Goal: Task Accomplishment & Management: Use online tool/utility

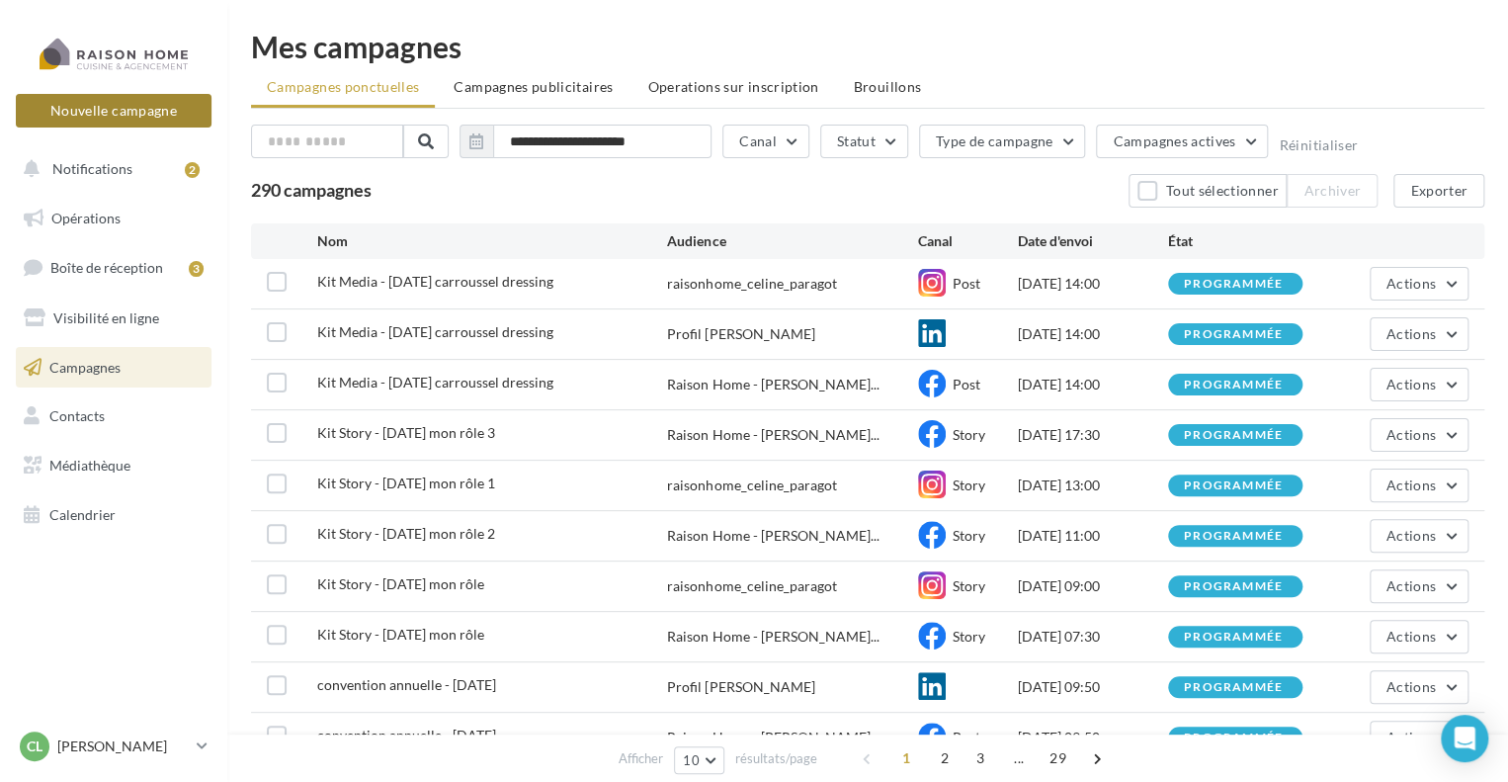
click at [87, 109] on button "Nouvelle campagne" at bounding box center [114, 111] width 196 height 34
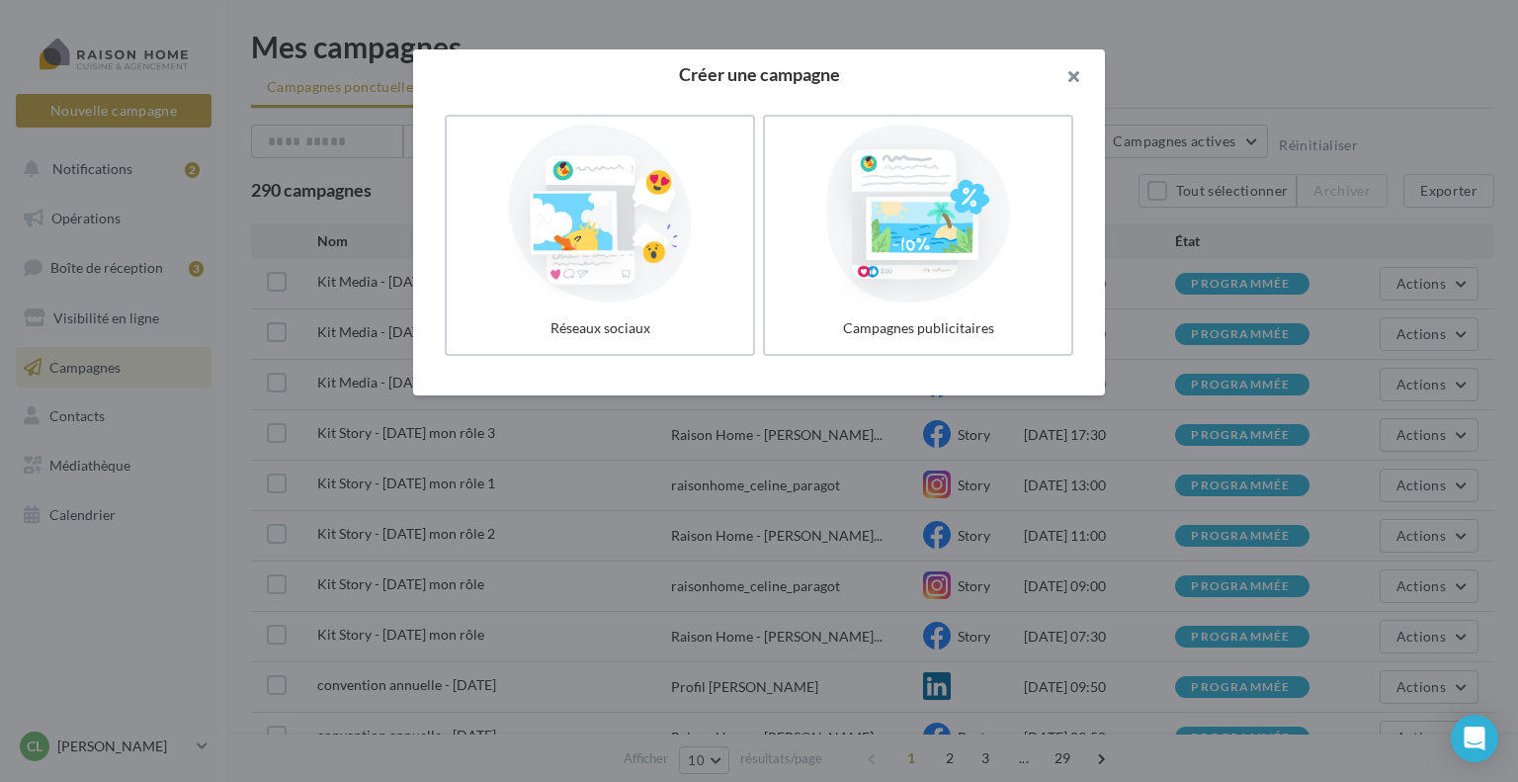
click at [1069, 82] on button "button" at bounding box center [1065, 78] width 79 height 59
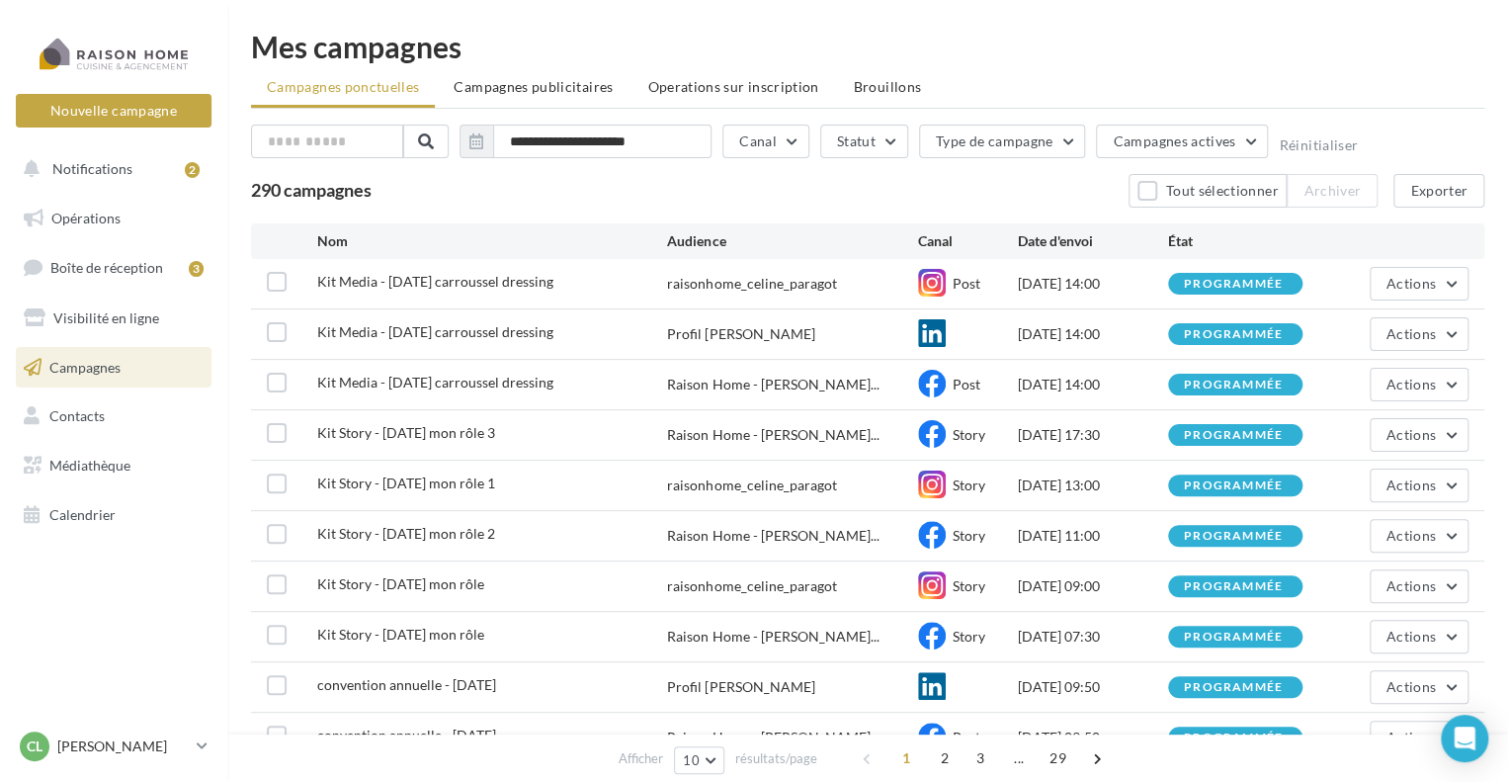
click at [92, 354] on link "Campagnes" at bounding box center [114, 368] width 204 height 42
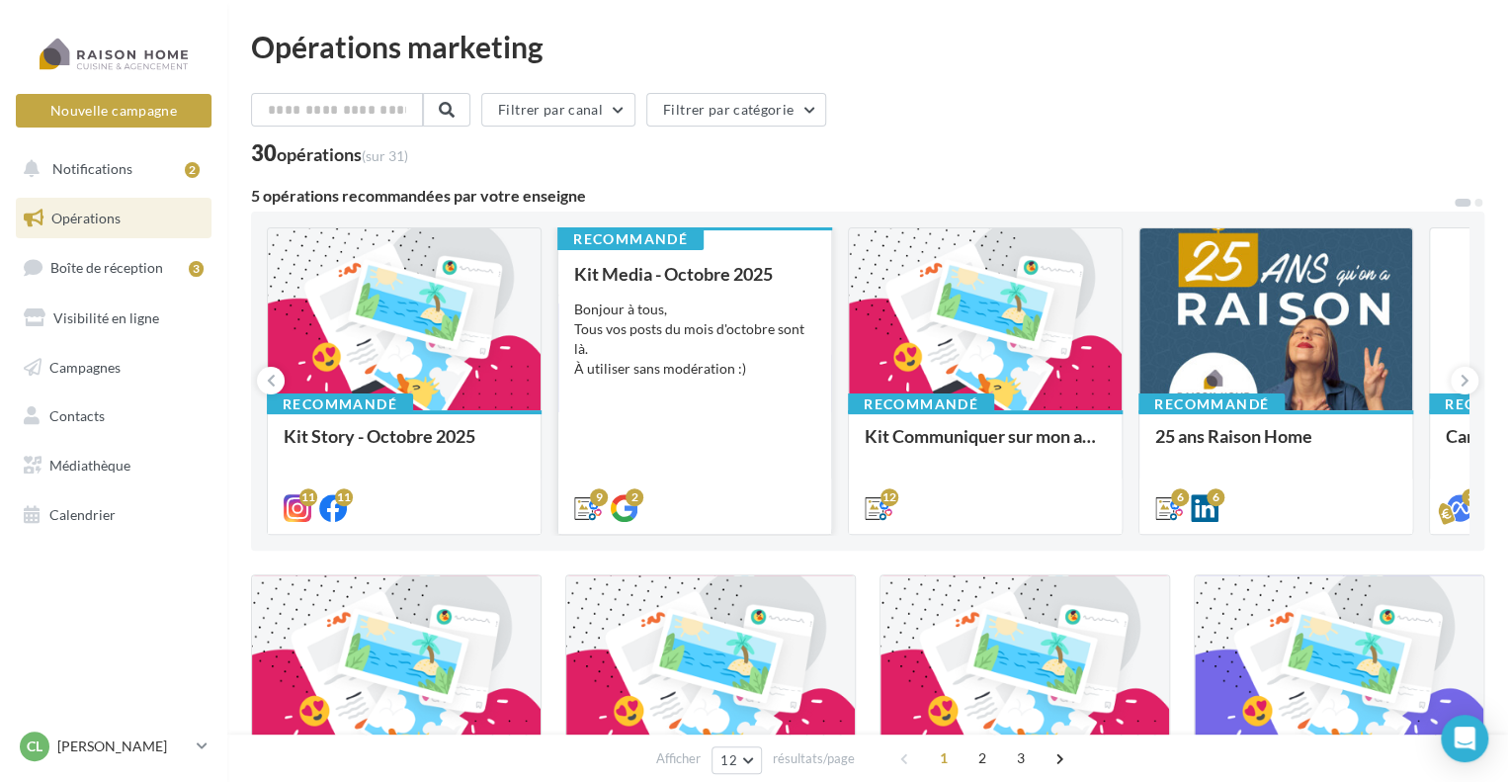
click at [644, 354] on div "Bonjour à tous, Tous vos posts du mois d'octobre sont là. À utiliser sans modér…" at bounding box center [694, 339] width 241 height 79
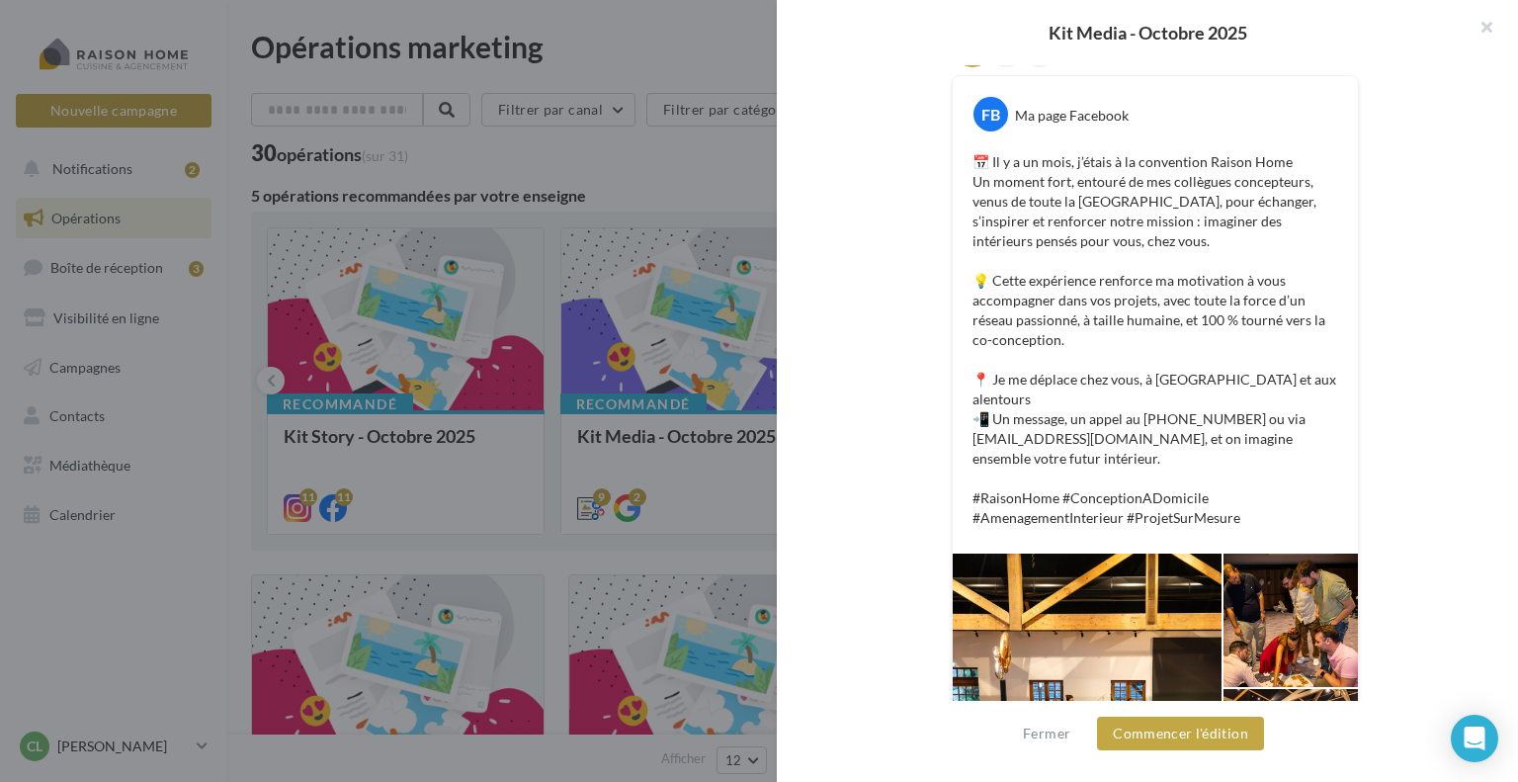
scroll to position [422, 0]
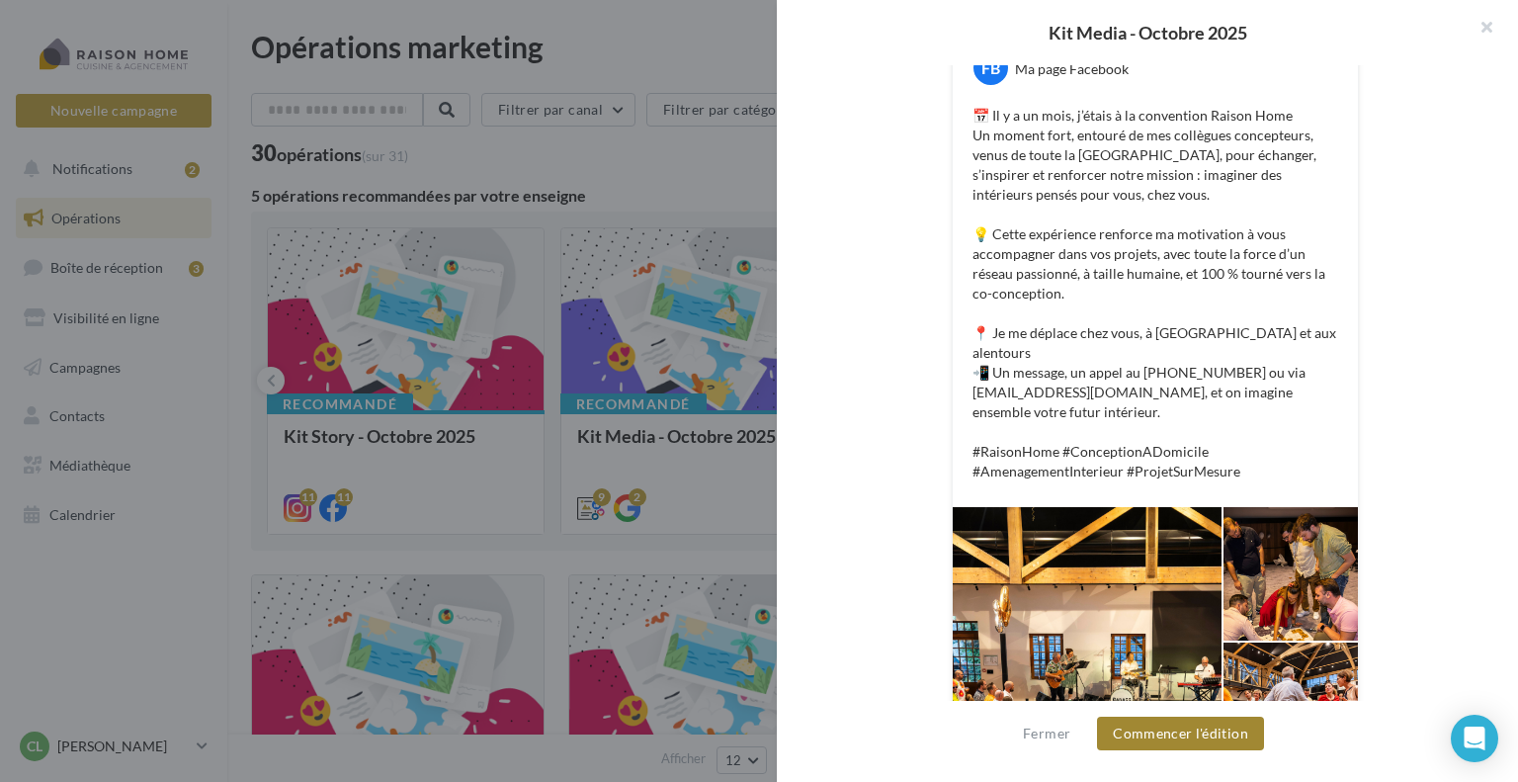
click at [1188, 739] on button "Commencer l'édition" at bounding box center [1180, 734] width 167 height 34
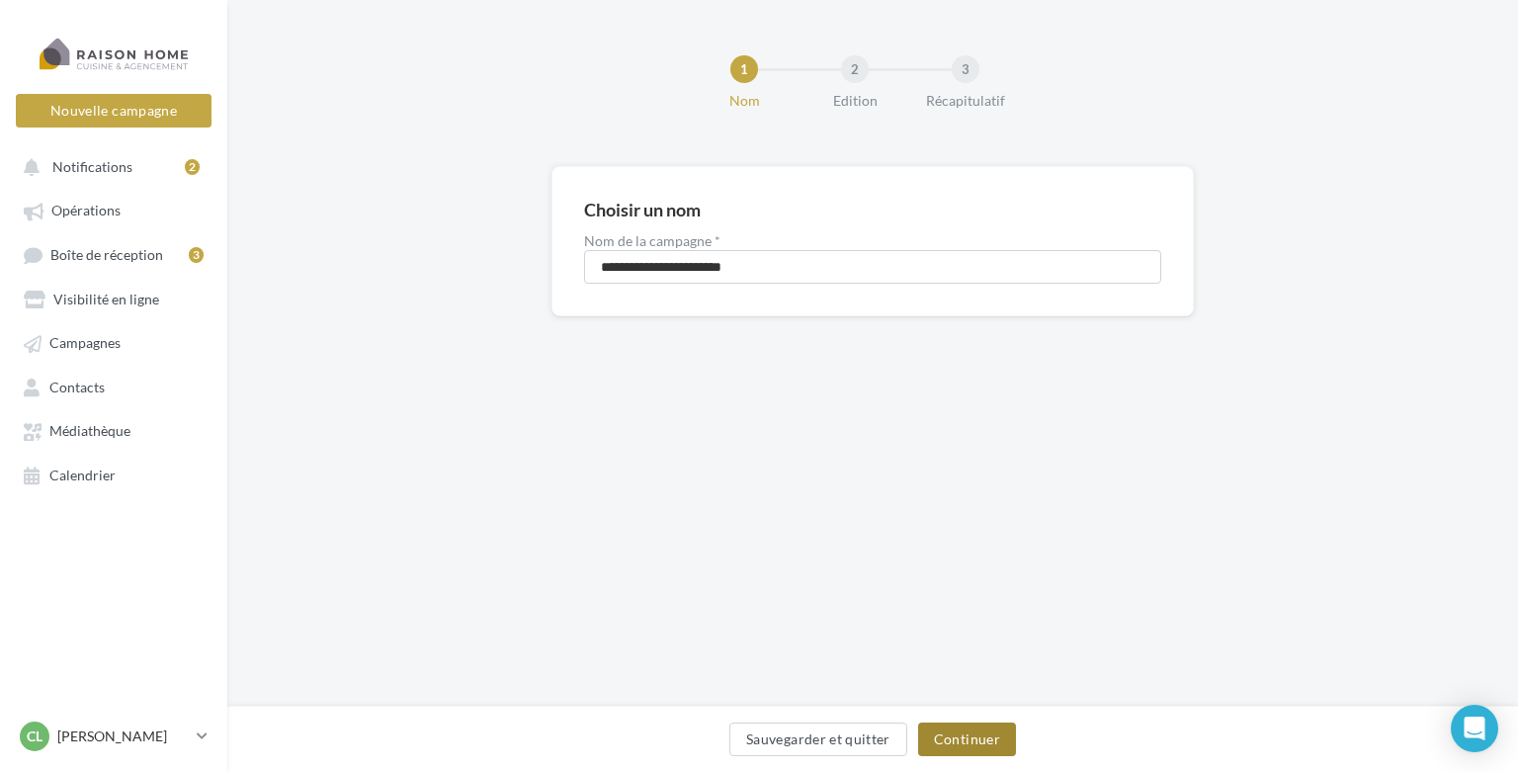
drag, startPoint x: 948, startPoint y: 734, endPoint x: 948, endPoint y: 711, distance: 23.7
click at [948, 734] on button "Continuer" at bounding box center [967, 740] width 98 height 34
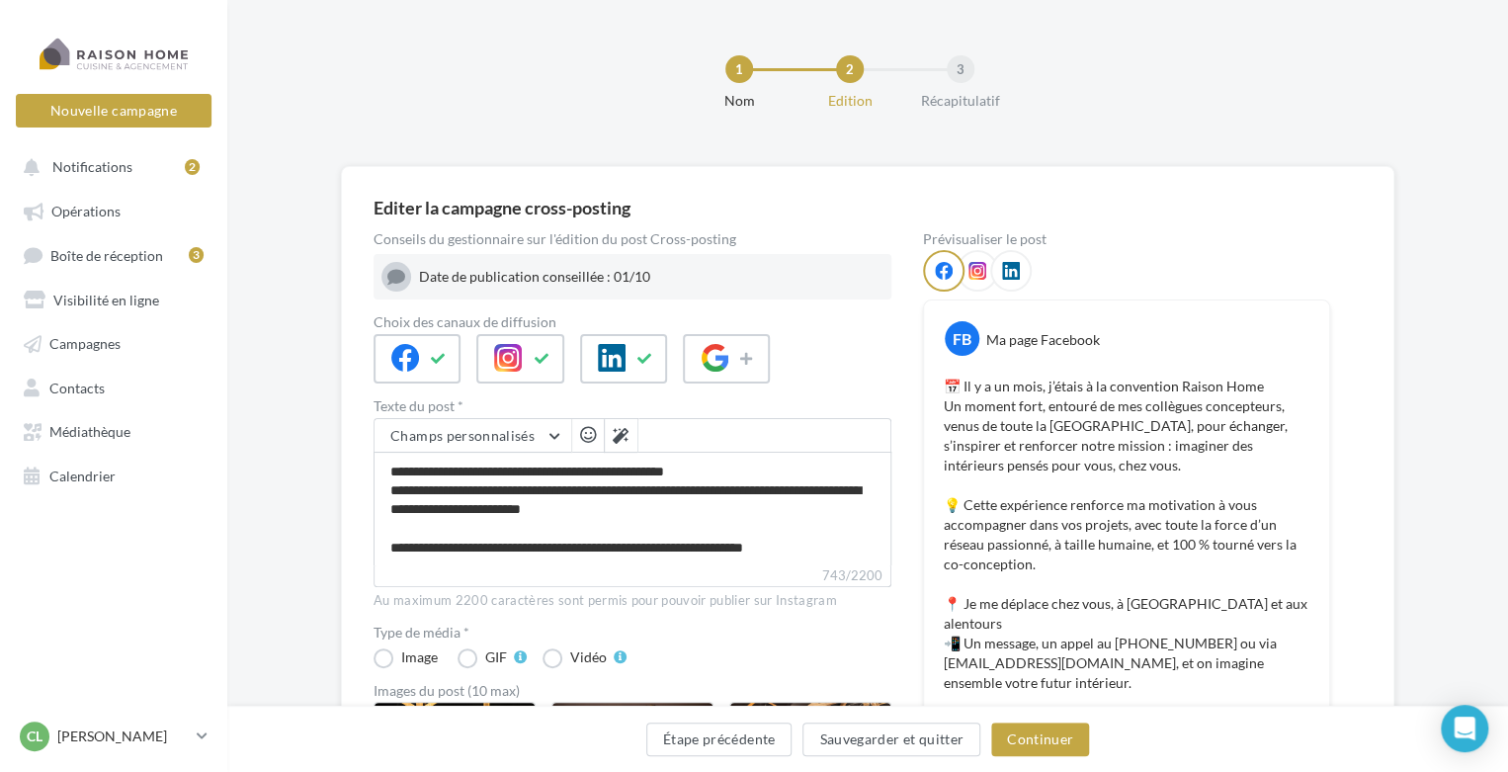
click at [526, 112] on div "1 Nom 2 Edition 3 Récapitulatif" at bounding box center [899, 91] width 1281 height 119
click at [741, 742] on button "Étape précédente" at bounding box center [719, 740] width 146 height 34
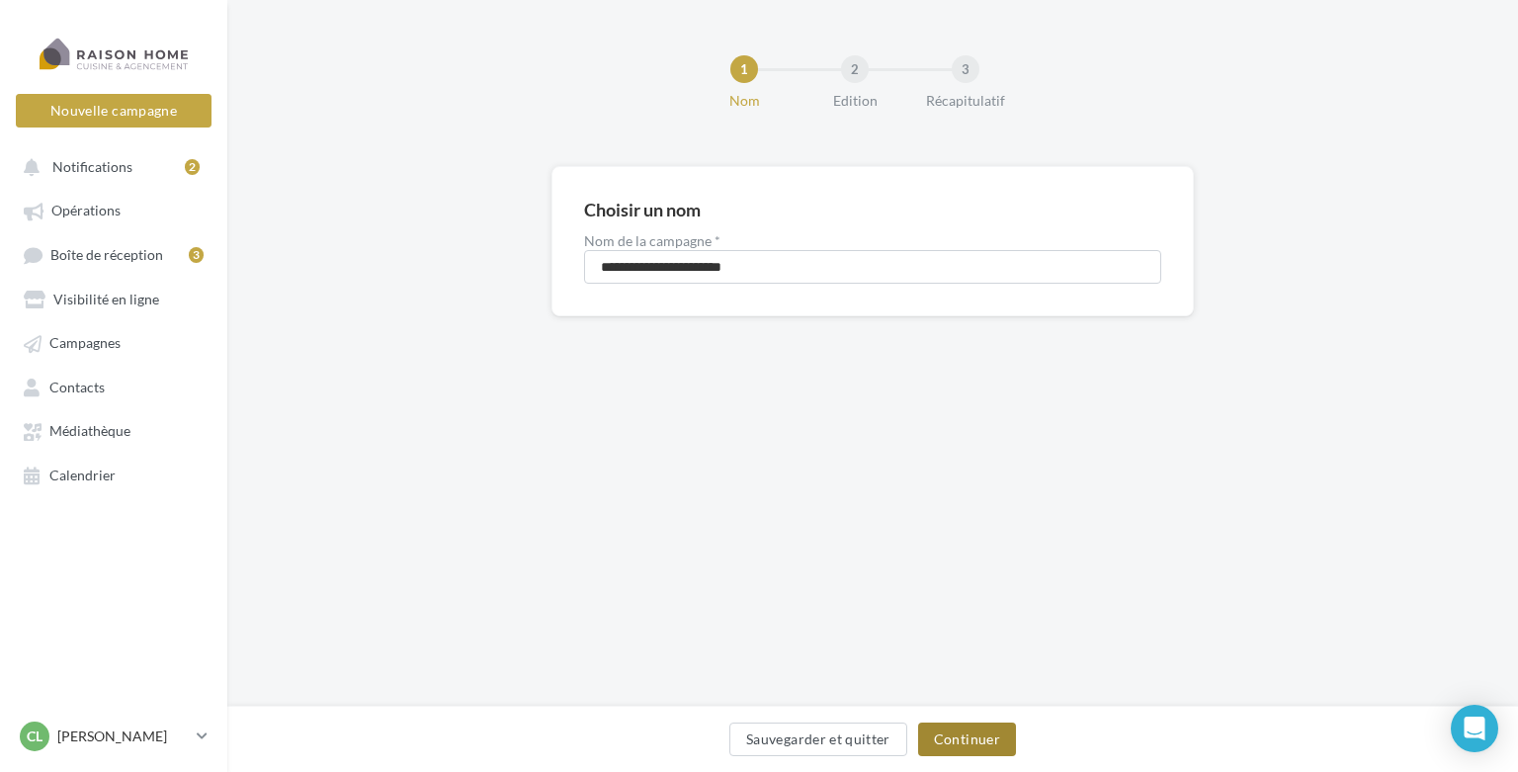
click at [946, 738] on button "Continuer" at bounding box center [967, 740] width 98 height 34
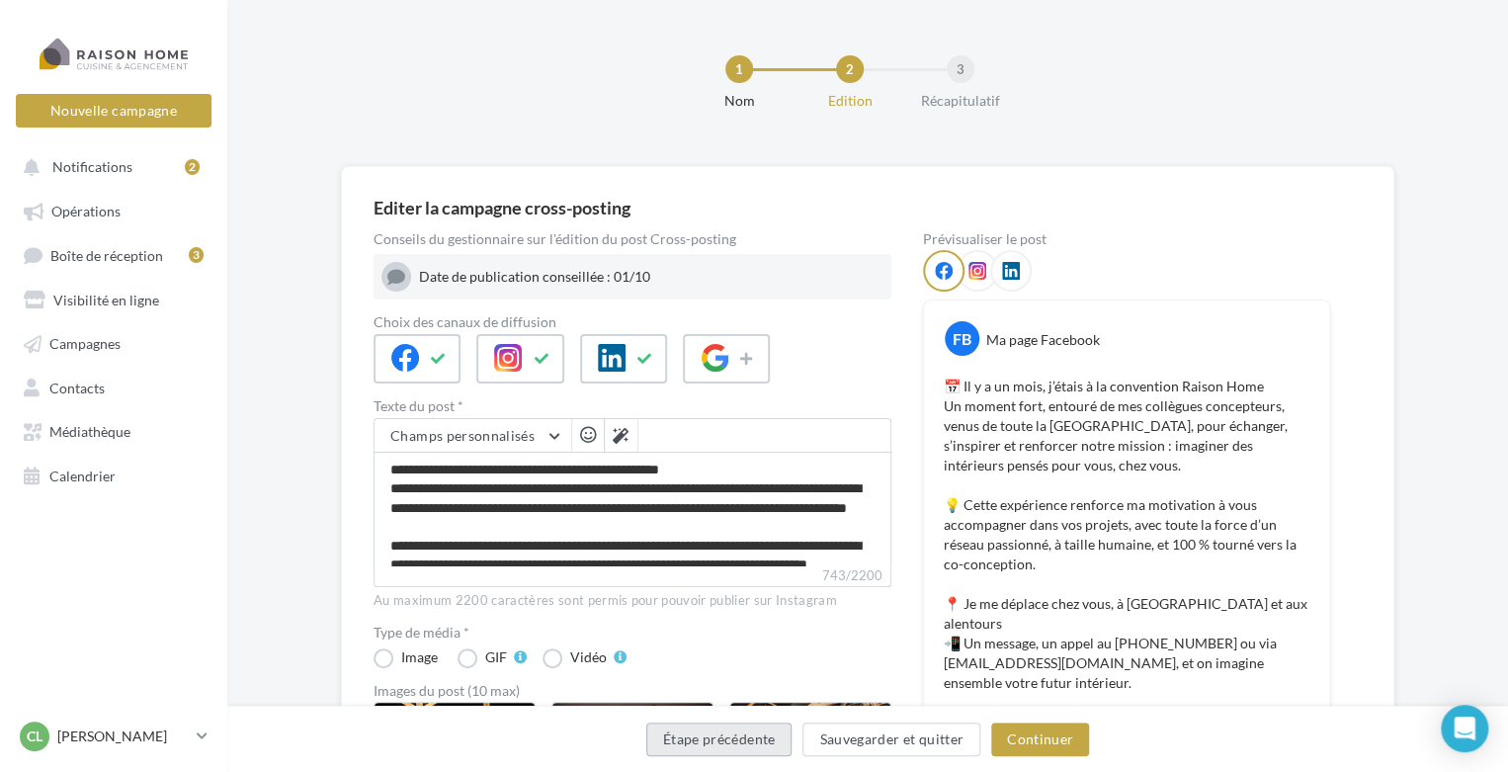
click at [785, 737] on button "Étape précédente" at bounding box center [719, 740] width 146 height 34
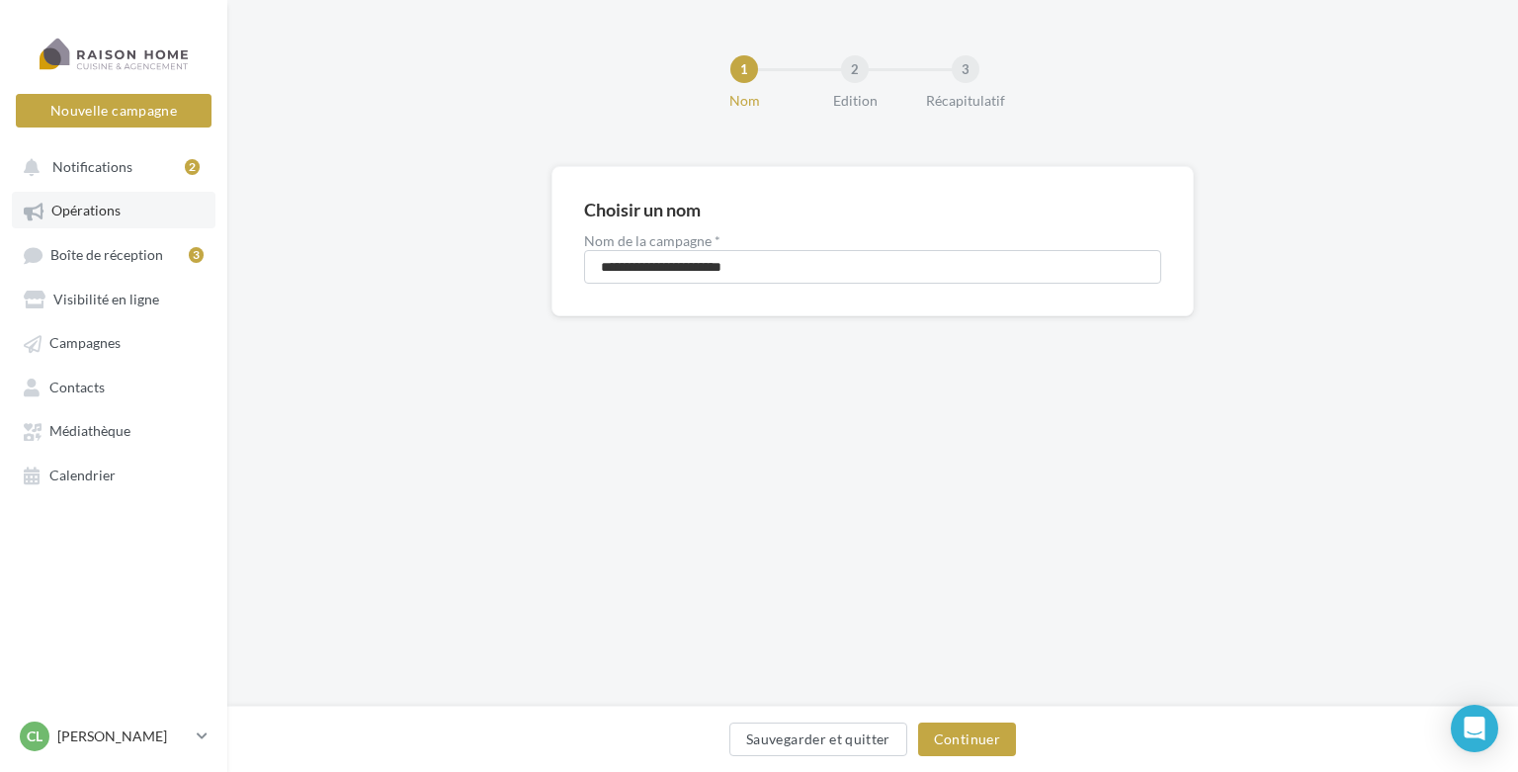
click at [62, 223] on link "Opérations" at bounding box center [114, 210] width 204 height 36
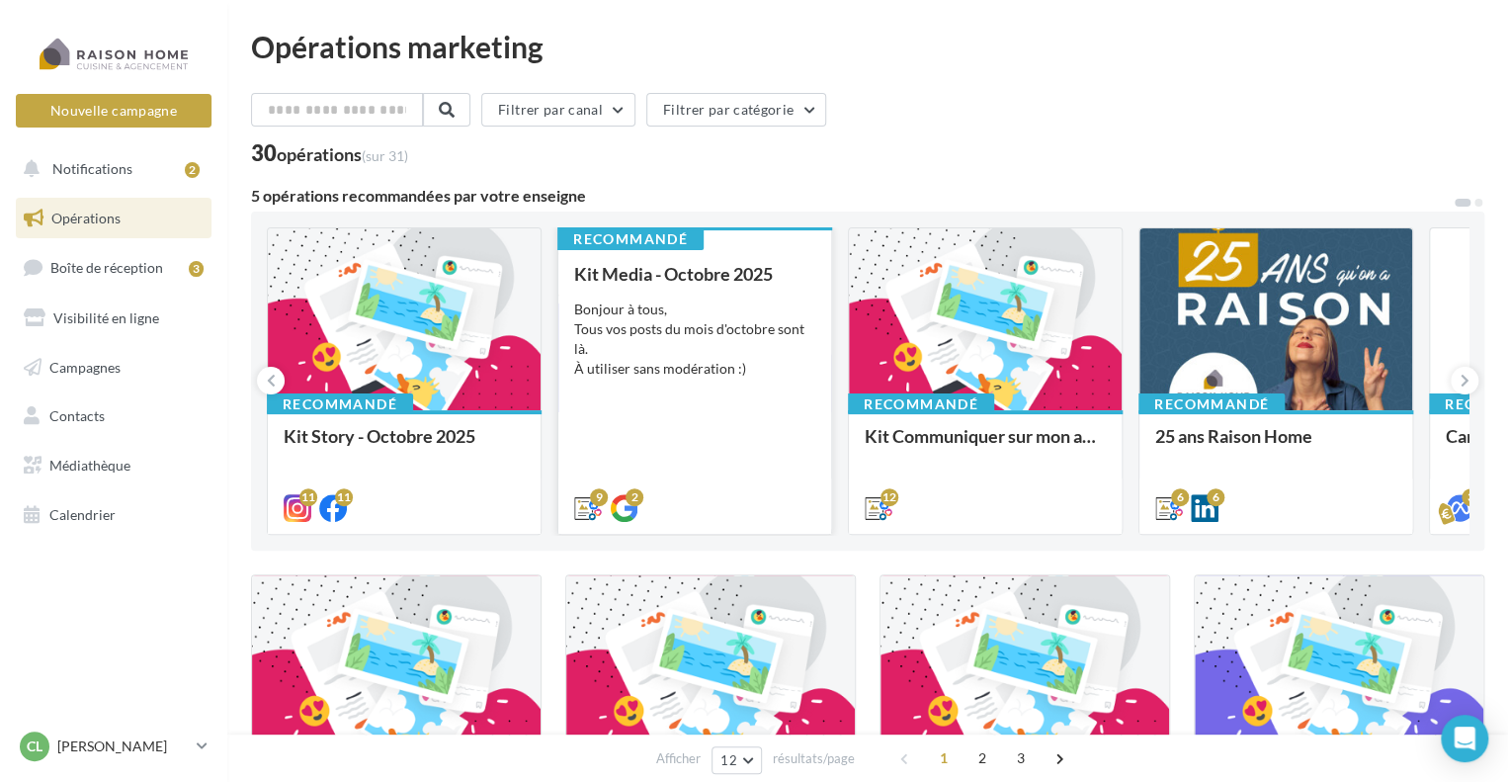
click at [708, 319] on div "Bonjour à tous, Tous vos posts du mois d'octobre sont là. À utiliser sans modér…" at bounding box center [694, 339] width 241 height 79
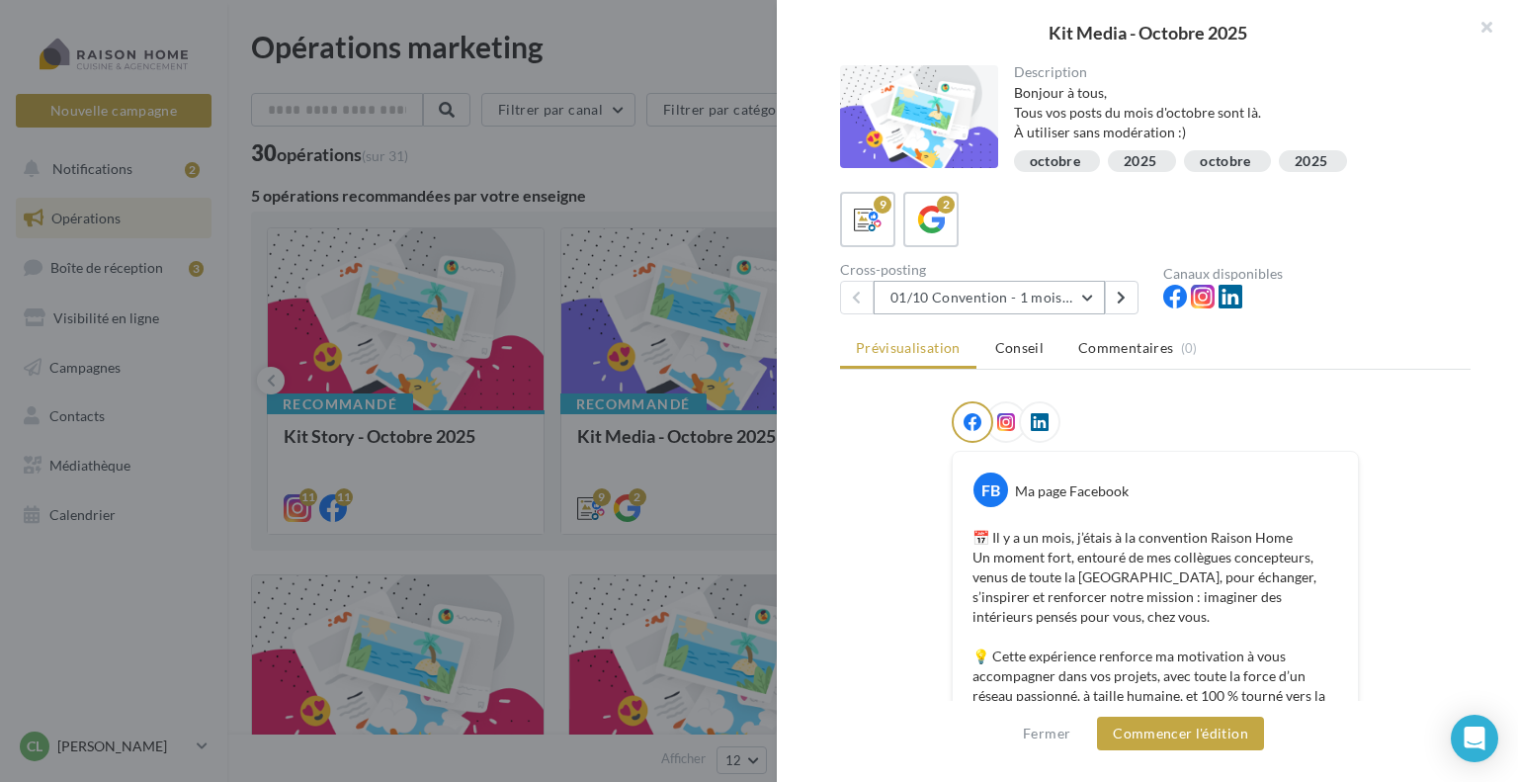
click at [941, 297] on button "01/10 Convention - 1 mois en arrière" at bounding box center [989, 298] width 231 height 34
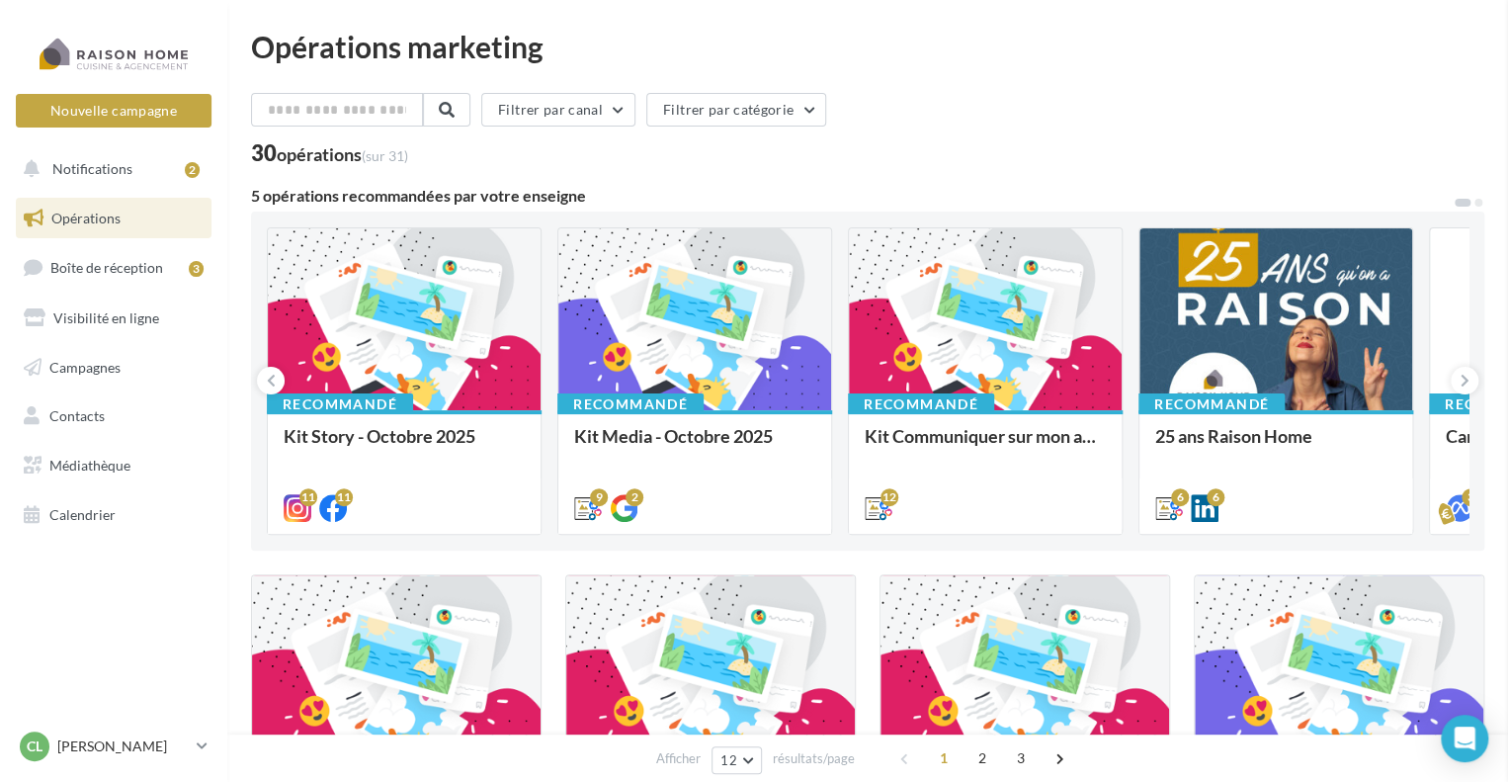
click at [383, 387] on div at bounding box center [404, 320] width 273 height 184
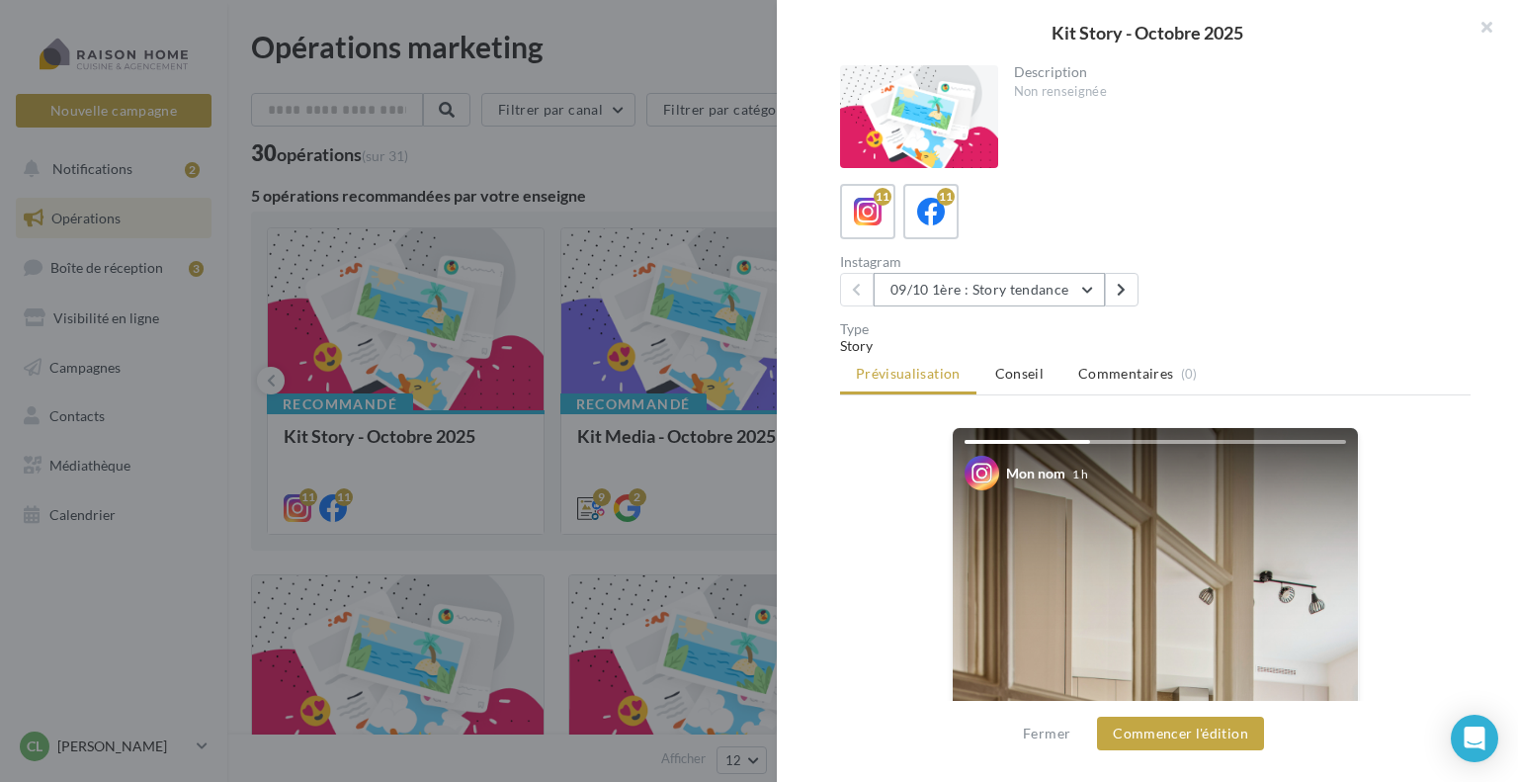
click at [925, 296] on button "09/10 1ère : Story tendance" at bounding box center [989, 290] width 231 height 34
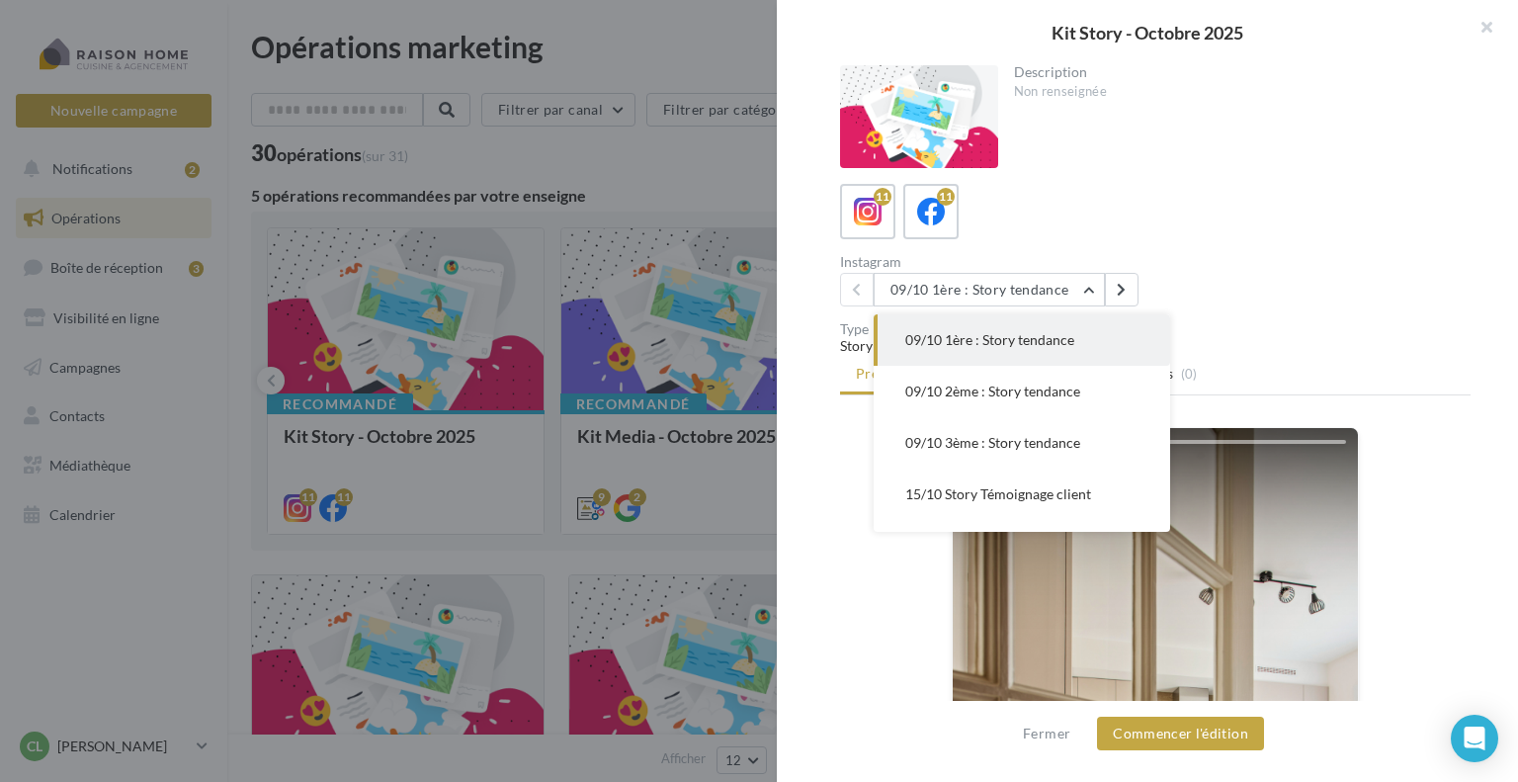
click at [642, 153] on div at bounding box center [759, 391] width 1518 height 782
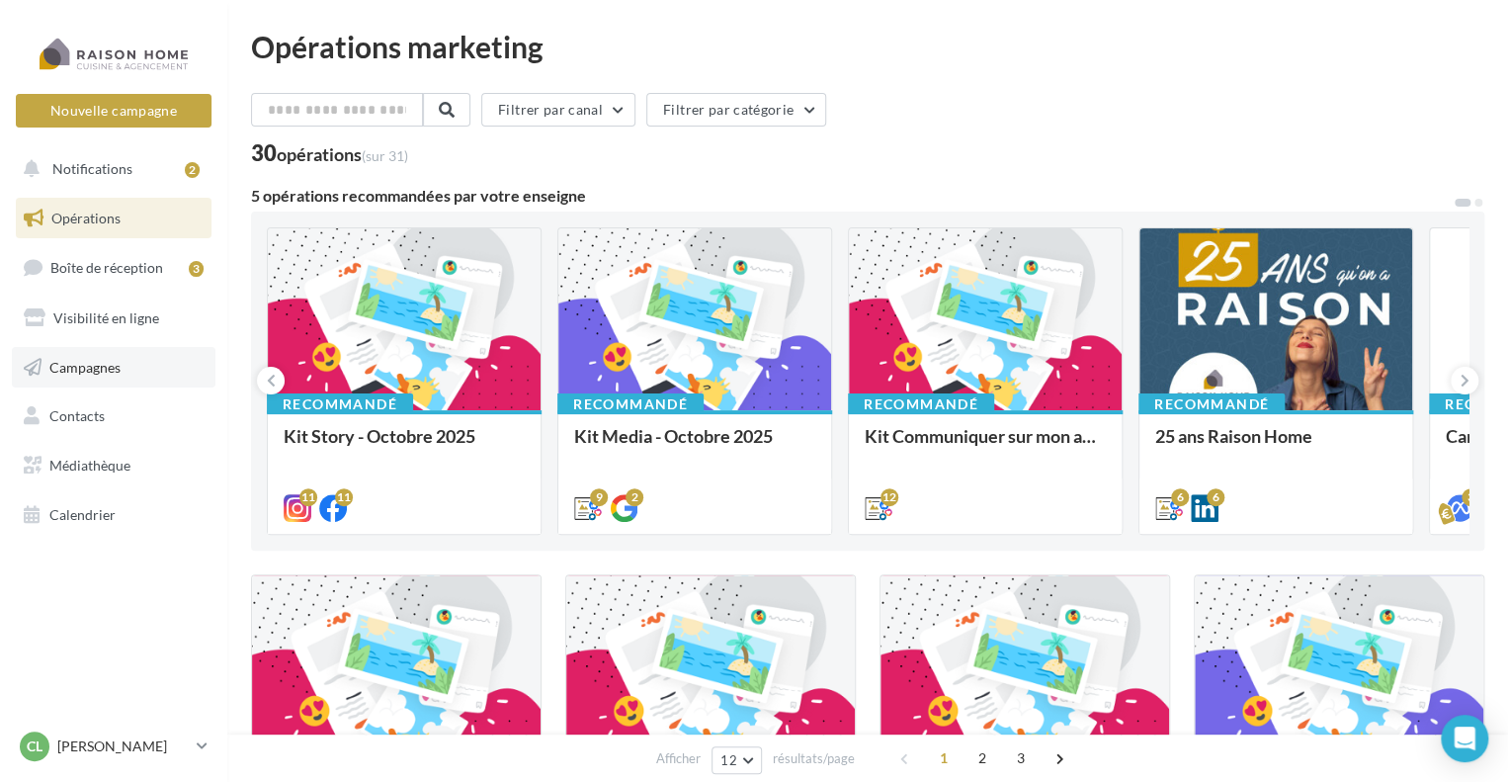
click at [121, 359] on span "Campagnes" at bounding box center [84, 366] width 71 height 17
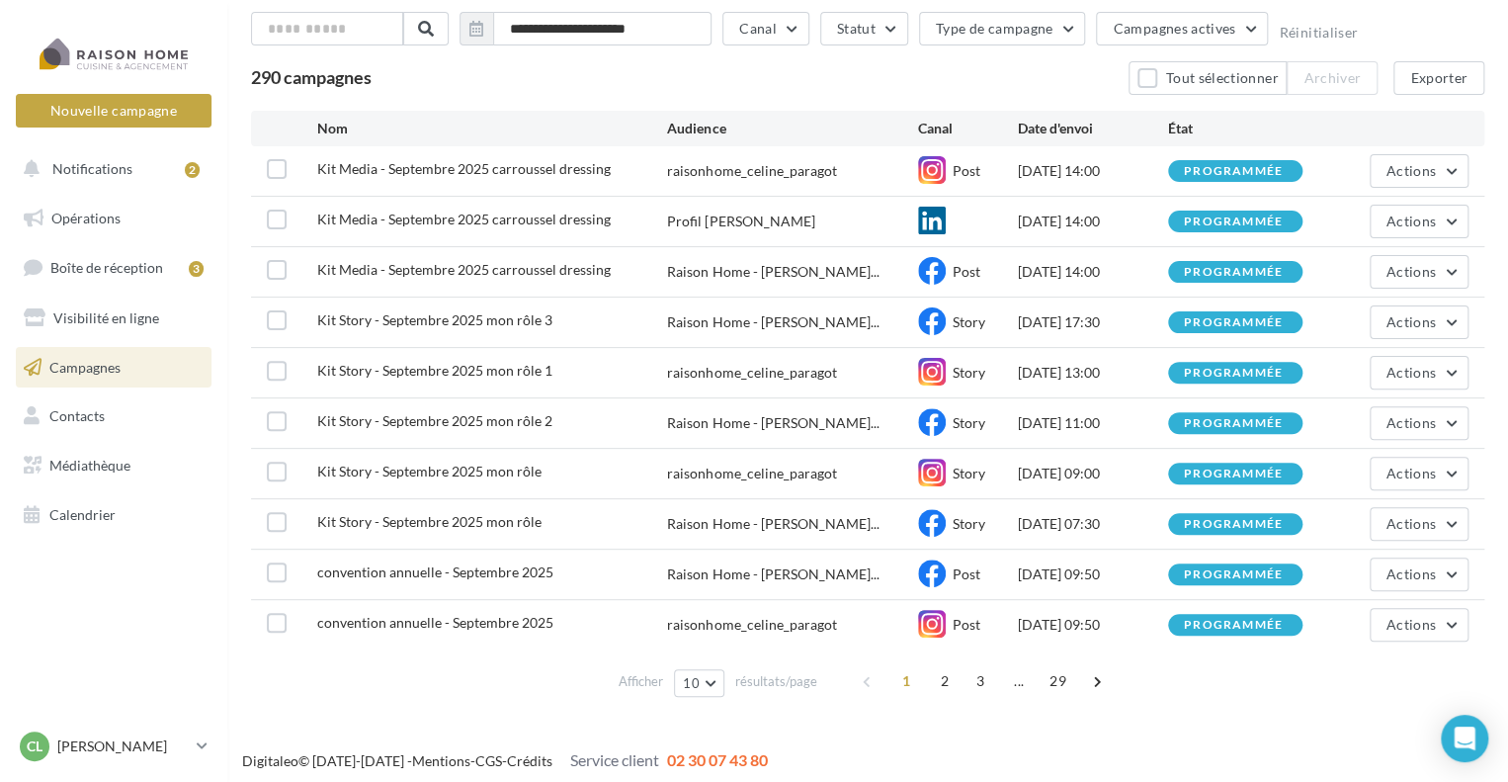
scroll to position [118, 0]
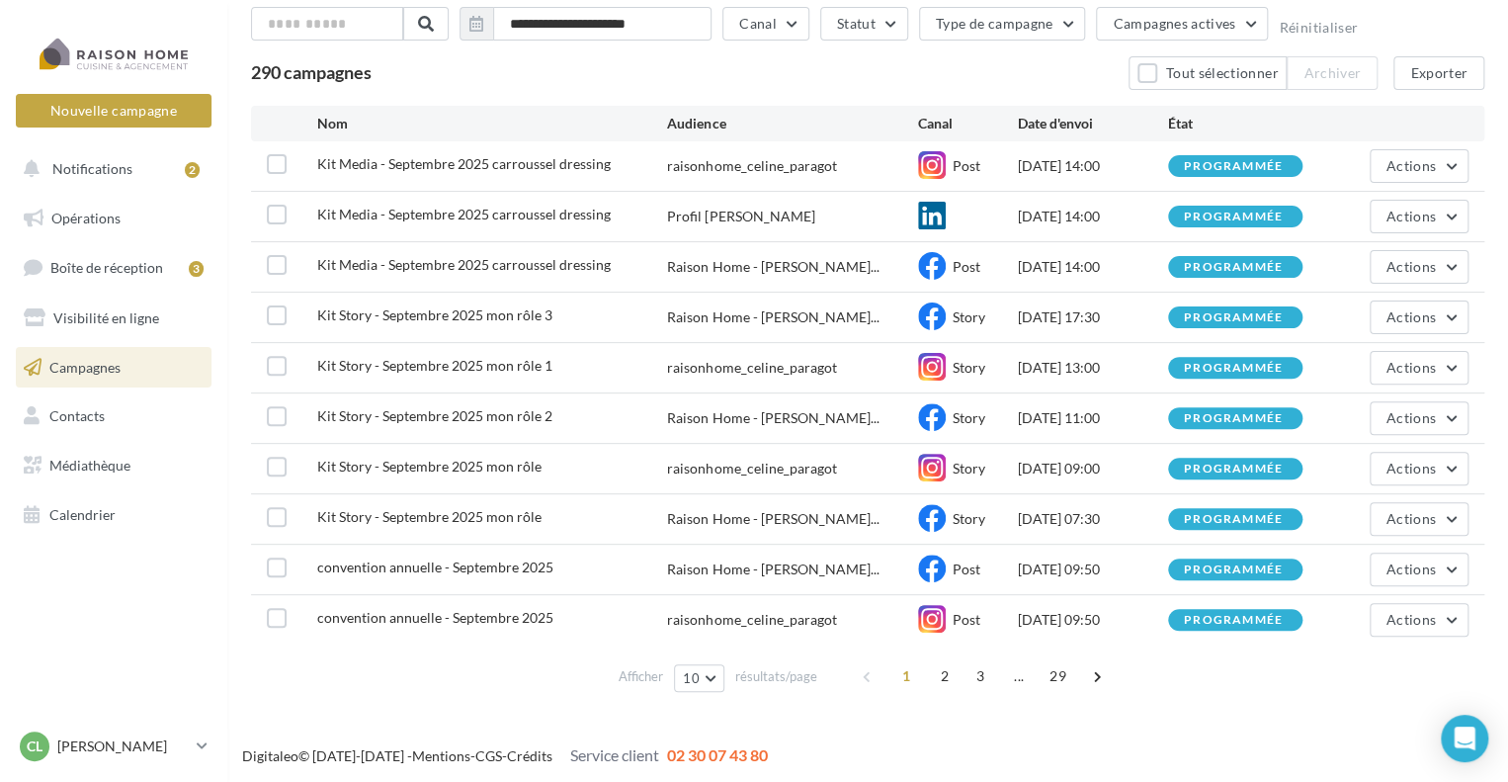
click at [531, 563] on span "convention annuelle - Septembre 2025" at bounding box center [435, 566] width 236 height 17
click at [95, 232] on link "Opérations" at bounding box center [114, 219] width 204 height 42
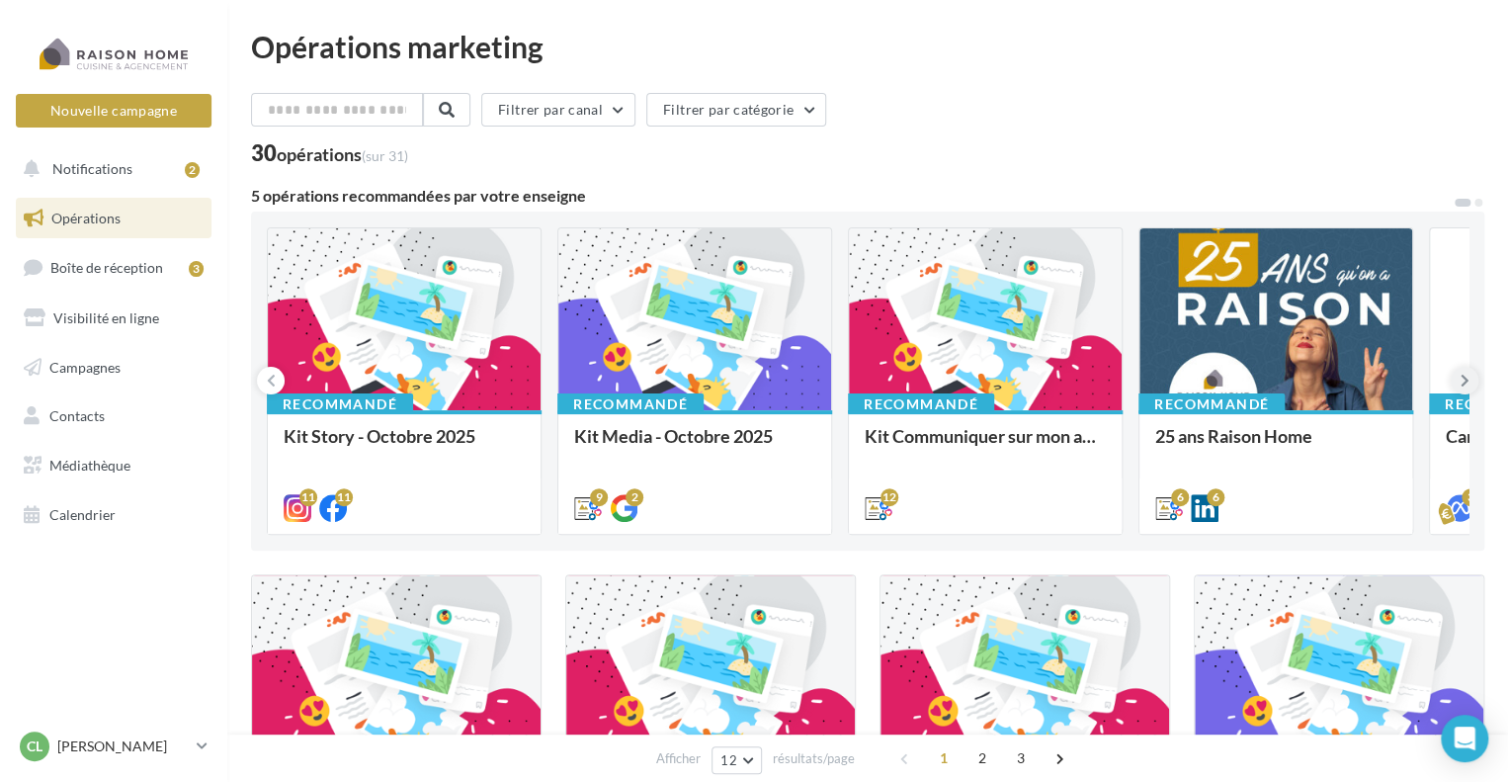
click at [1464, 383] on icon at bounding box center [1465, 381] width 9 height 20
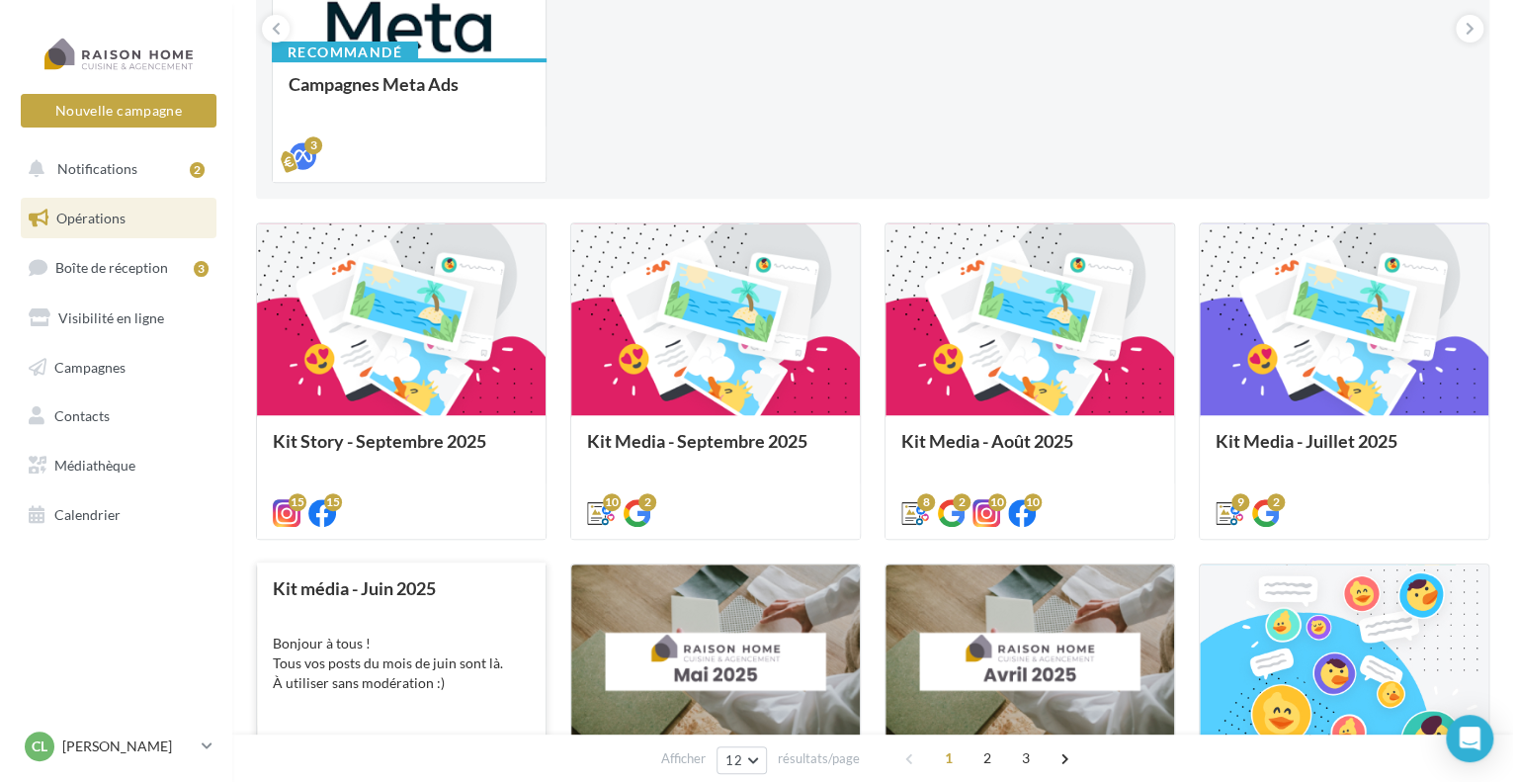
scroll to position [395, 0]
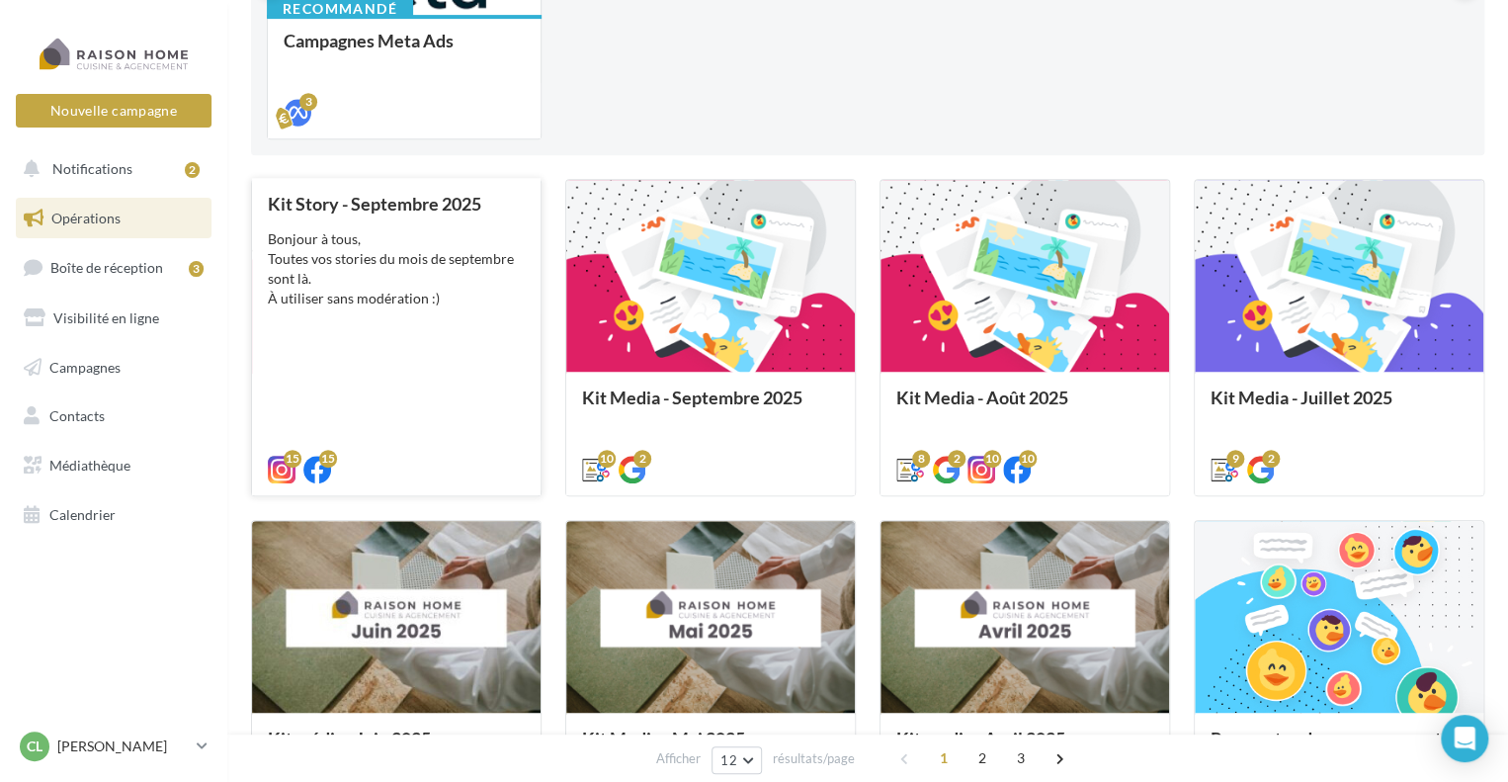
click at [403, 327] on div "Kit Story - Septembre 2025 Bonjour à tous, Toutes vos stories du mois de septem…" at bounding box center [396, 336] width 257 height 284
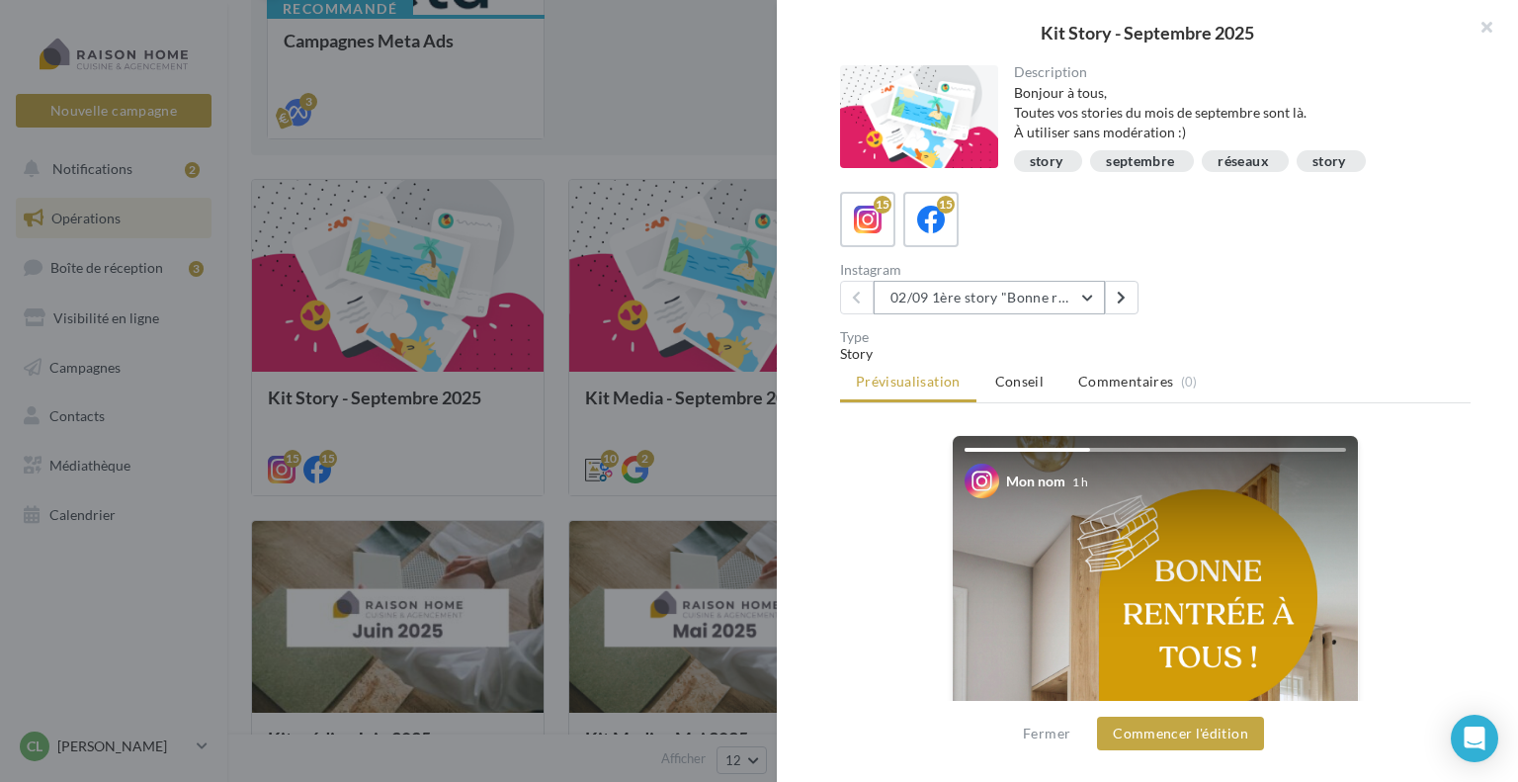
click at [977, 294] on button "02/09 1ère story "Bonne rentrée"" at bounding box center [989, 298] width 231 height 34
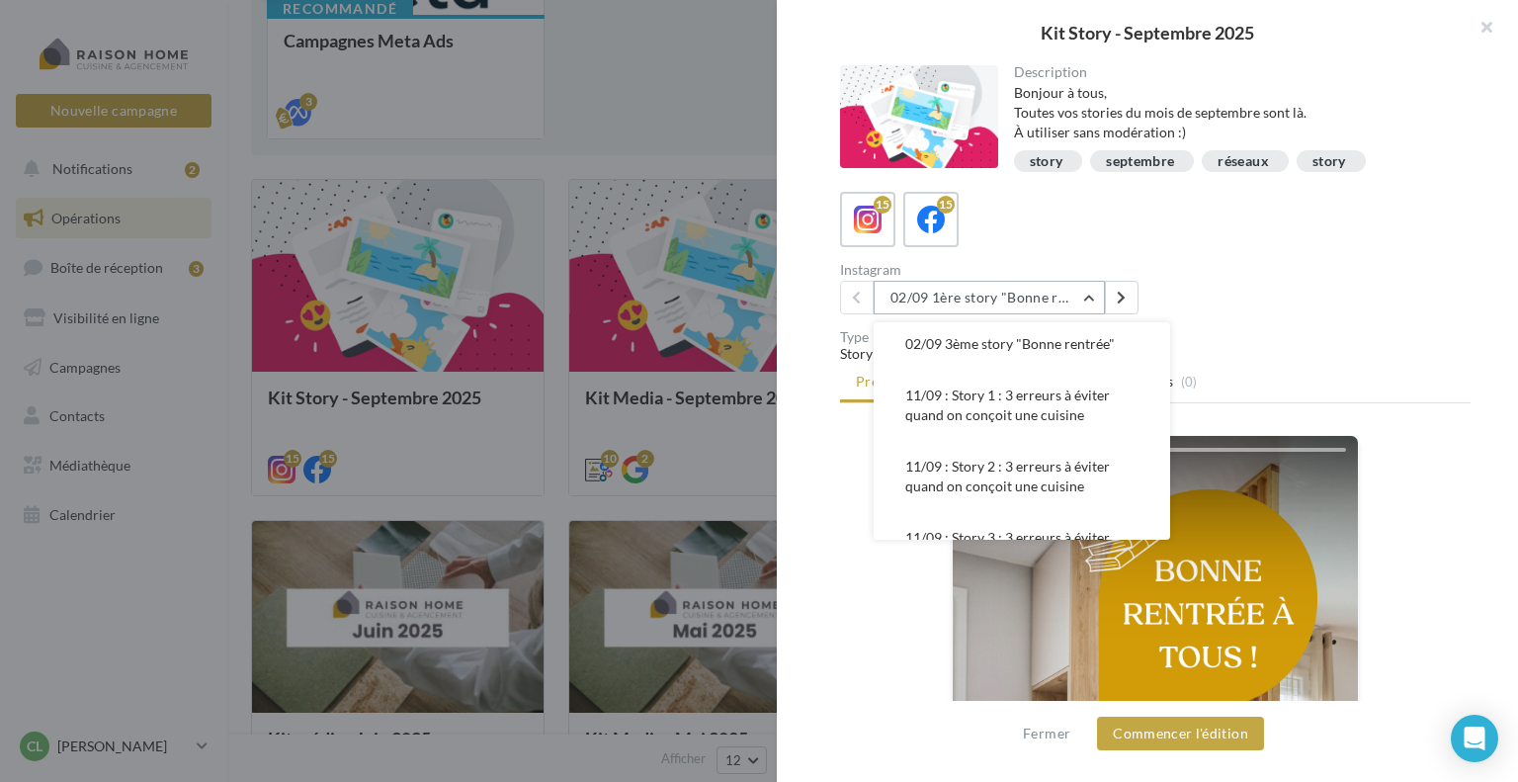
scroll to position [0, 0]
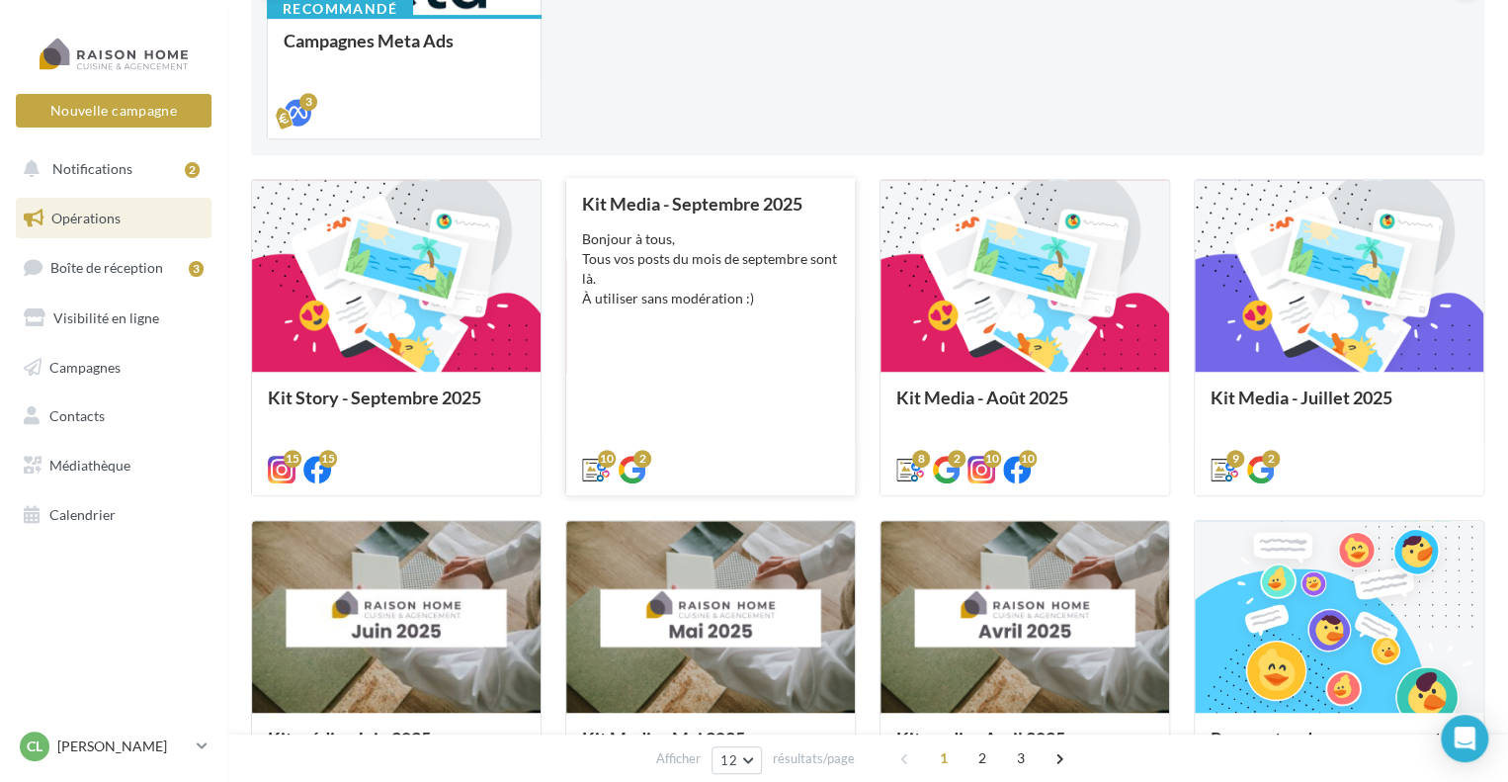
click at [680, 333] on div "Kit Media - Septembre 2025 Bonjour à tous, Tous vos posts du mois de septembre …" at bounding box center [710, 336] width 257 height 284
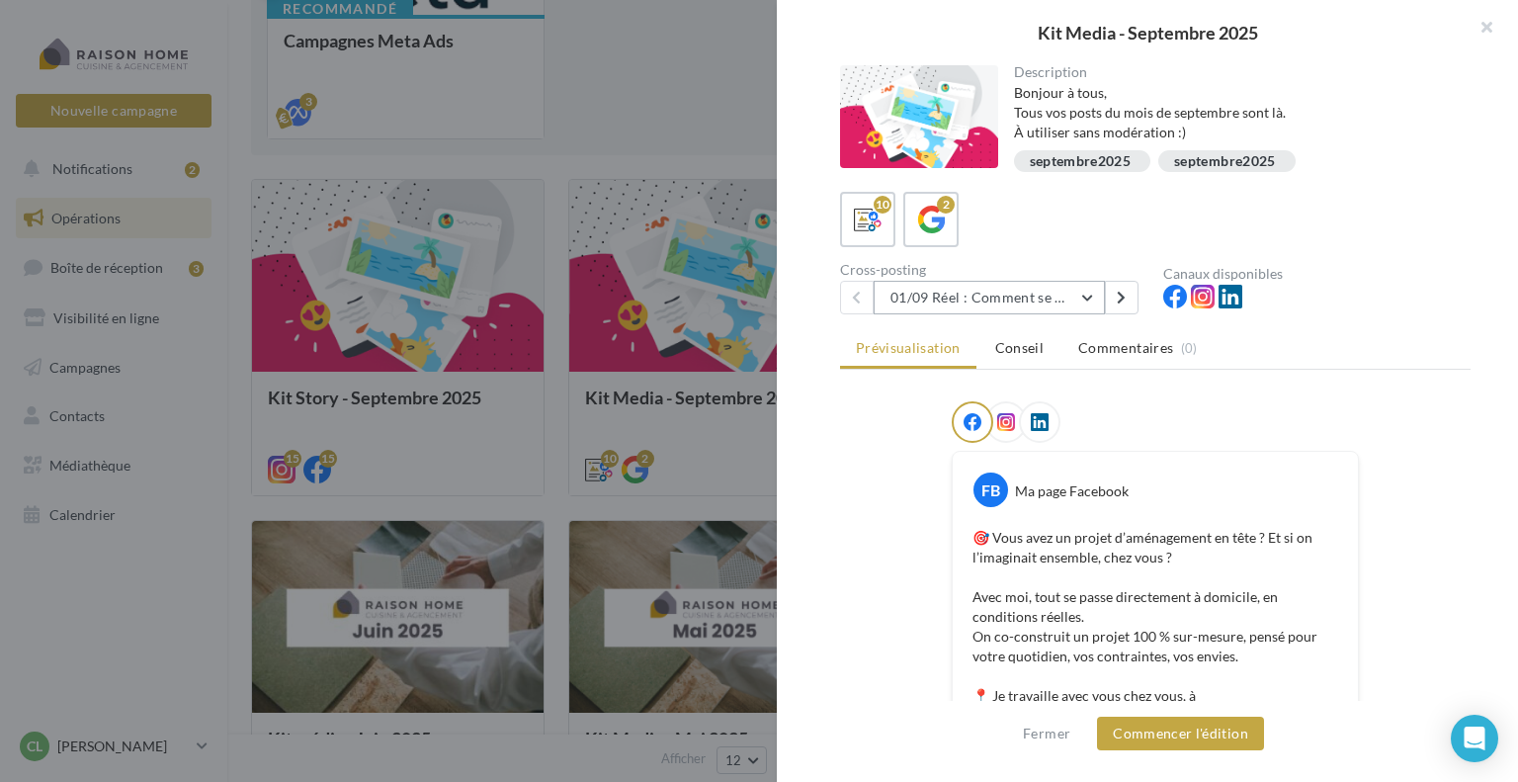
click at [953, 295] on button "01/09 Réel : Comment se passe un projet Raison Home ?" at bounding box center [989, 298] width 231 height 34
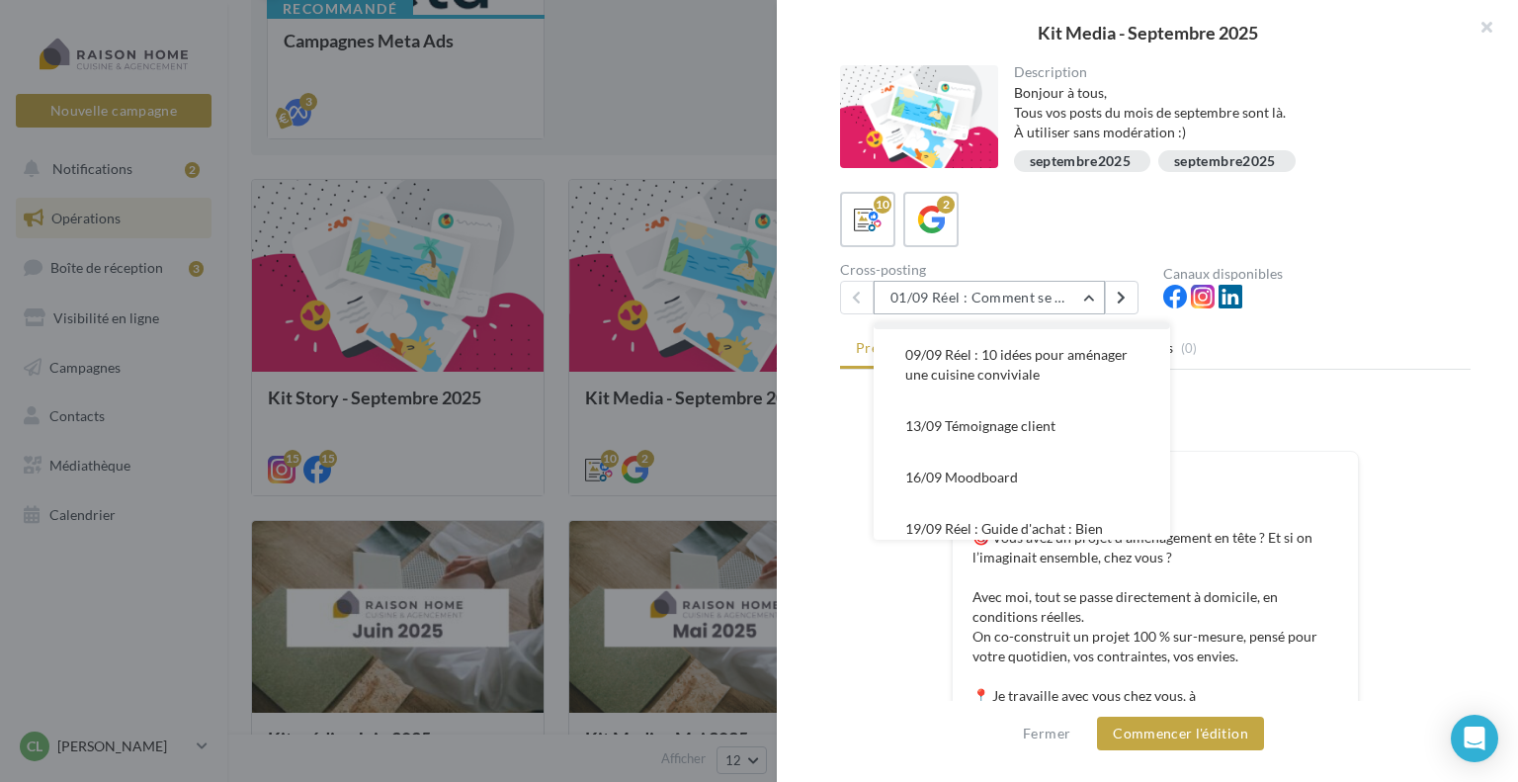
scroll to position [376, 0]
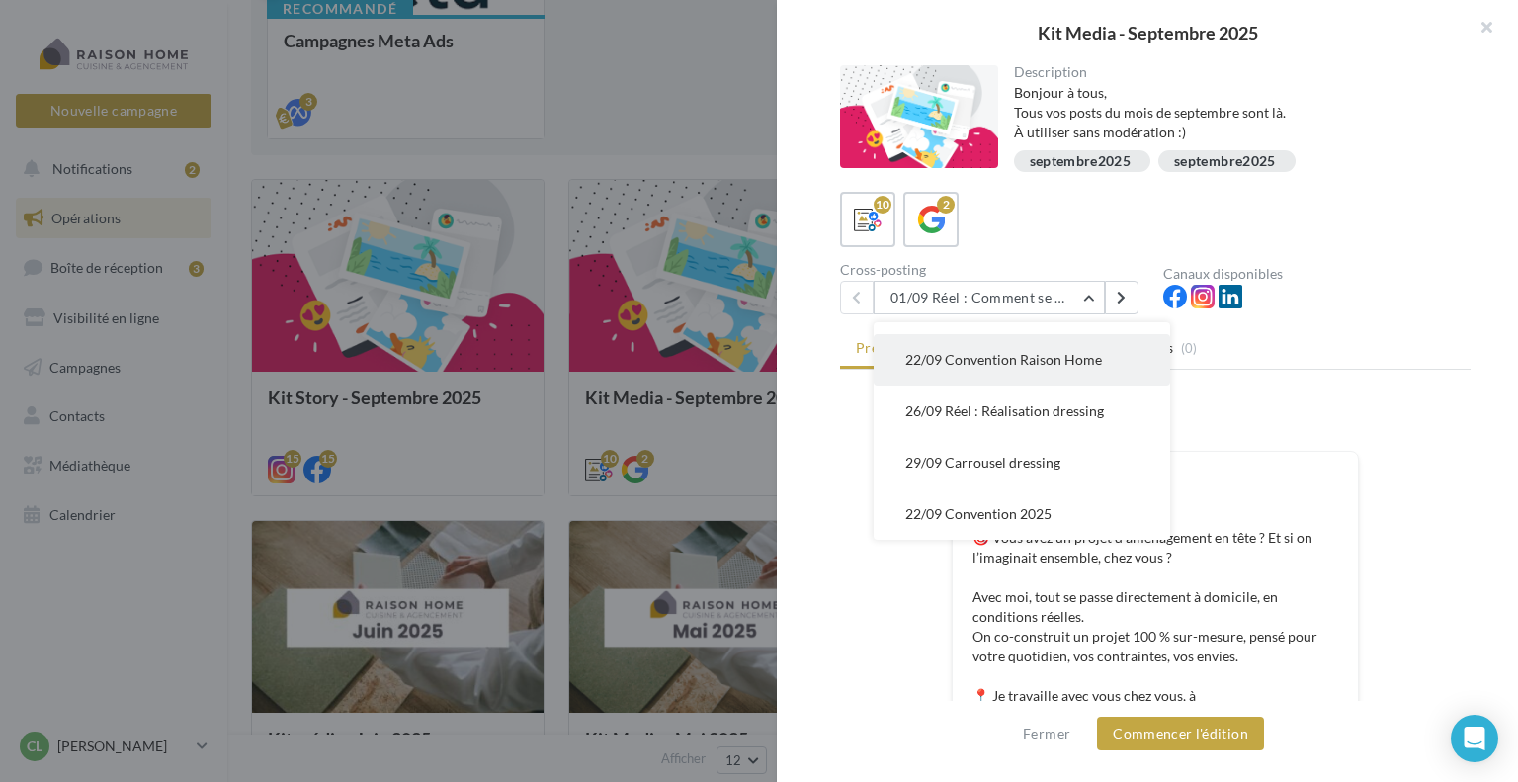
click at [975, 359] on span "22/09 Convention Raison Home" at bounding box center [1003, 359] width 197 height 17
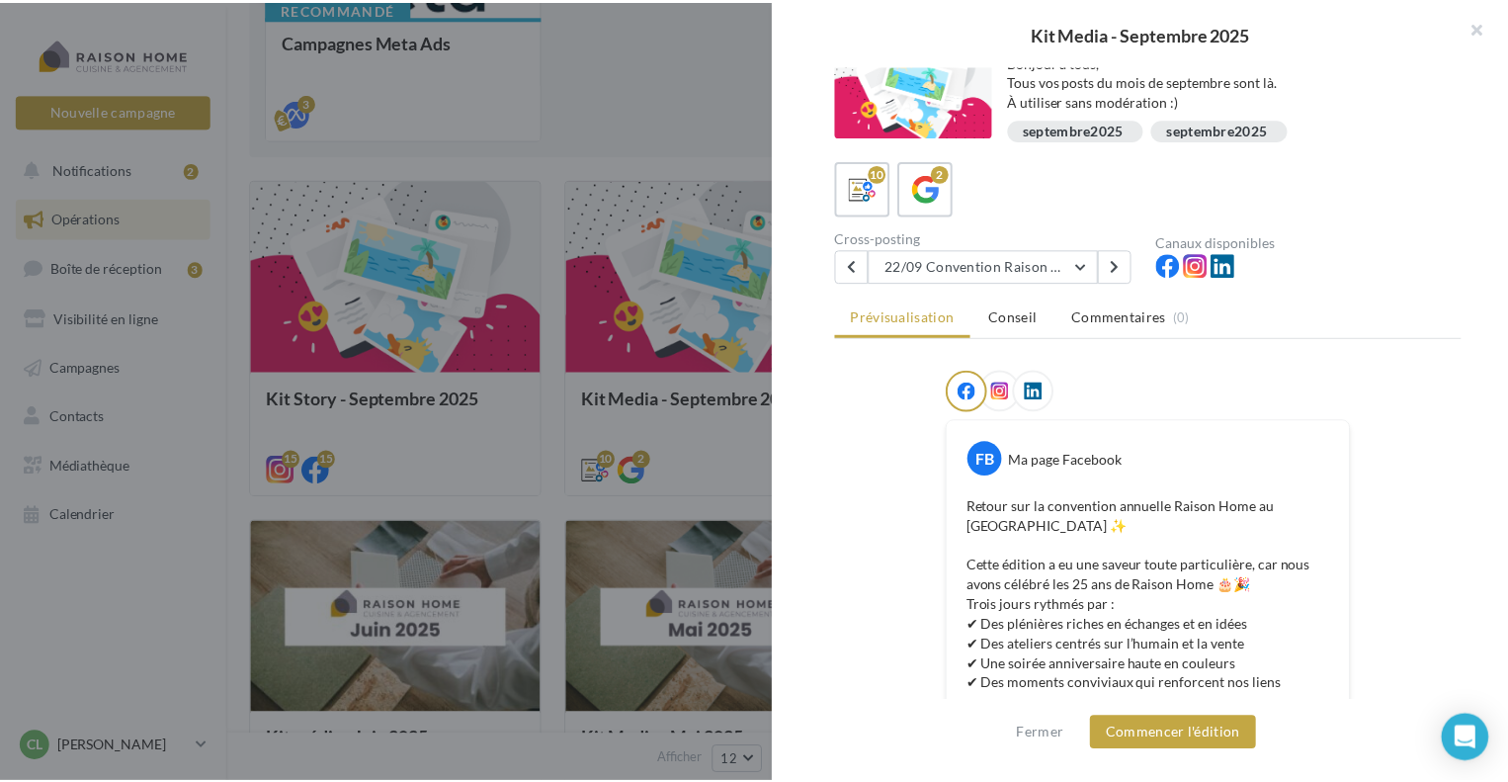
scroll to position [0, 0]
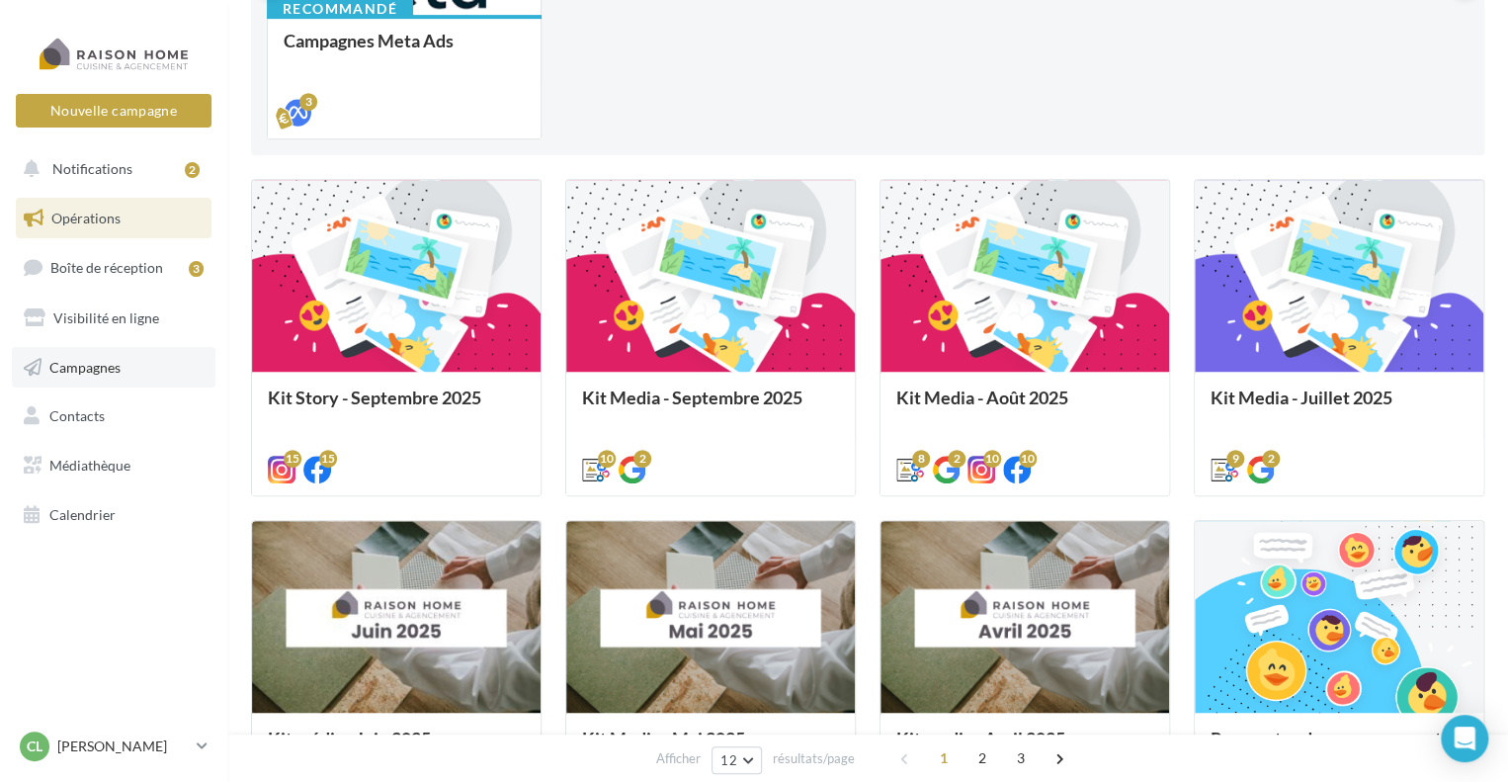
click at [107, 369] on span "Campagnes" at bounding box center [84, 366] width 71 height 17
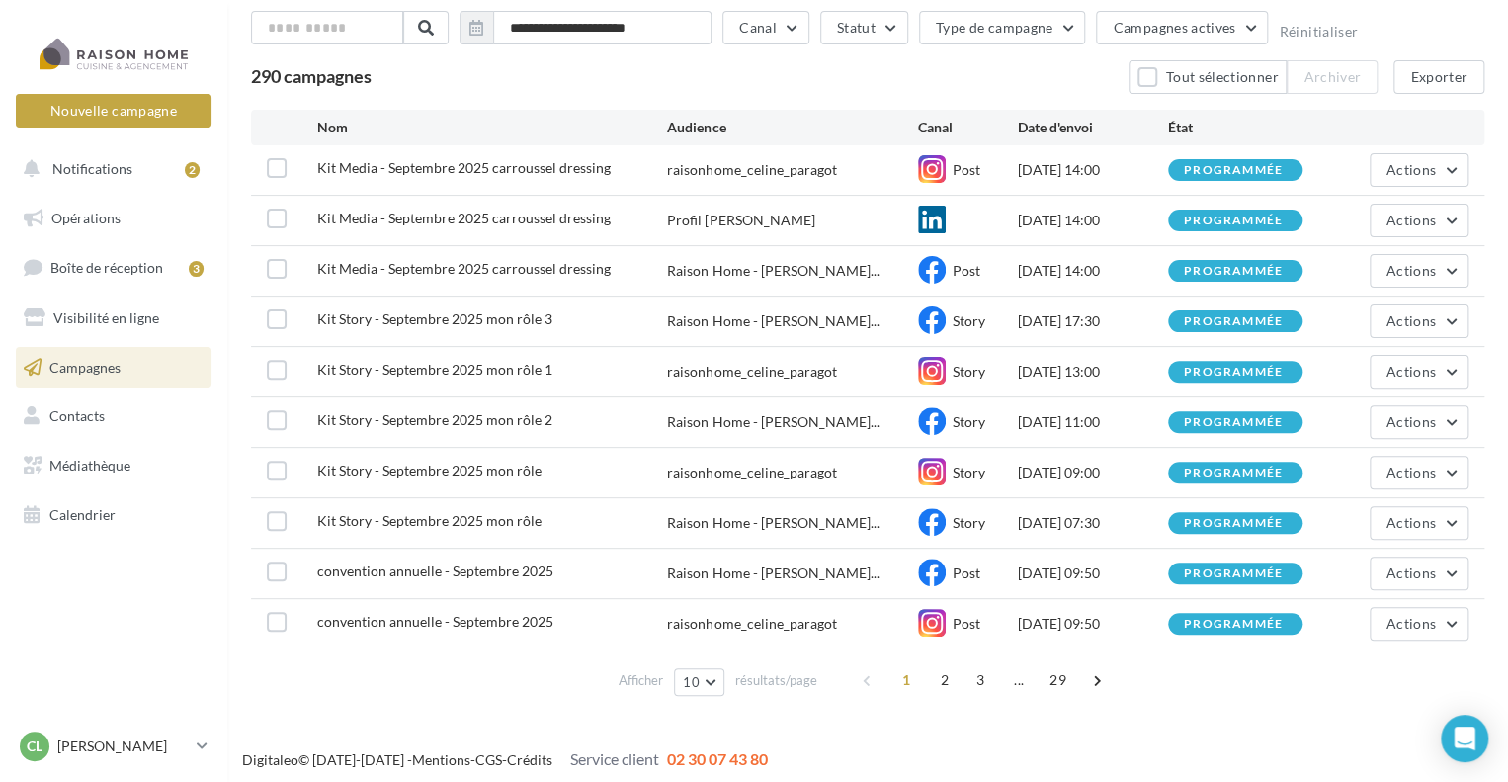
scroll to position [118, 0]
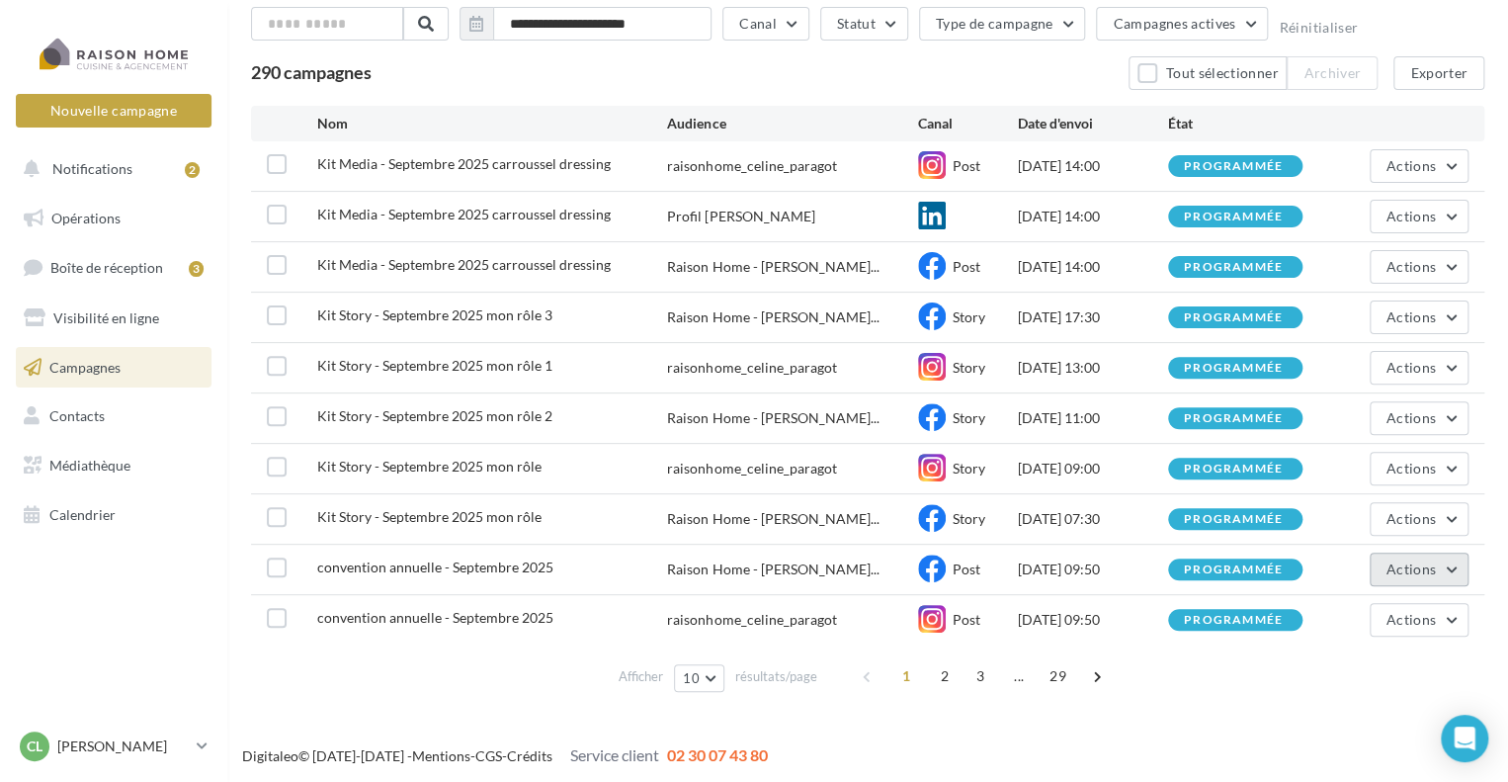
click at [1400, 560] on span "Actions" at bounding box center [1411, 568] width 49 height 17
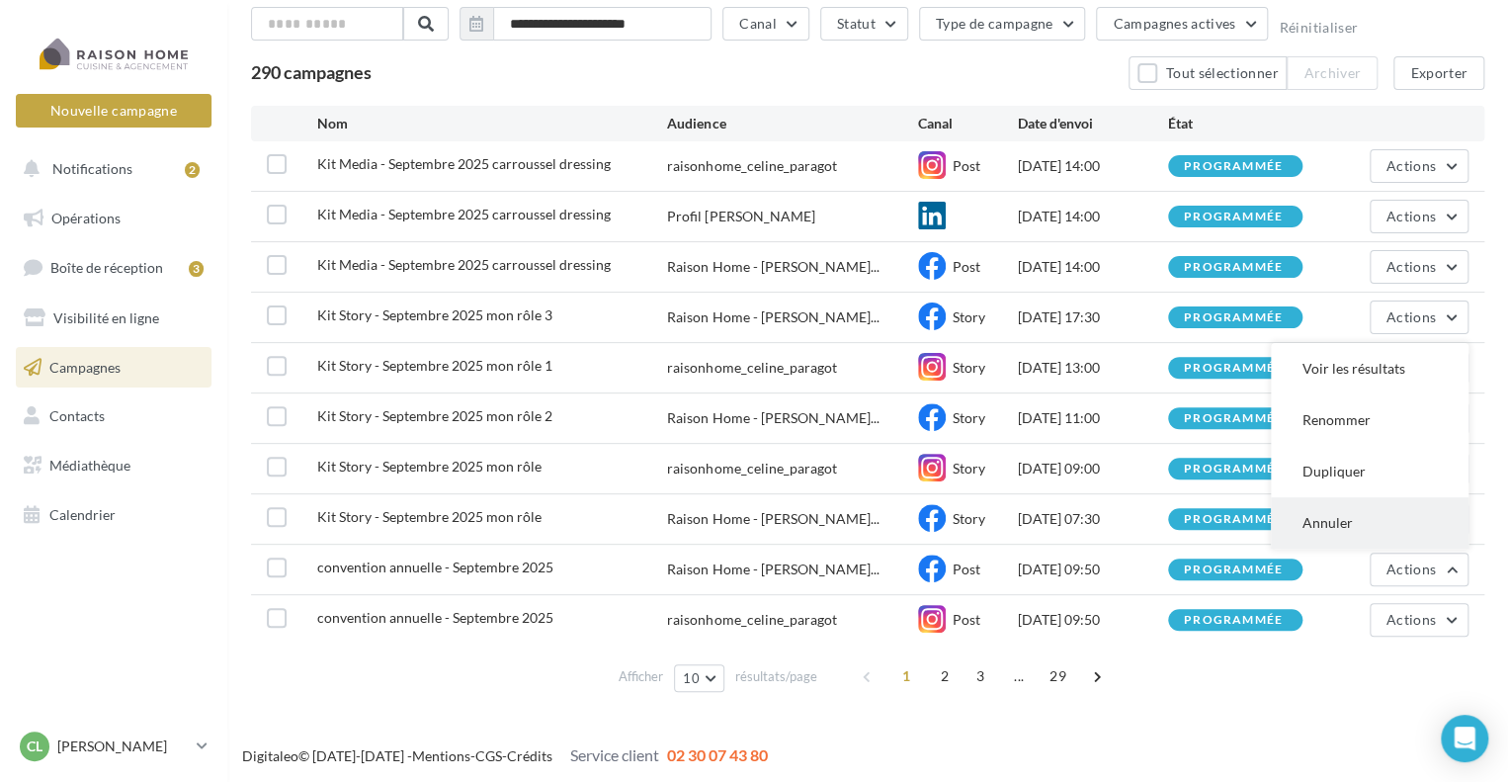
click at [1340, 524] on button "Annuler" at bounding box center [1370, 522] width 198 height 51
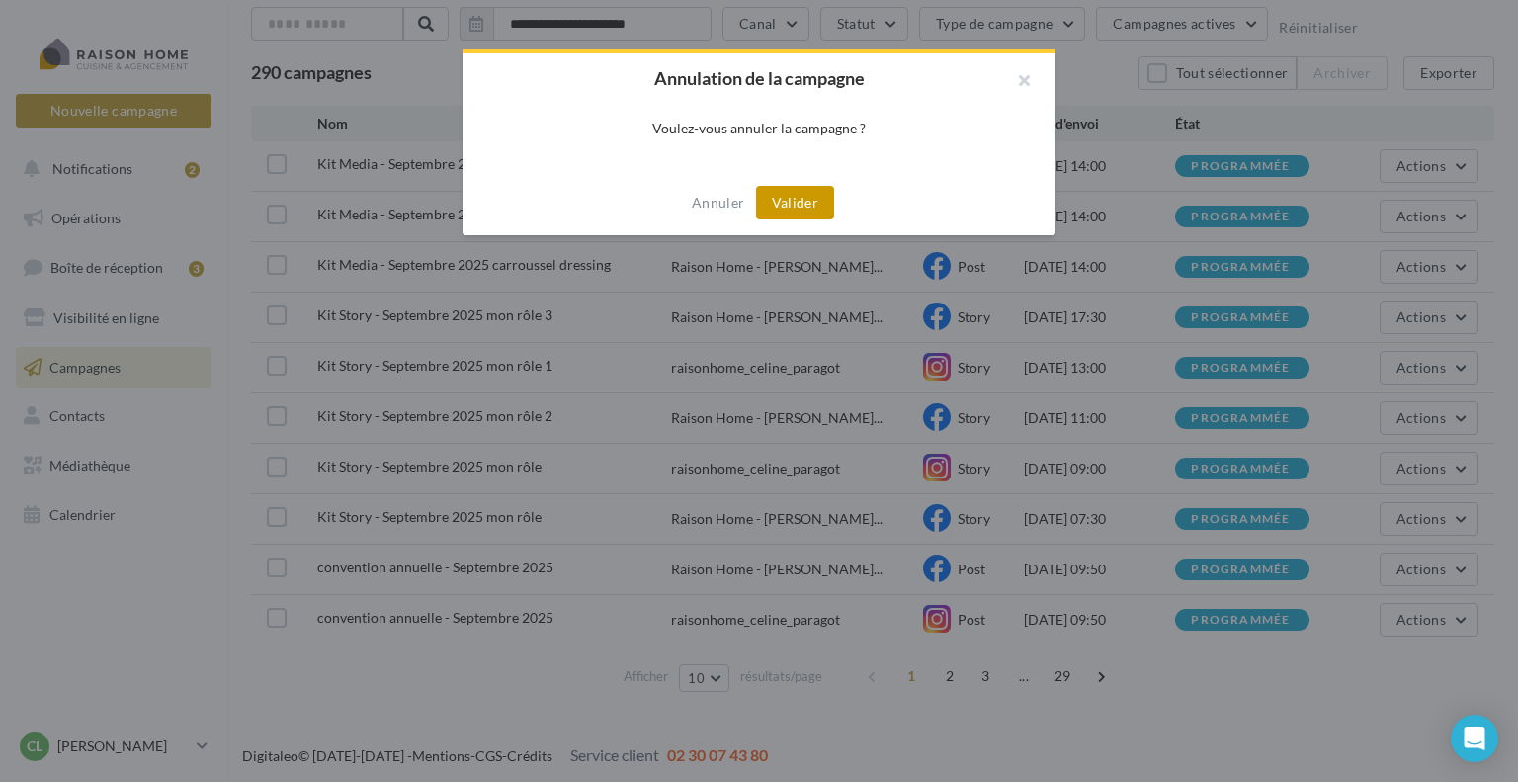
click at [803, 203] on button "Valider" at bounding box center [795, 203] width 78 height 34
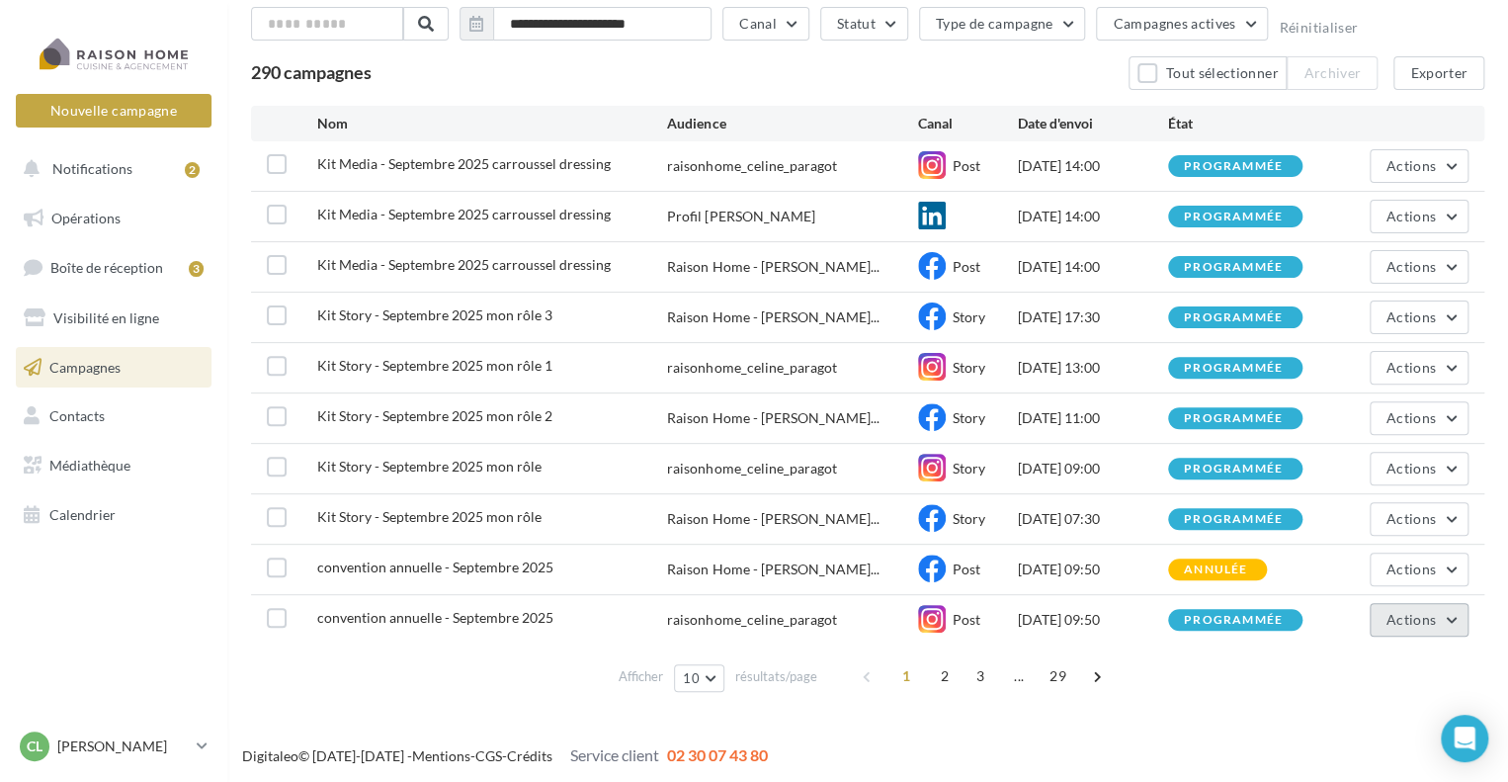
click at [1441, 616] on button "Actions" at bounding box center [1419, 620] width 99 height 34
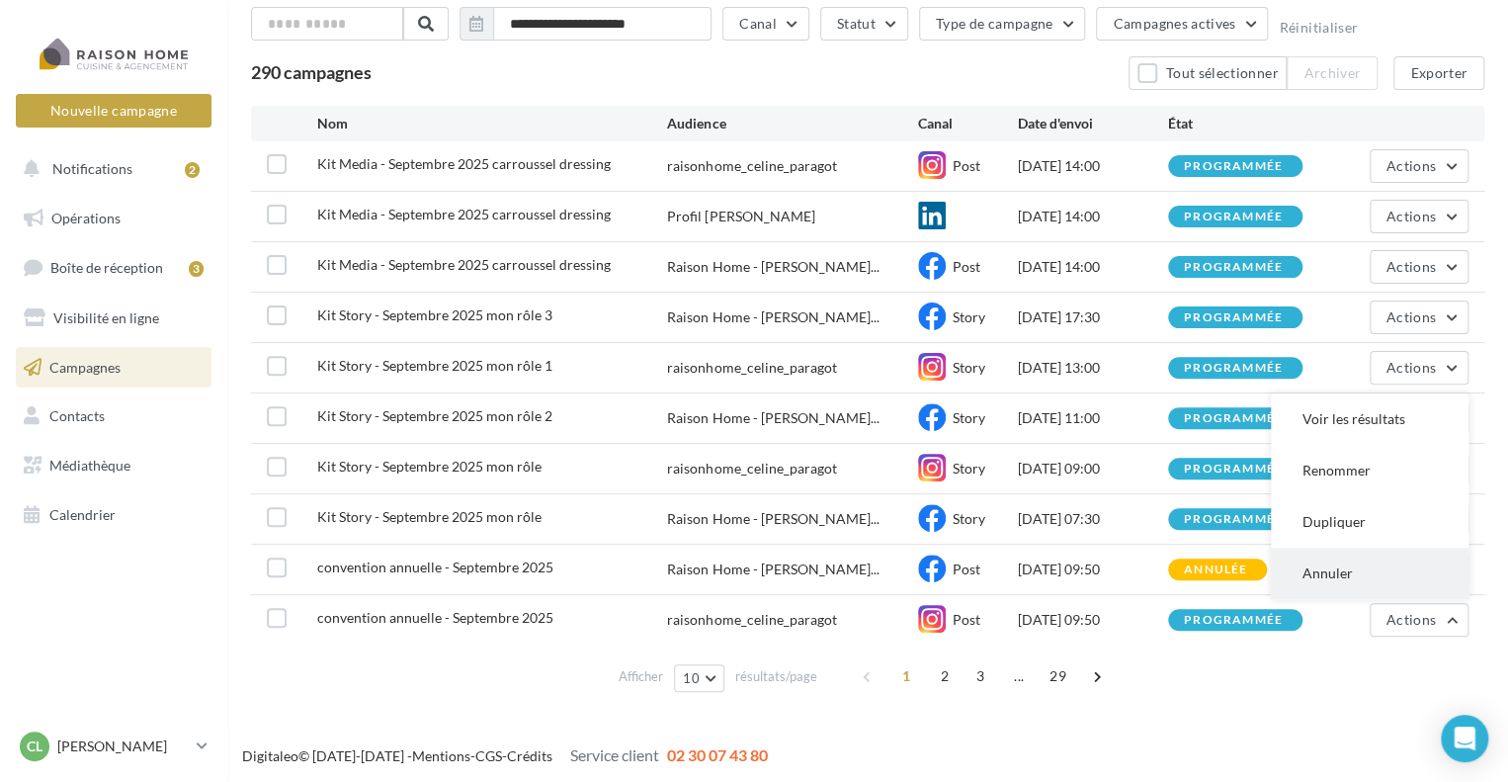
click at [1336, 569] on button "Annuler" at bounding box center [1370, 573] width 198 height 51
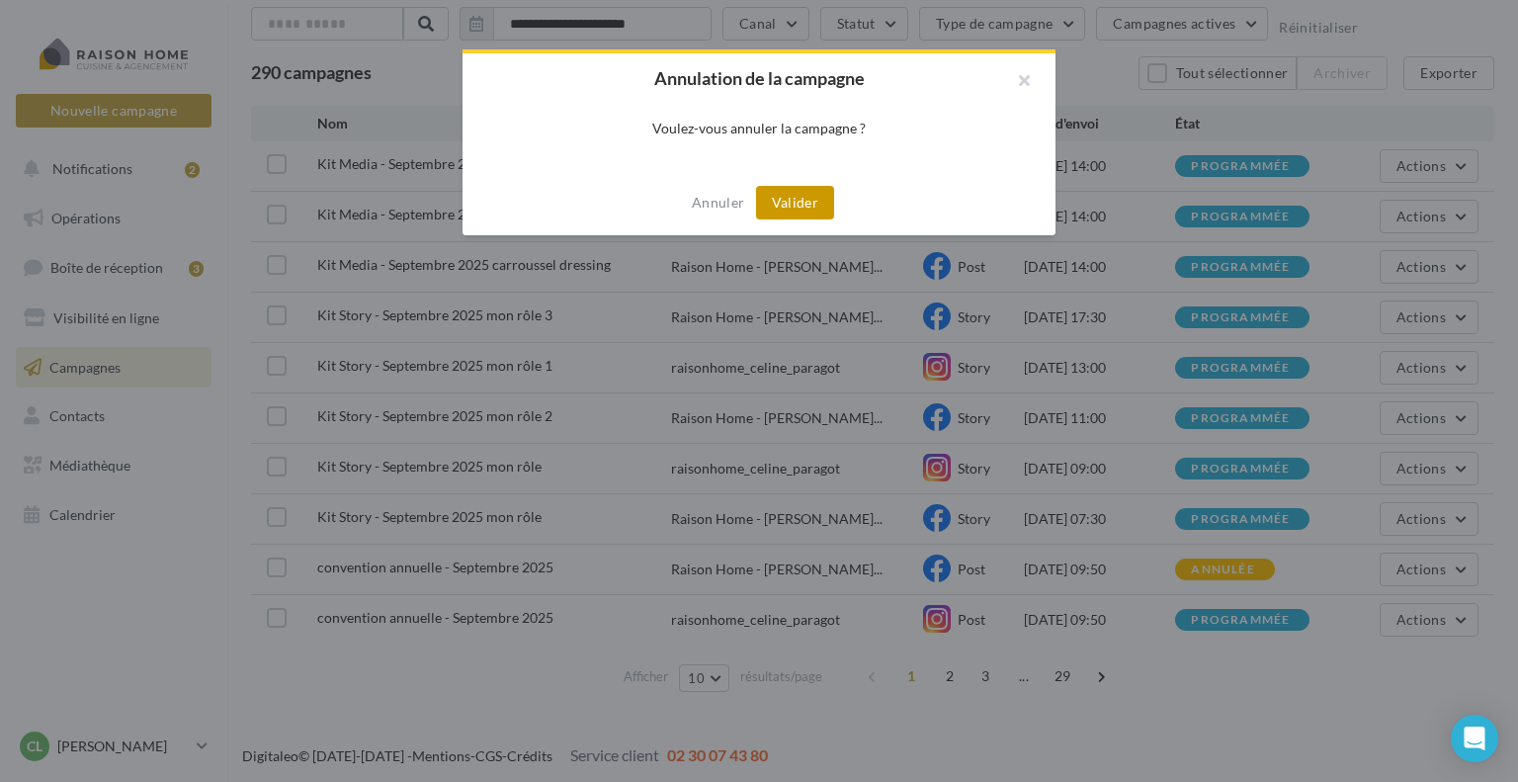
click at [804, 202] on button "Valider" at bounding box center [795, 203] width 78 height 34
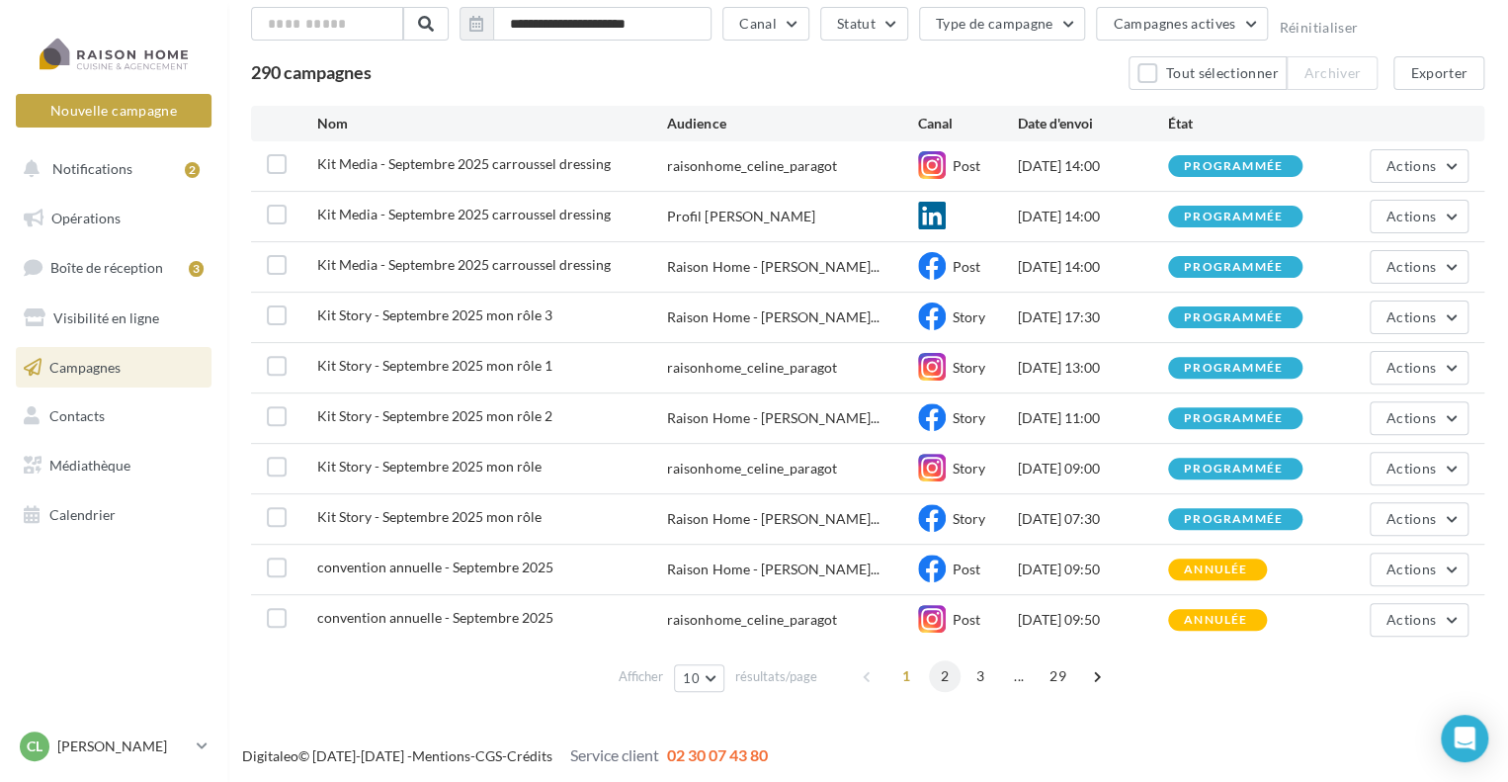
click at [939, 675] on span "2" at bounding box center [945, 676] width 32 height 32
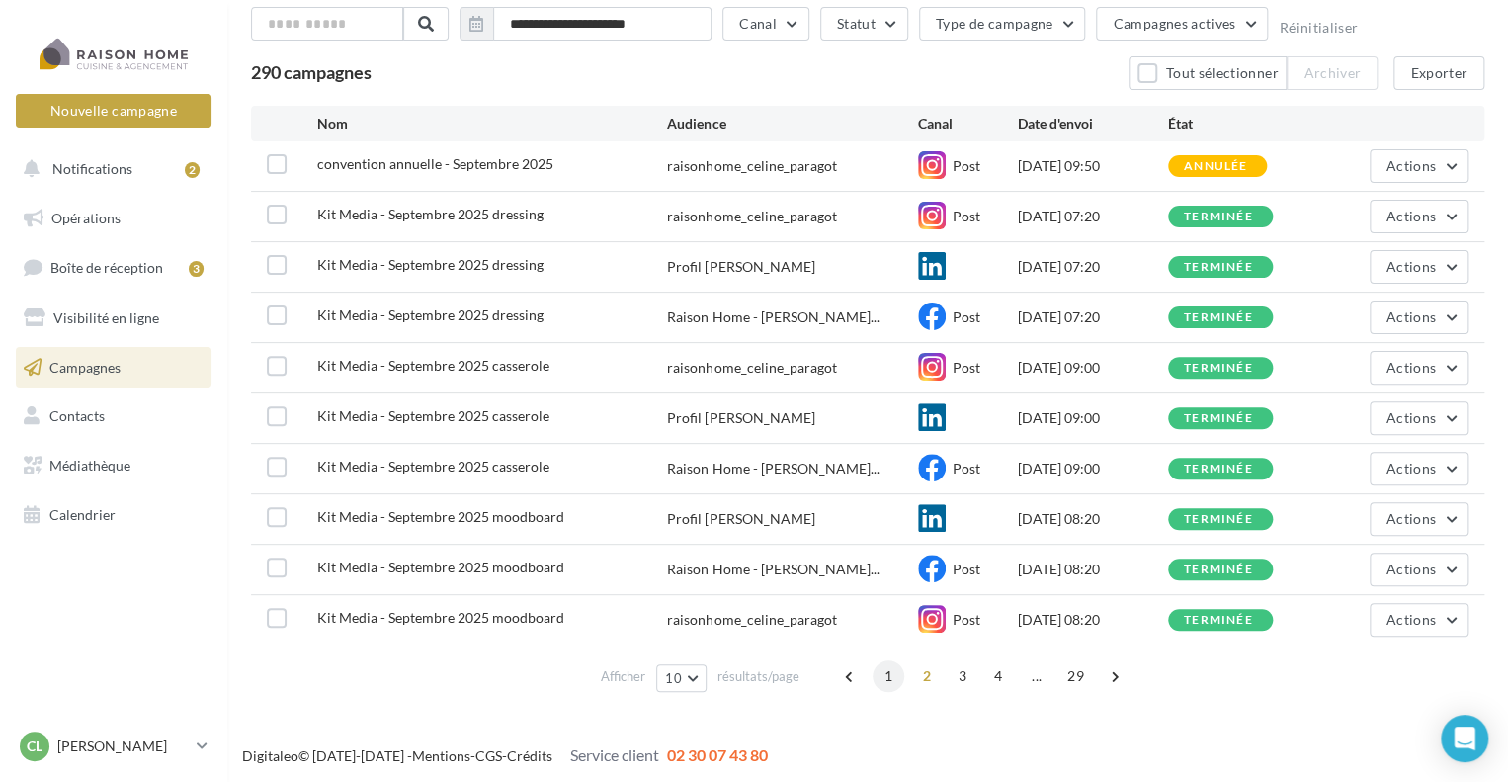
click at [888, 679] on span "1" at bounding box center [889, 676] width 32 height 32
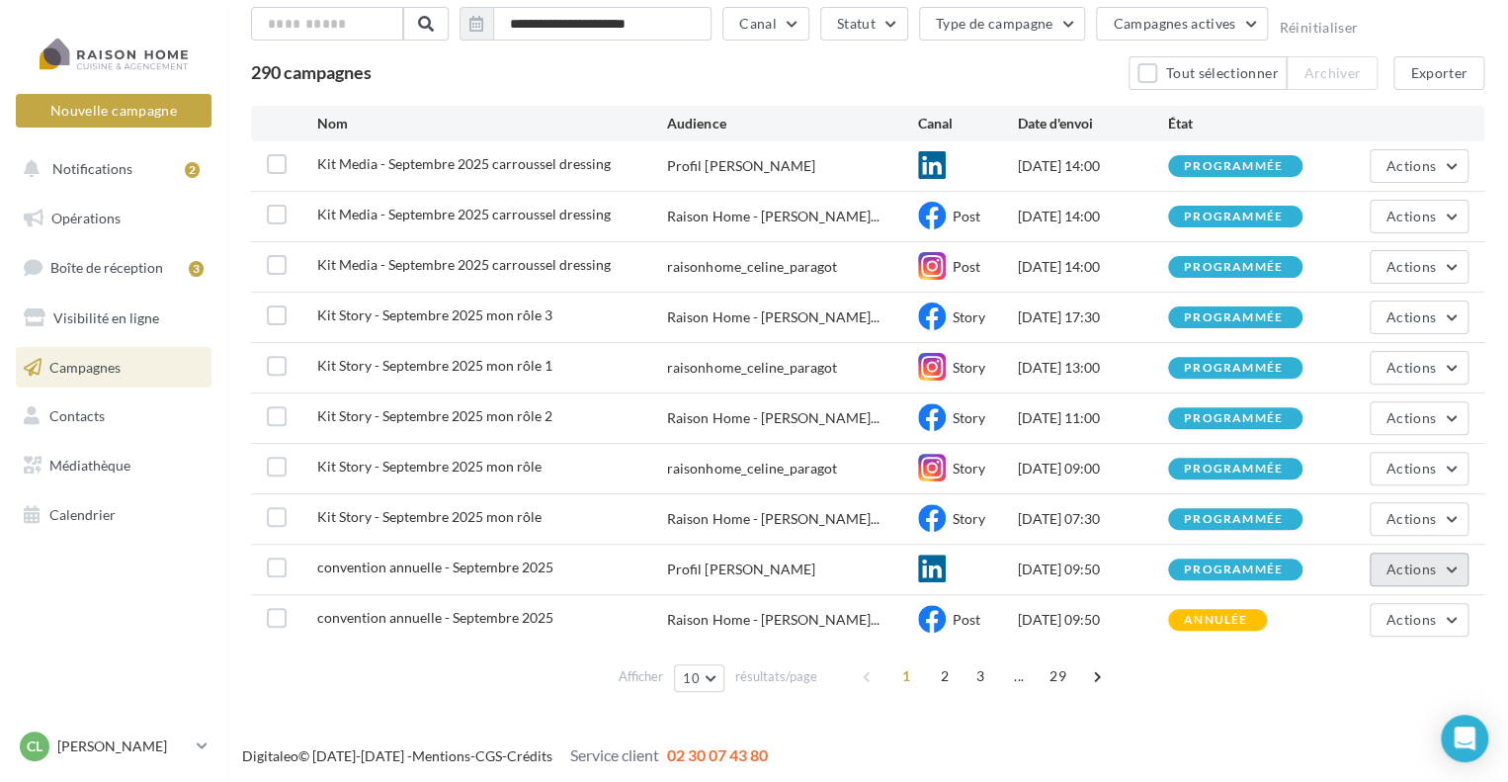
click at [1446, 565] on button "Actions" at bounding box center [1419, 570] width 99 height 34
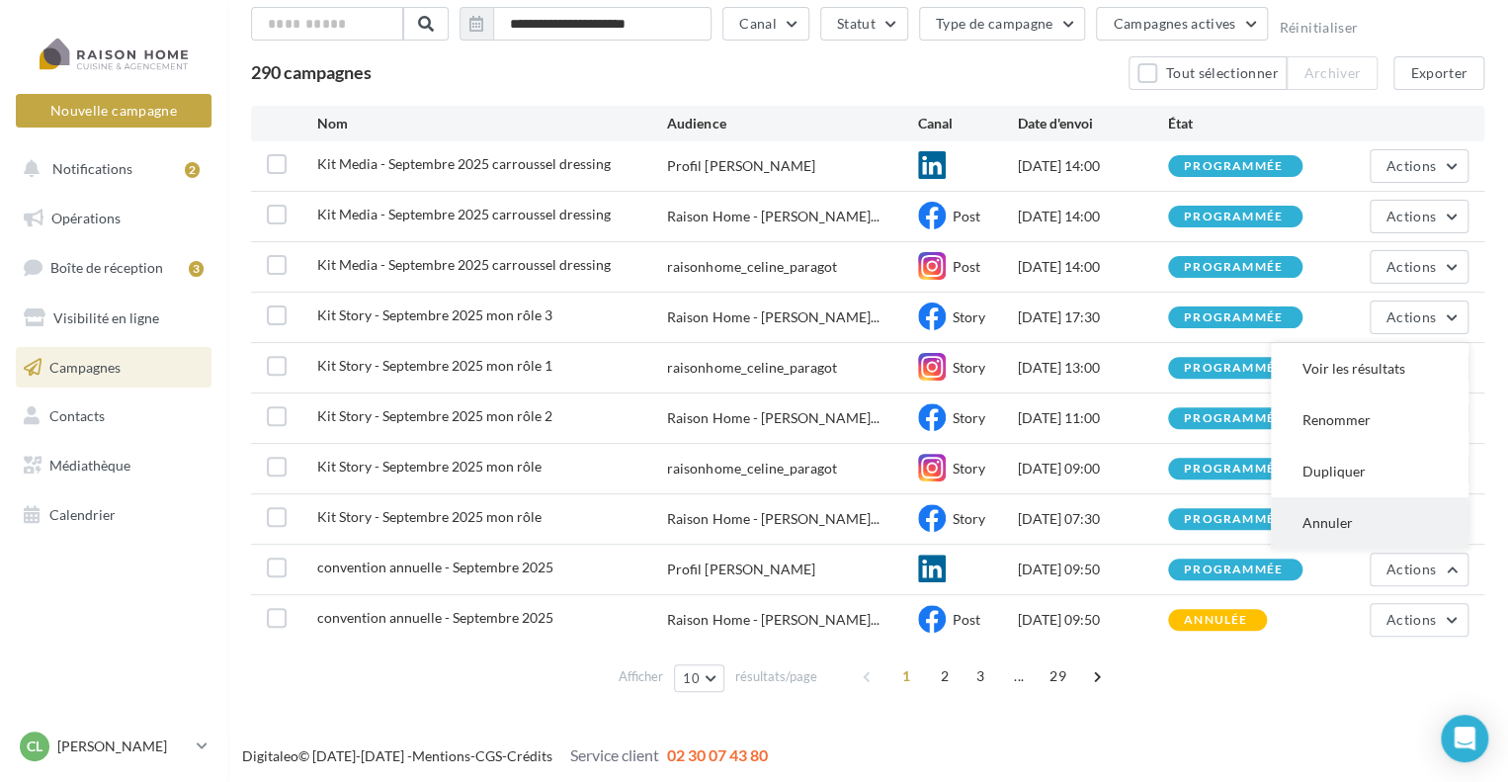
click at [1363, 524] on button "Annuler" at bounding box center [1370, 522] width 198 height 51
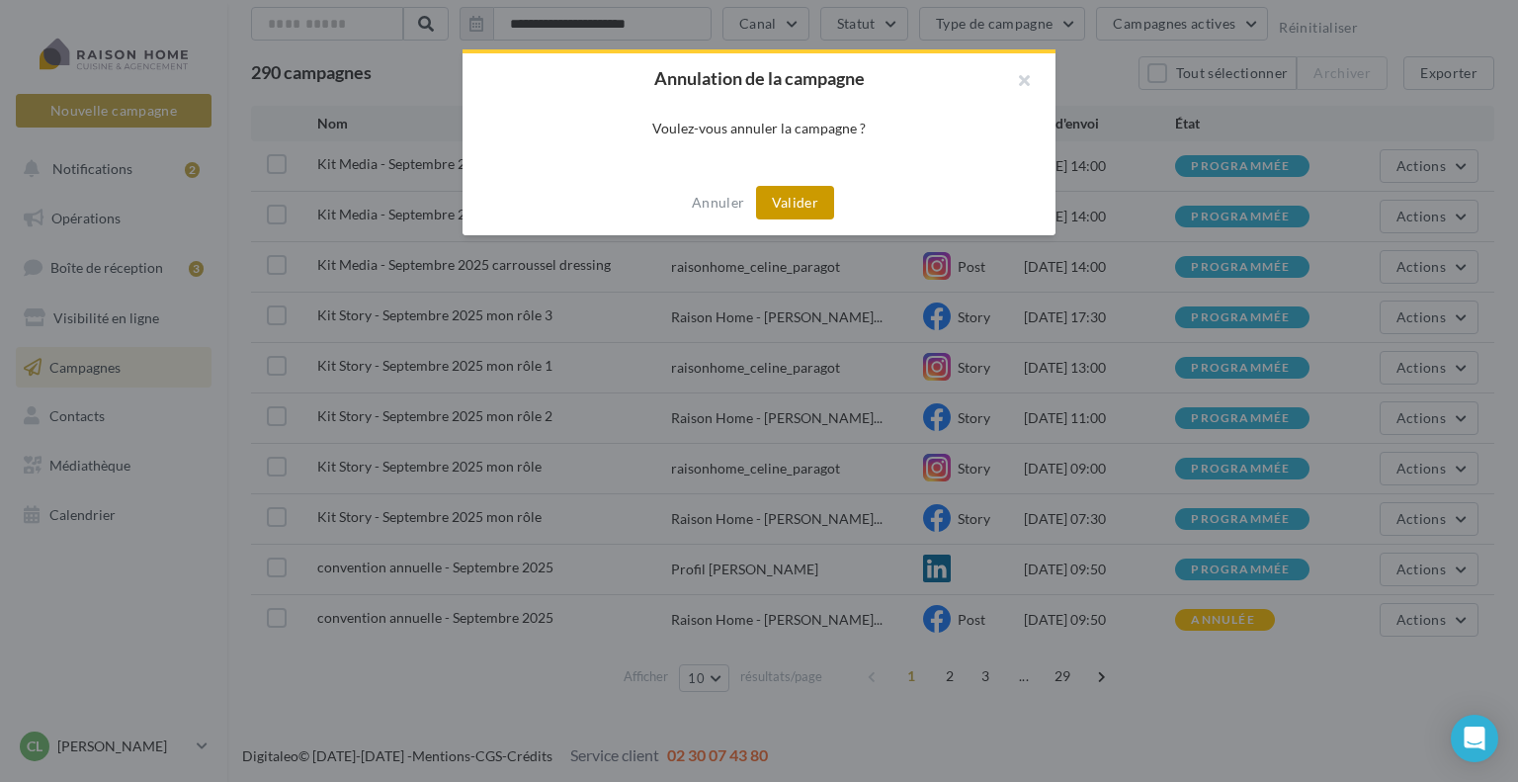
click at [795, 201] on button "Valider" at bounding box center [795, 203] width 78 height 34
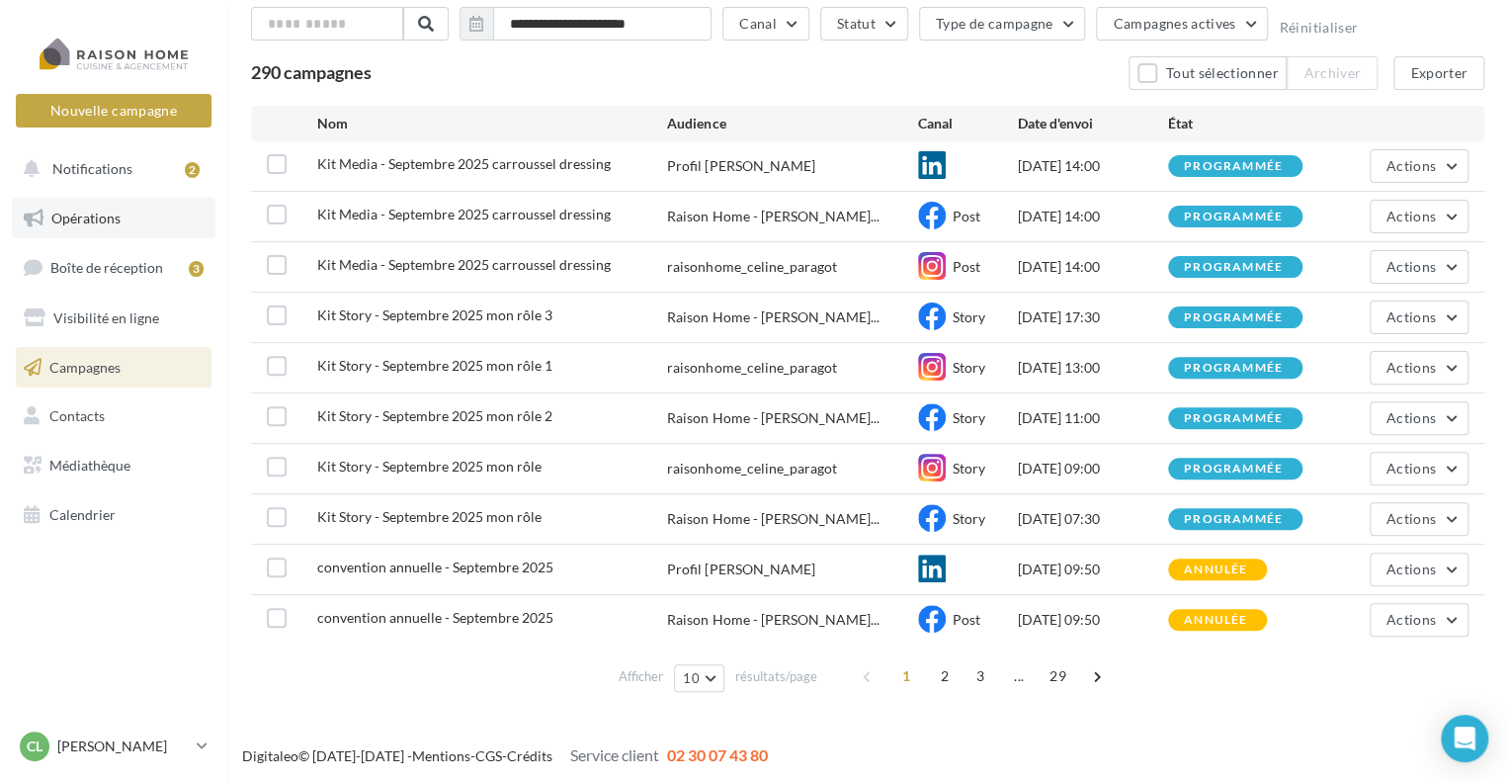
click at [67, 218] on span "Opérations" at bounding box center [85, 218] width 69 height 17
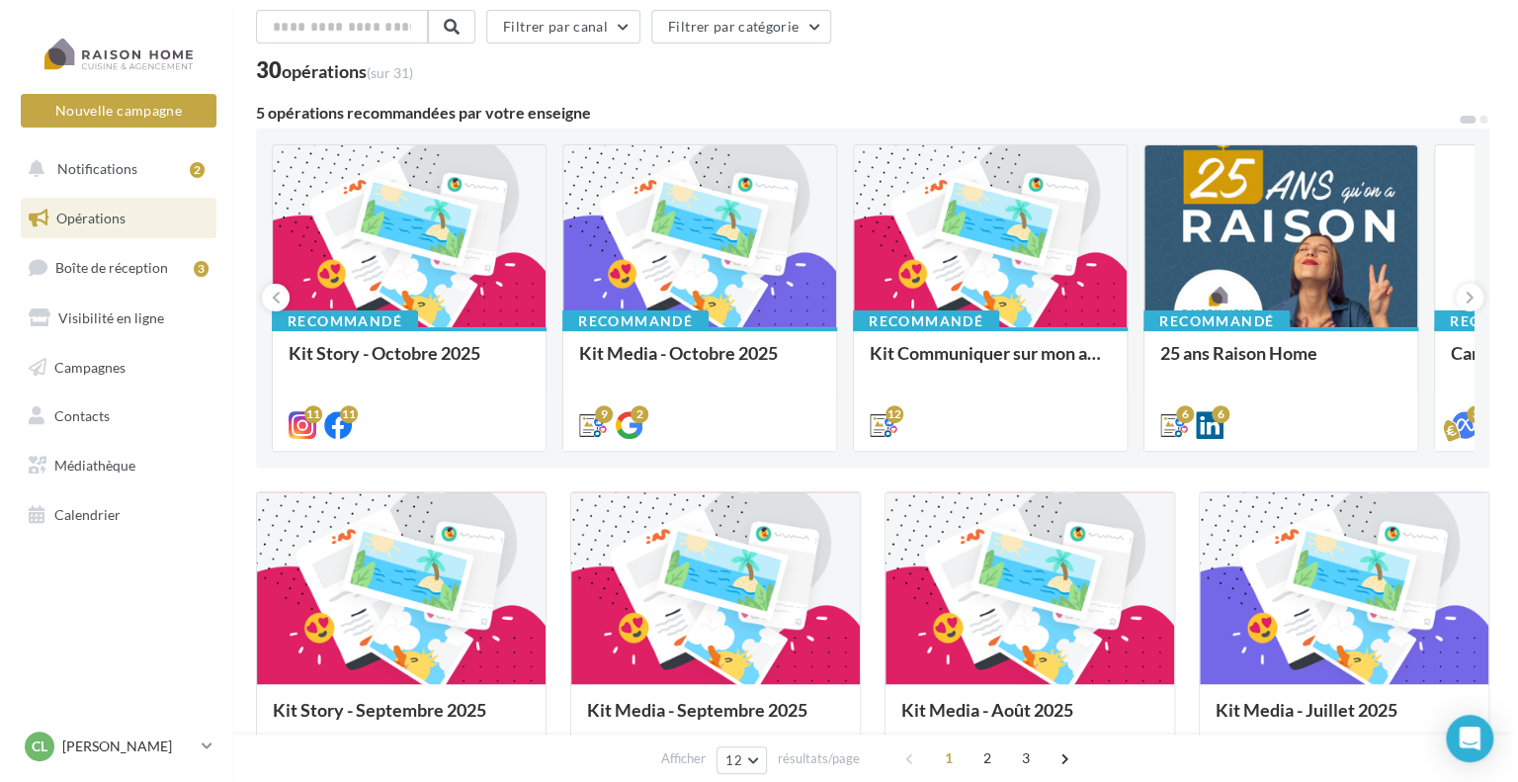
scroll to position [198, 0]
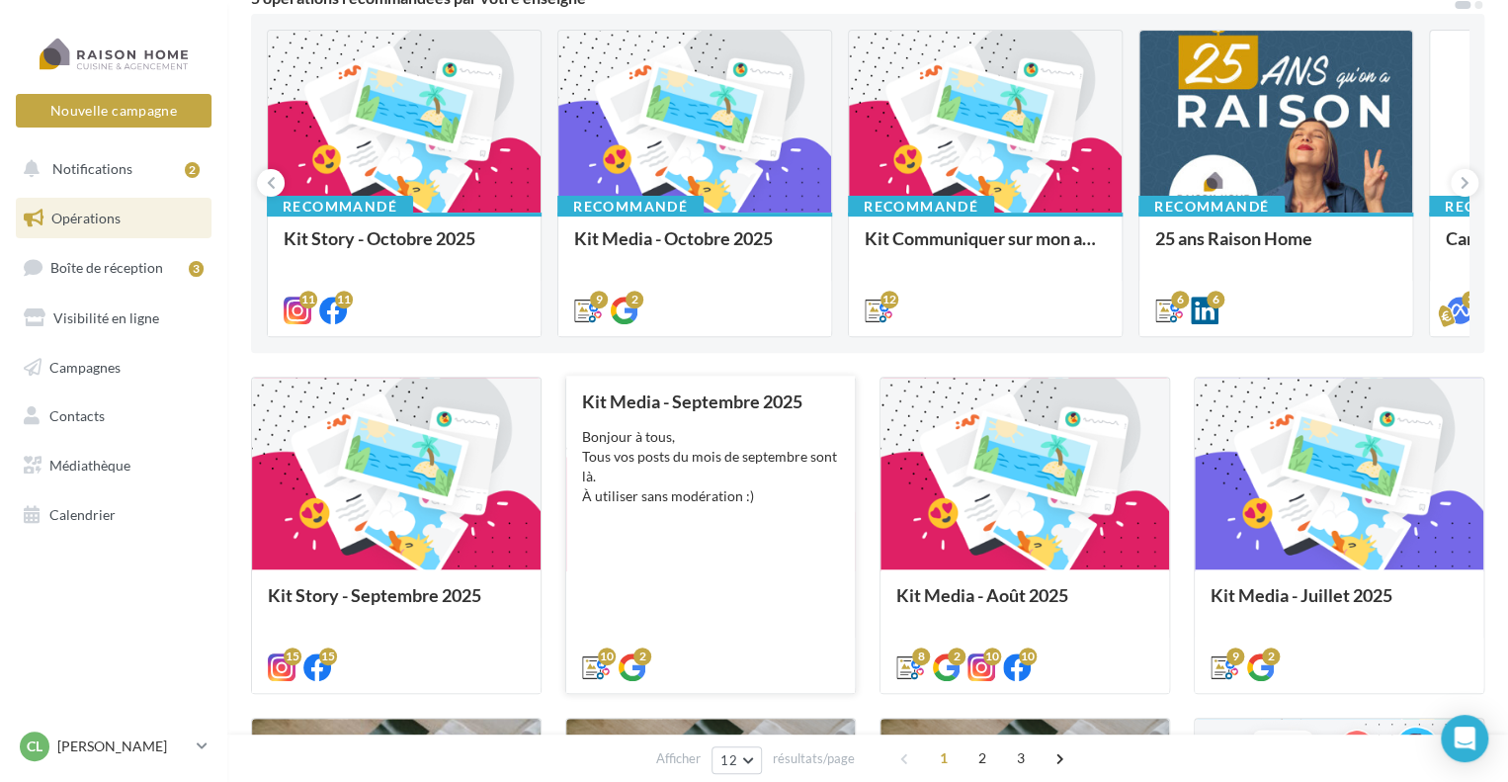
click at [696, 432] on div "Bonjour à tous, Tous vos posts du mois de septembre sont là. À utiliser sans mo…" at bounding box center [710, 466] width 257 height 79
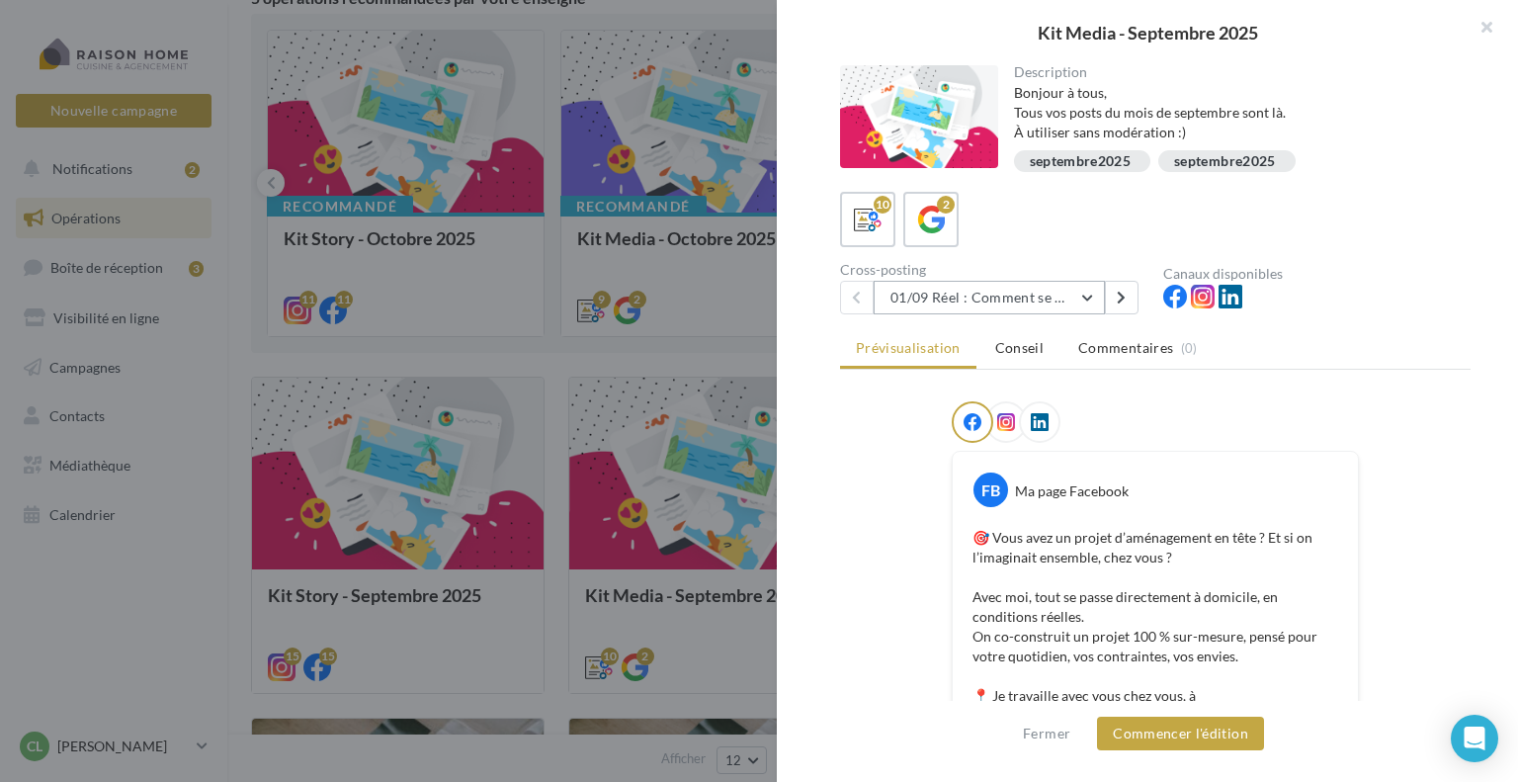
click at [954, 300] on button "01/09 Réel : Comment se passe un projet Raison Home ?" at bounding box center [989, 298] width 231 height 34
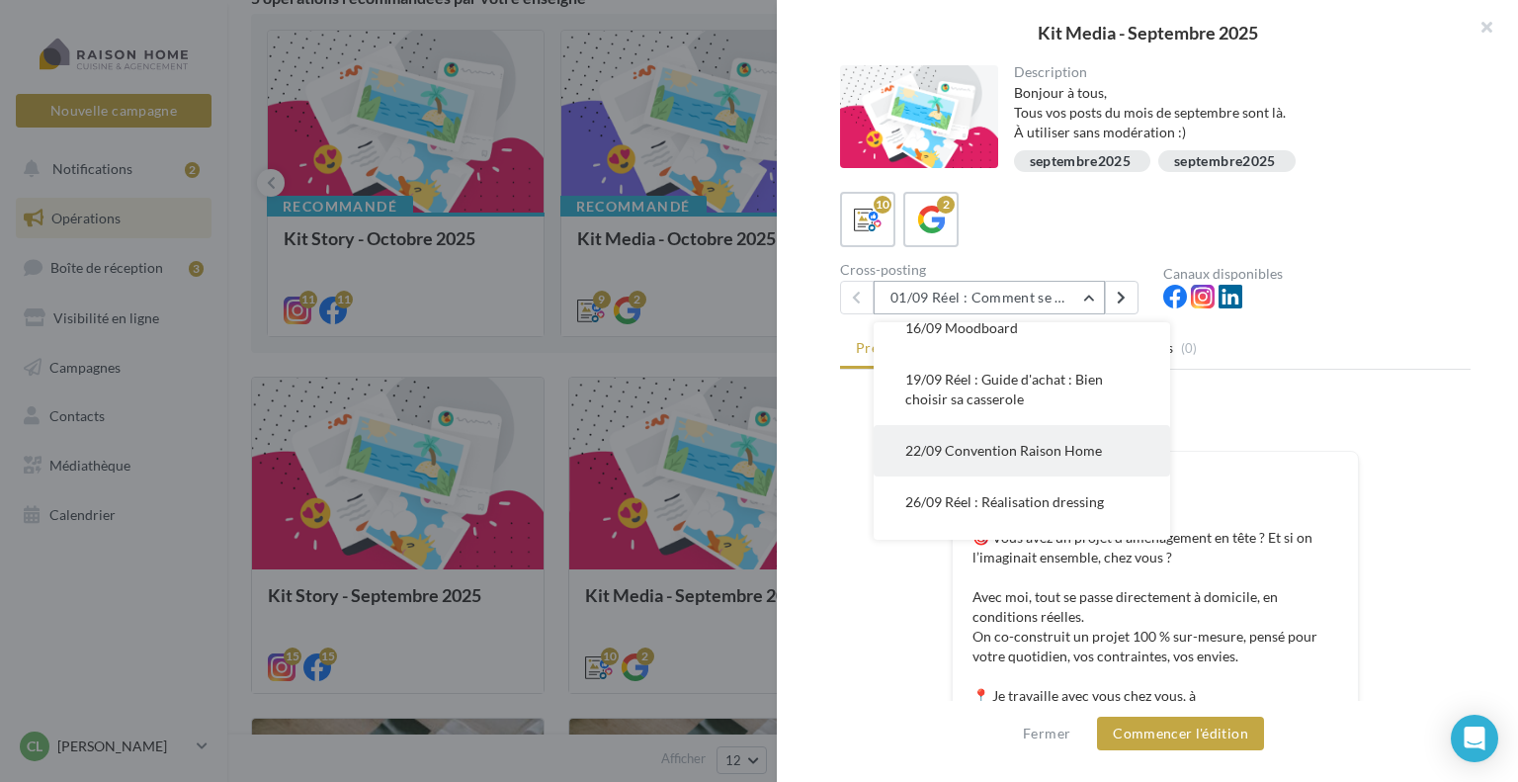
scroll to position [297, 0]
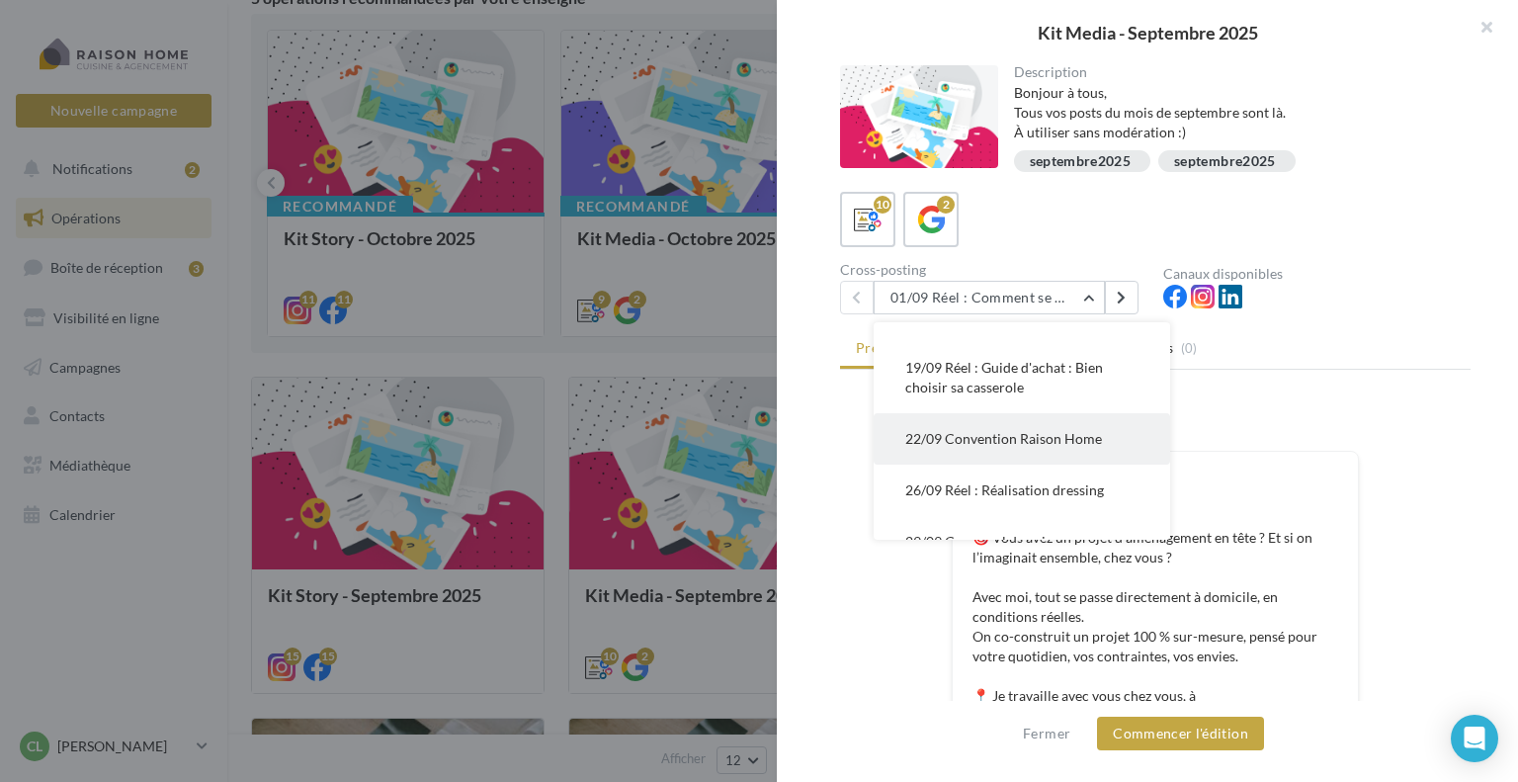
click at [961, 434] on span "22/09 Convention Raison Home" at bounding box center [1003, 438] width 197 height 17
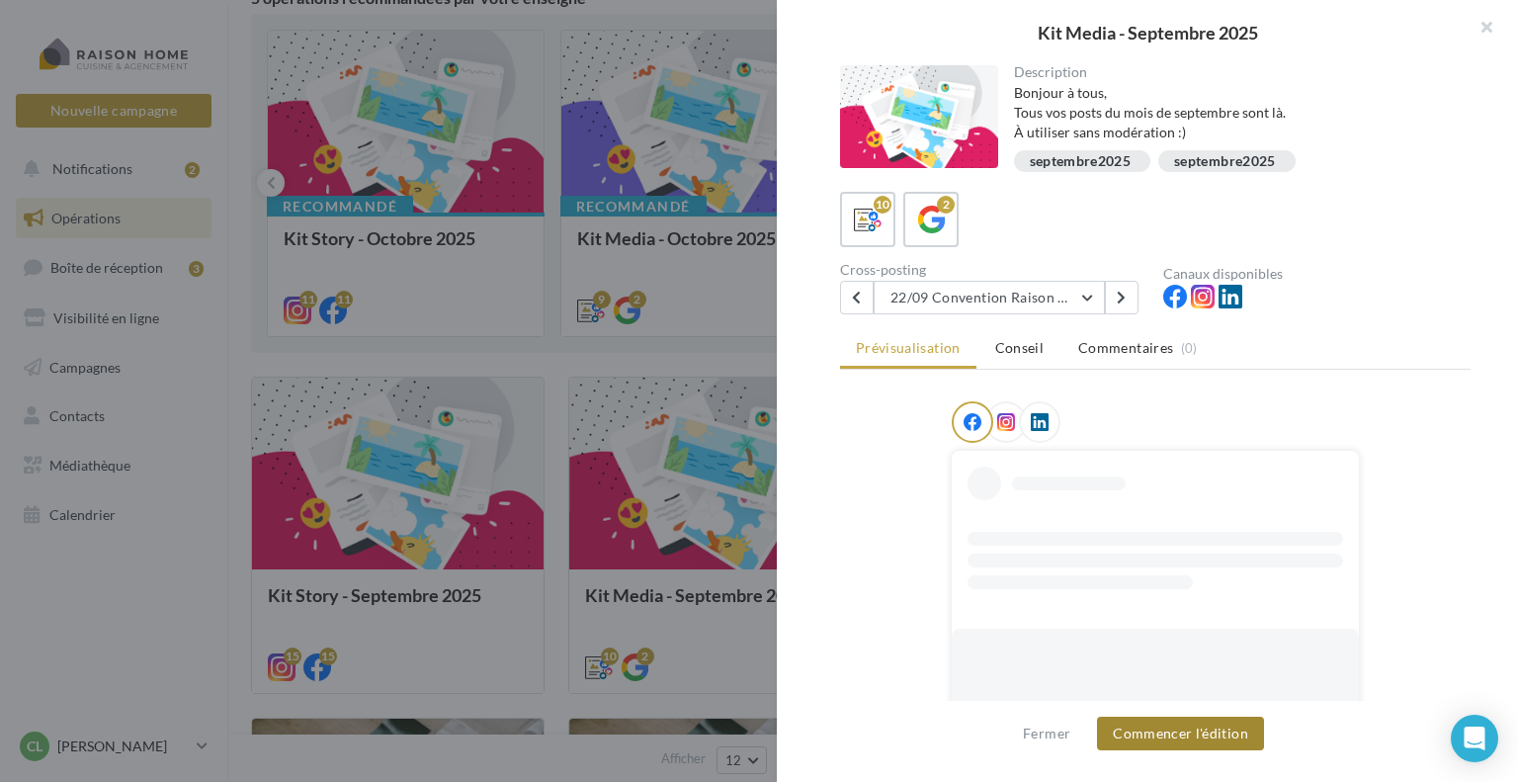
click at [1127, 733] on button "Commencer l'édition" at bounding box center [1180, 734] width 167 height 34
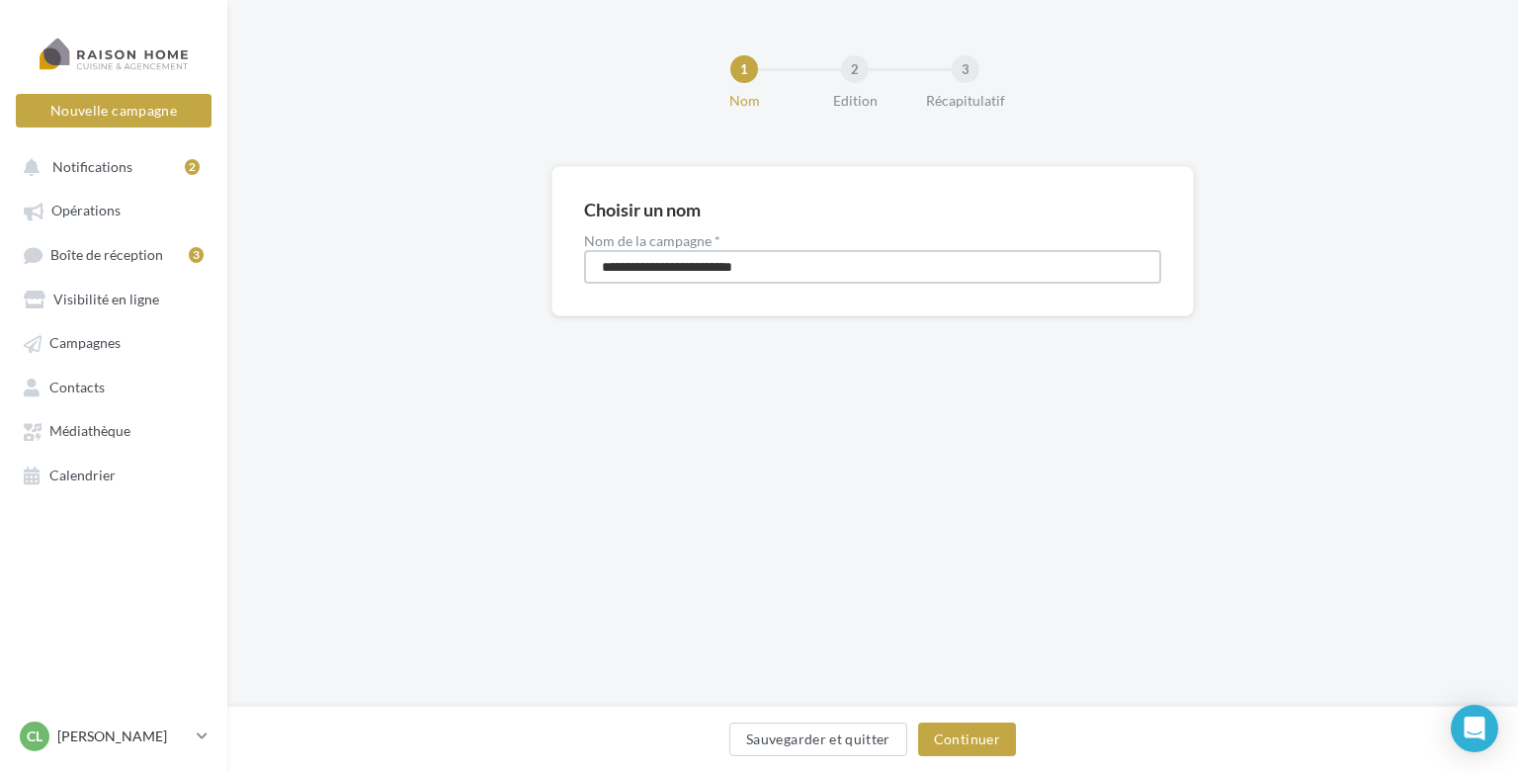
click at [602, 262] on input "**********" at bounding box center [872, 267] width 577 height 34
type input "**********"
click at [973, 756] on div "Sauvegarder et quitter Continuer" at bounding box center [872, 744] width 1259 height 42
click at [963, 736] on button "Continuer" at bounding box center [967, 740] width 98 height 34
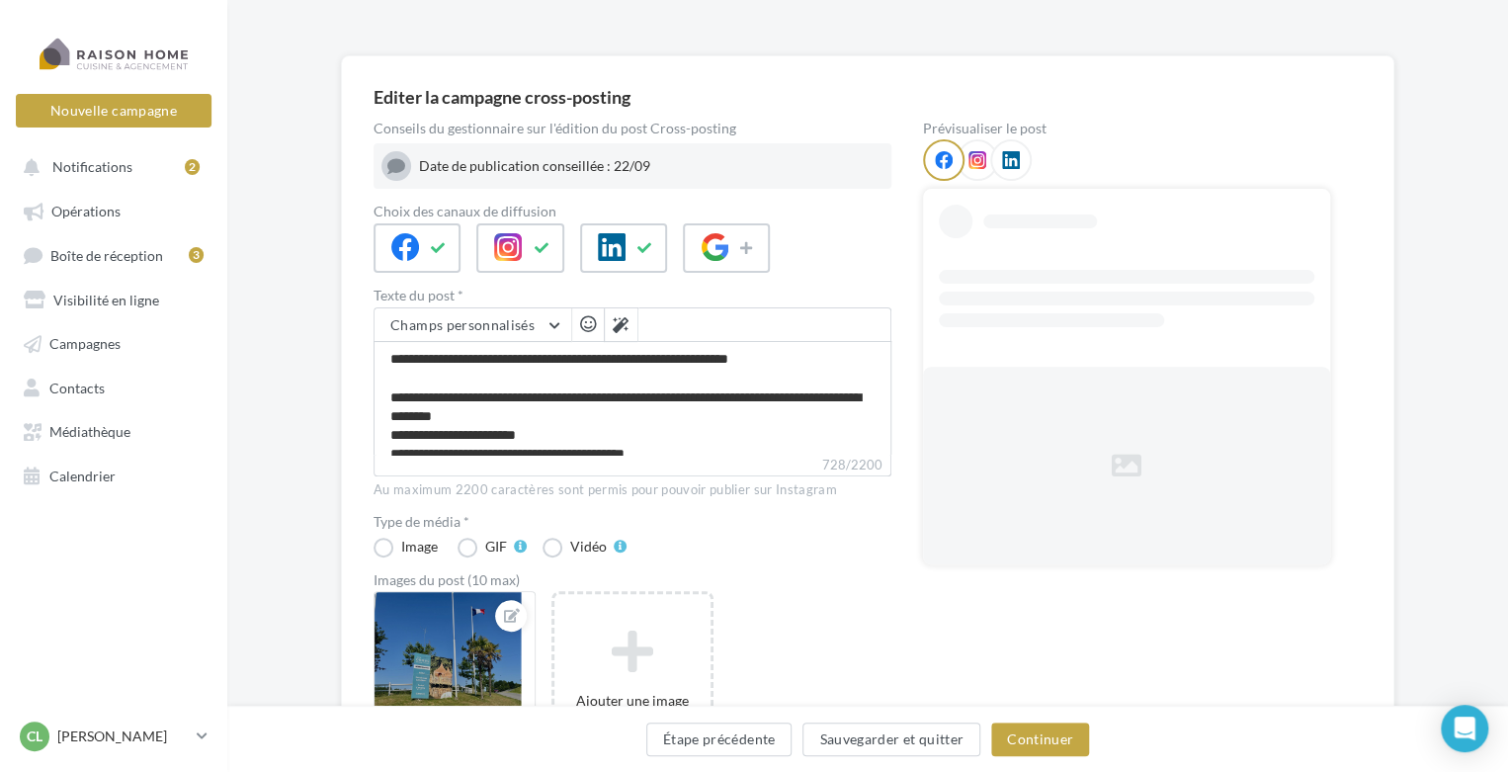
scroll to position [297, 0]
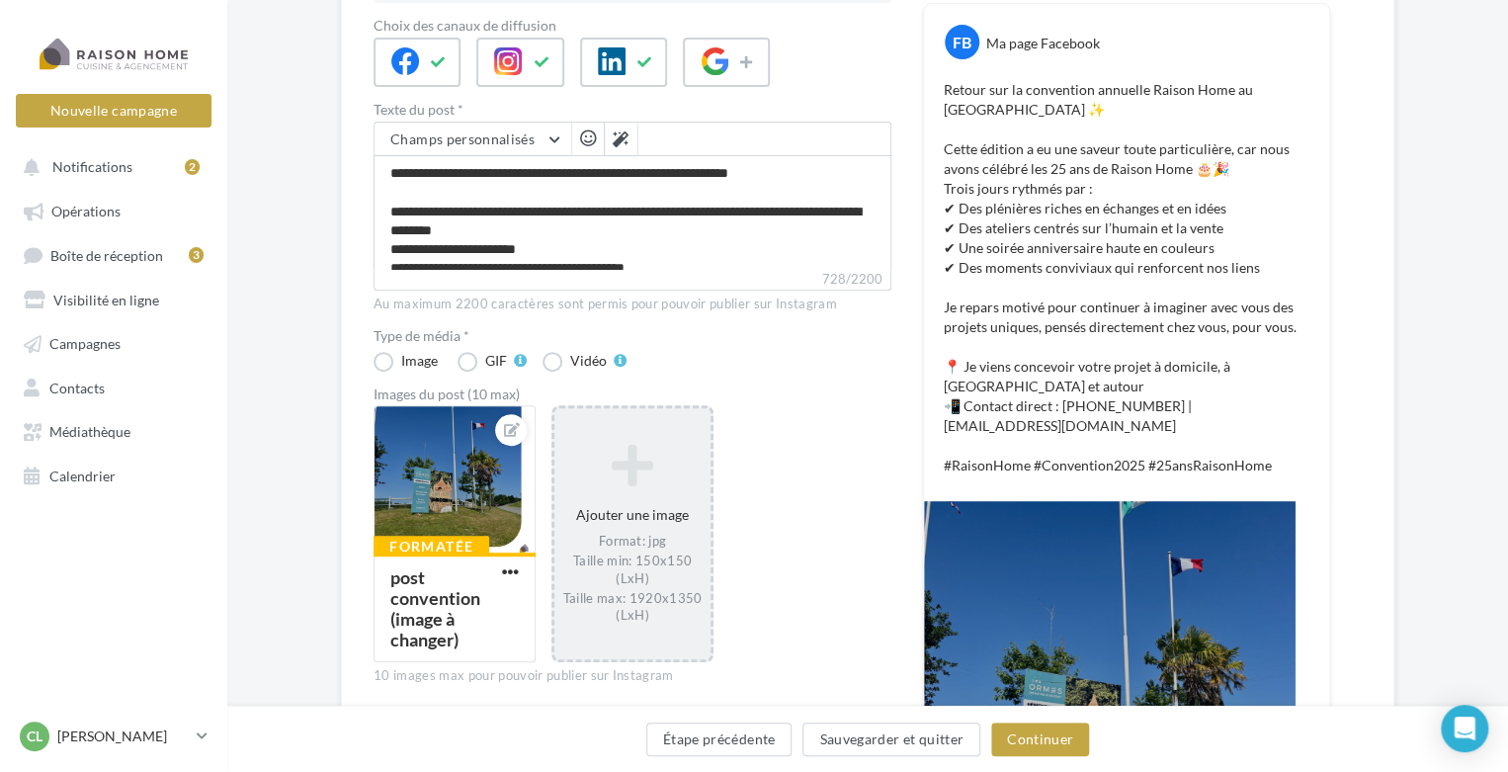
click at [618, 485] on icon at bounding box center [632, 464] width 140 height 47
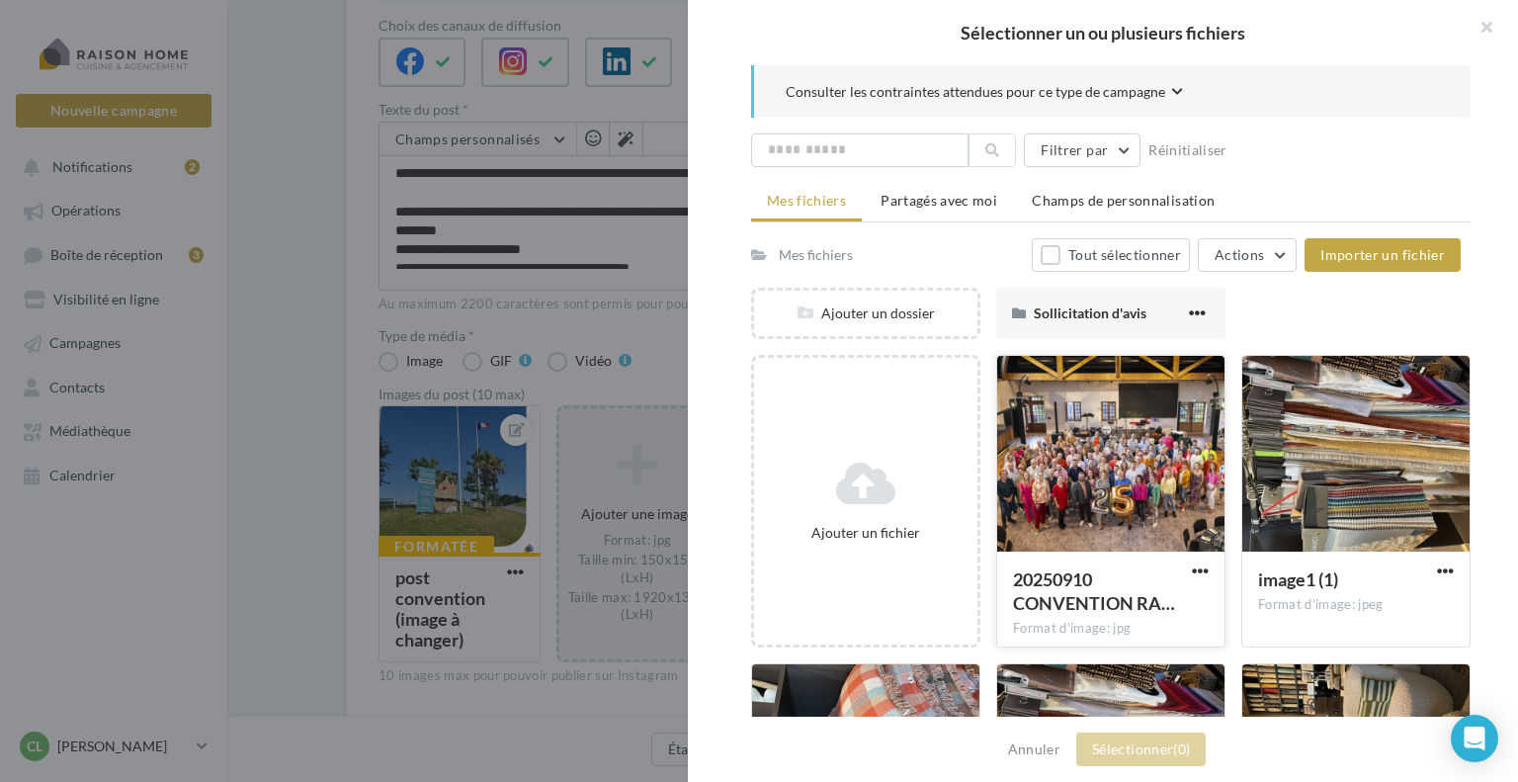
click at [1057, 438] on div at bounding box center [1110, 455] width 227 height 198
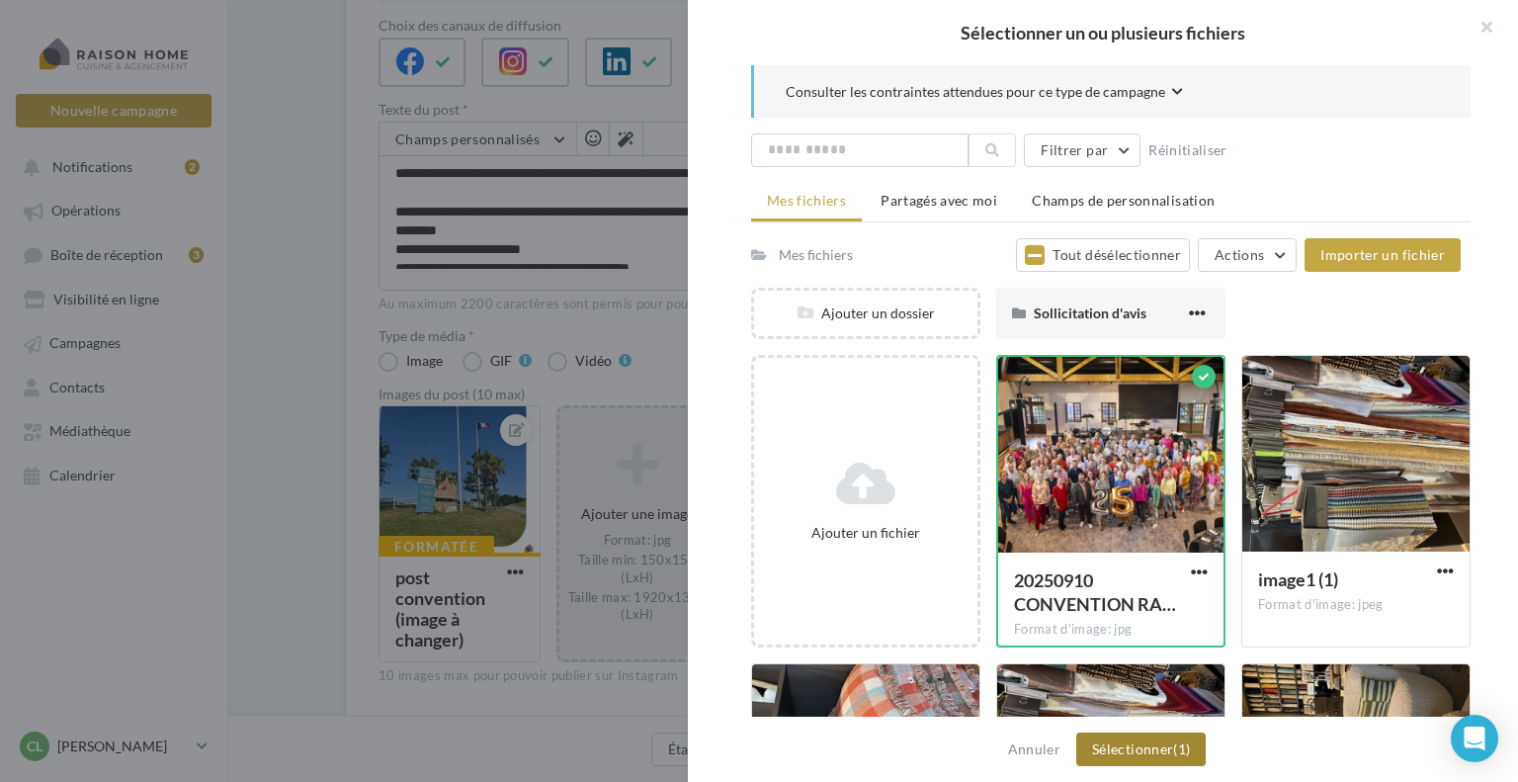
click at [1123, 755] on button "Sélectionner (1)" at bounding box center [1140, 749] width 129 height 34
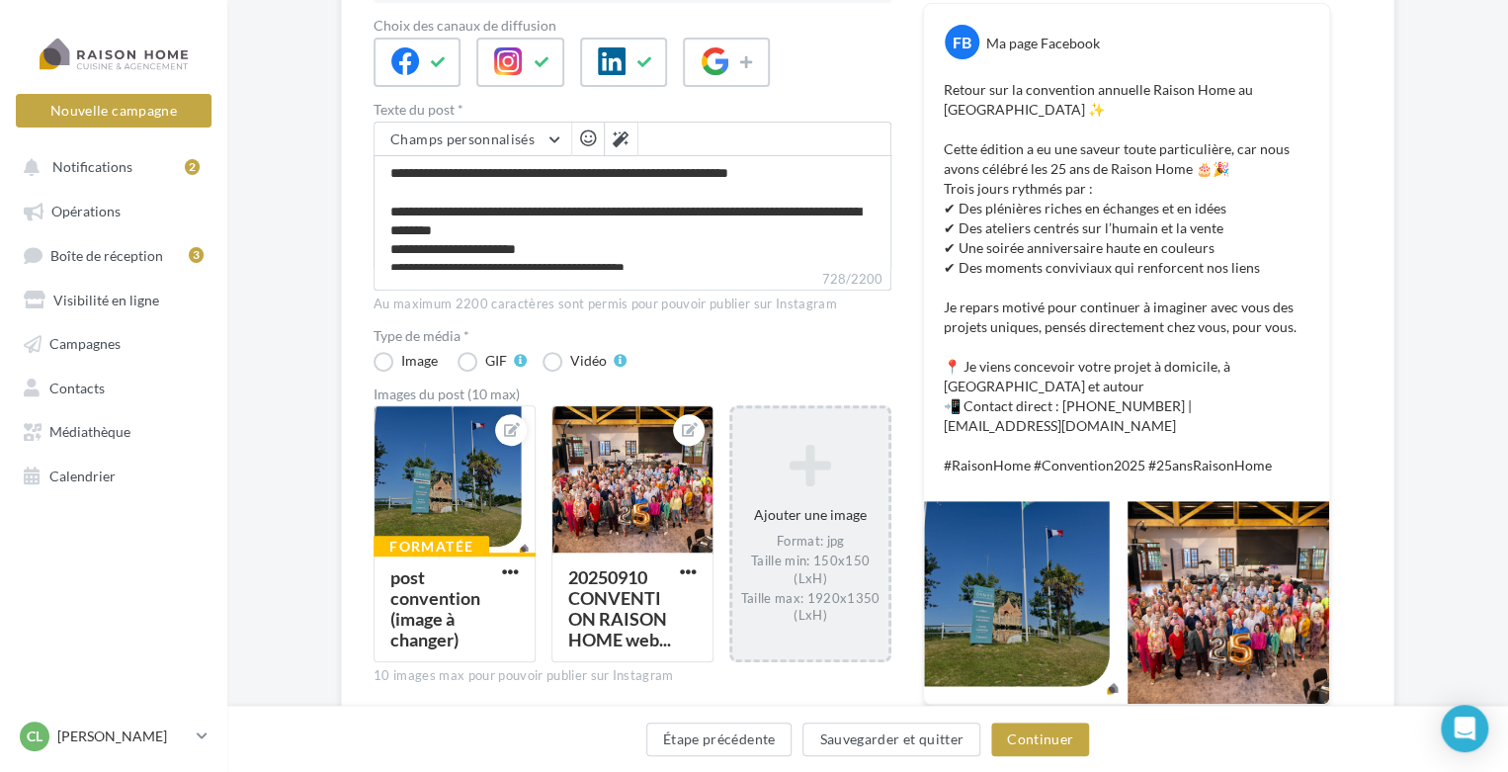
click at [779, 518] on div "Ajouter une image Format: jpg Taille min: 150x150 (LxH) Taille max: 1920x1350 (…" at bounding box center [810, 533] width 156 height 201
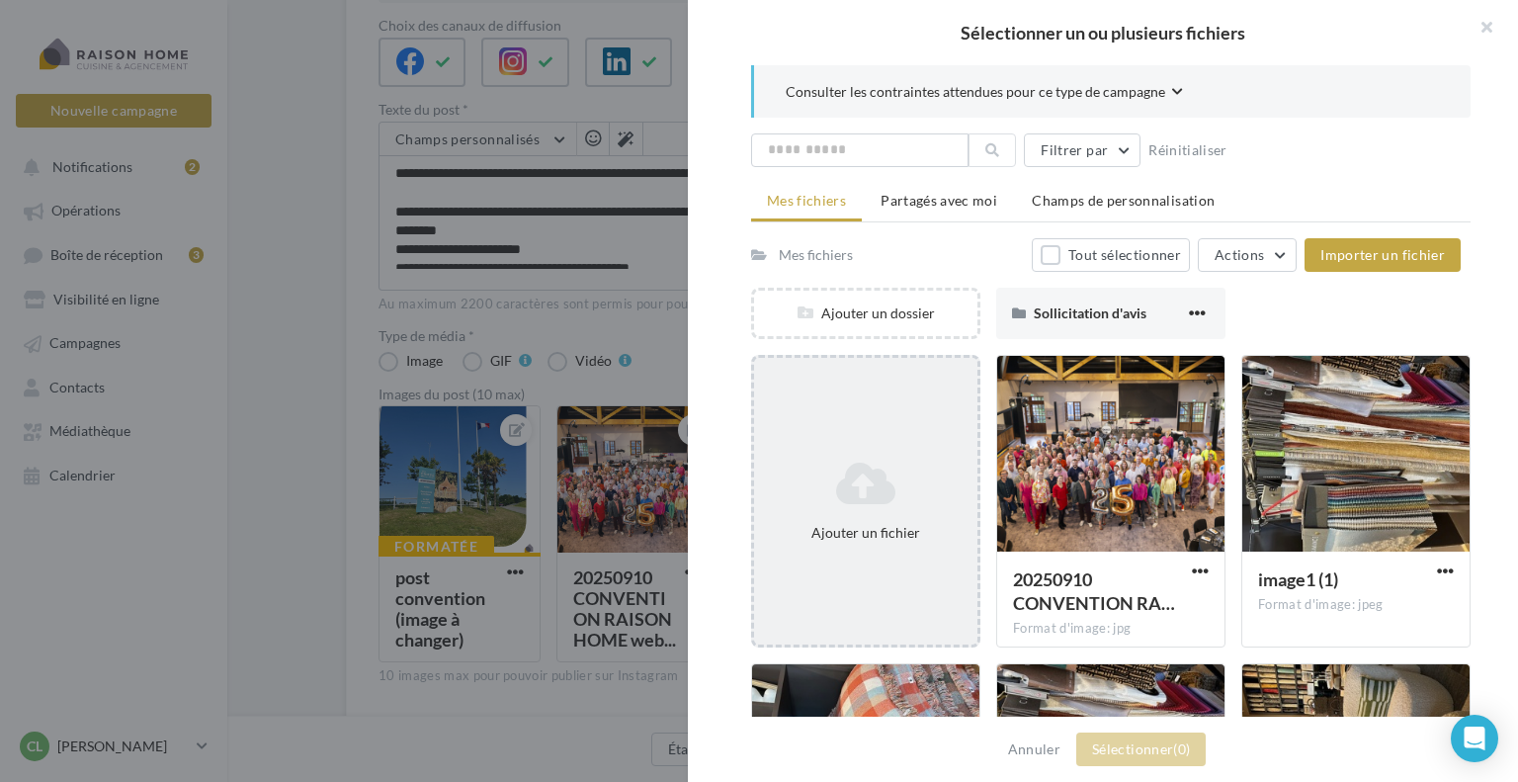
click at [855, 484] on icon at bounding box center [866, 483] width 208 height 47
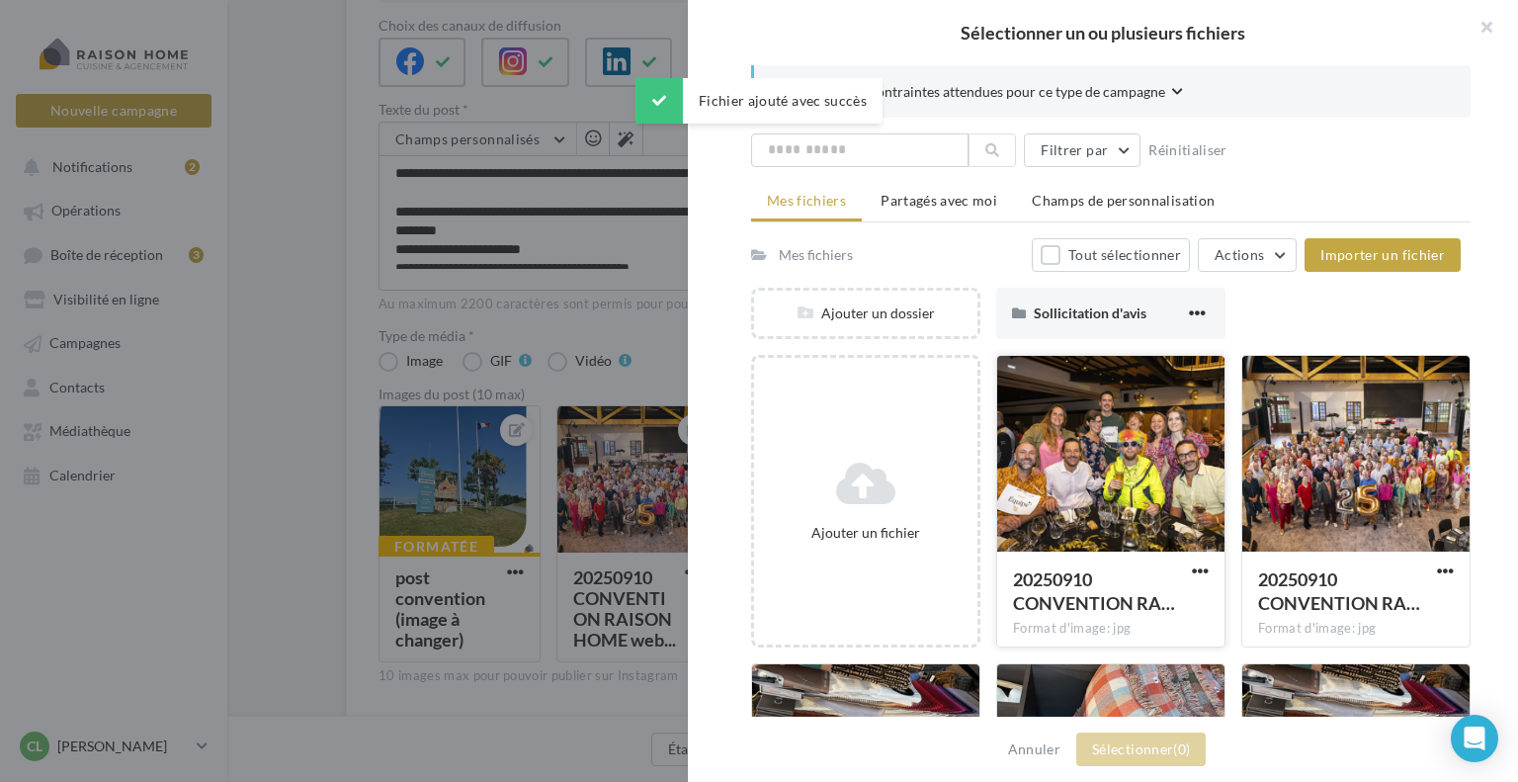
click at [1112, 457] on div at bounding box center [1110, 455] width 227 height 198
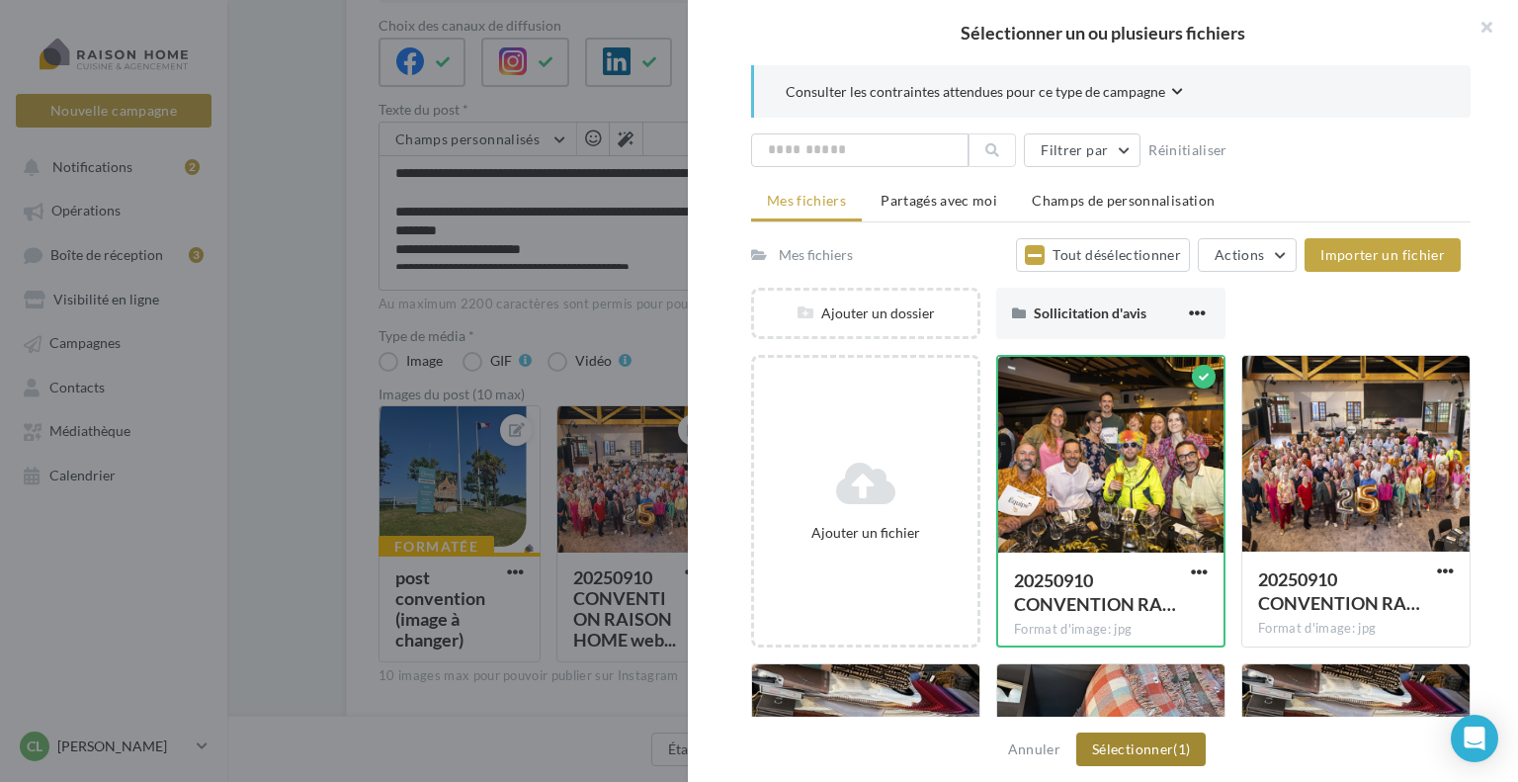
click at [1156, 741] on button "Sélectionner (1)" at bounding box center [1140, 749] width 129 height 34
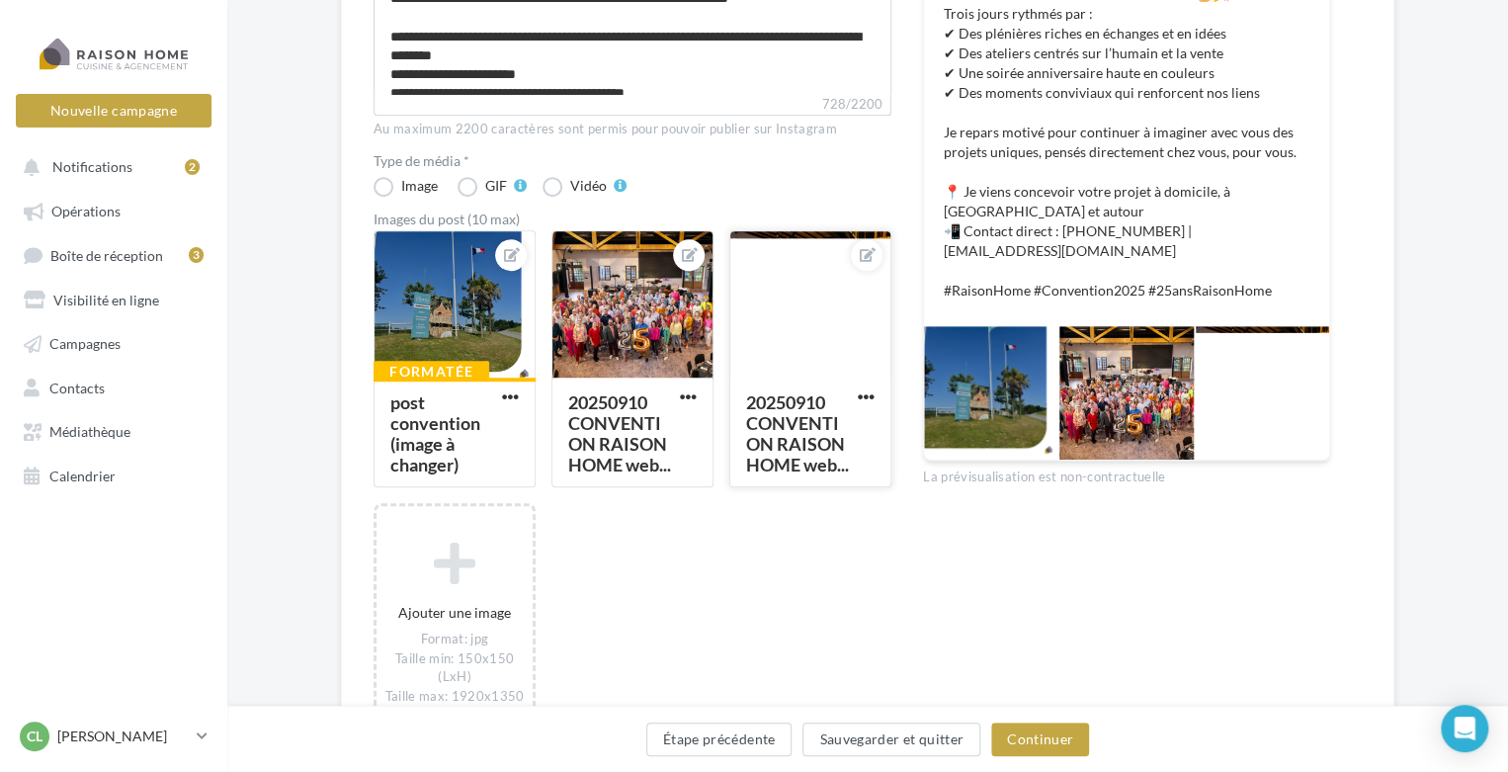
scroll to position [494, 0]
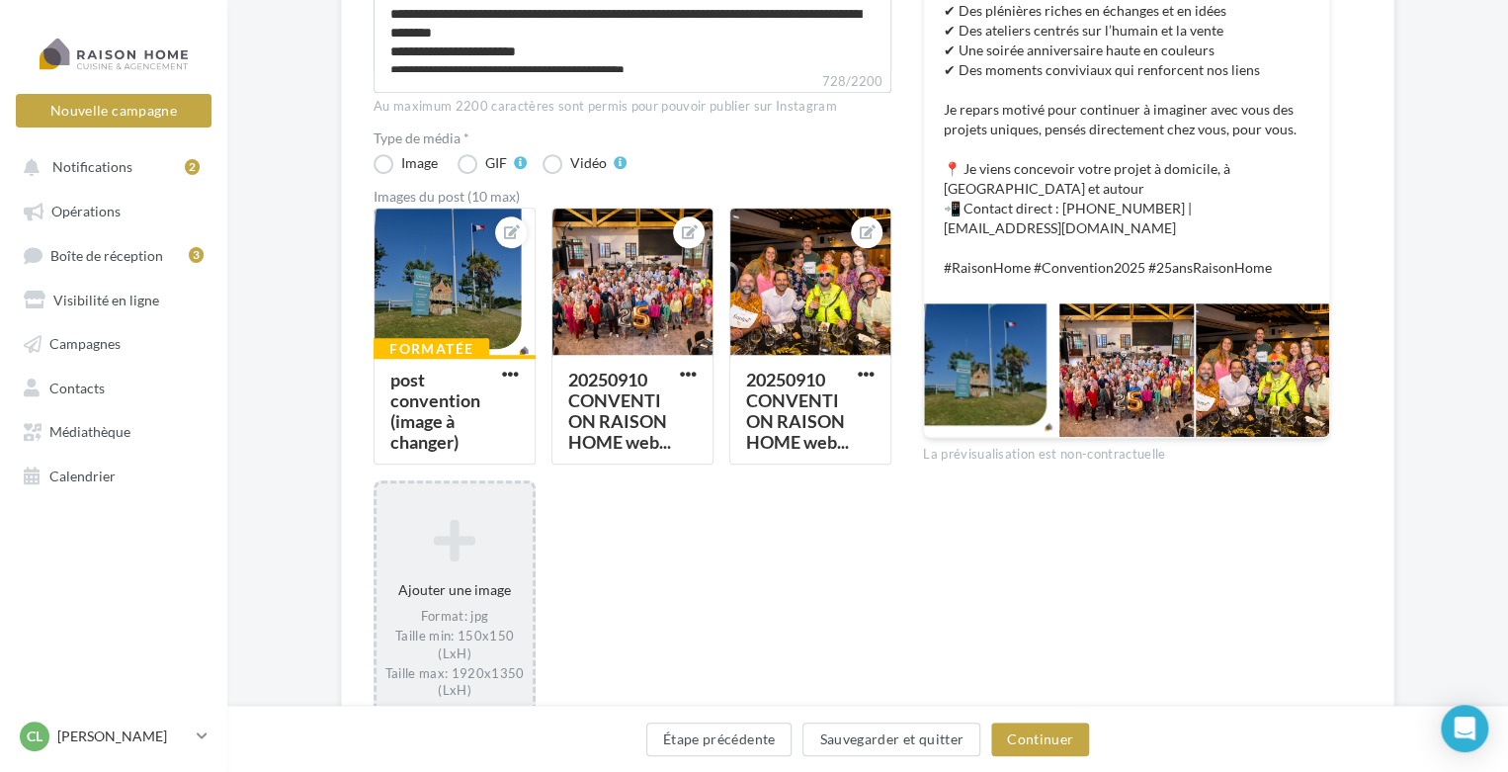
click at [489, 584] on div "Ajouter une image Format: jpg Taille min: 150x150 (LxH) Taille max: 1920x1350 (…" at bounding box center [455, 608] width 156 height 201
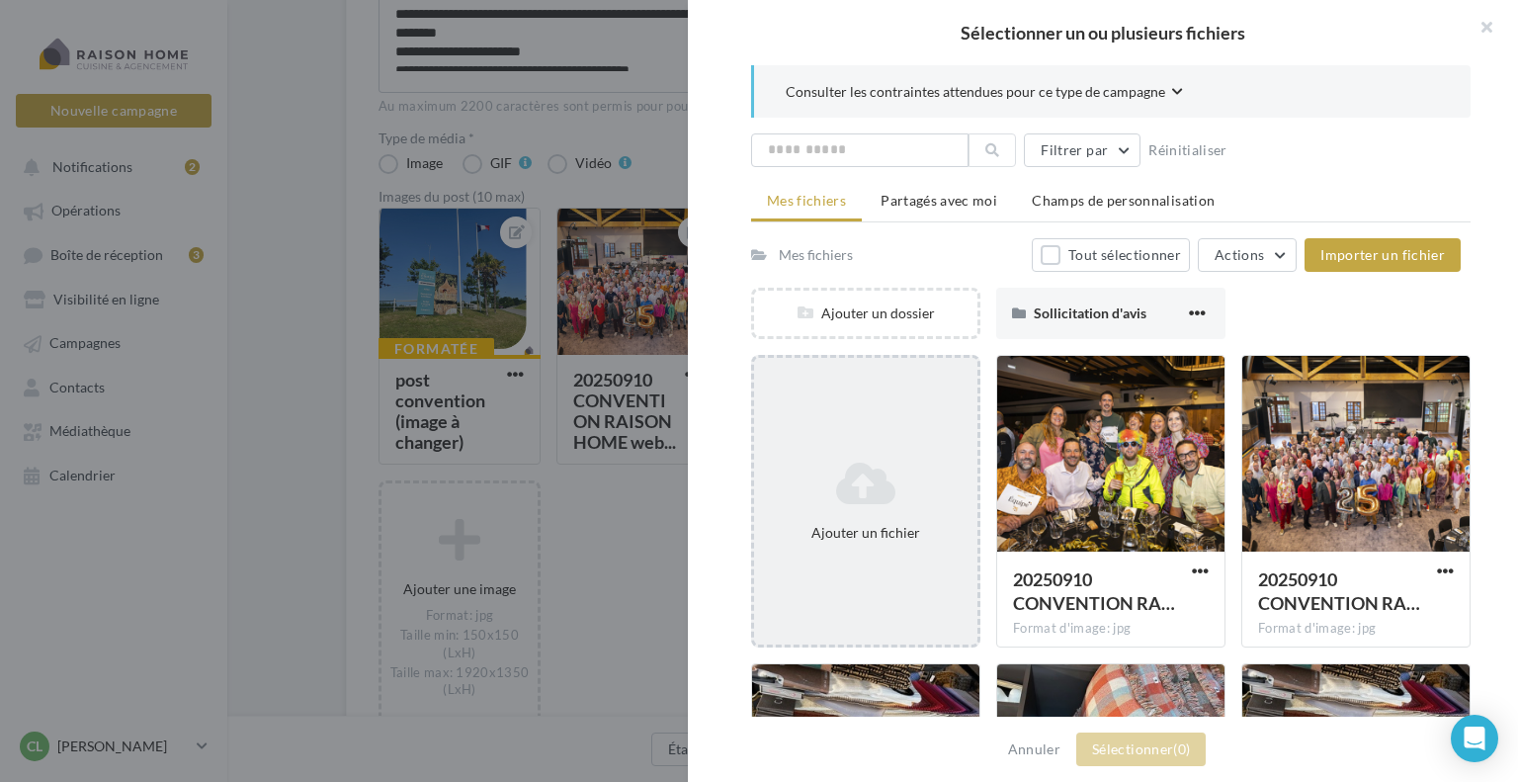
click at [907, 473] on icon at bounding box center [866, 483] width 208 height 47
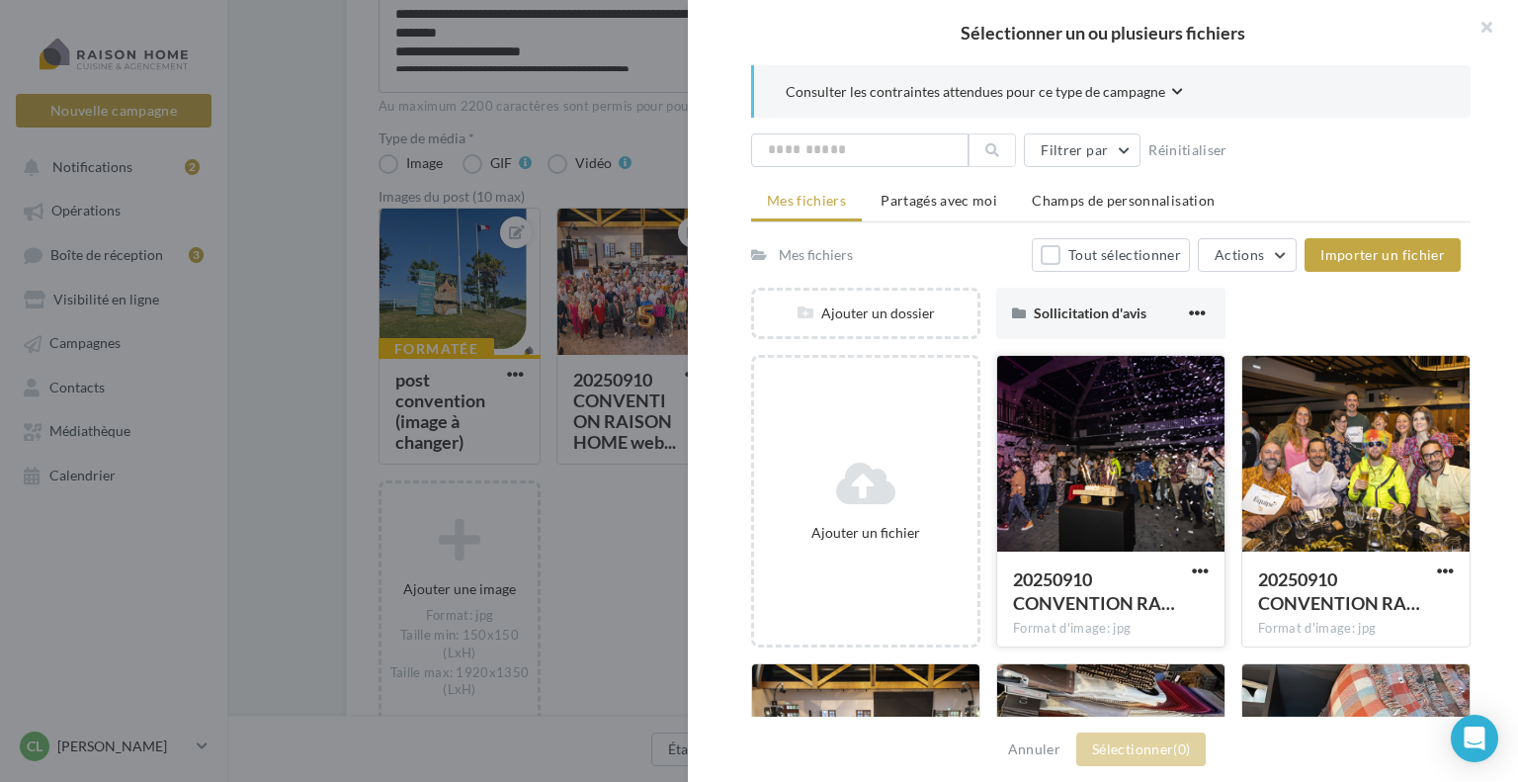
click at [1075, 468] on div at bounding box center [1110, 455] width 227 height 198
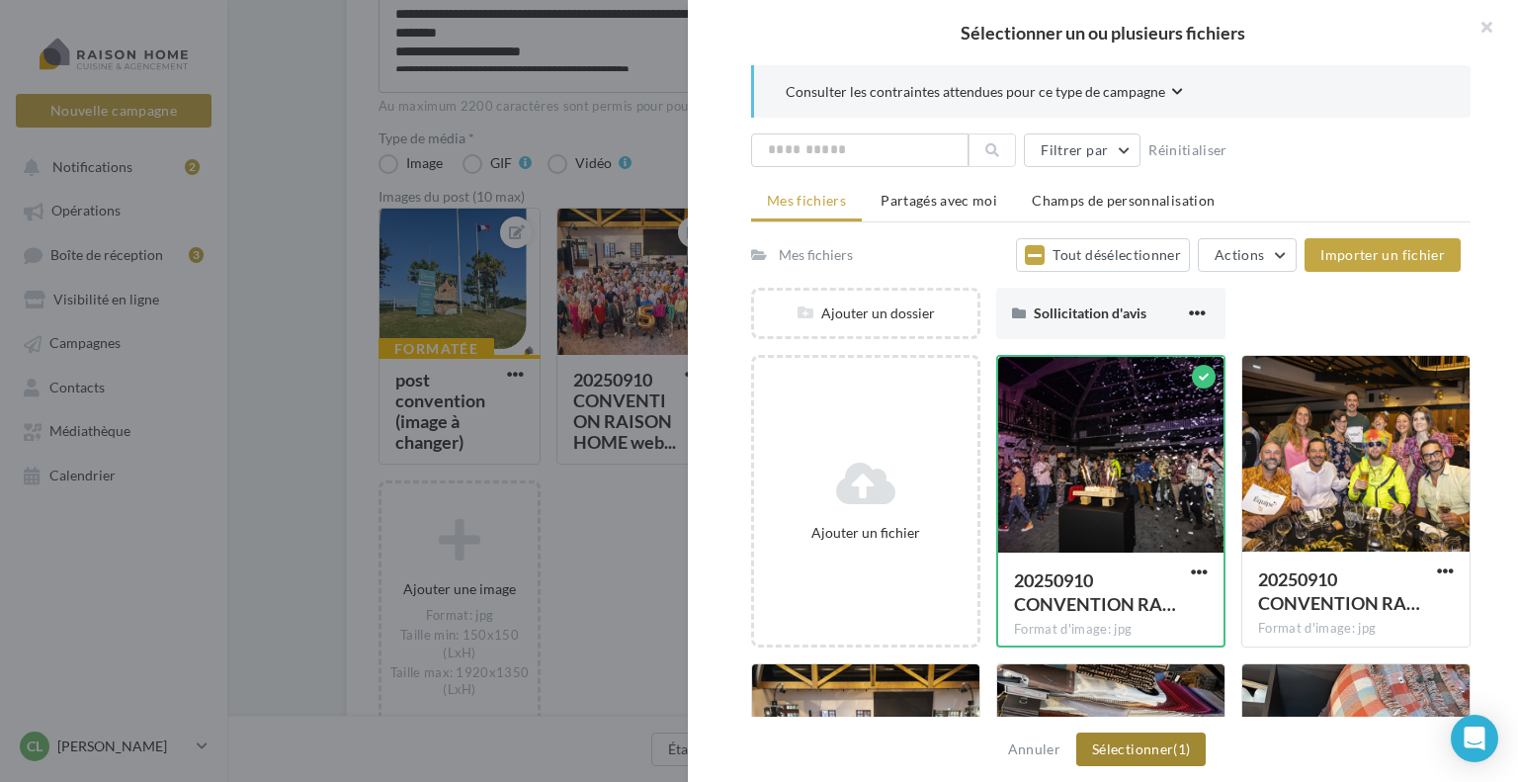
click at [1142, 748] on button "Sélectionner (1)" at bounding box center [1140, 749] width 129 height 34
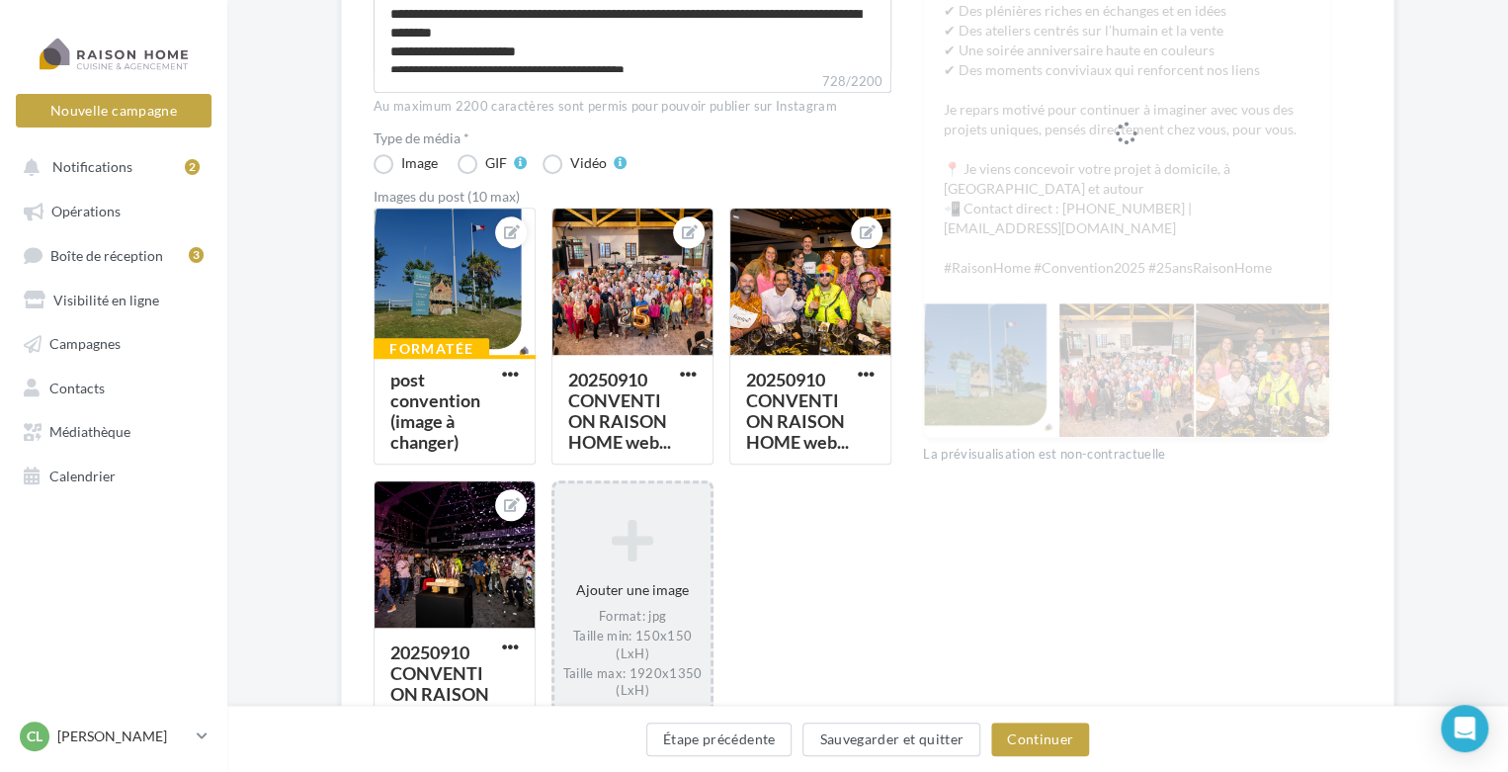
click at [641, 552] on icon at bounding box center [632, 539] width 140 height 47
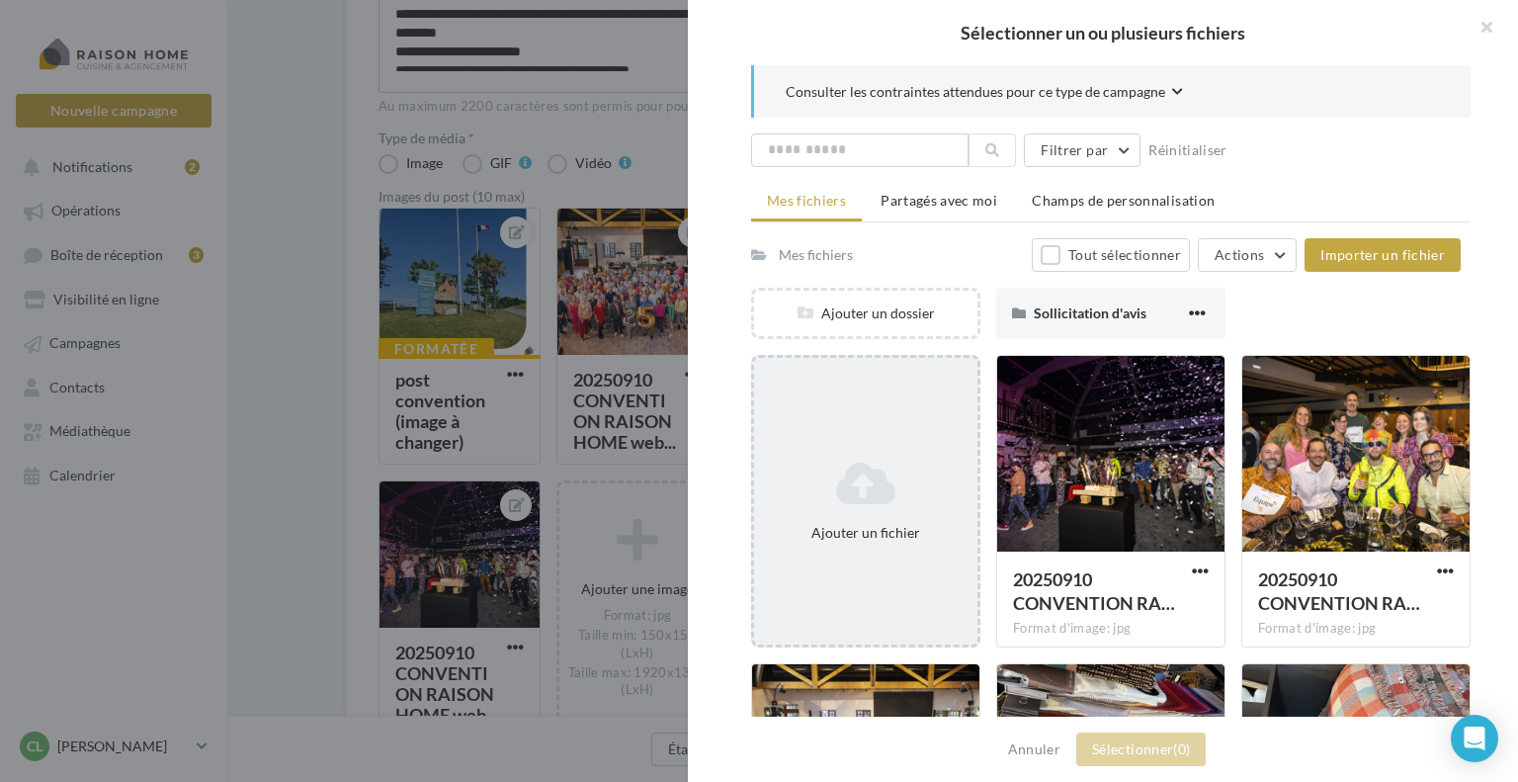
click at [866, 468] on icon at bounding box center [866, 483] width 208 height 47
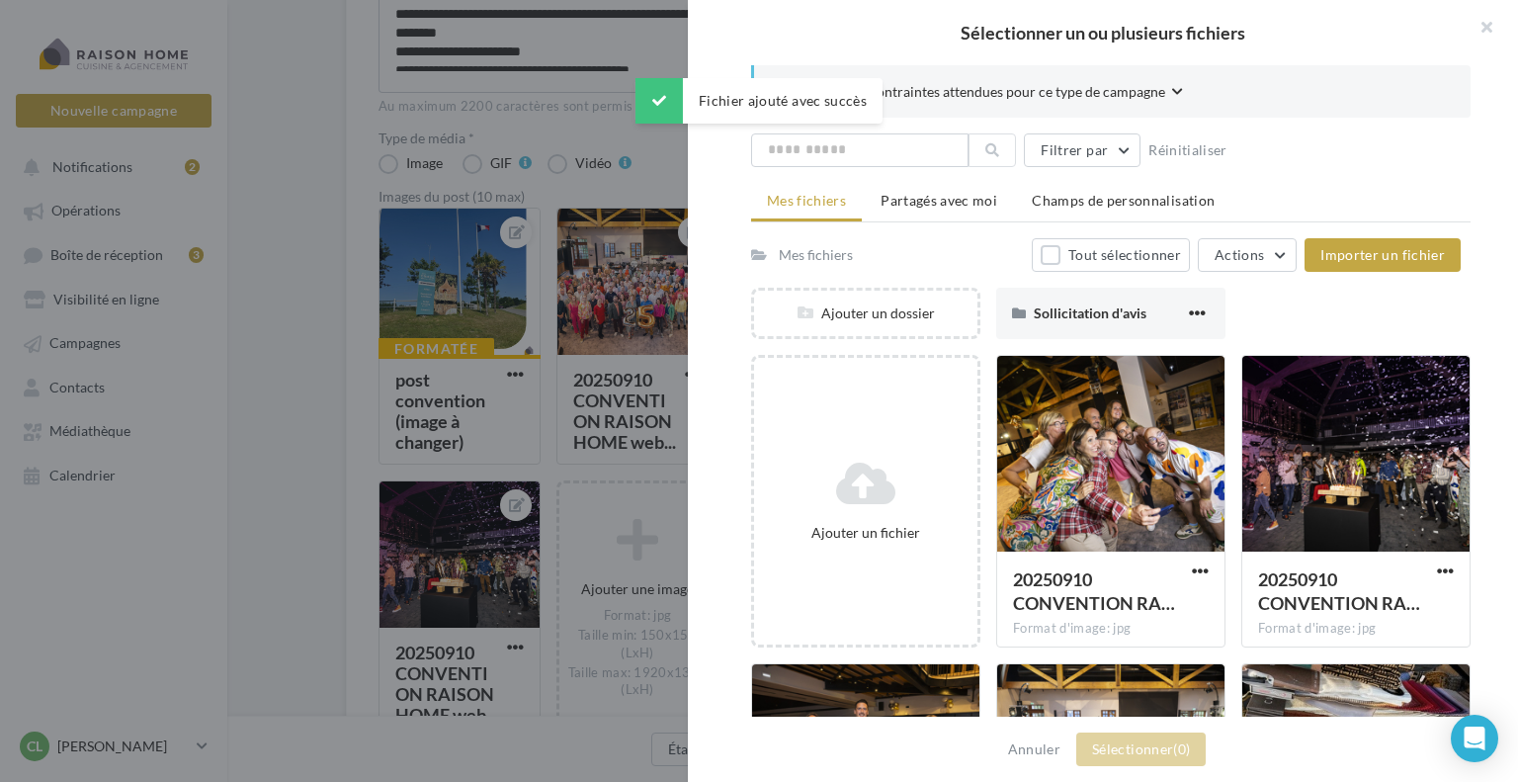
click at [885, 501] on icon at bounding box center [866, 483] width 208 height 47
click at [1092, 463] on div at bounding box center [1110, 455] width 227 height 198
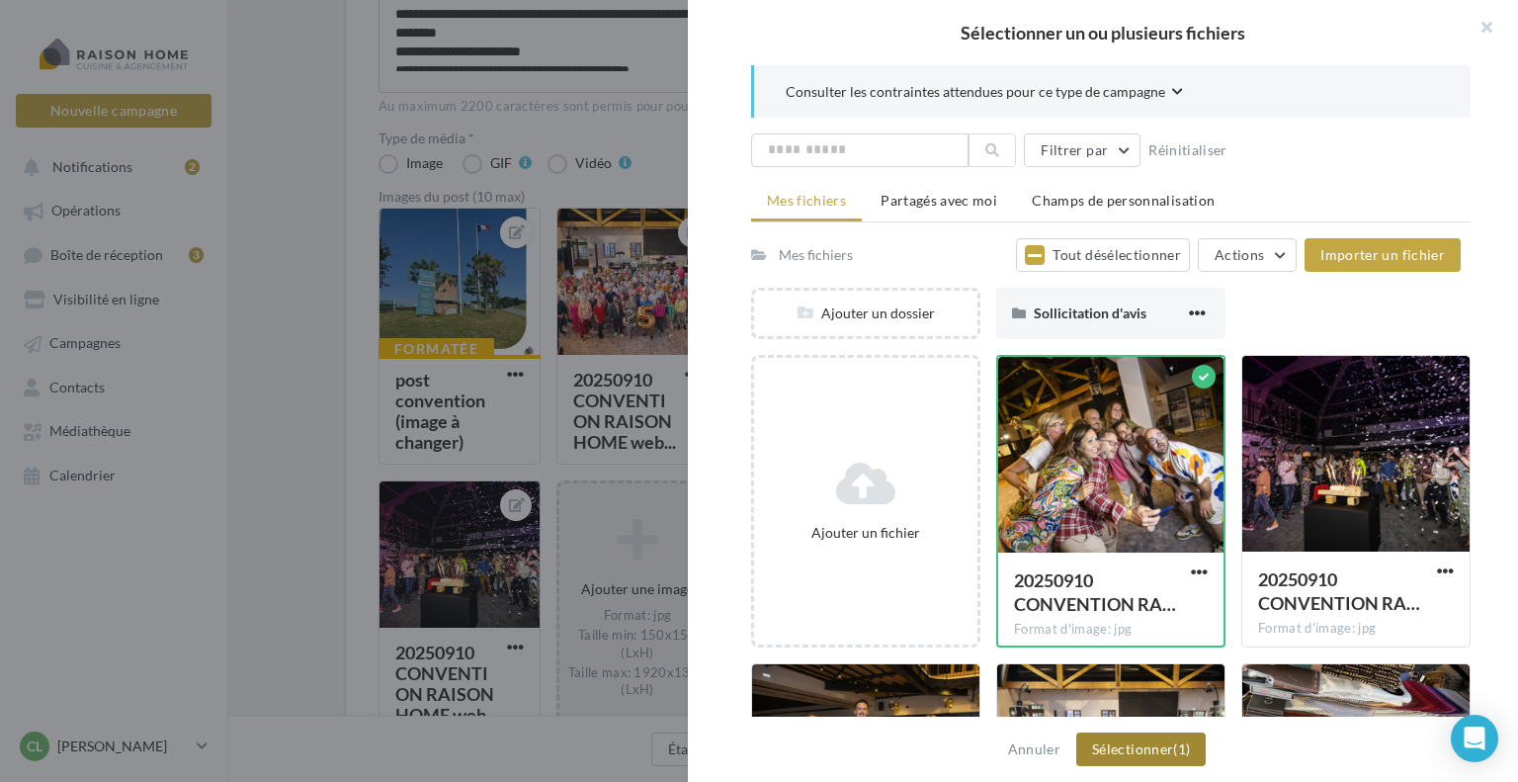
click at [1153, 745] on button "Sélectionner (1)" at bounding box center [1140, 749] width 129 height 34
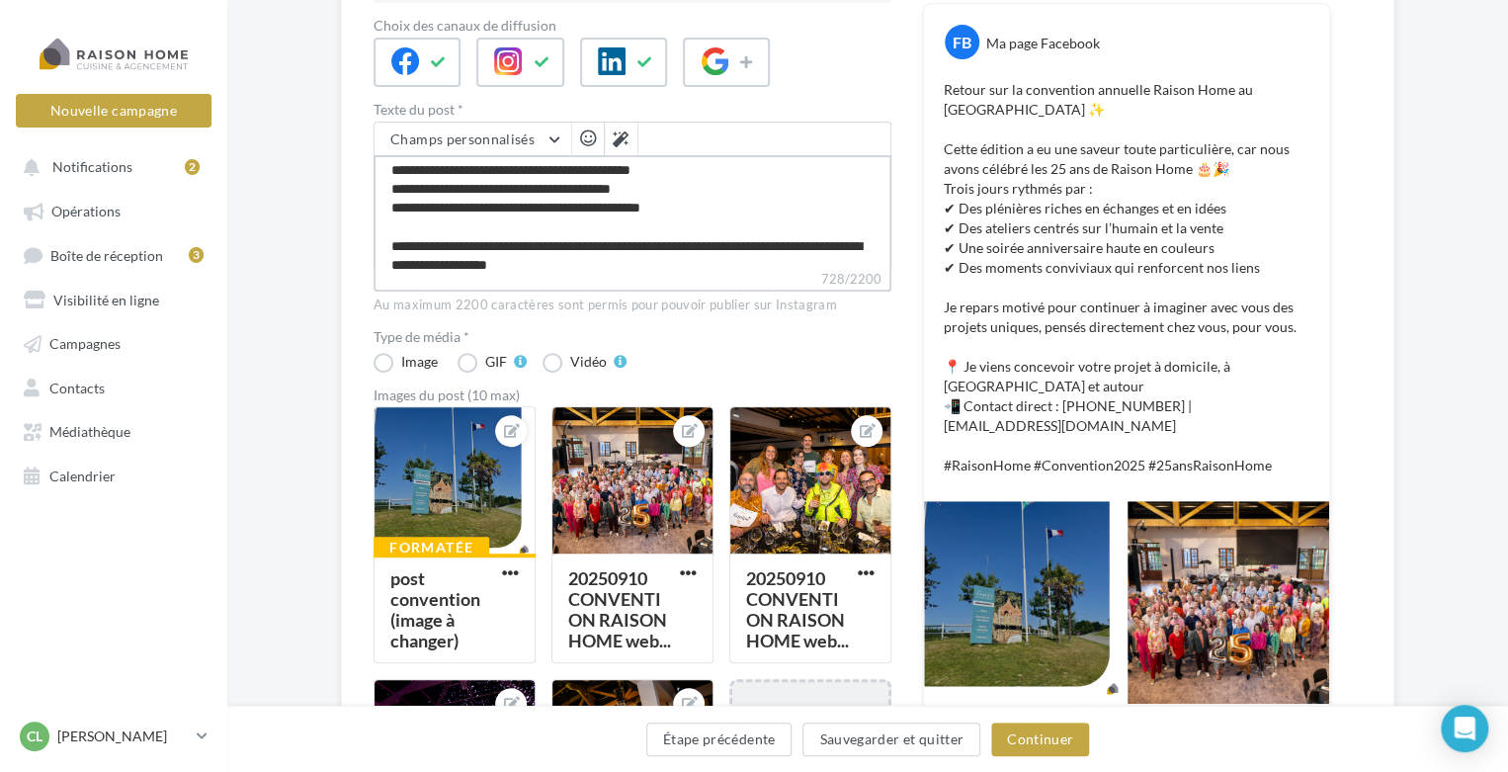
scroll to position [158, 0]
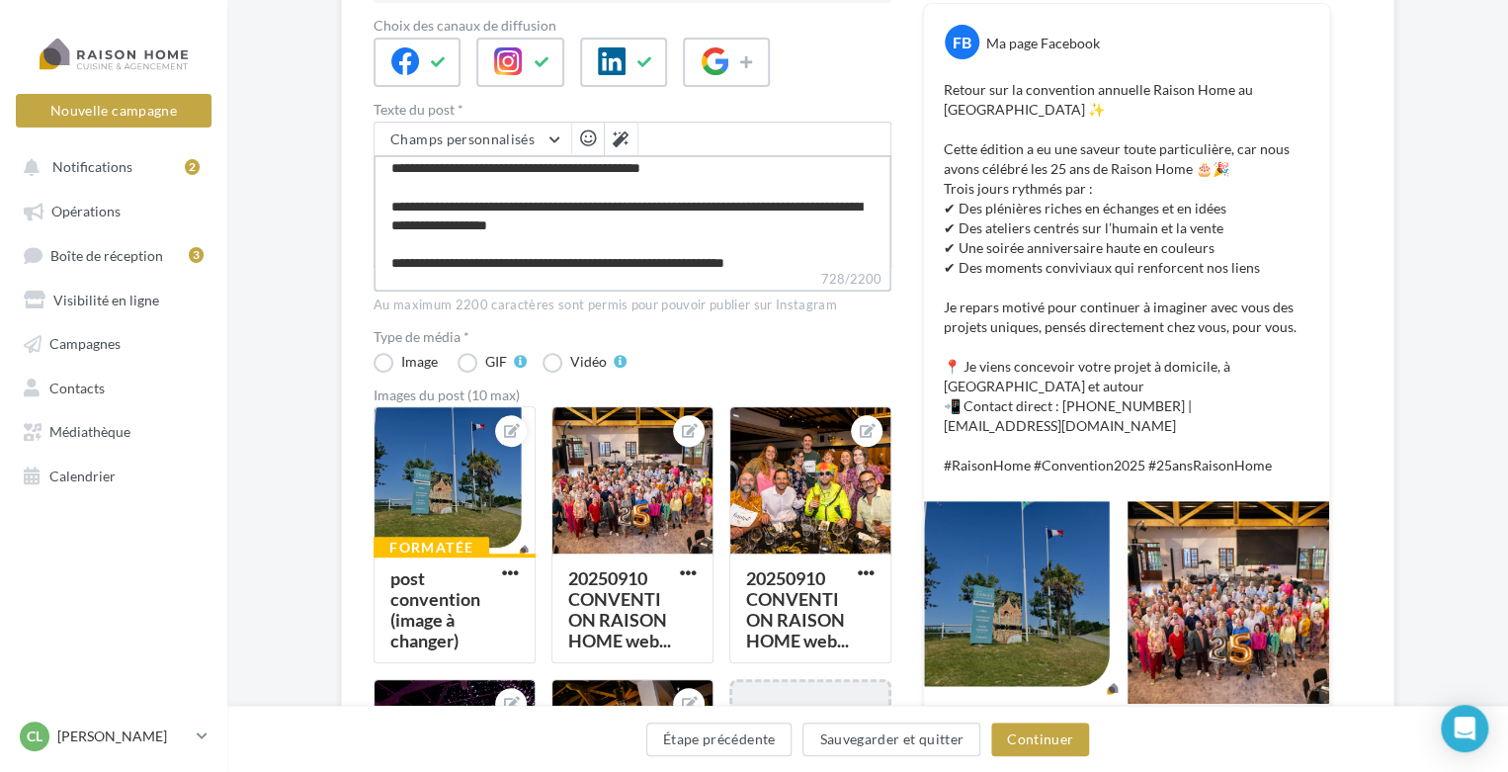
click at [489, 205] on textarea "**********" at bounding box center [633, 212] width 518 height 114
type textarea "**********"
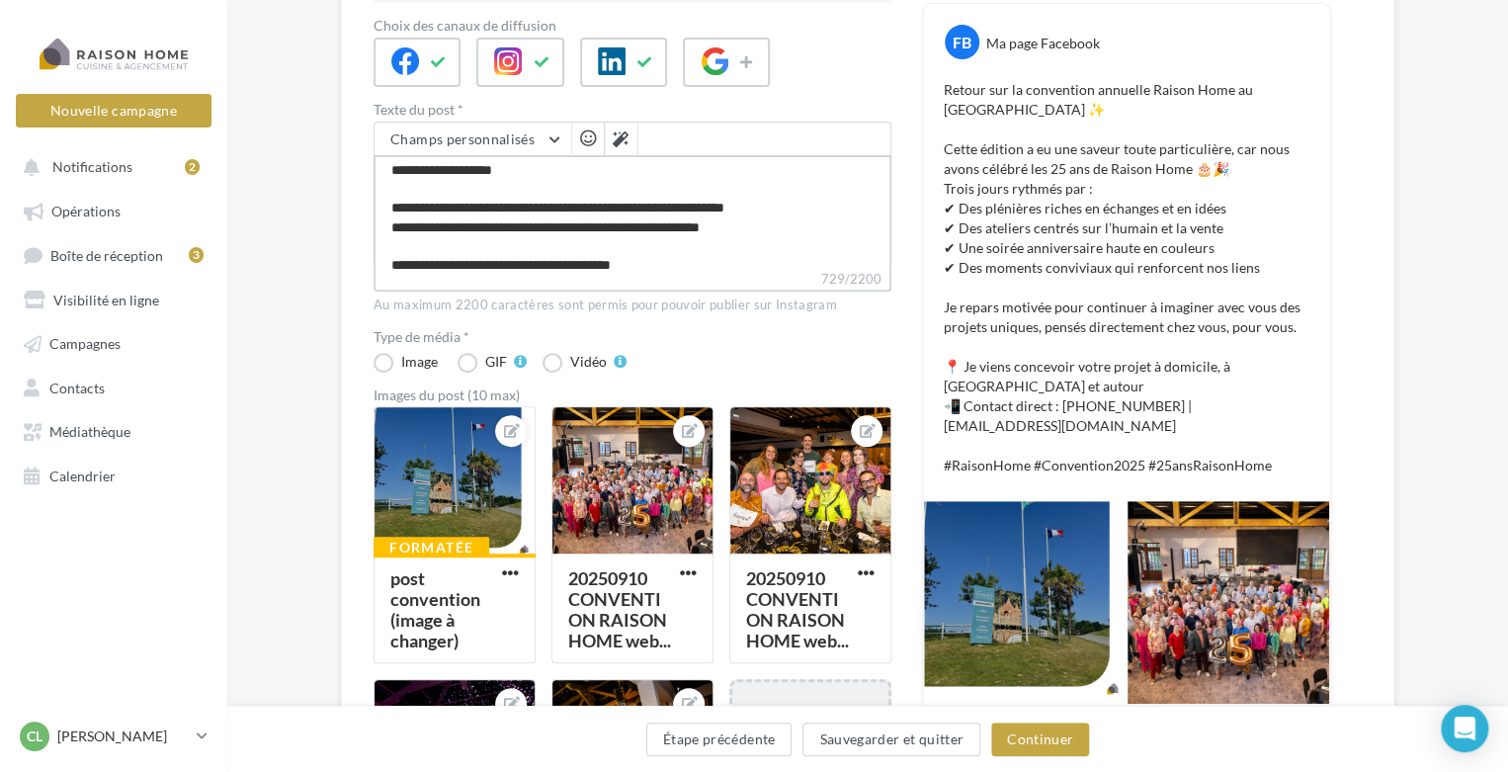
scroll to position [226, 0]
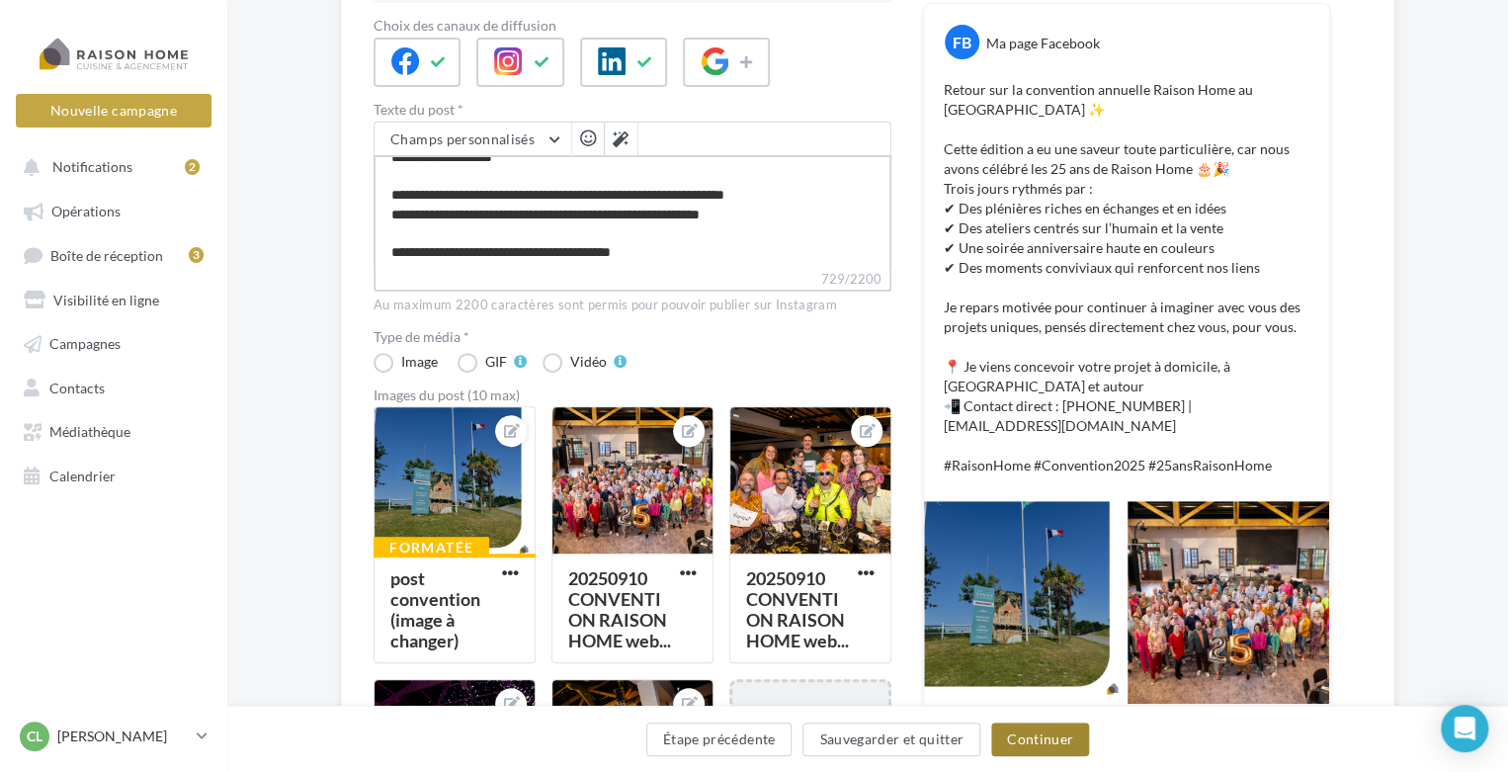
type textarea "**********"
click at [1017, 734] on button "Continuer" at bounding box center [1040, 740] width 98 height 34
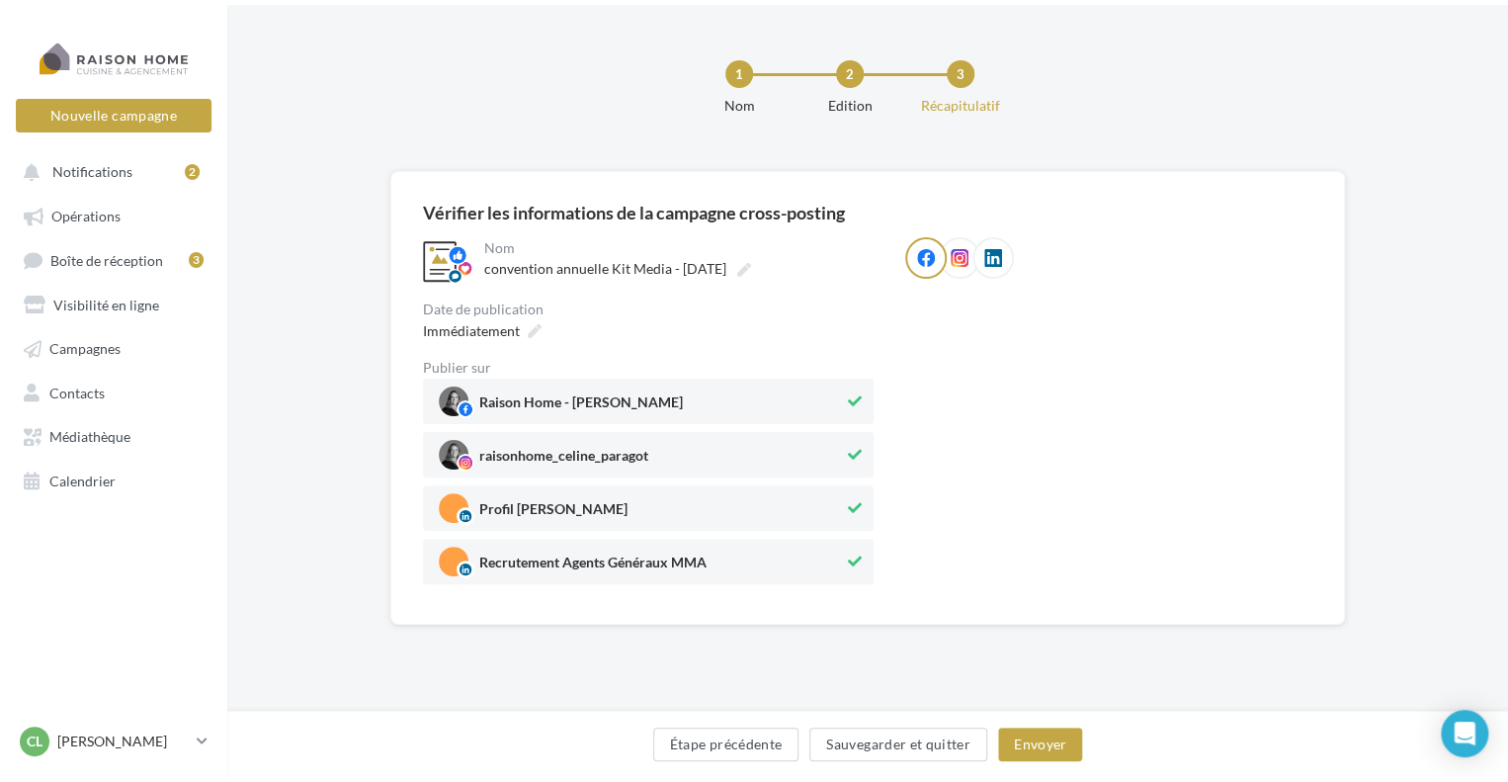
scroll to position [0, 0]
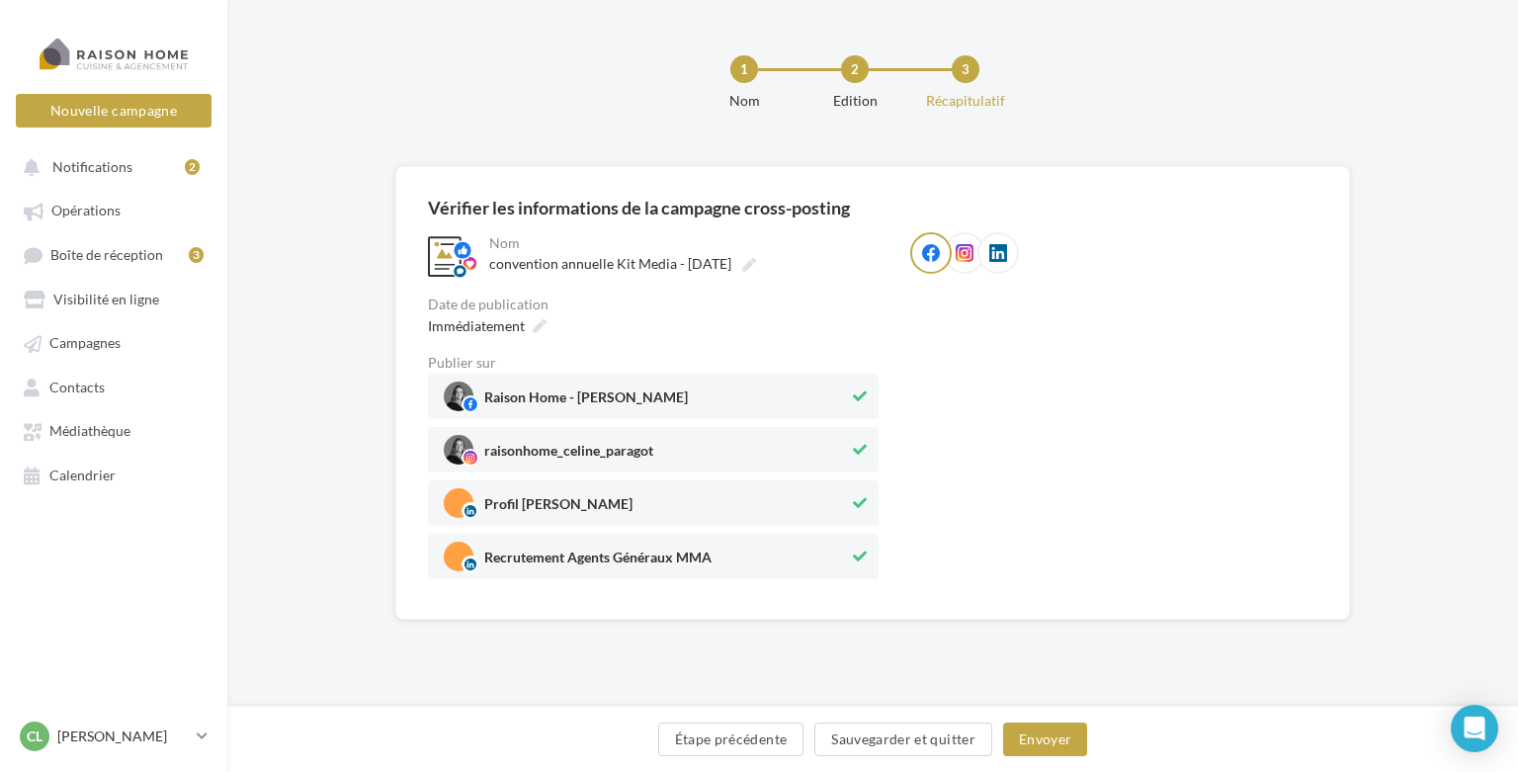
click at [610, 514] on div "Raison Home - Céline Paragot raisonhome_celine_paragot Profil Céline Paragot Re…" at bounding box center [653, 477] width 451 height 206
click at [688, 559] on span "Recrutement Agents Généraux MMA" at bounding box center [597, 562] width 227 height 22
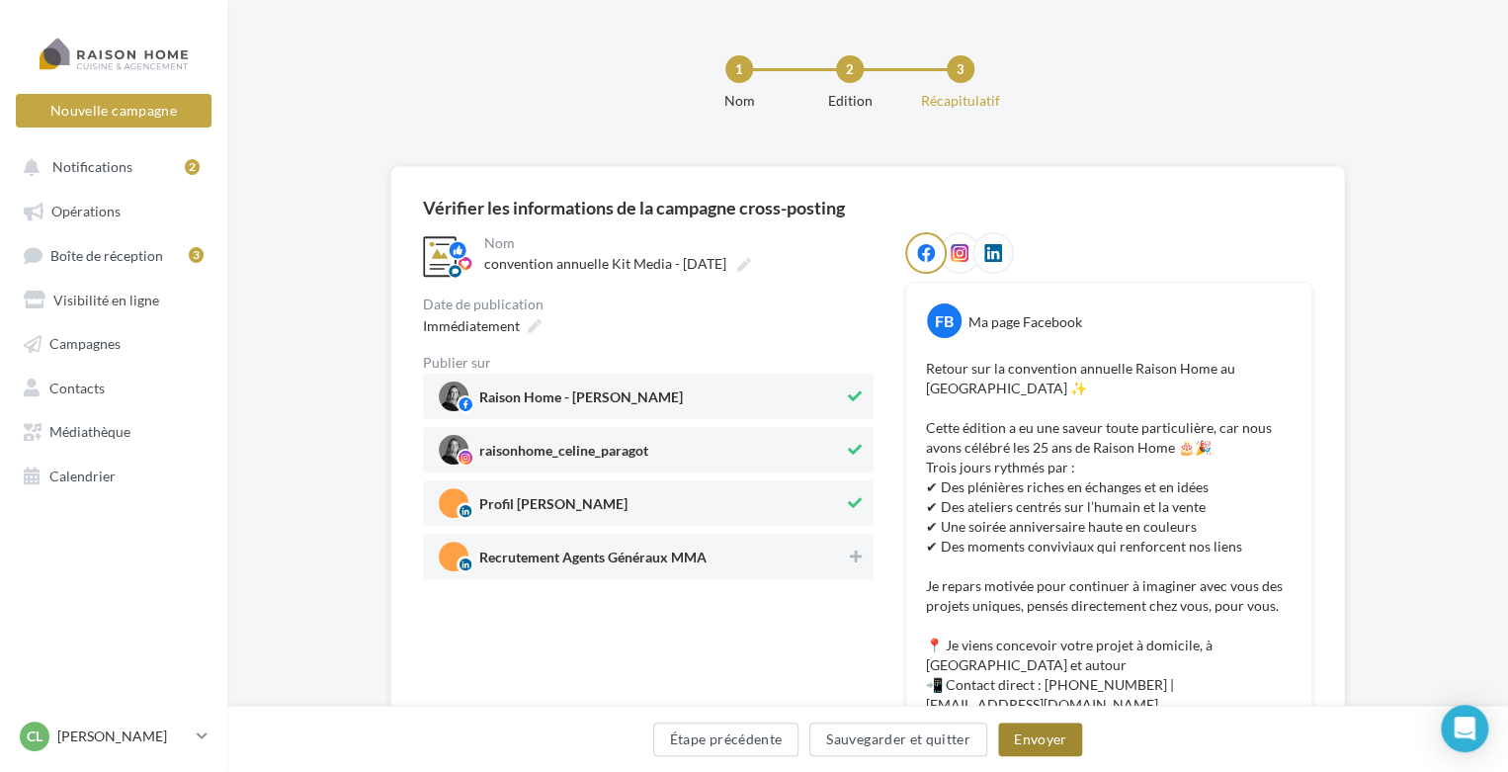
click at [1032, 742] on button "Envoyer" at bounding box center [1040, 740] width 84 height 34
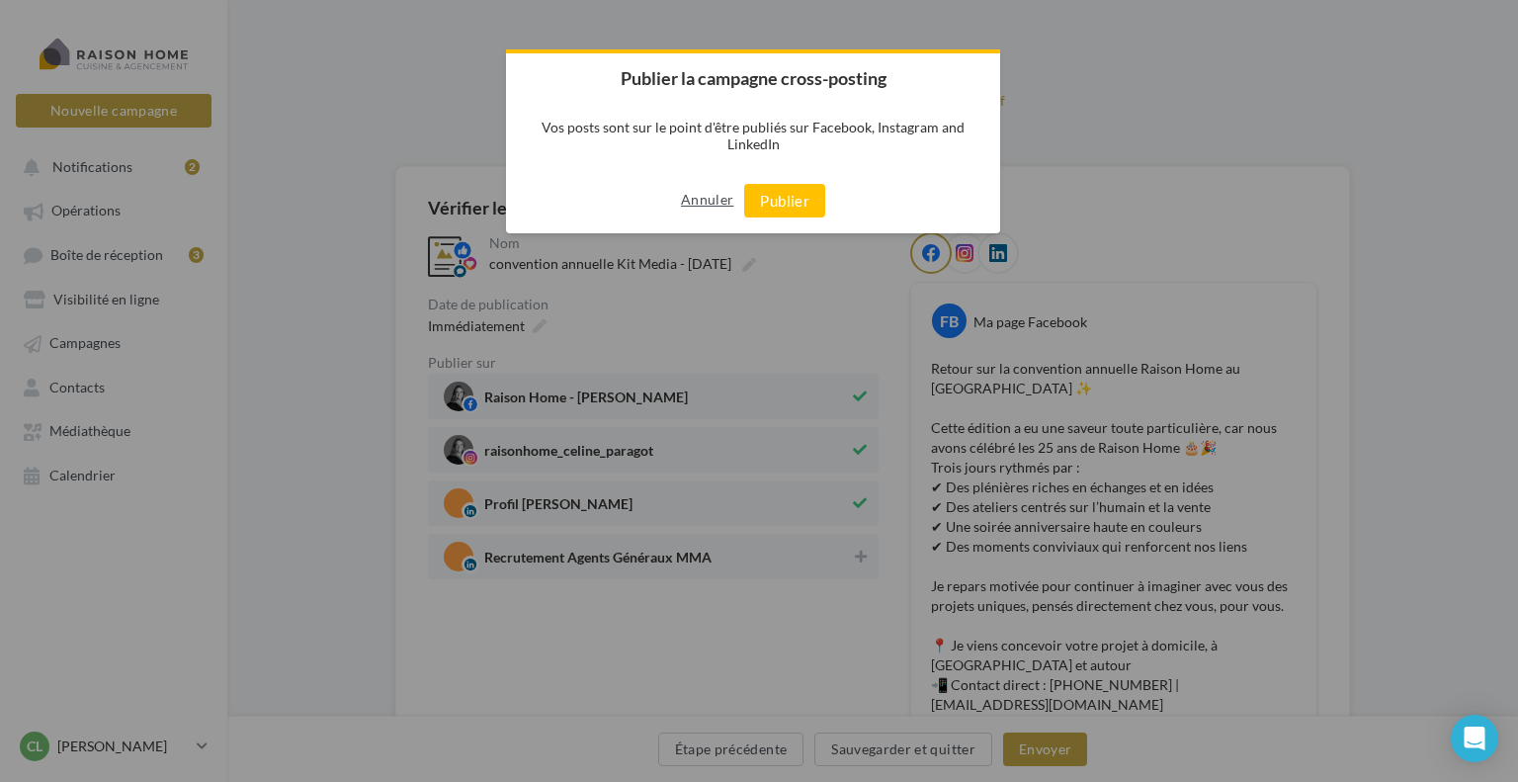
click at [695, 205] on button "Annuler" at bounding box center [707, 200] width 52 height 32
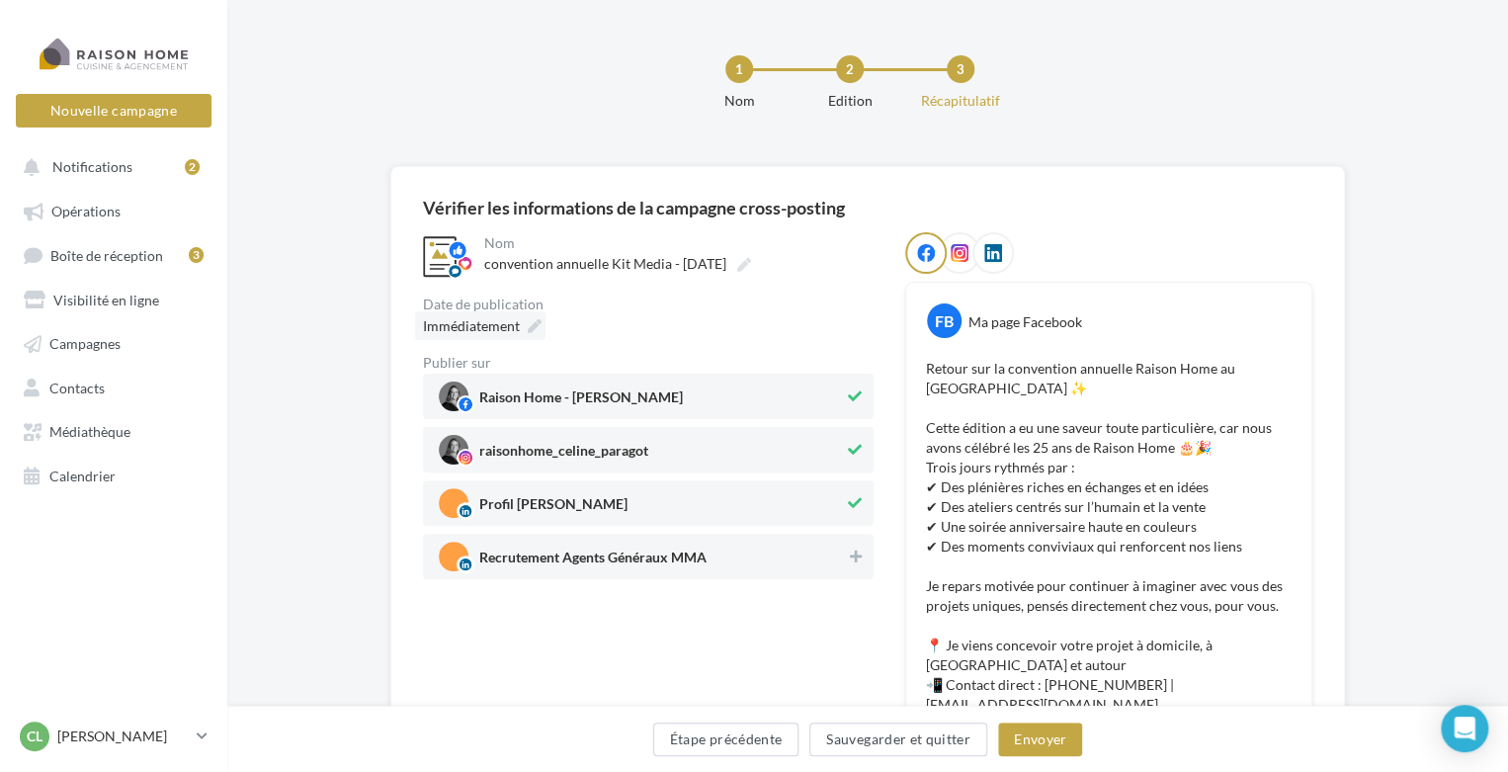
click at [524, 324] on div "Immédiatement" at bounding box center [480, 325] width 130 height 29
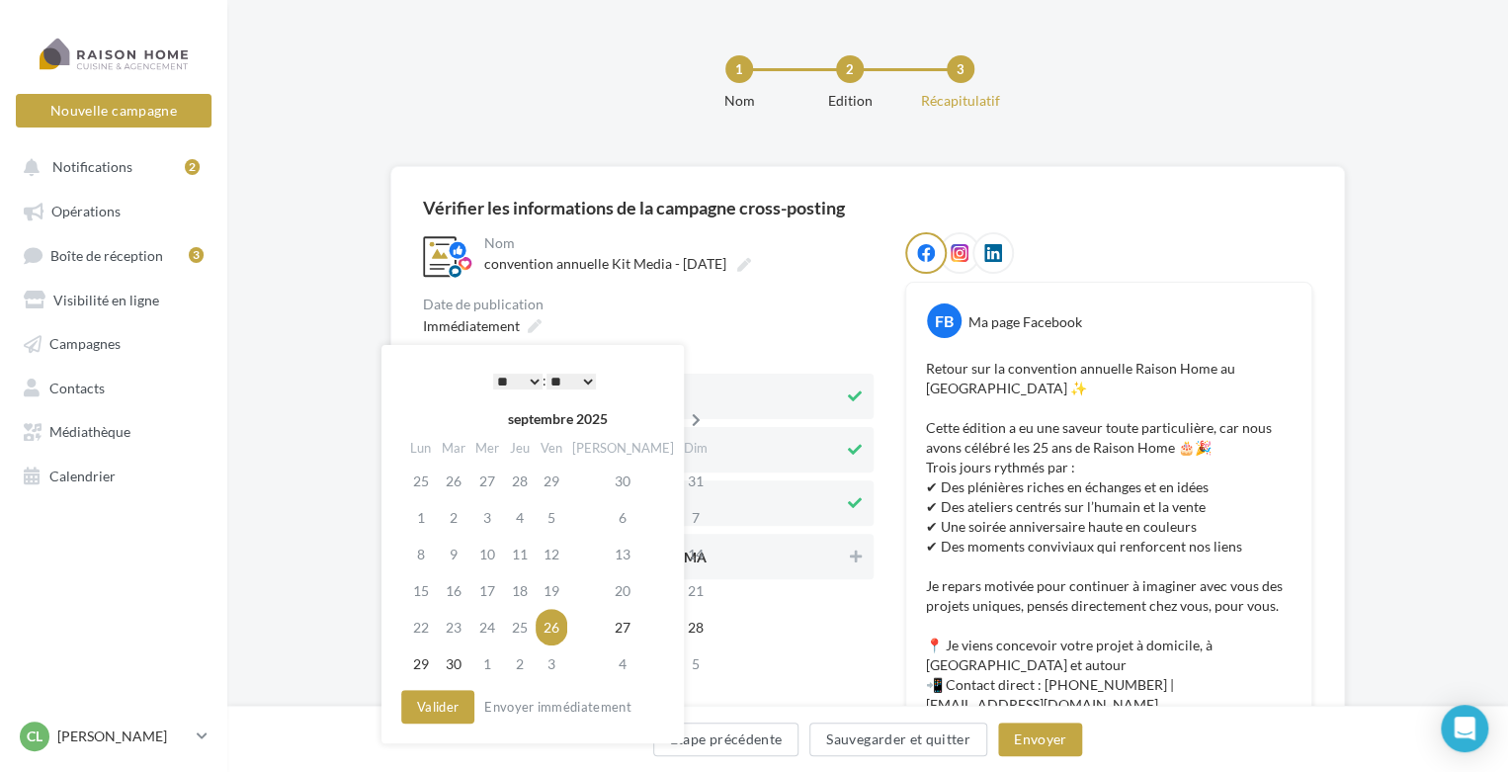
click at [684, 423] on icon at bounding box center [696, 420] width 25 height 14
click at [527, 485] on td "2" at bounding box center [523, 481] width 32 height 37
click at [684, 421] on icon at bounding box center [696, 420] width 25 height 14
click at [528, 379] on select "* * * * * * * * * * ** ** ** ** ** ** ** ** ** ** ** ** ** **" at bounding box center [517, 382] width 49 height 16
click at [589, 379] on select "** ** ** ** ** **" at bounding box center [571, 382] width 49 height 16
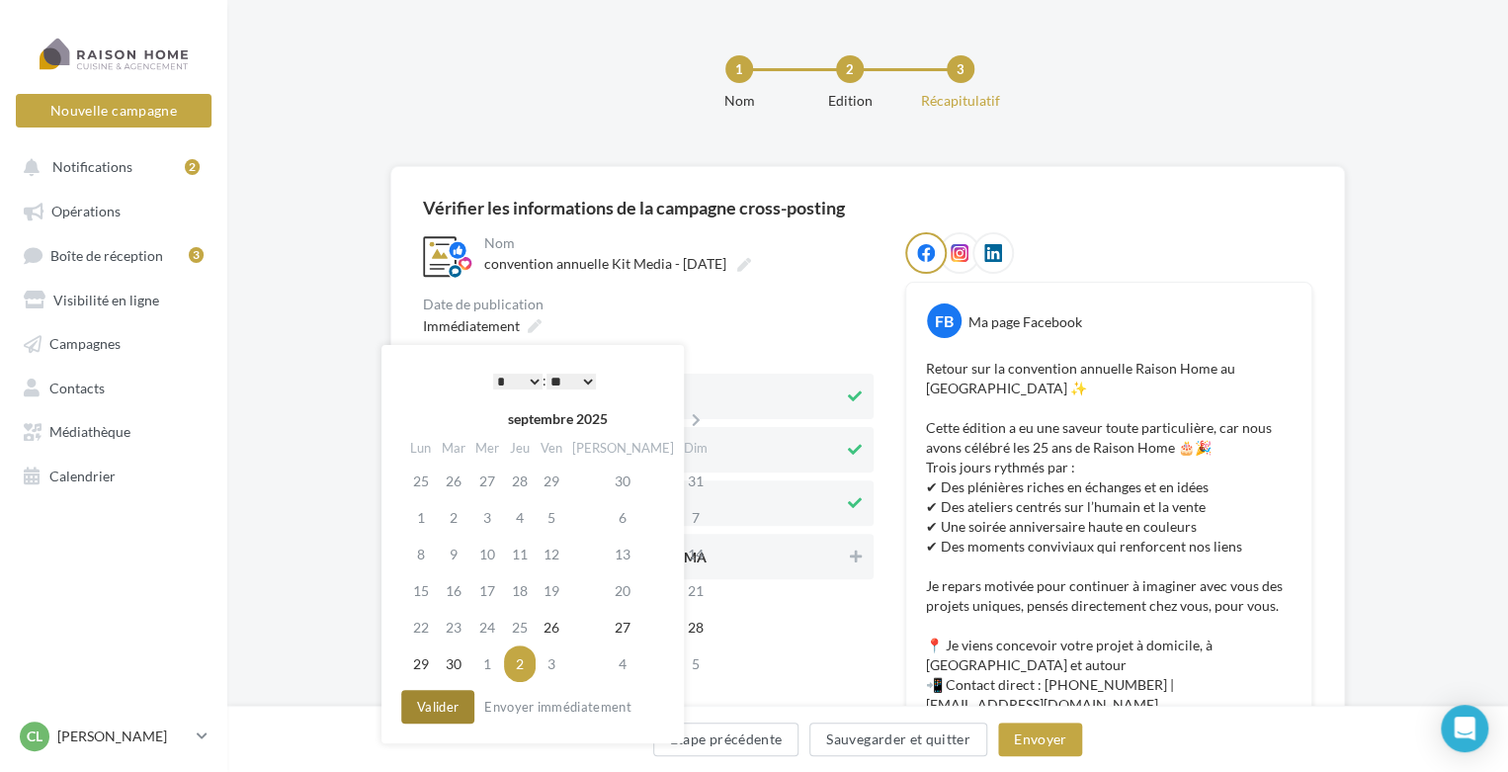
click at [454, 706] on button "Valider" at bounding box center [437, 707] width 73 height 34
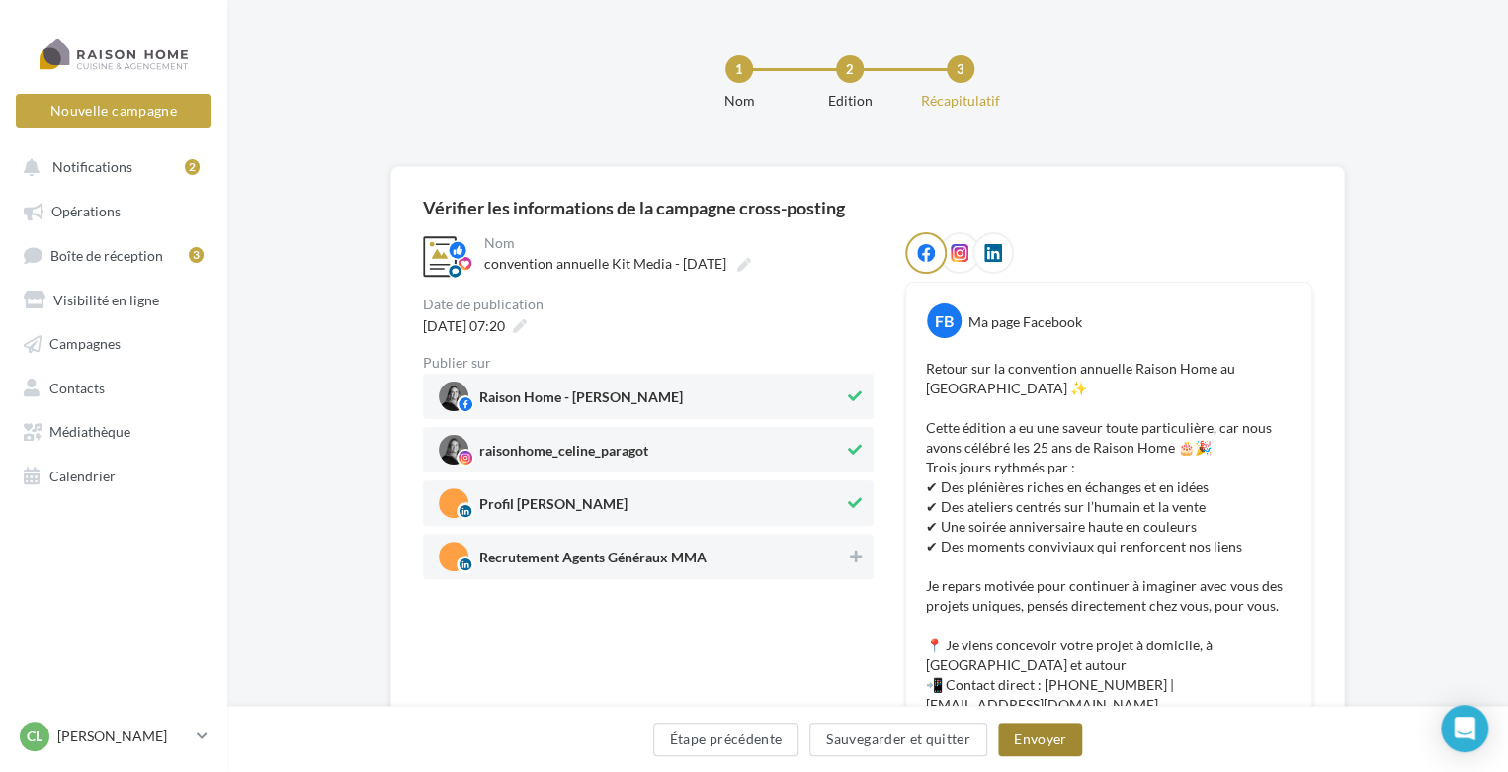
click at [1028, 744] on button "Envoyer" at bounding box center [1040, 740] width 84 height 34
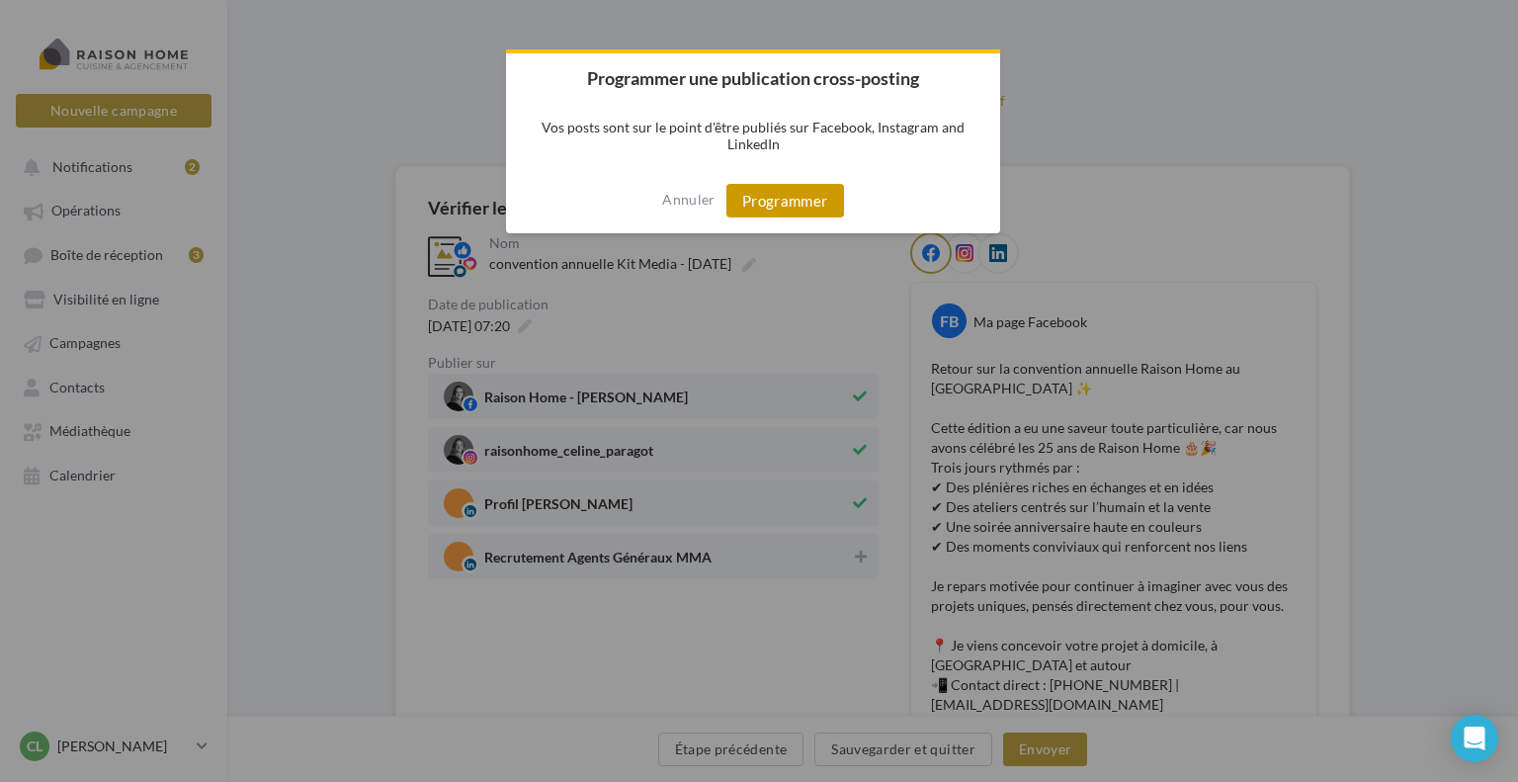
click at [794, 207] on button "Programmer" at bounding box center [786, 201] width 118 height 34
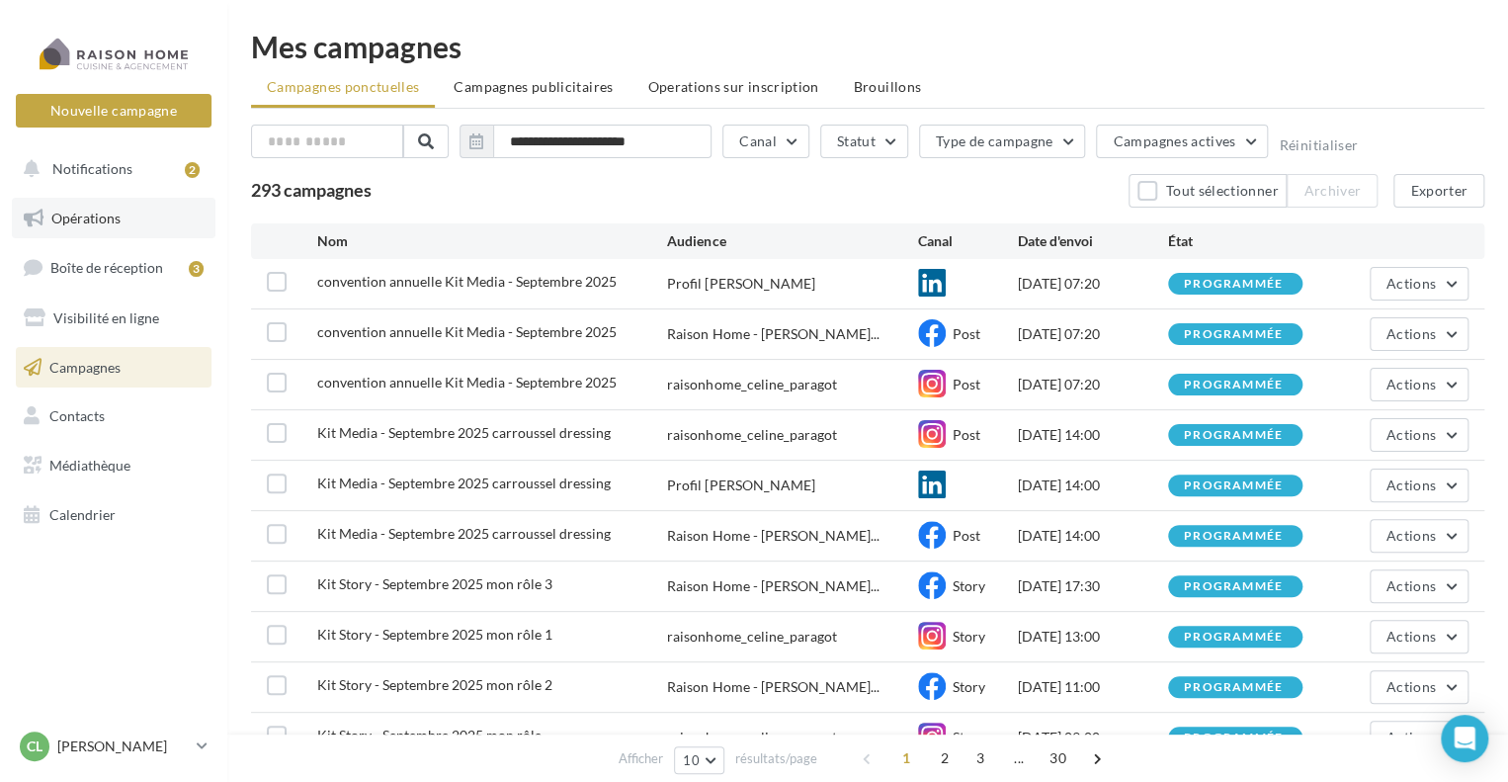
click at [117, 219] on span "Opérations" at bounding box center [85, 218] width 69 height 17
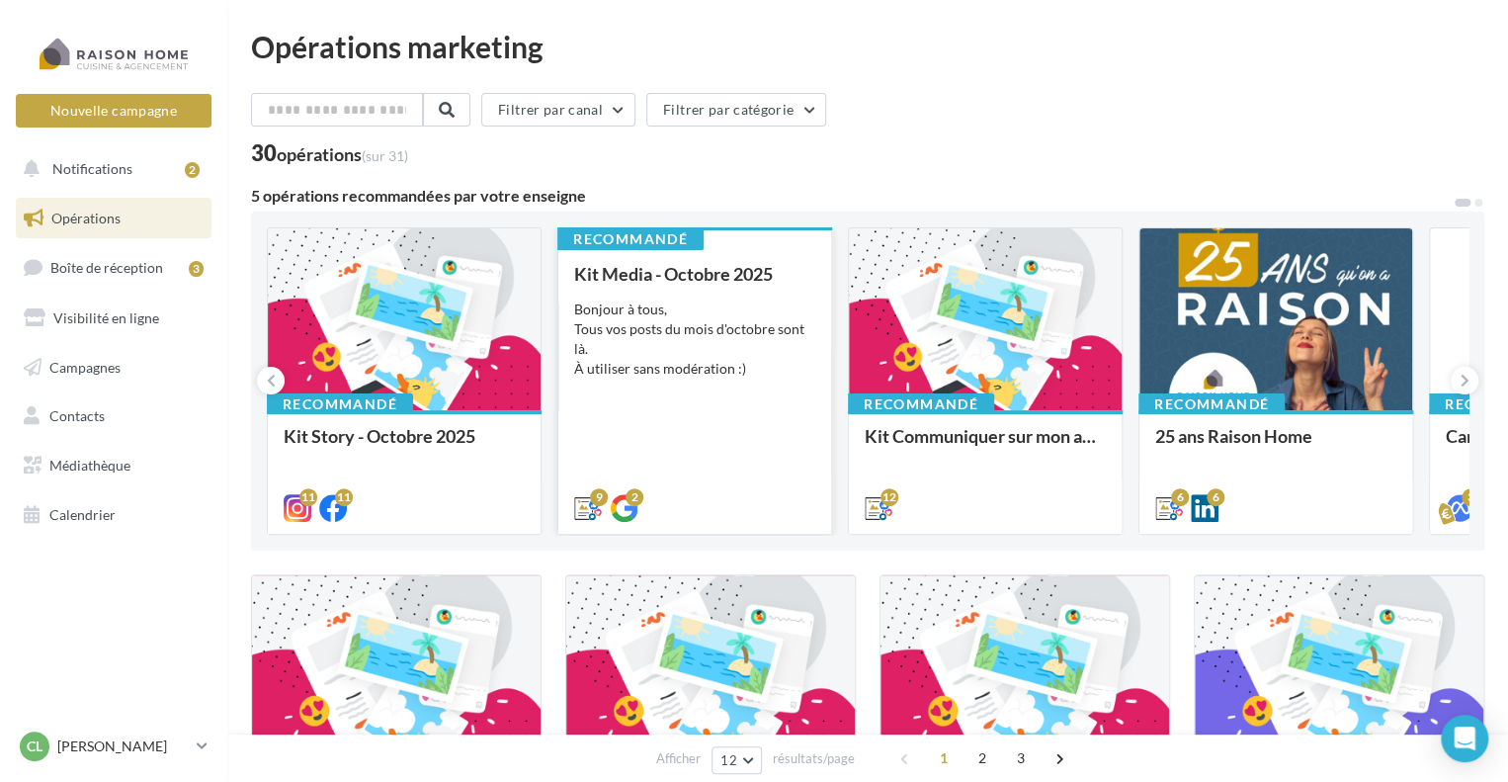
click at [712, 347] on div "Bonjour à tous, Tous vos posts du mois d'octobre sont là. À utiliser sans modér…" at bounding box center [694, 339] width 241 height 79
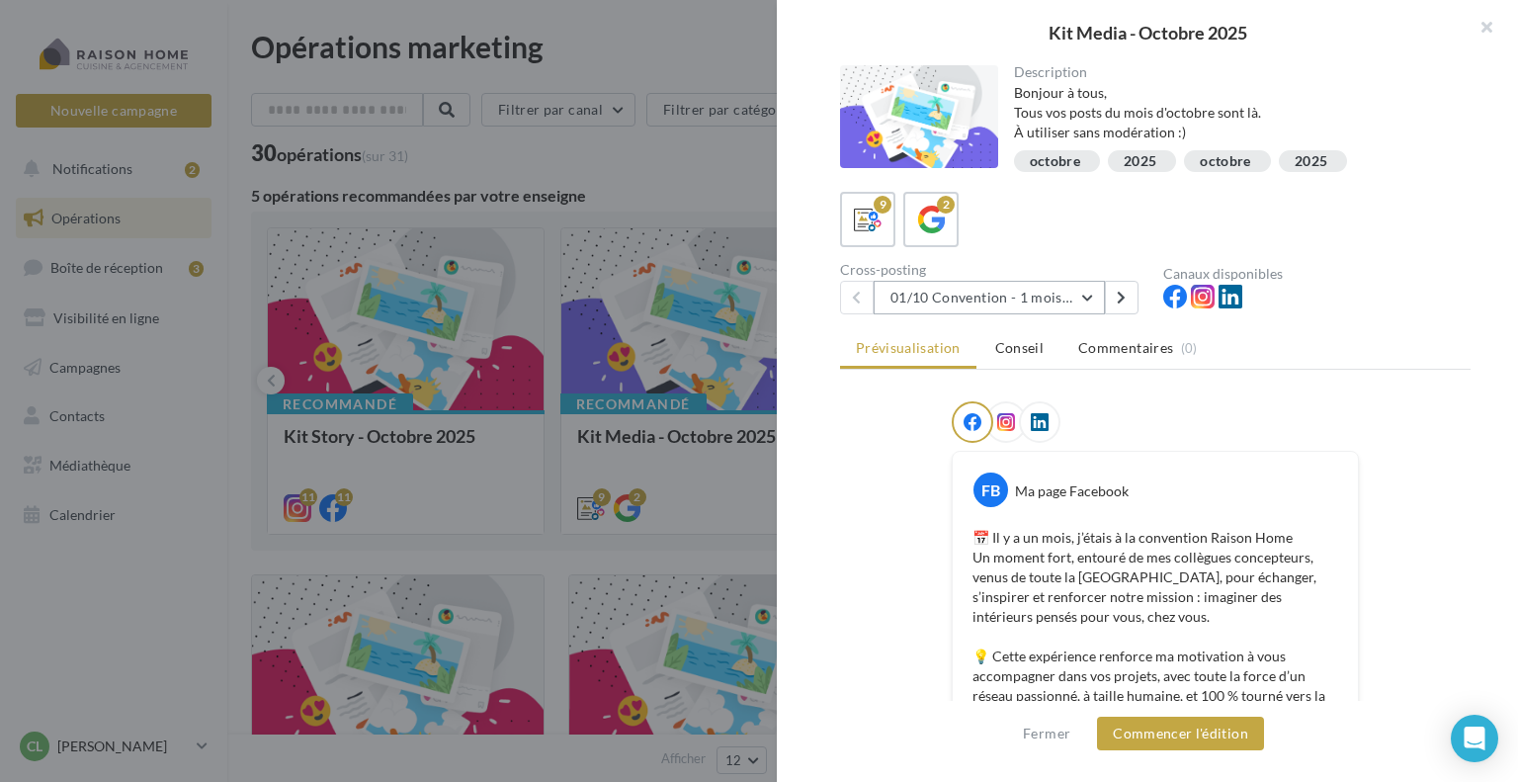
click at [949, 296] on button "01/10 Convention - 1 mois en arrière" at bounding box center [989, 298] width 231 height 34
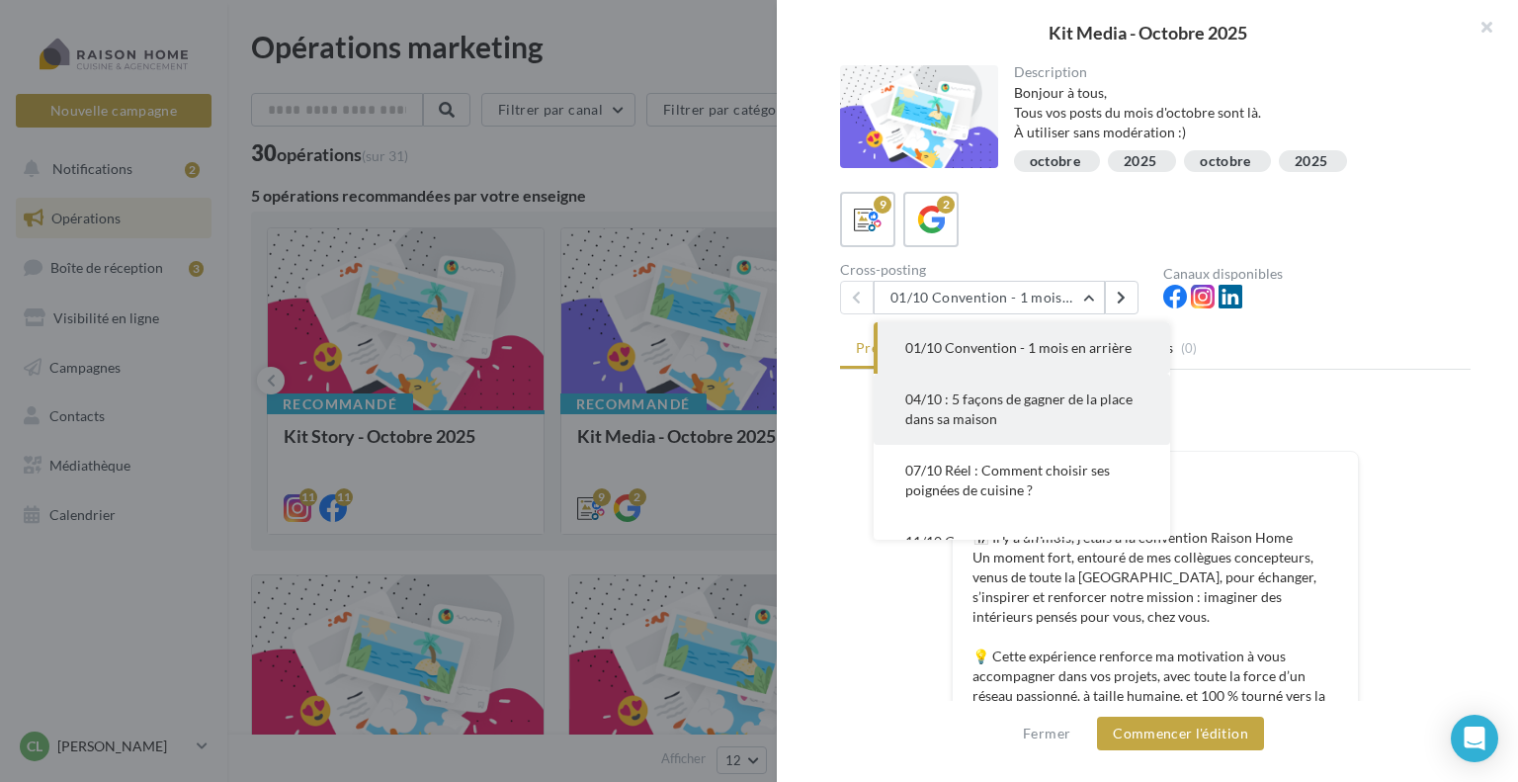
click at [965, 398] on span "04/10 : 5 façons de gagner de la place dans sa maison" at bounding box center [1018, 408] width 227 height 37
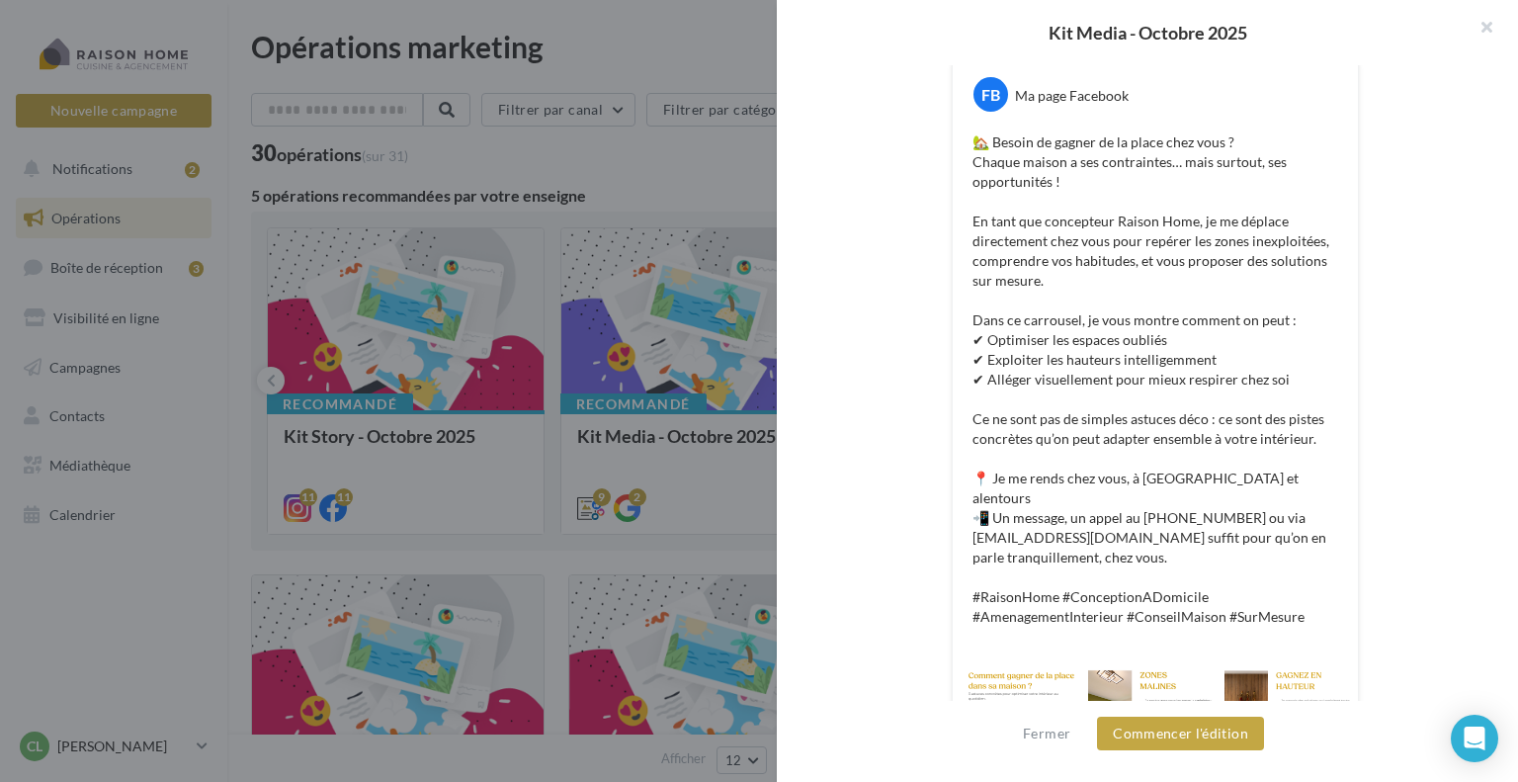
scroll to position [467, 0]
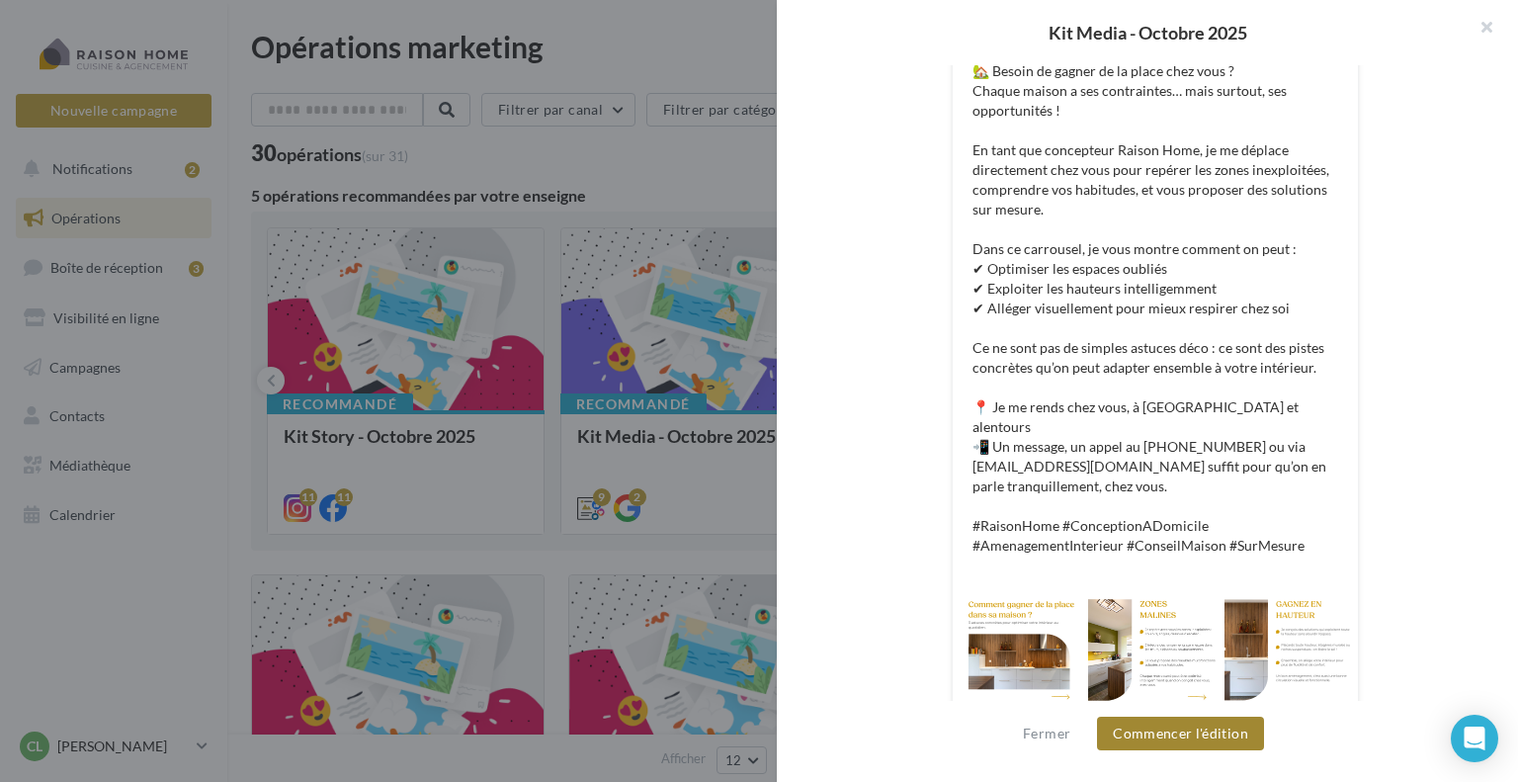
click at [1159, 728] on button "Commencer l'édition" at bounding box center [1180, 734] width 167 height 34
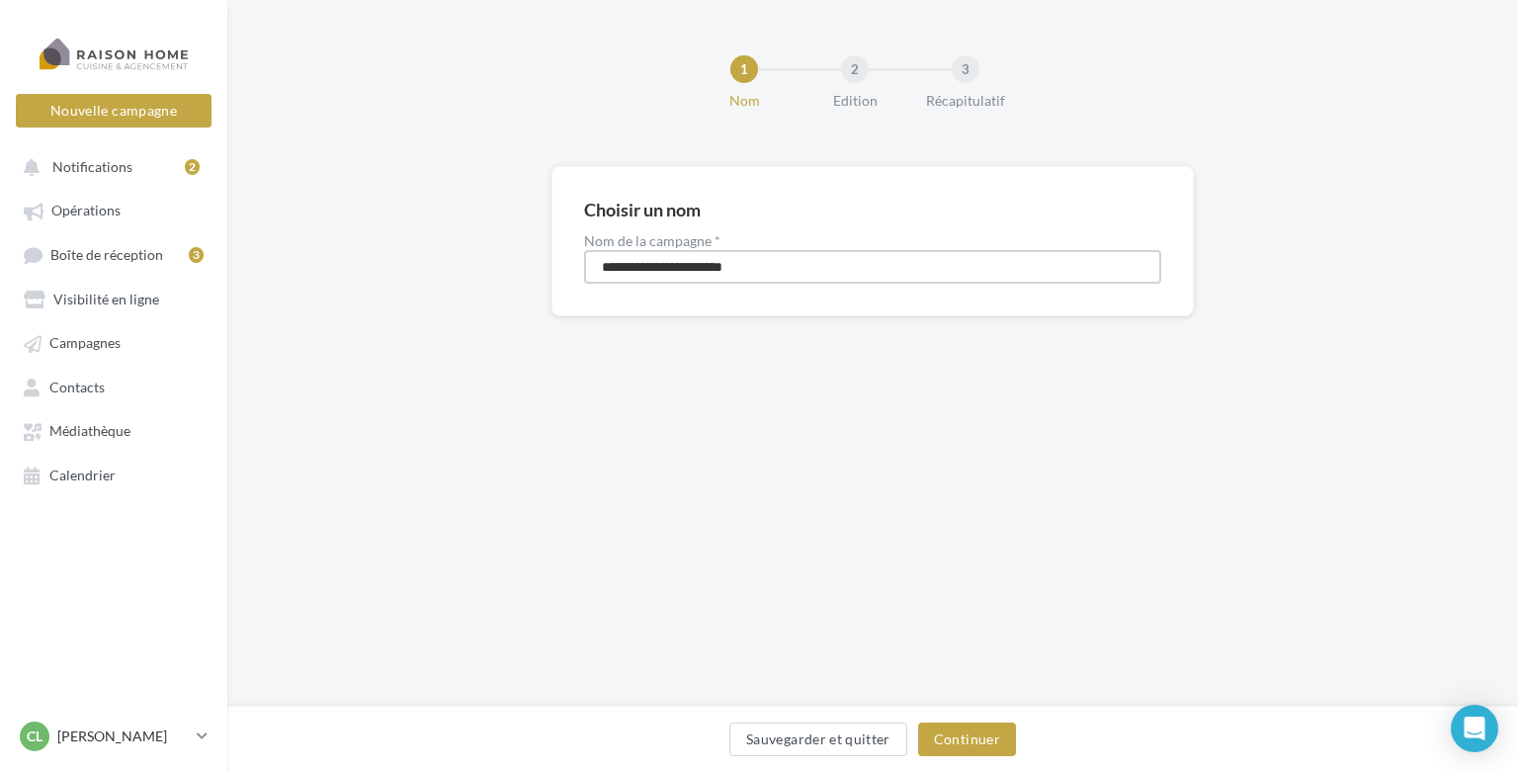
click at [601, 264] on input "**********" at bounding box center [872, 267] width 577 height 34
type input "**********"
click at [984, 728] on button "Continuer" at bounding box center [967, 740] width 98 height 34
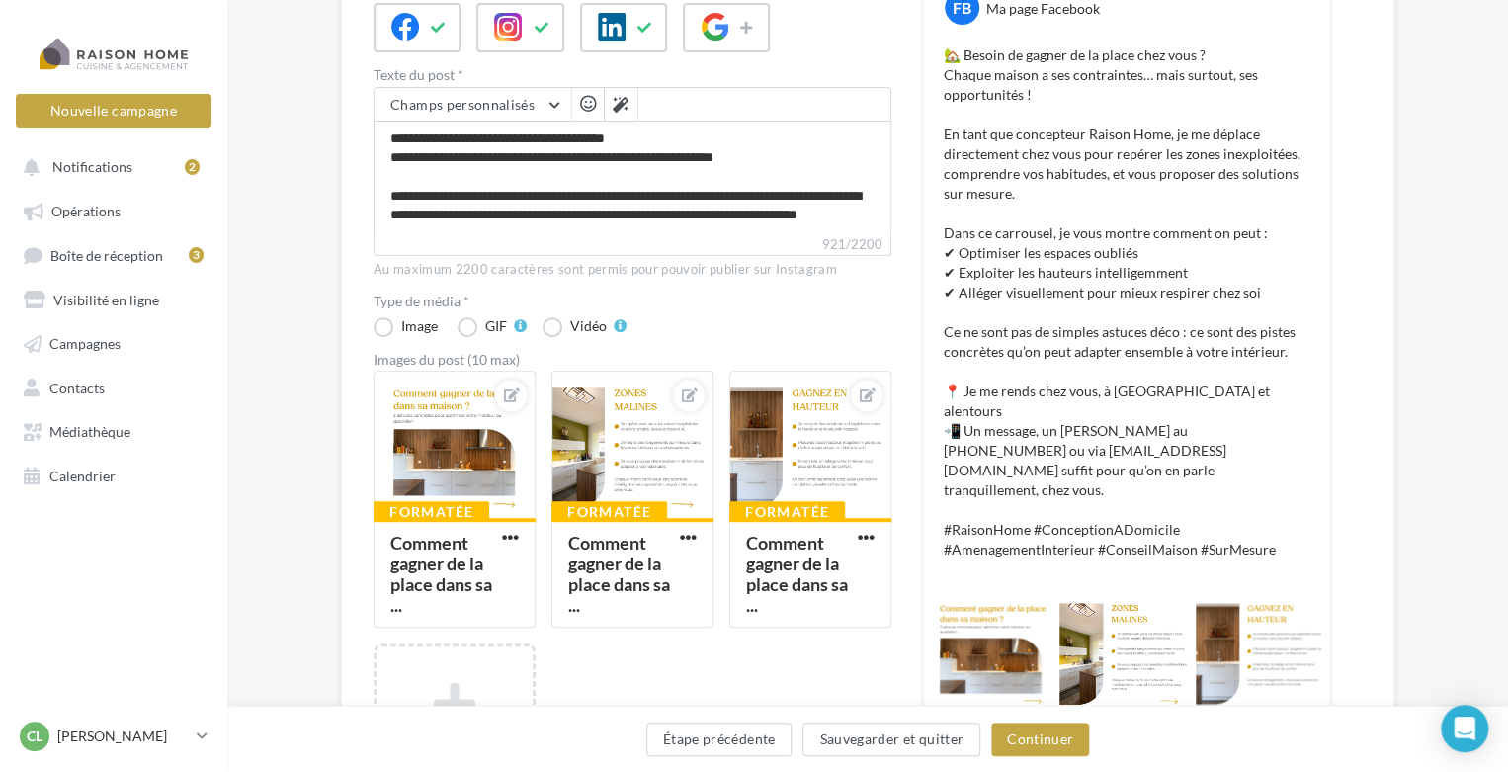
scroll to position [297, 0]
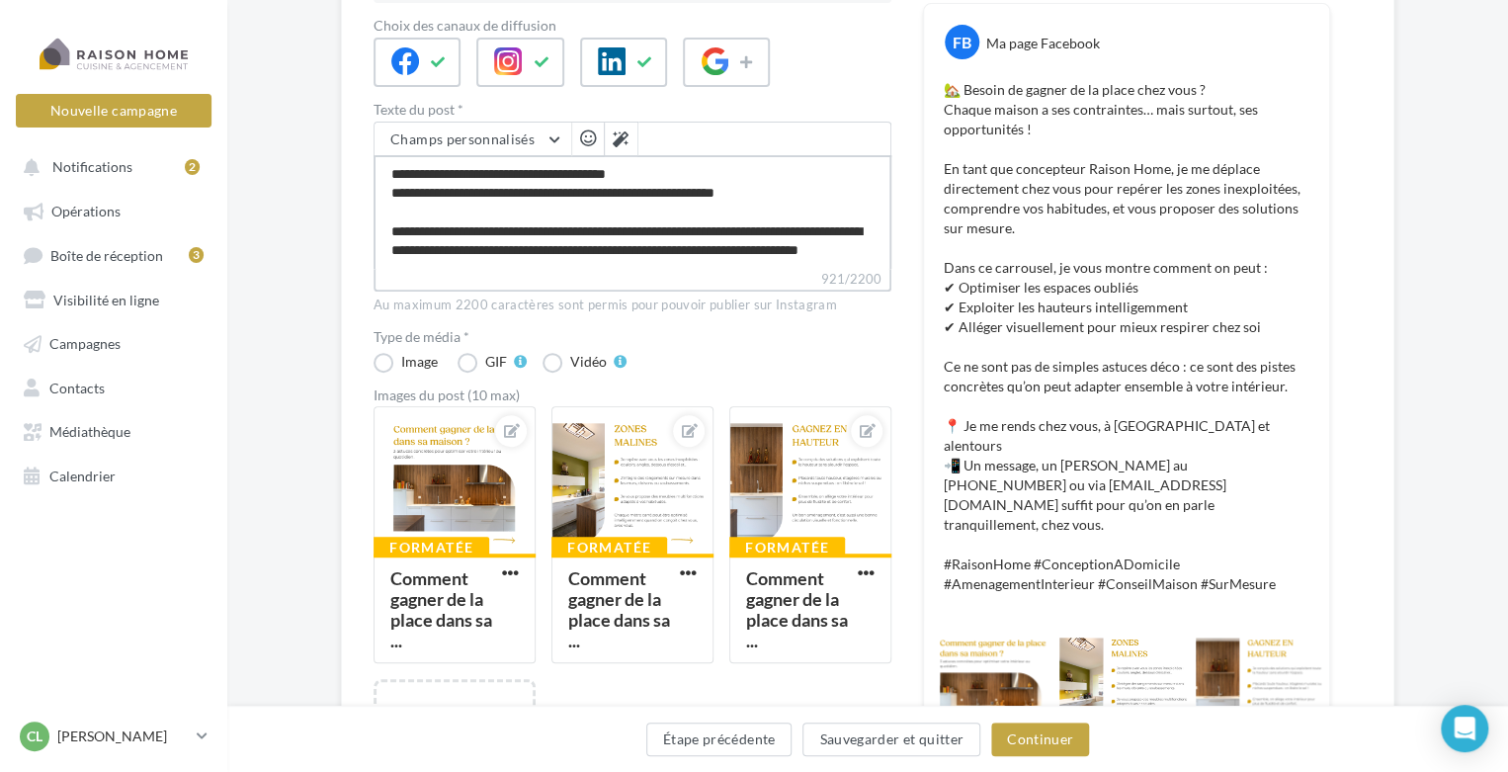
click at [528, 230] on textarea "**********" at bounding box center [633, 212] width 518 height 114
type textarea "**********"
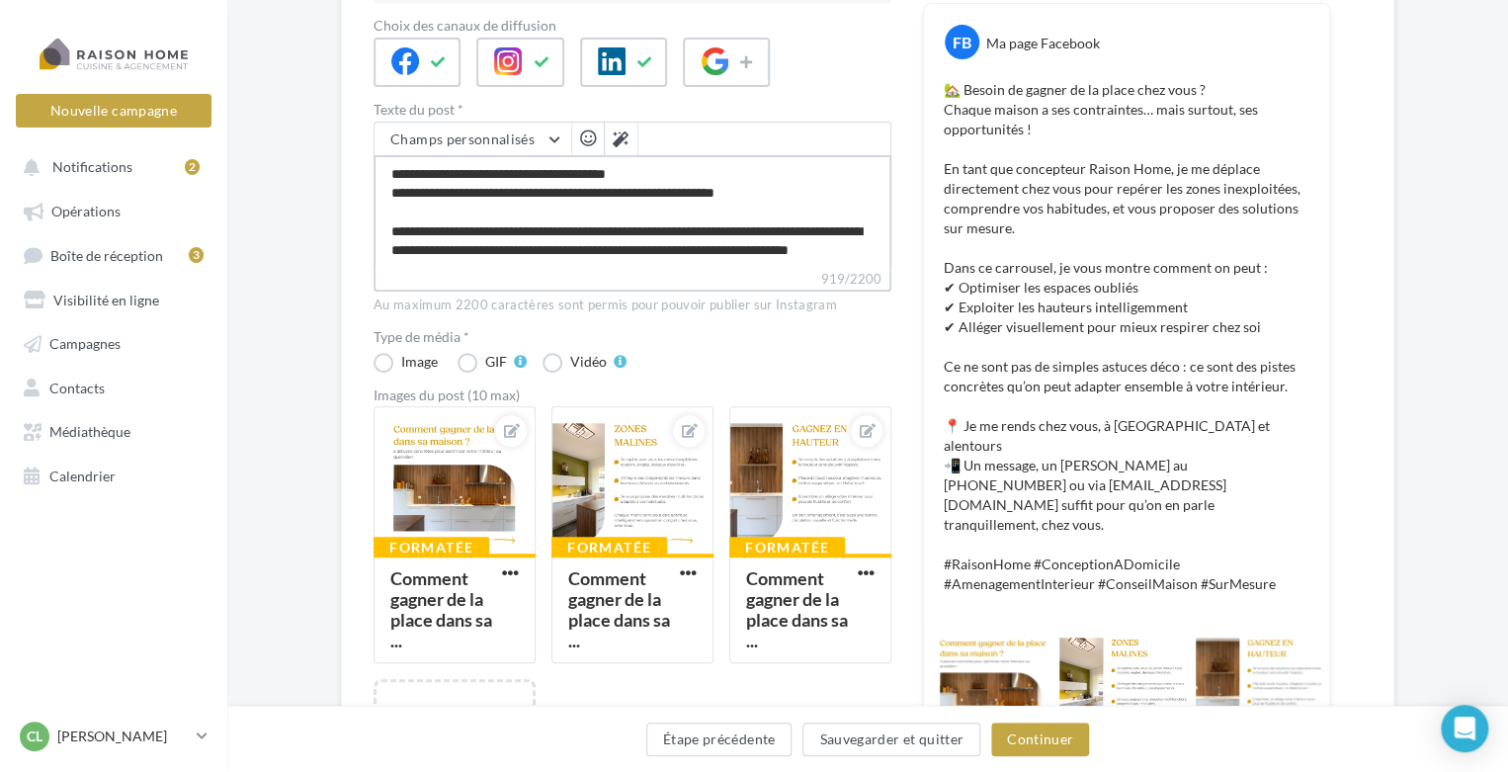
type textarea "**********"
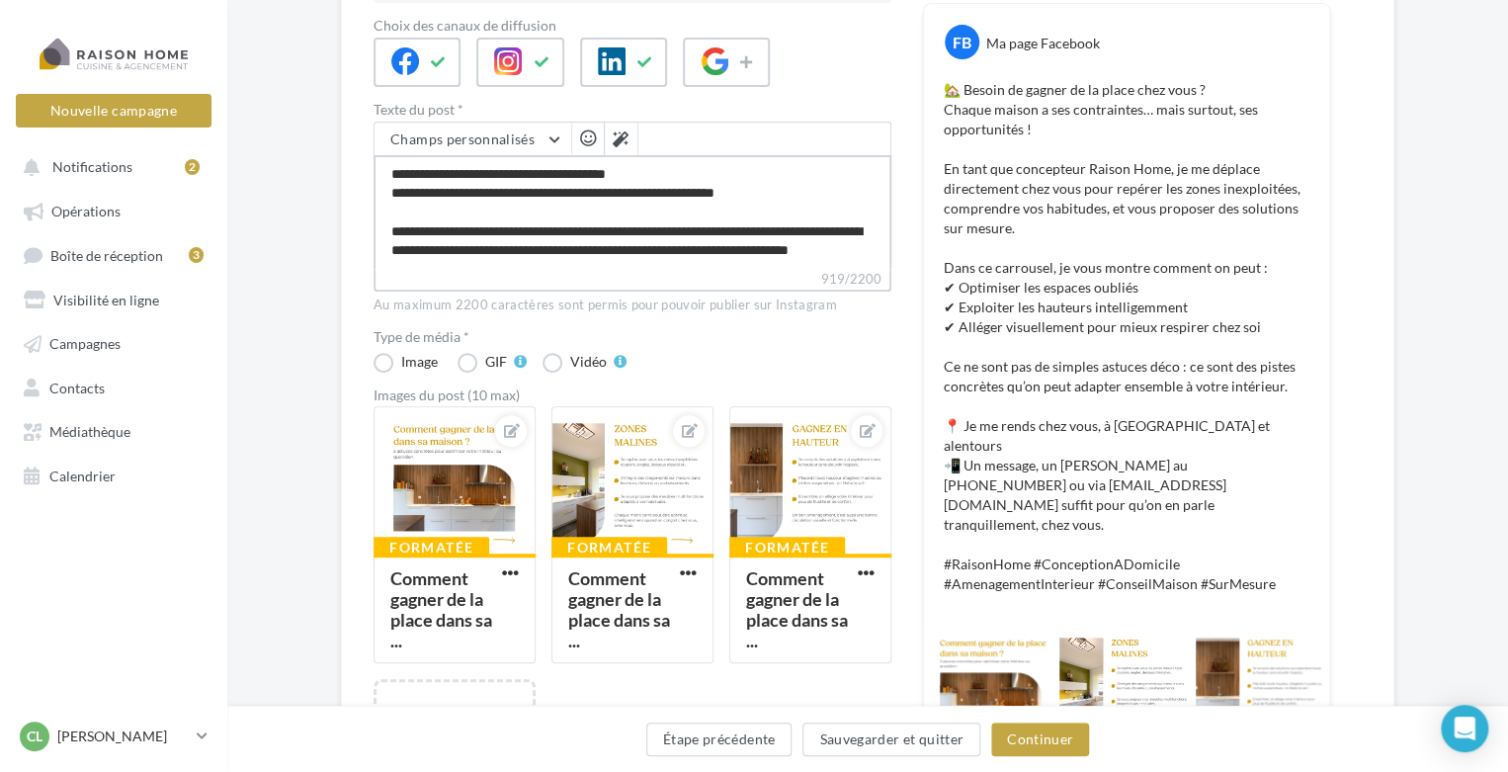
type textarea "**********"
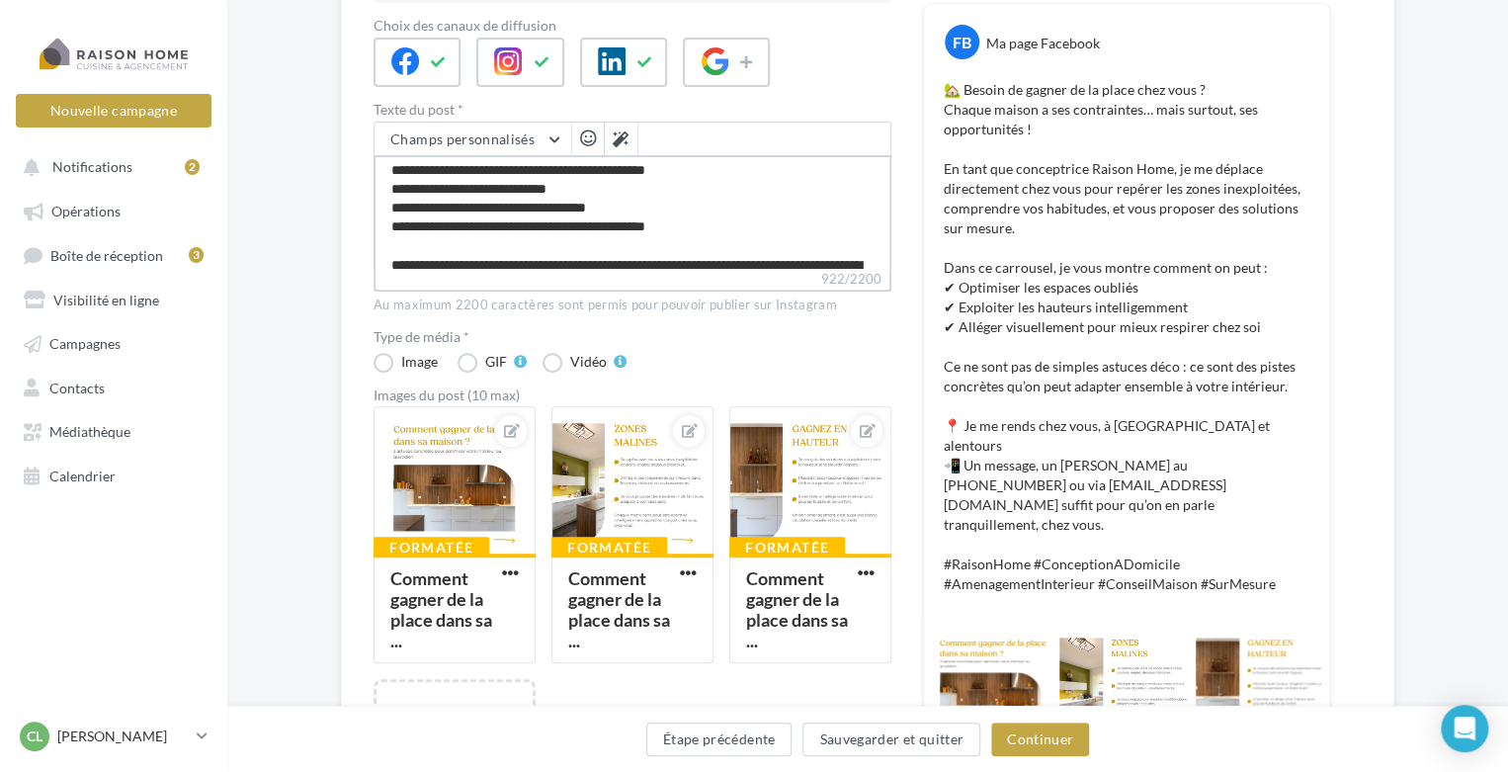
scroll to position [395, 0]
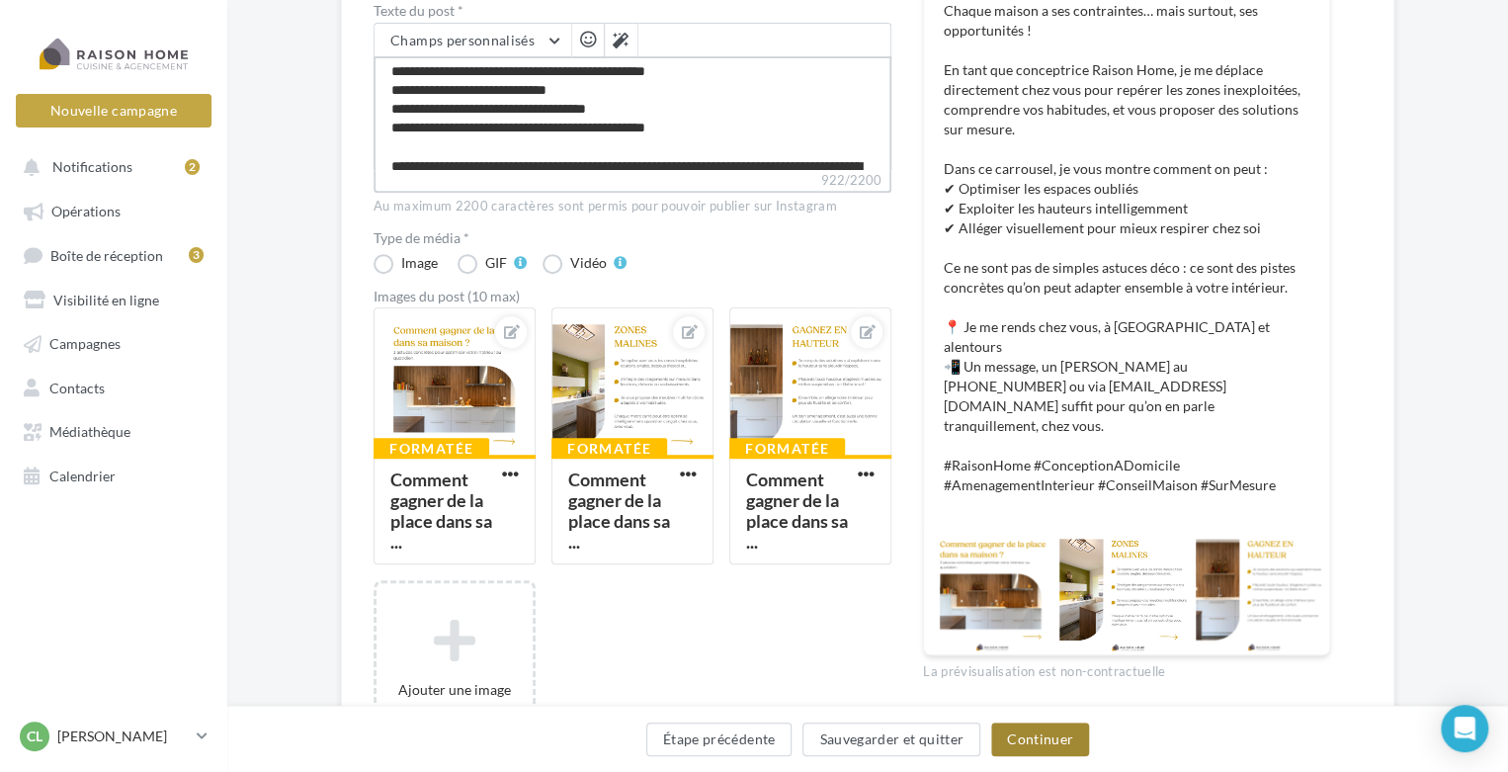
type textarea "**********"
click at [1040, 745] on button "Continuer" at bounding box center [1040, 740] width 98 height 34
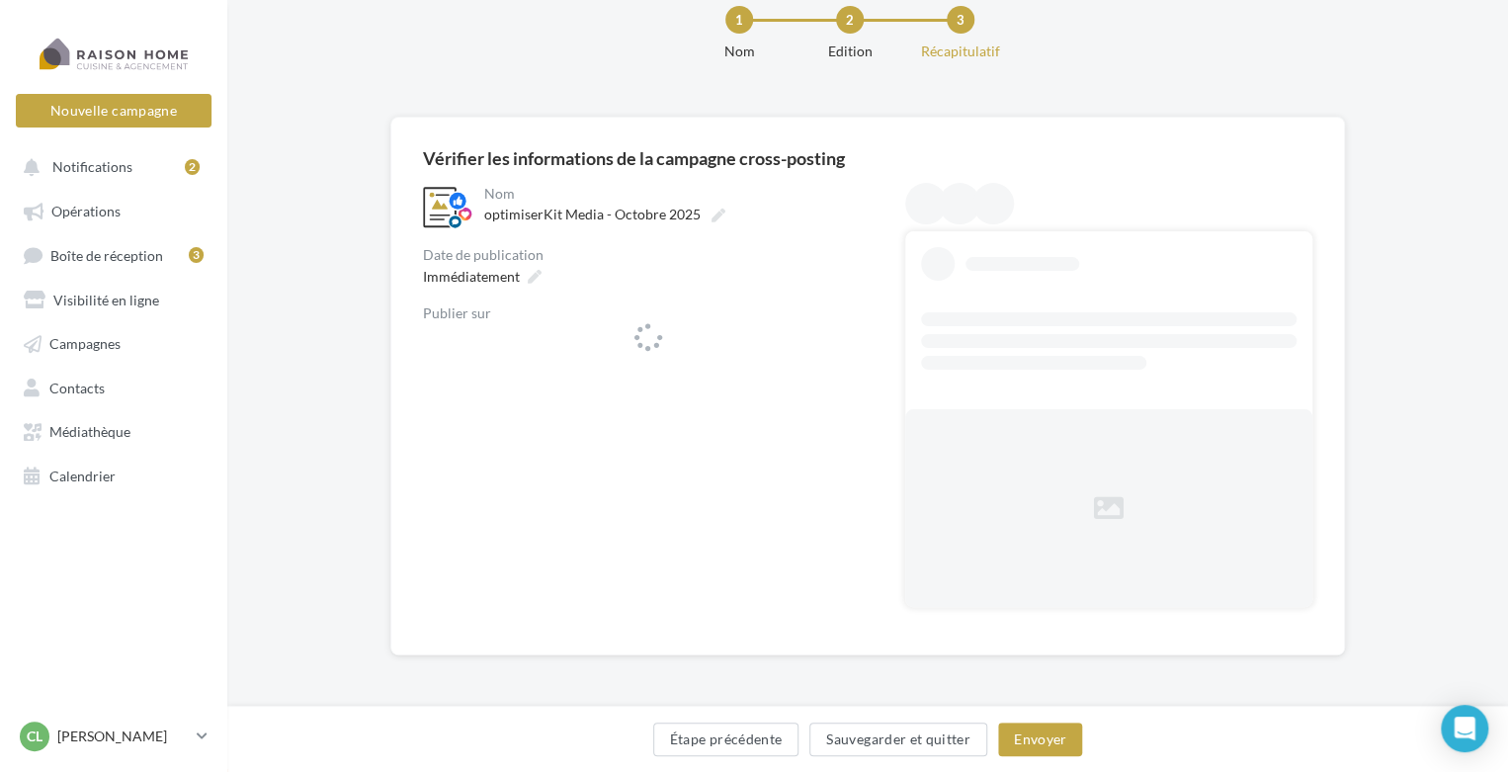
scroll to position [48, 0]
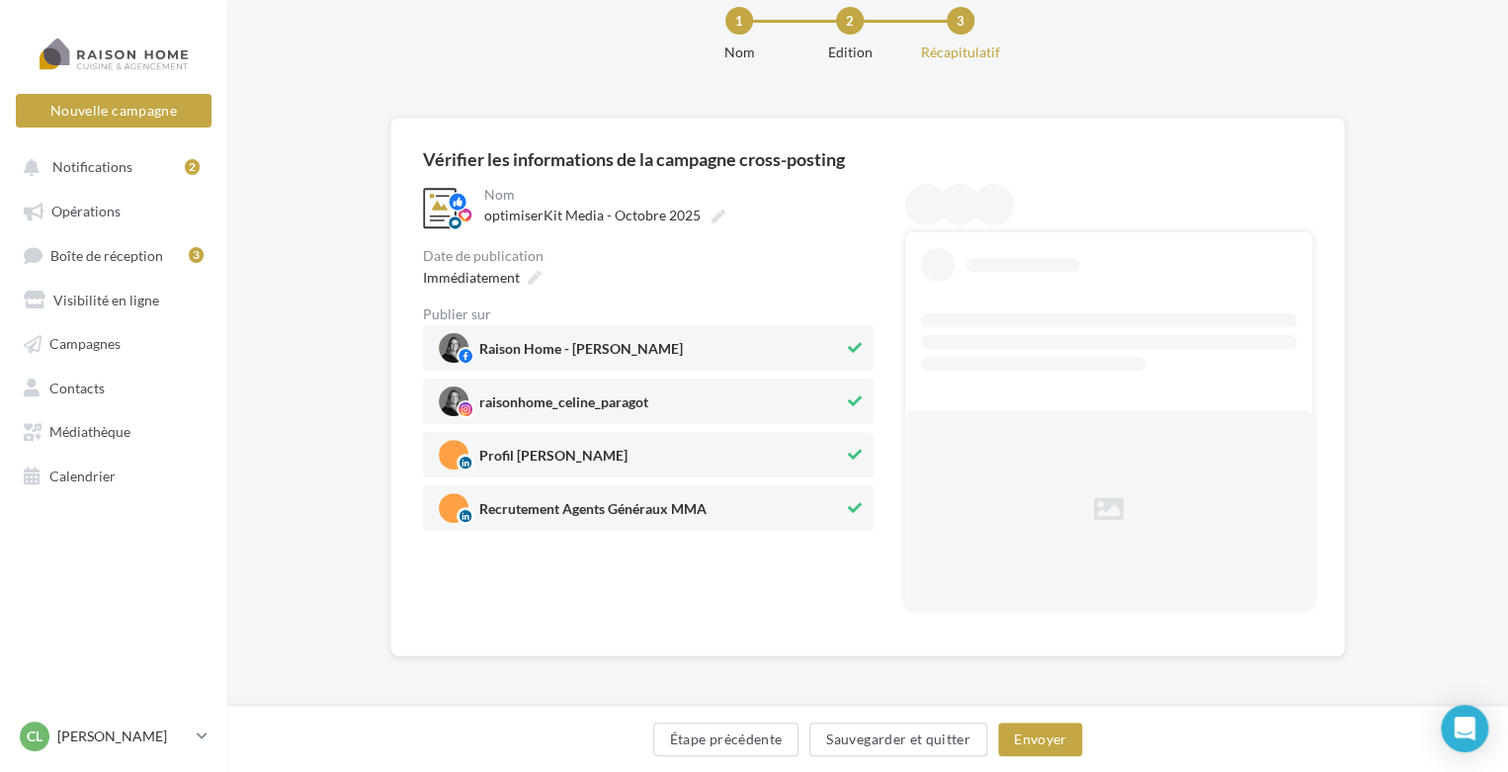
click at [652, 499] on span "Recrutement Agents Généraux MMA" at bounding box center [641, 508] width 405 height 30
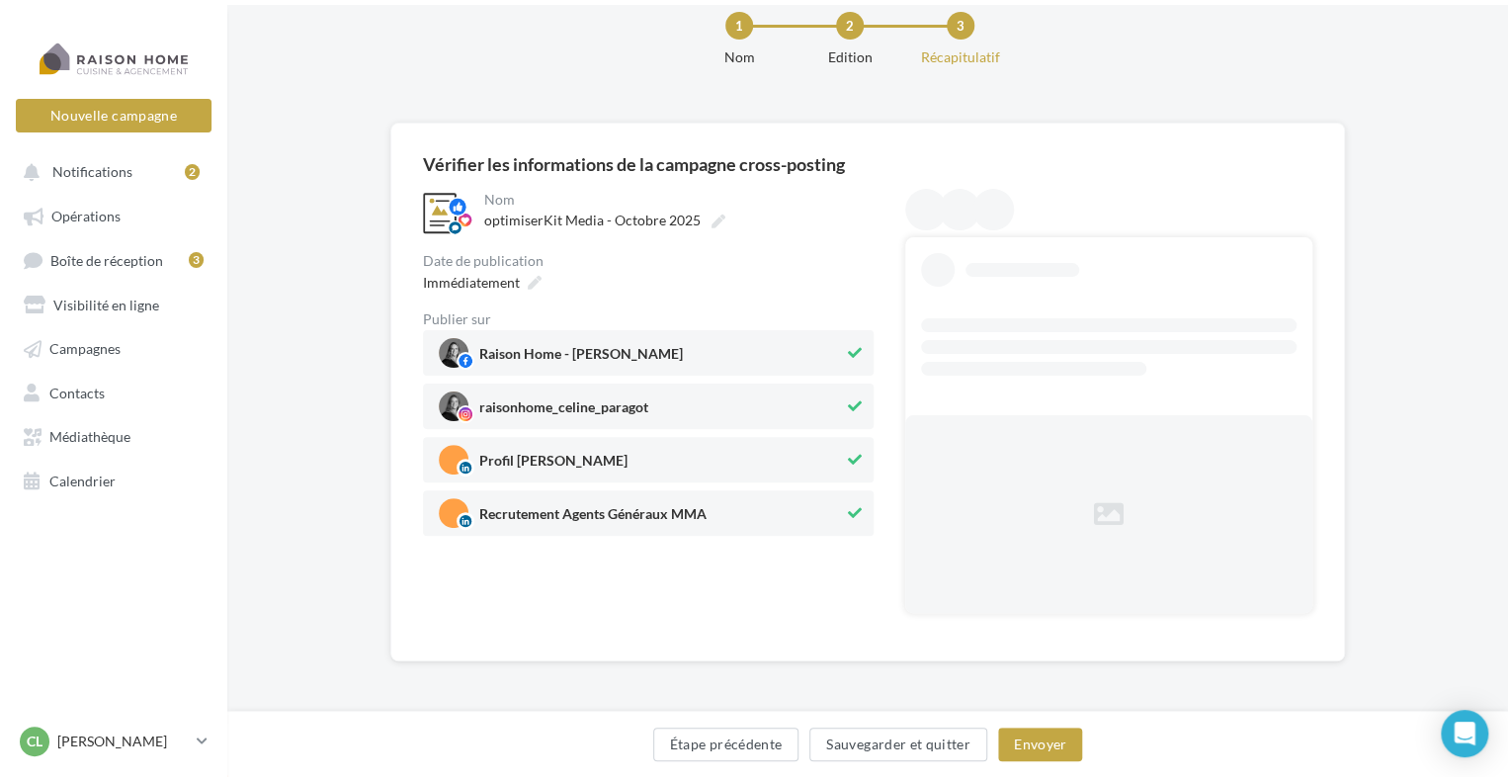
scroll to position [0, 0]
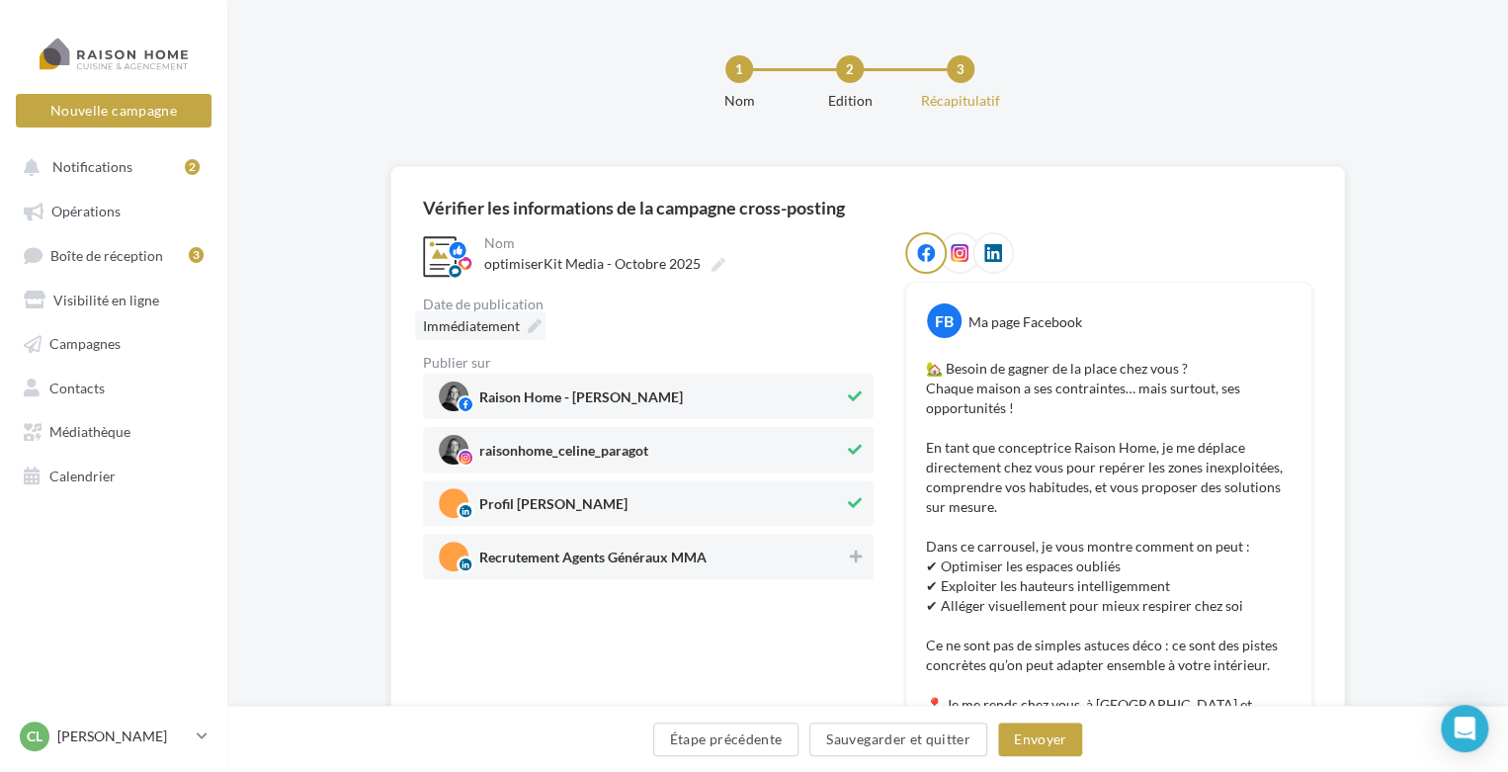
click at [530, 329] on icon at bounding box center [535, 326] width 14 height 14
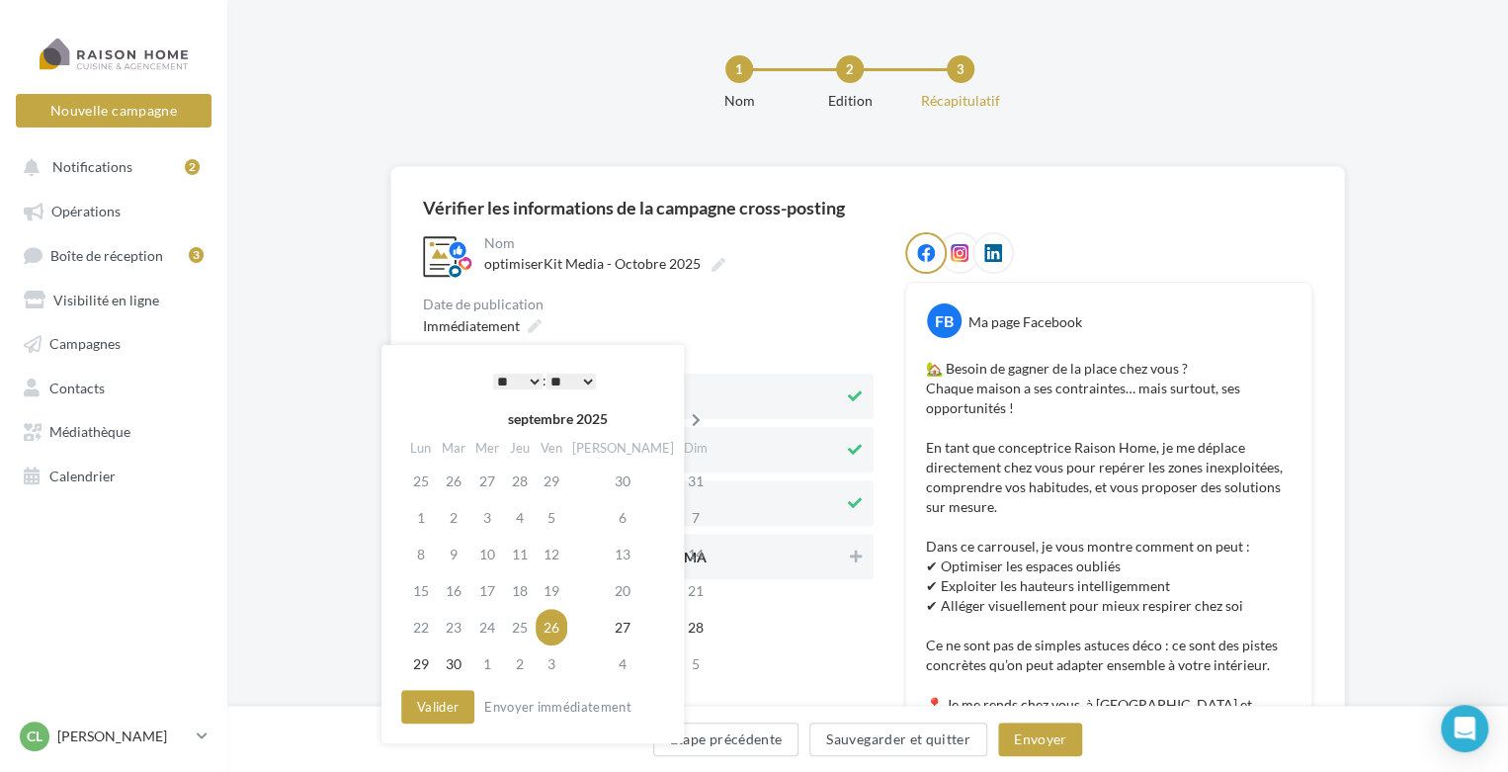
click at [684, 415] on icon at bounding box center [696, 420] width 25 height 14
click at [605, 486] on td "4" at bounding box center [626, 481] width 112 height 37
click at [526, 380] on select "* * * * * * * * * * ** ** ** ** ** ** ** ** ** ** ** ** ** **" at bounding box center [517, 382] width 49 height 16
click at [443, 699] on button "Valider" at bounding box center [437, 707] width 73 height 34
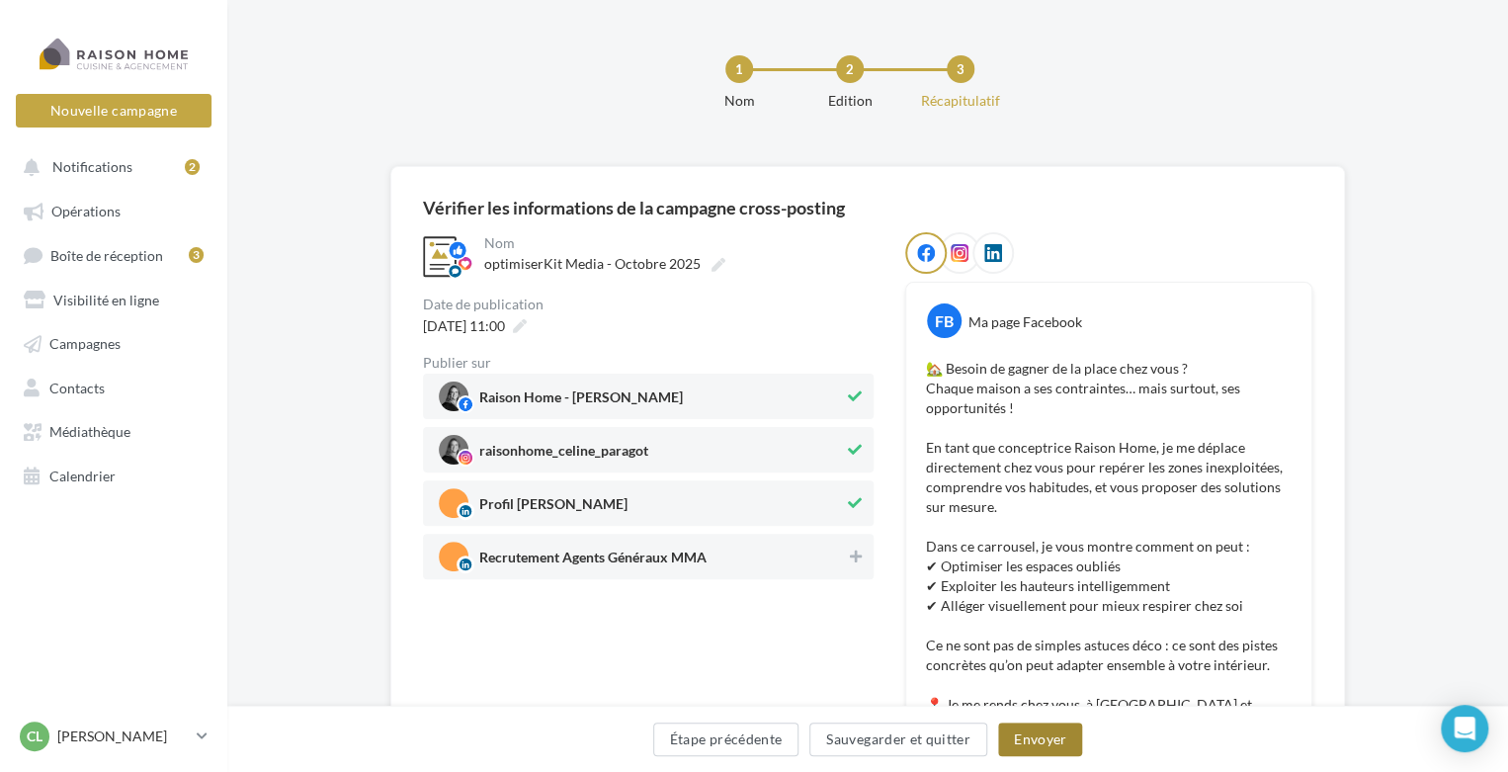
click at [1047, 734] on button "Envoyer" at bounding box center [1040, 740] width 84 height 34
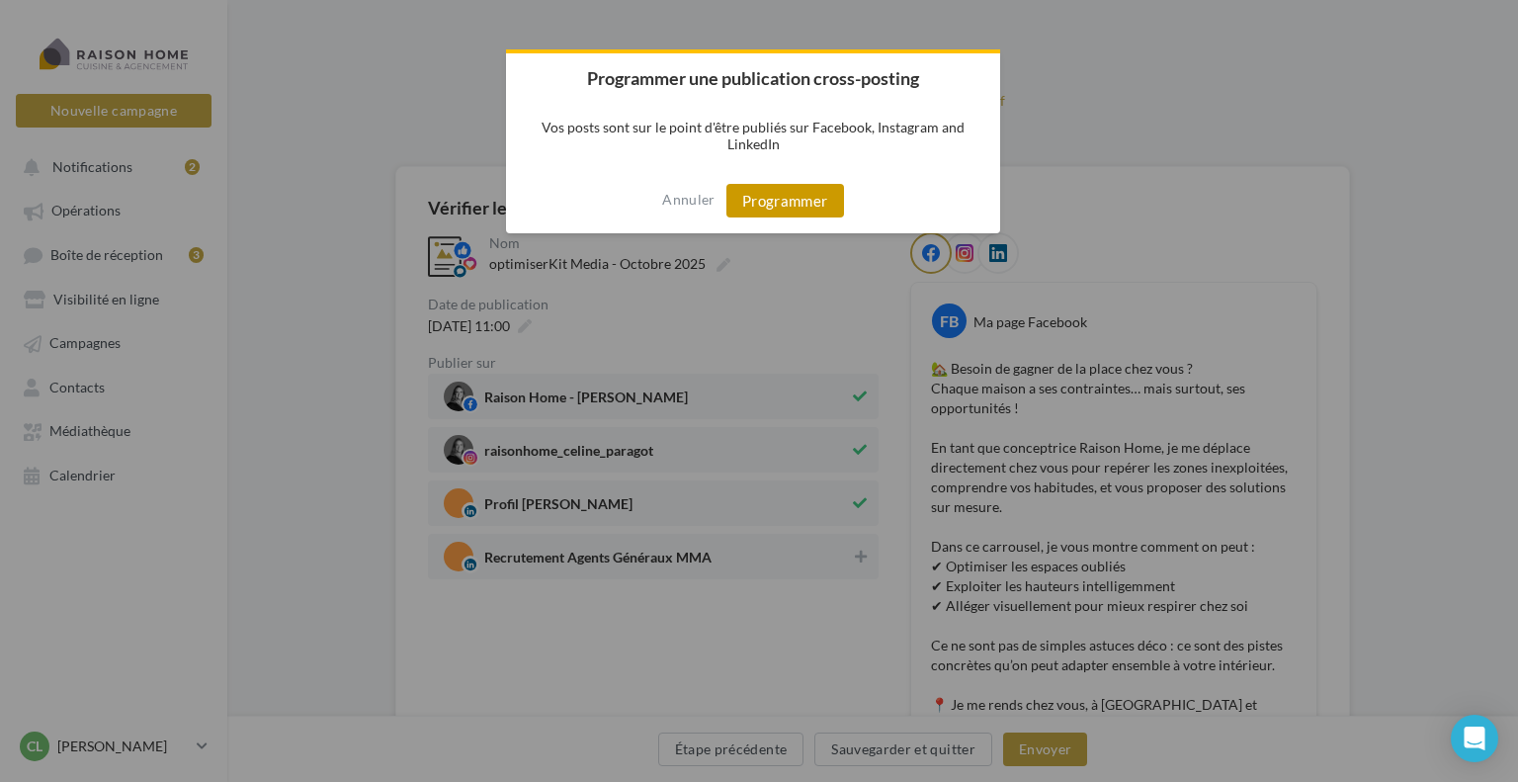
click at [763, 197] on button "Programmer" at bounding box center [786, 201] width 118 height 34
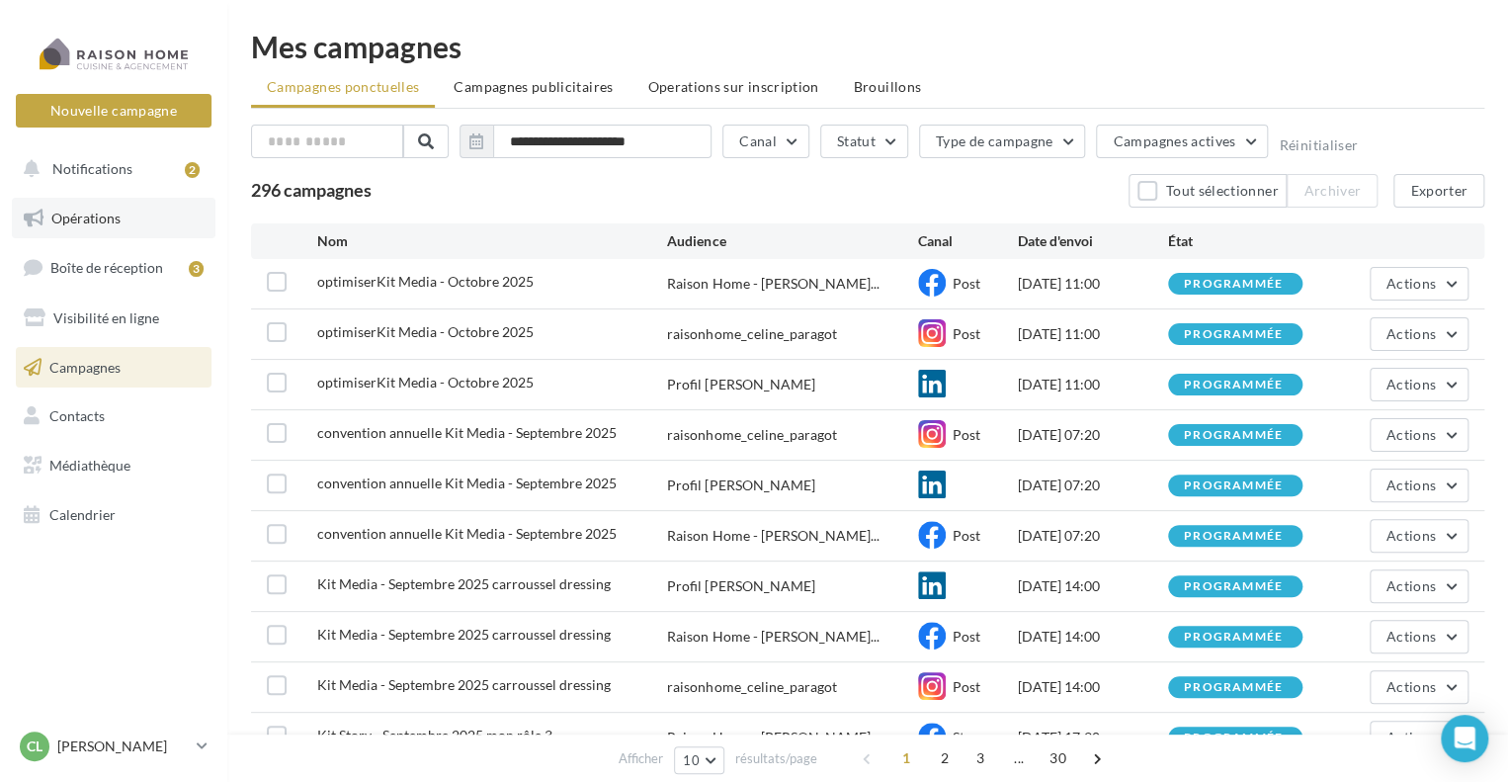
click at [93, 223] on span "Opérations" at bounding box center [85, 218] width 69 height 17
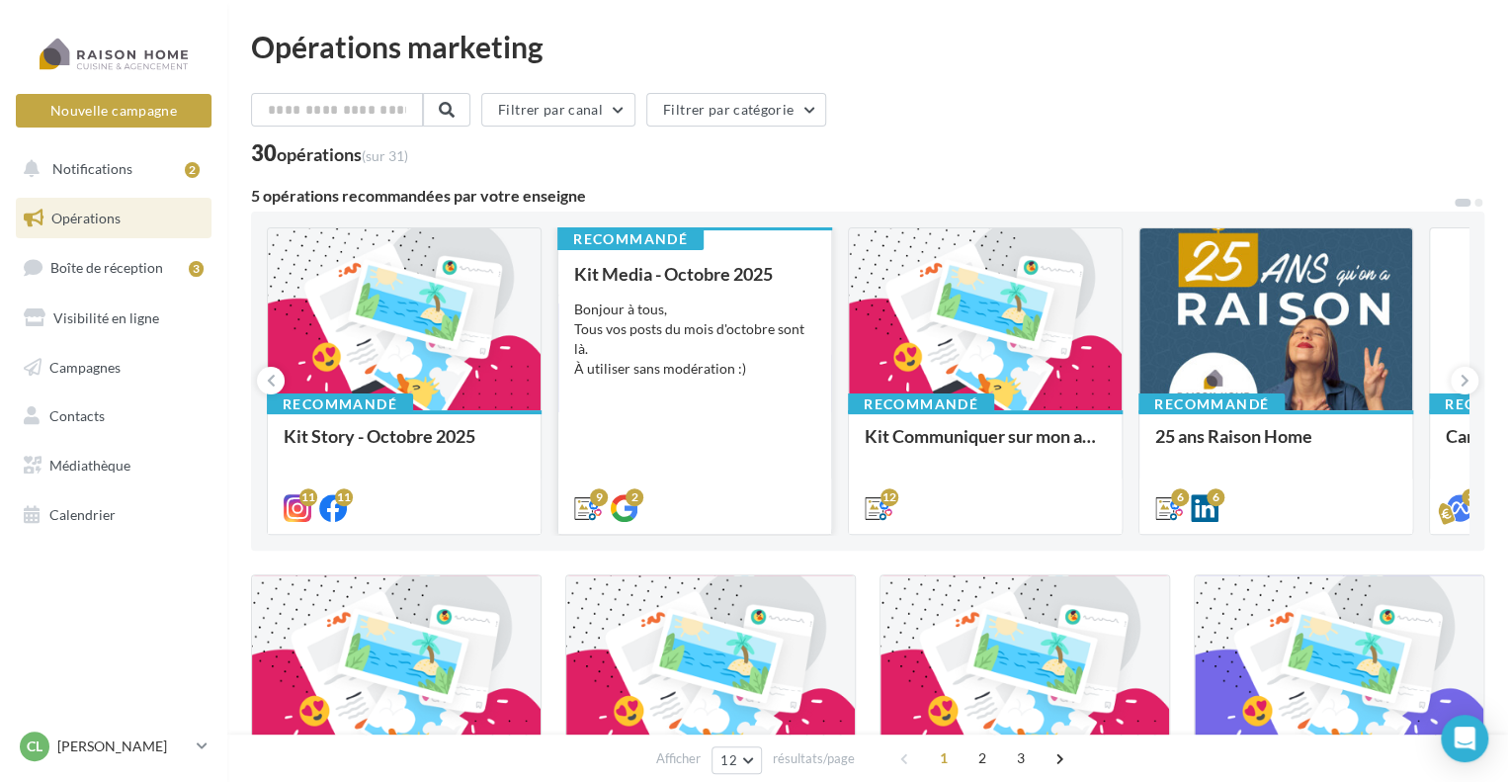
click at [715, 298] on div "Kit Media - [DATE] Bonjour à tous, Tous vos posts du mois d'octobre sont là. À …" at bounding box center [694, 390] width 241 height 252
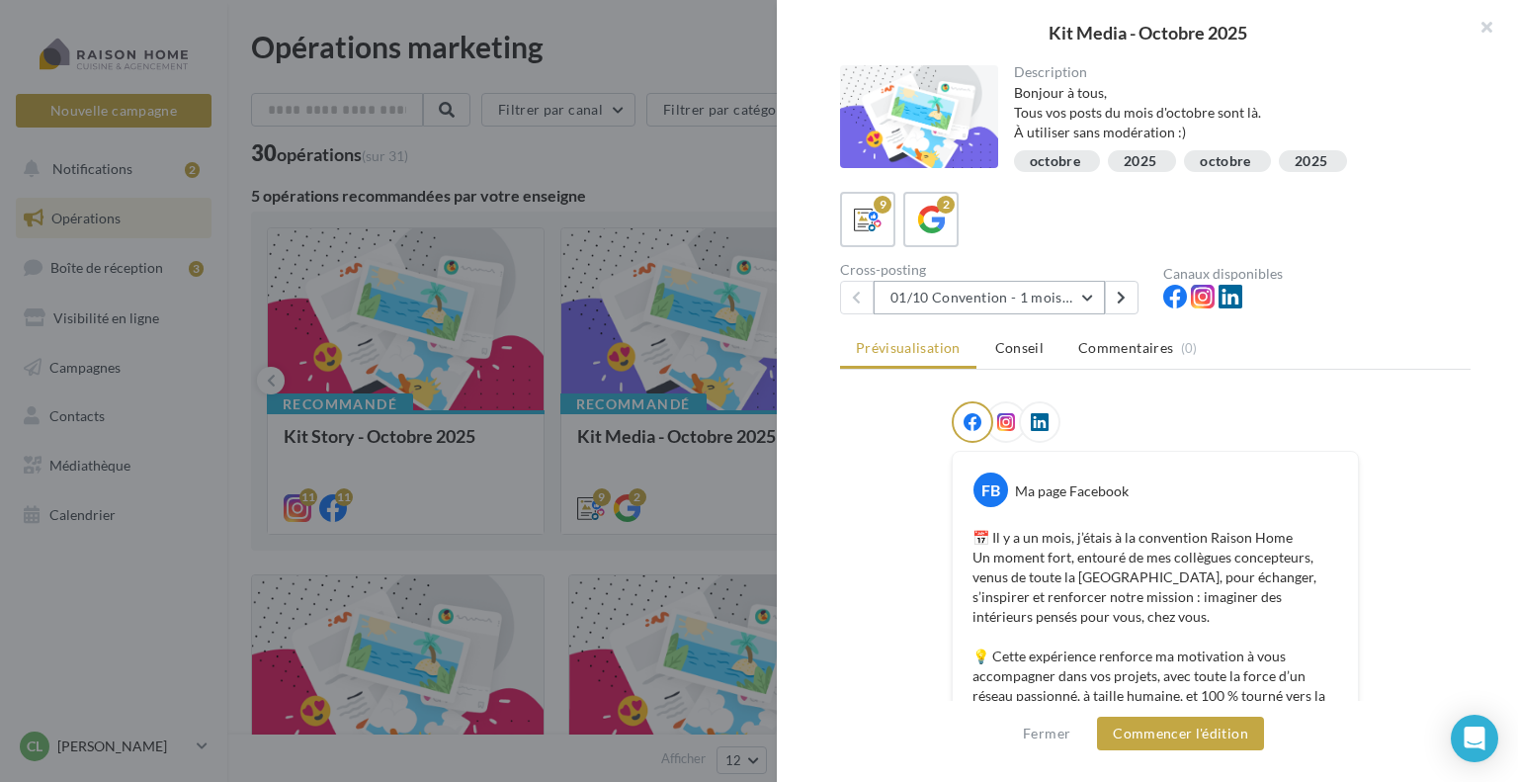
click at [1009, 295] on button "01/10 Convention - 1 mois en arrière" at bounding box center [989, 298] width 231 height 34
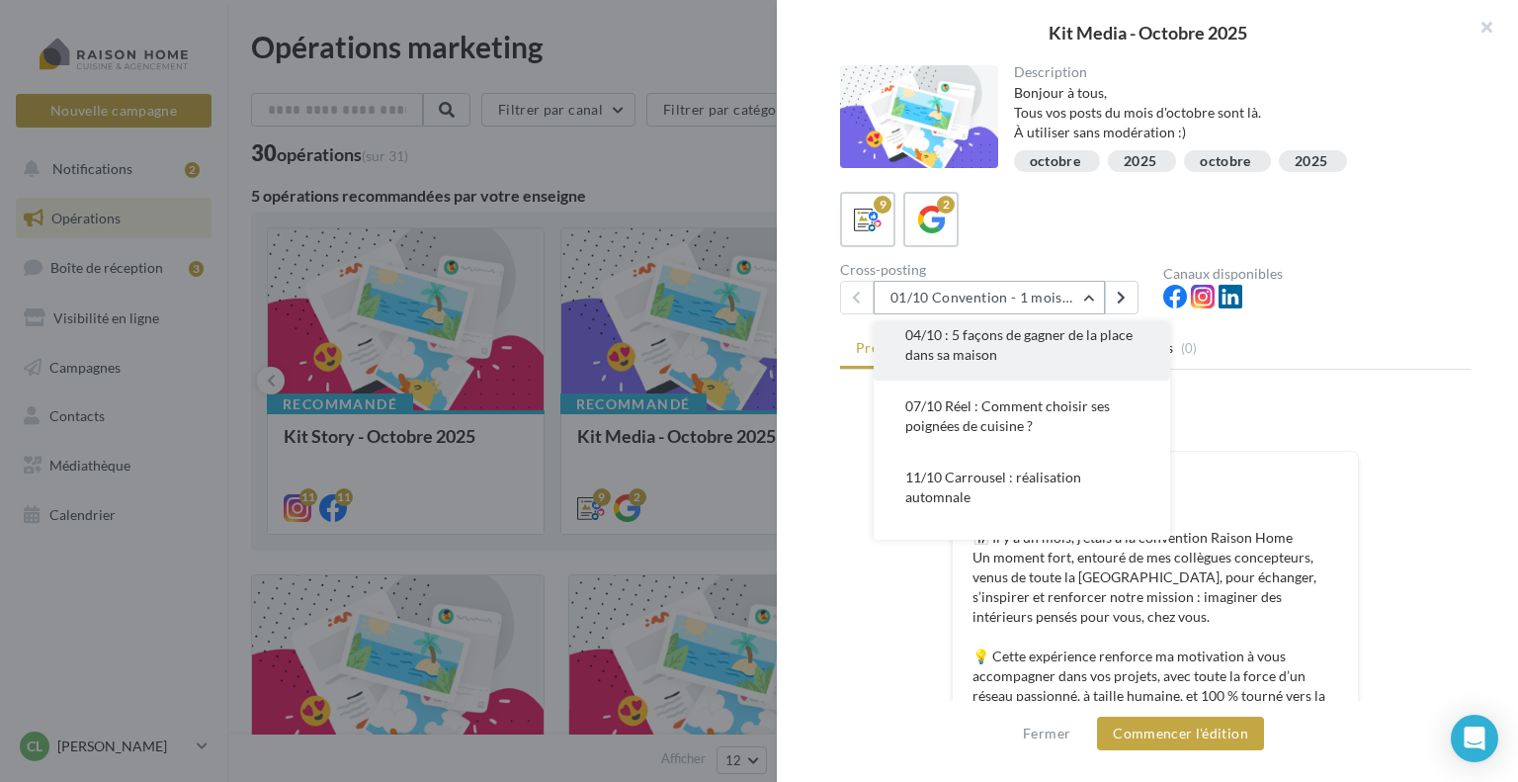
scroll to position [99, 0]
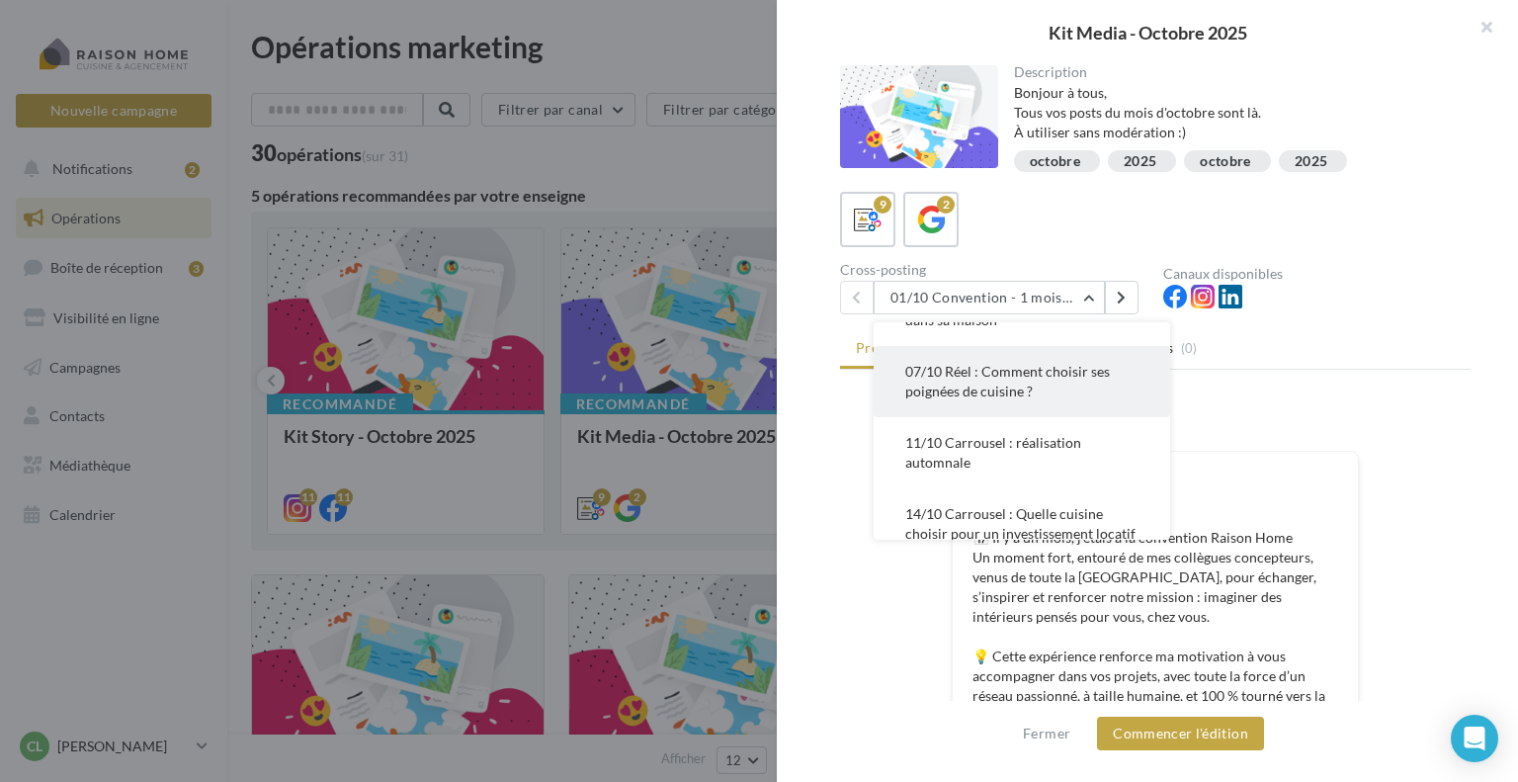
click at [1003, 387] on span "07/10 Réel : Comment choisir ses poignées de cuisine ?" at bounding box center [1007, 381] width 205 height 37
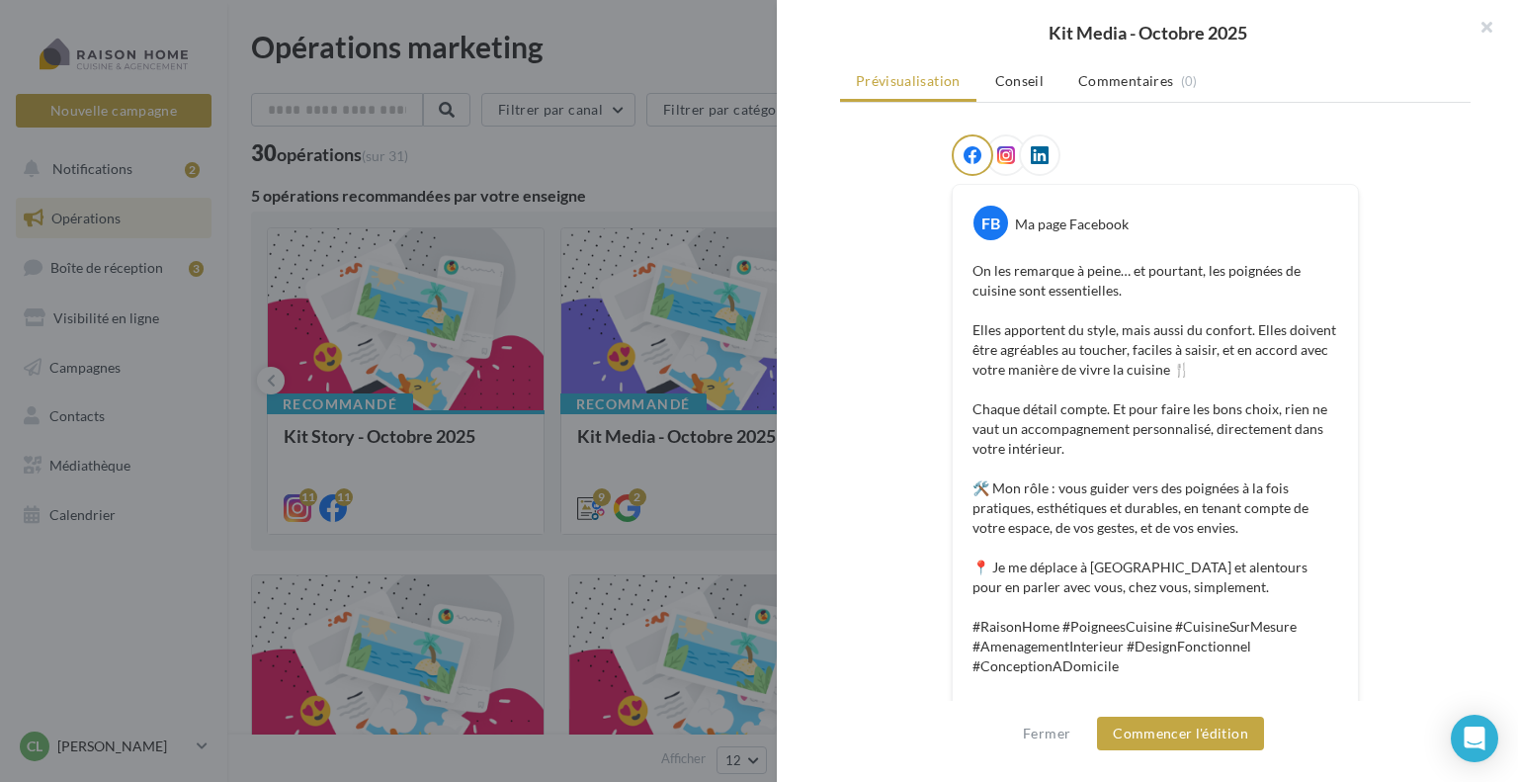
scroll to position [214, 0]
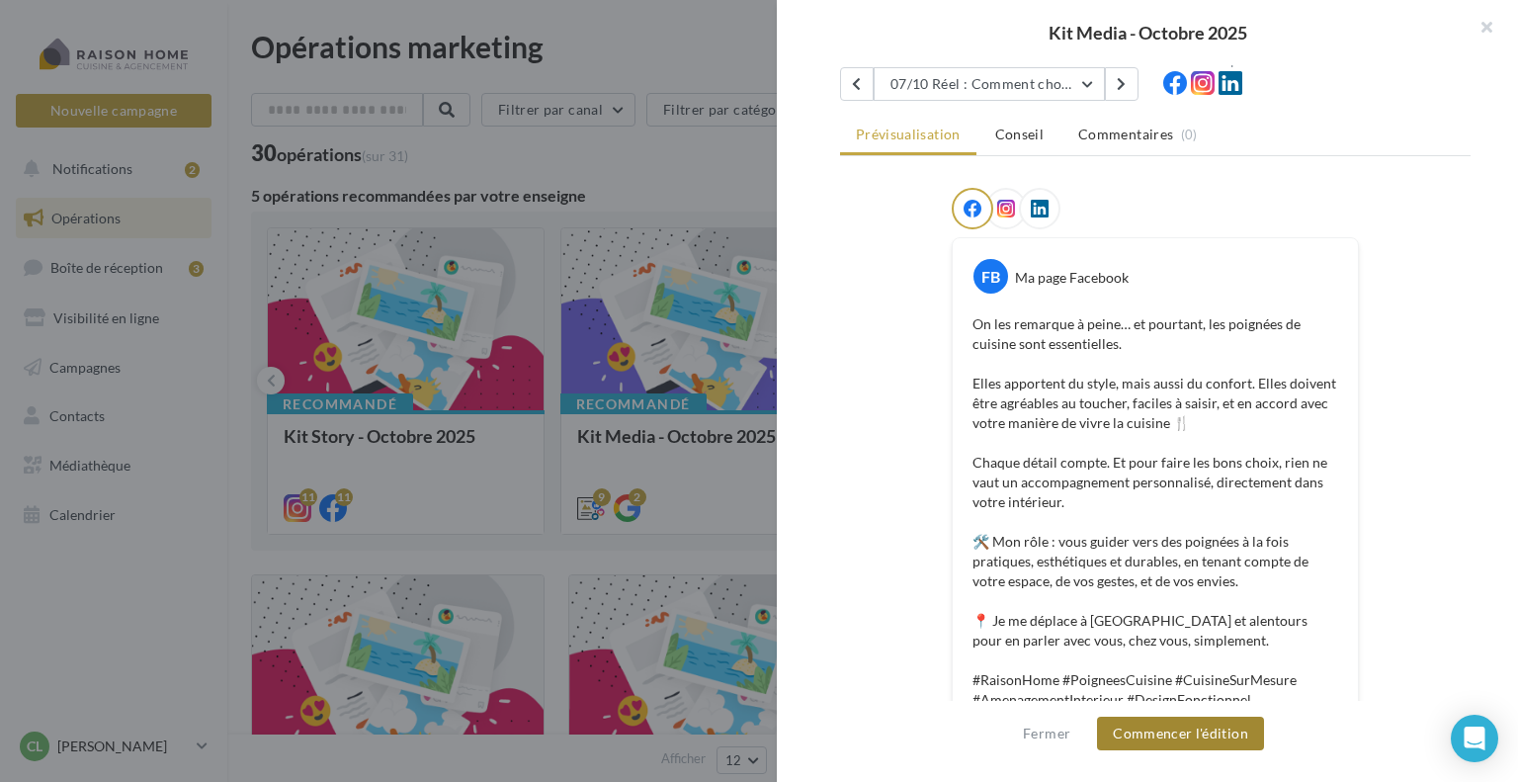
click at [1160, 733] on button "Commencer l'édition" at bounding box center [1180, 734] width 167 height 34
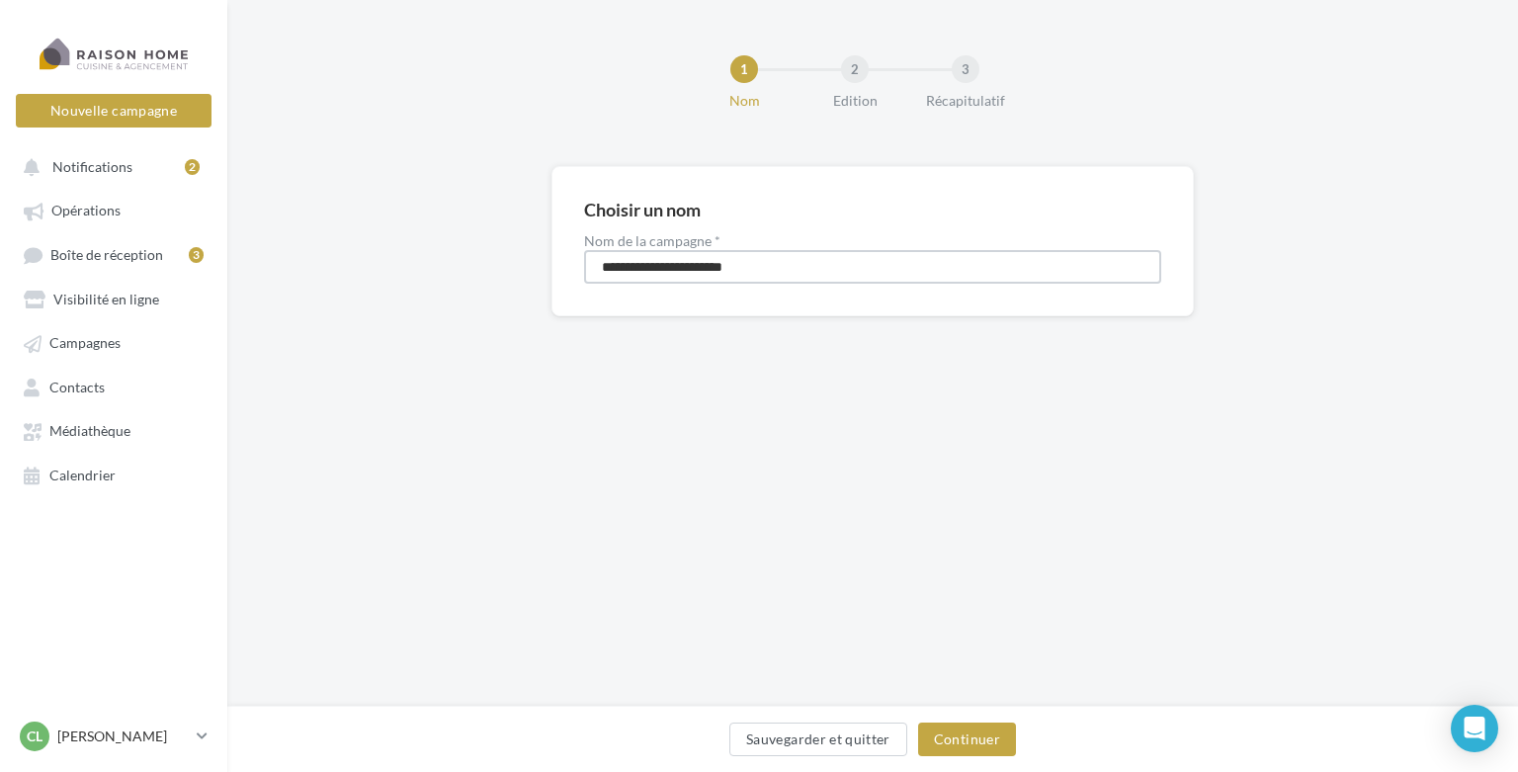
click at [598, 254] on input "**********" at bounding box center [872, 267] width 577 height 34
type input "**********"
click at [969, 741] on button "Continuer" at bounding box center [967, 740] width 98 height 34
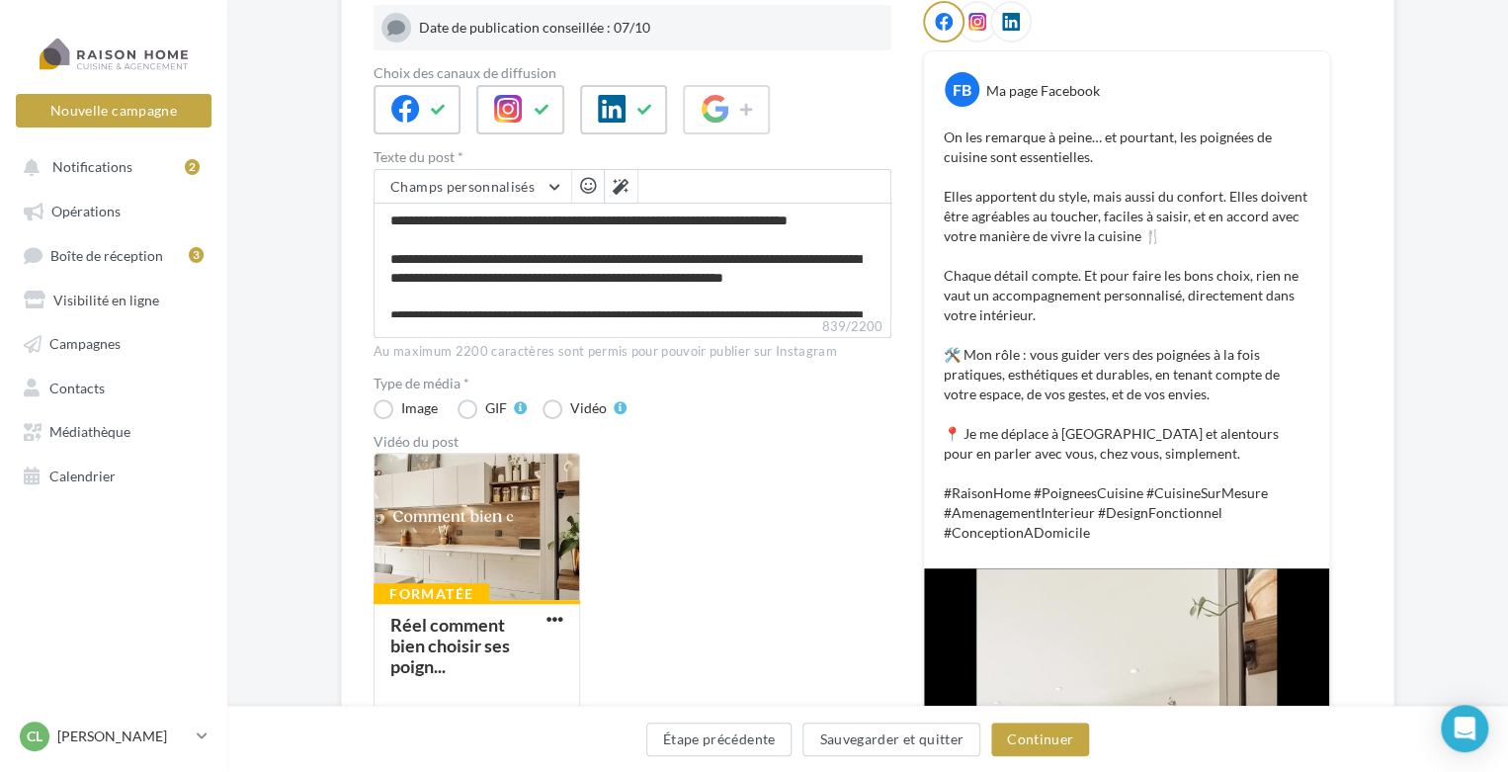
scroll to position [297, 0]
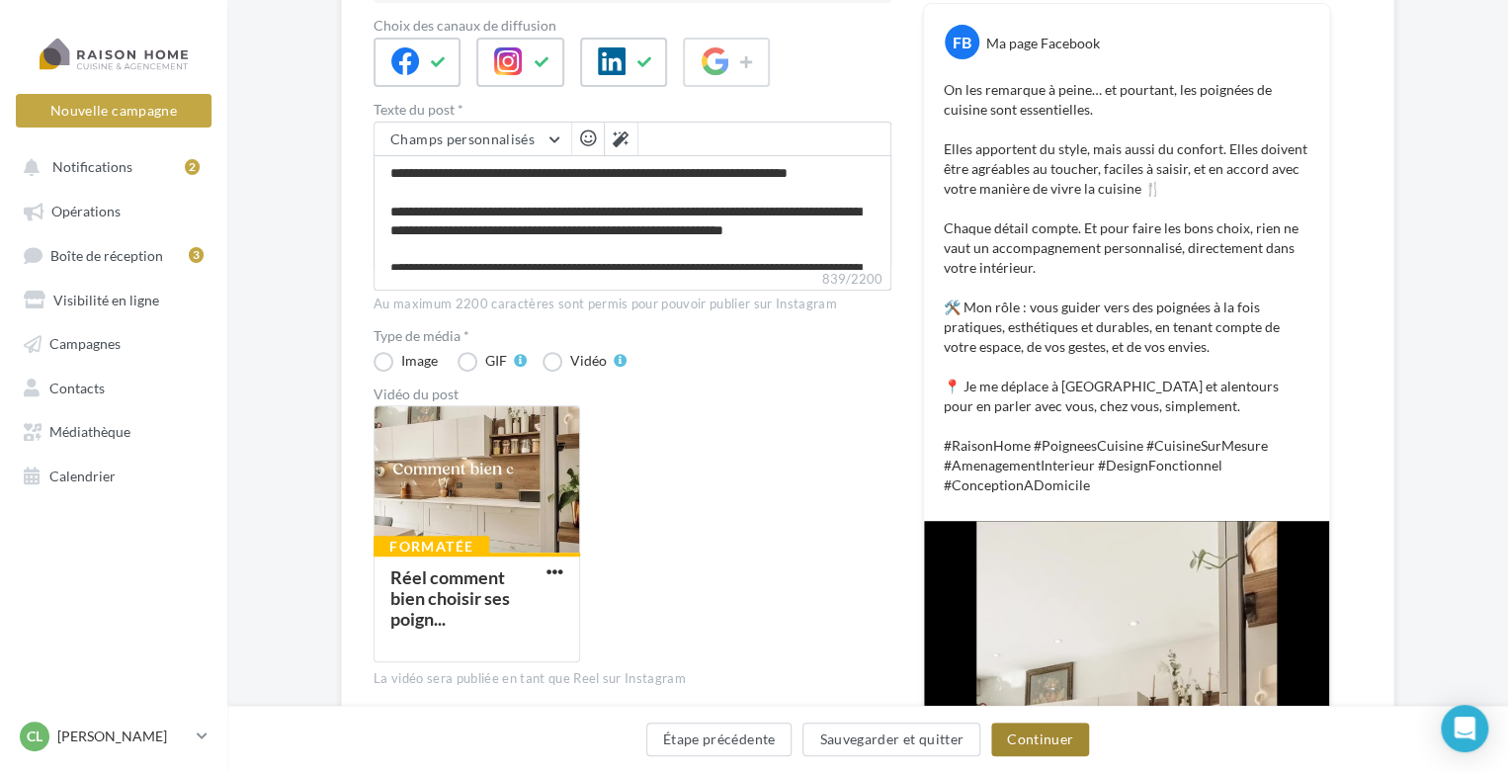
click at [1013, 745] on button "Continuer" at bounding box center [1040, 740] width 98 height 34
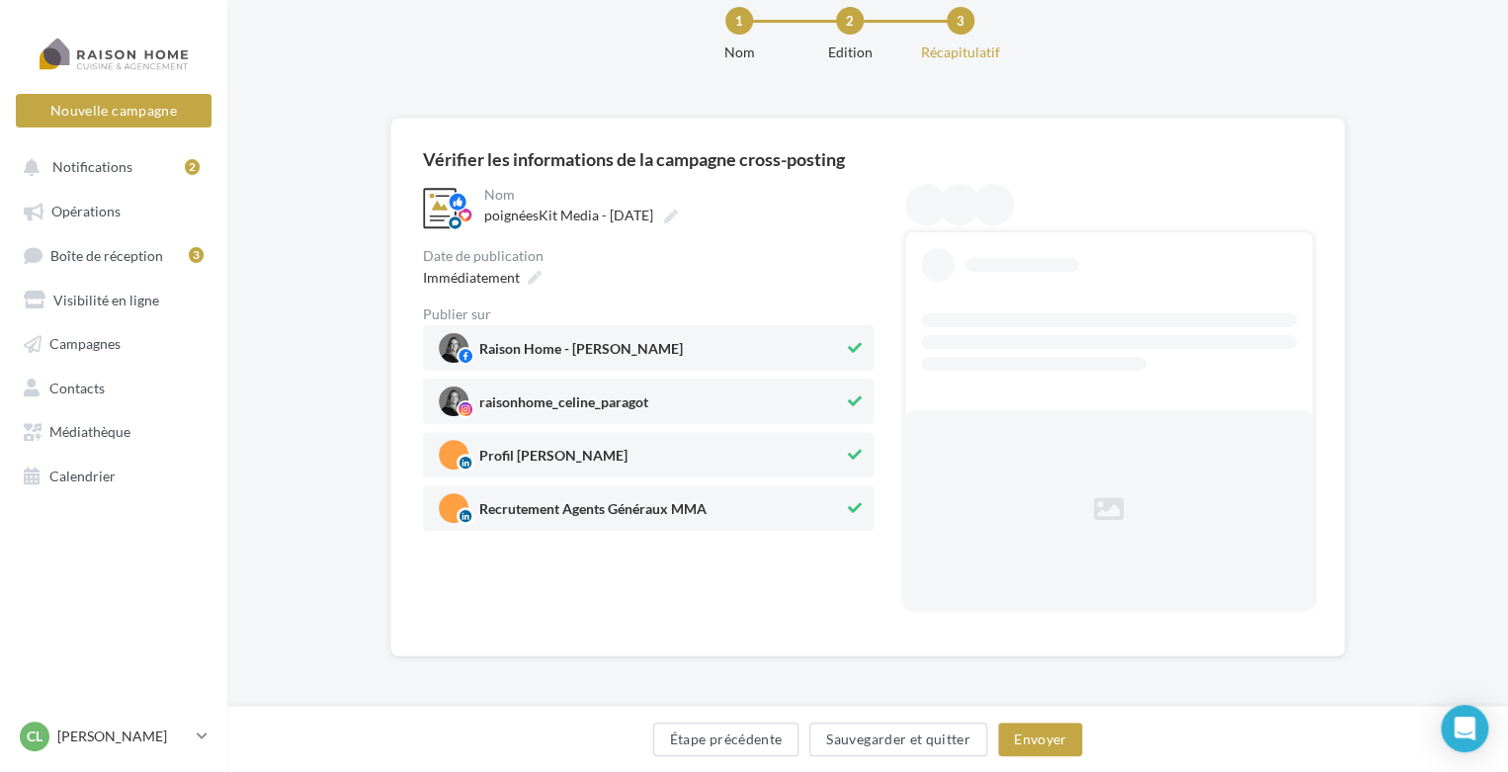
click at [747, 508] on span "Recrutement Agents Généraux MMA" at bounding box center [641, 508] width 405 height 30
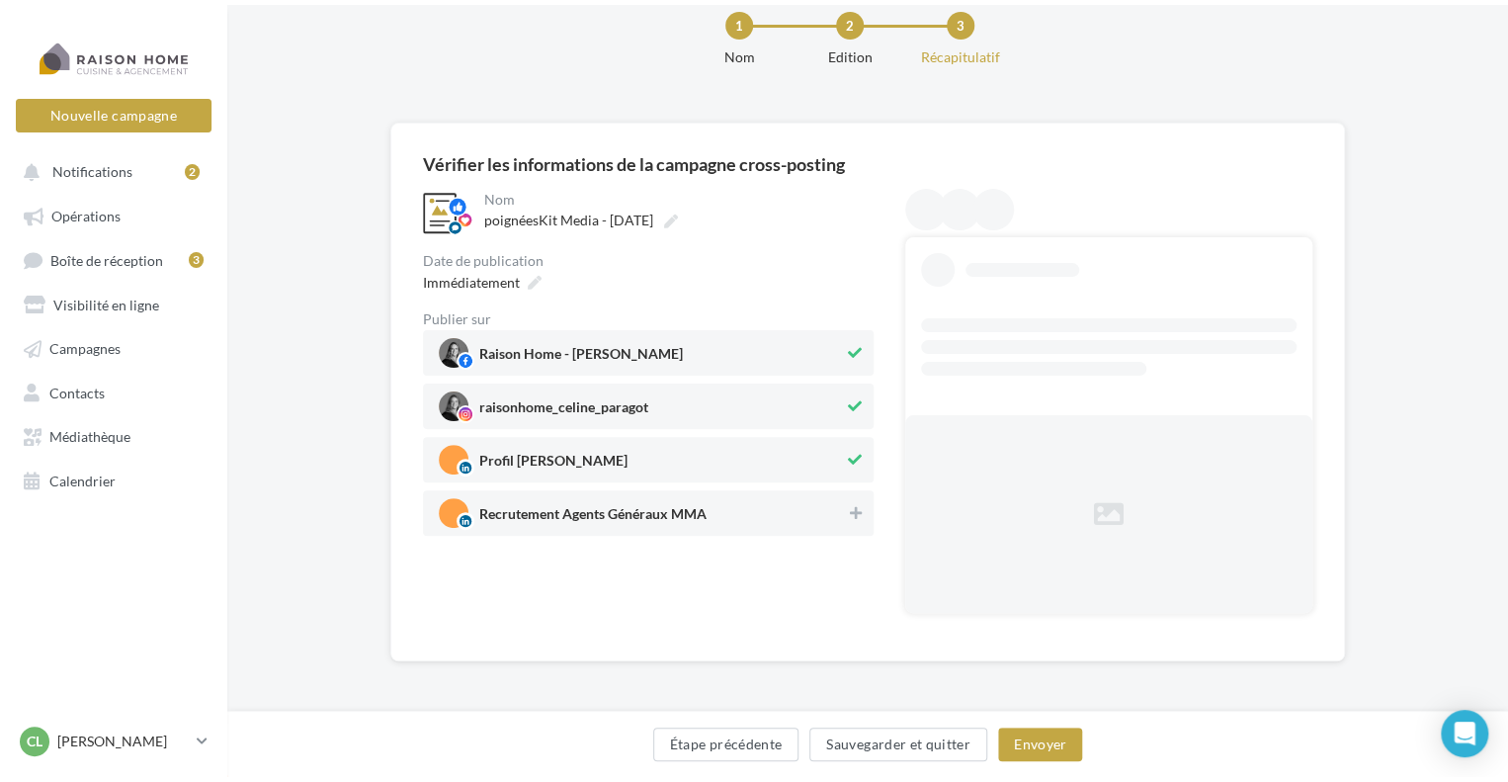
scroll to position [0, 0]
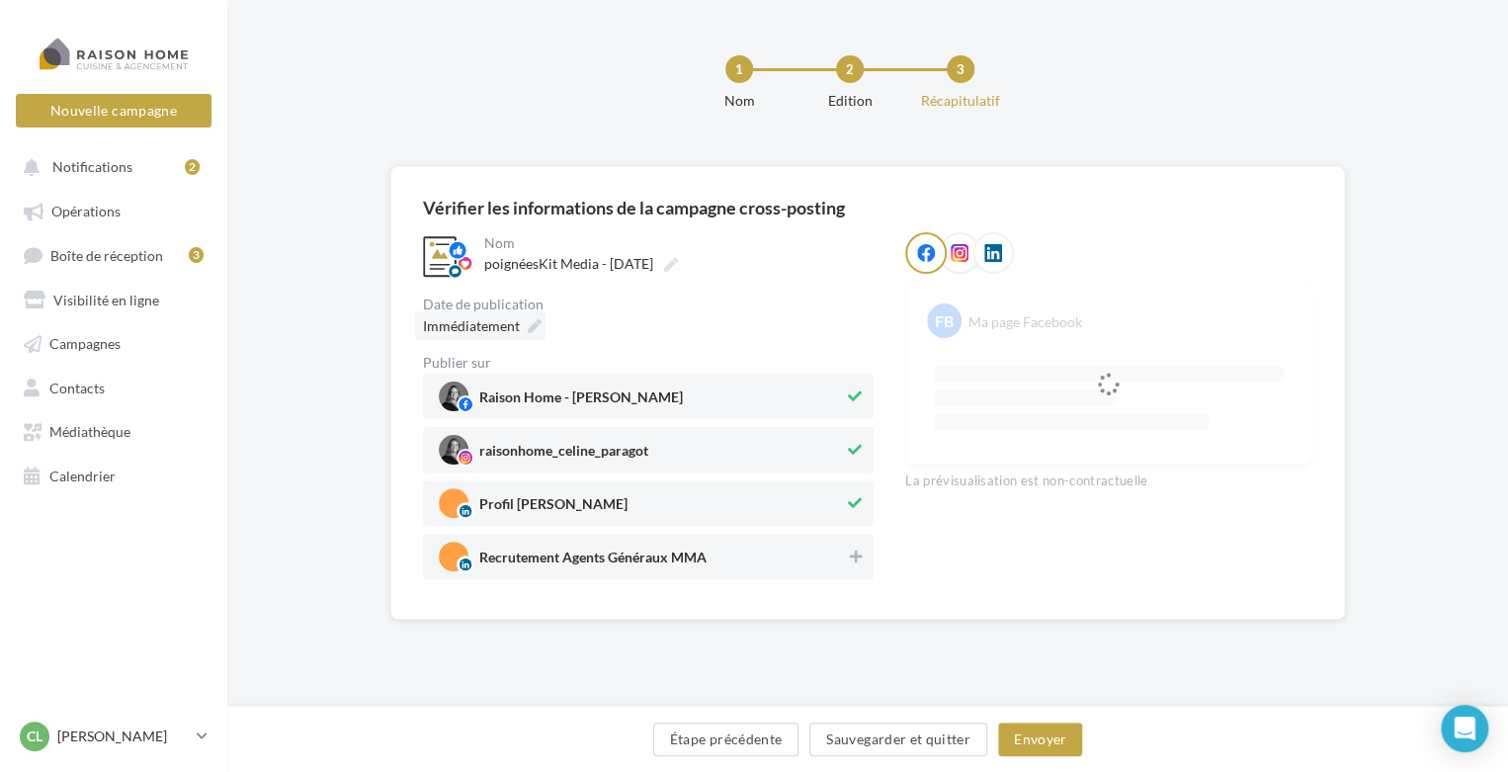
click at [535, 315] on div "Immédiatement" at bounding box center [480, 325] width 130 height 29
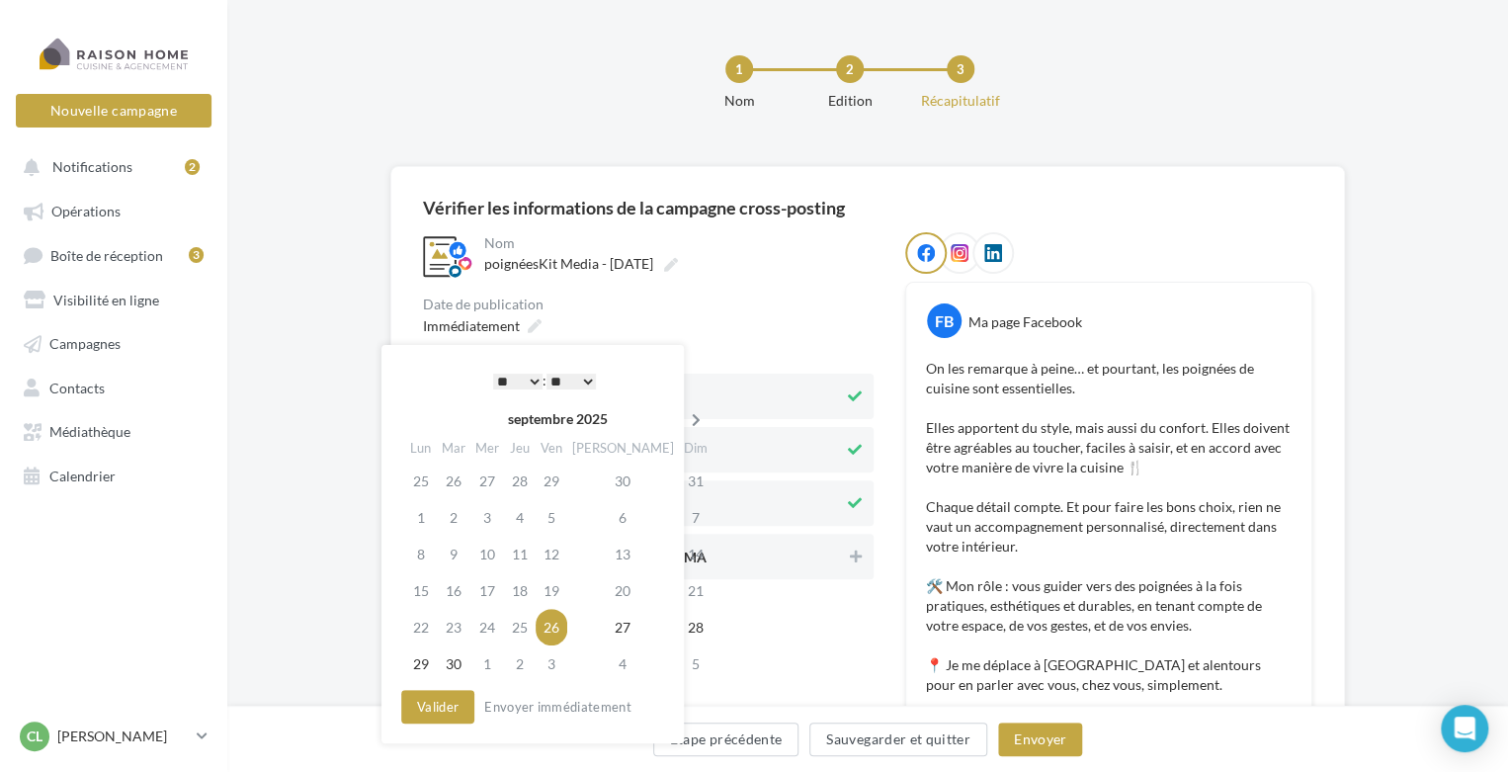
click at [684, 418] on icon at bounding box center [696, 420] width 25 height 14
click at [444, 526] on td "7" at bounding box center [457, 517] width 34 height 37
click at [517, 383] on select "* * * * * * * * * * ** ** ** ** ** ** ** ** ** ** ** ** ** **" at bounding box center [517, 382] width 49 height 16
click at [583, 383] on select "** ** ** ** ** **" at bounding box center [571, 382] width 49 height 16
click at [442, 713] on button "Valider" at bounding box center [437, 707] width 73 height 34
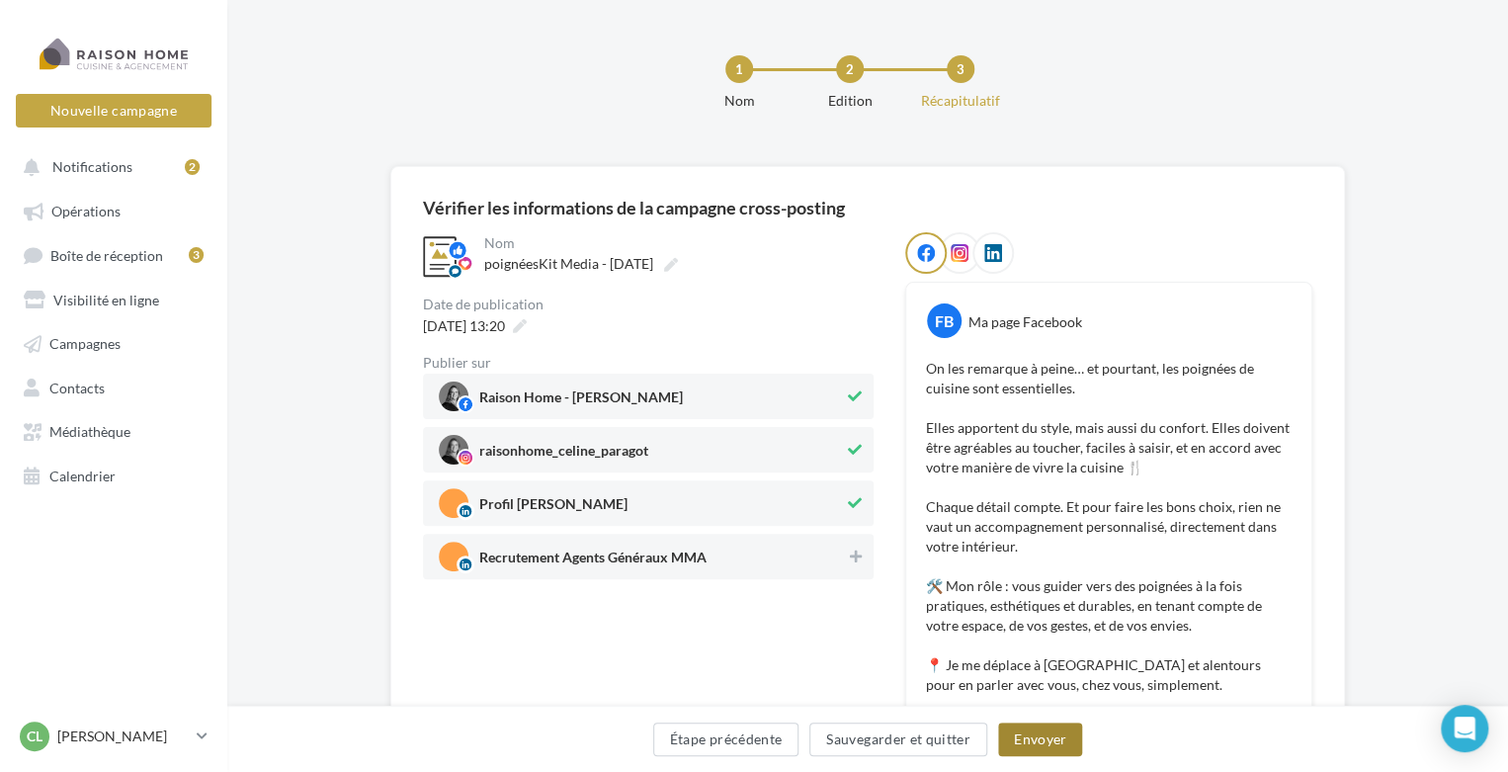
click at [1033, 740] on button "Envoyer" at bounding box center [1040, 740] width 84 height 34
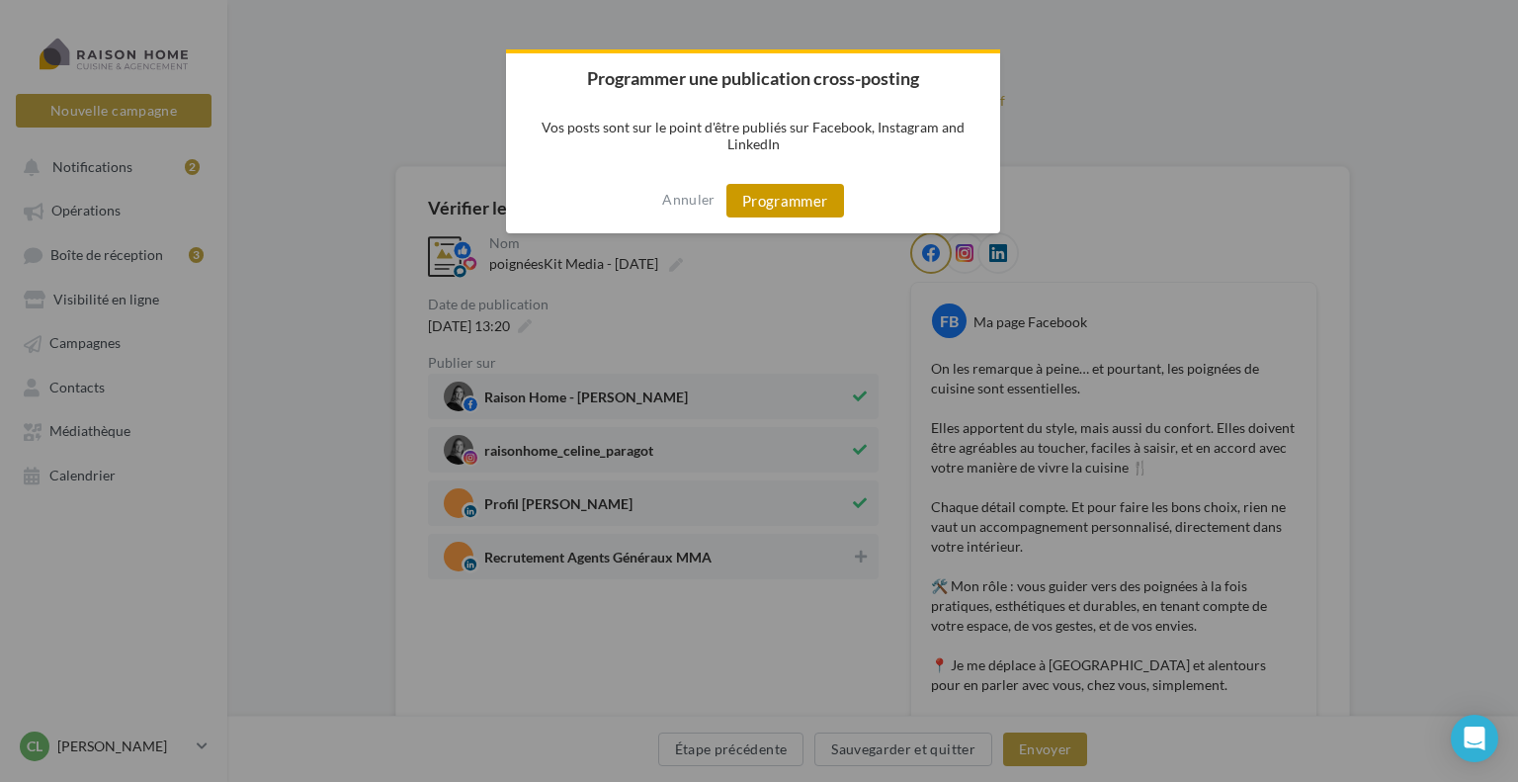
click at [822, 210] on button "Programmer" at bounding box center [786, 201] width 118 height 34
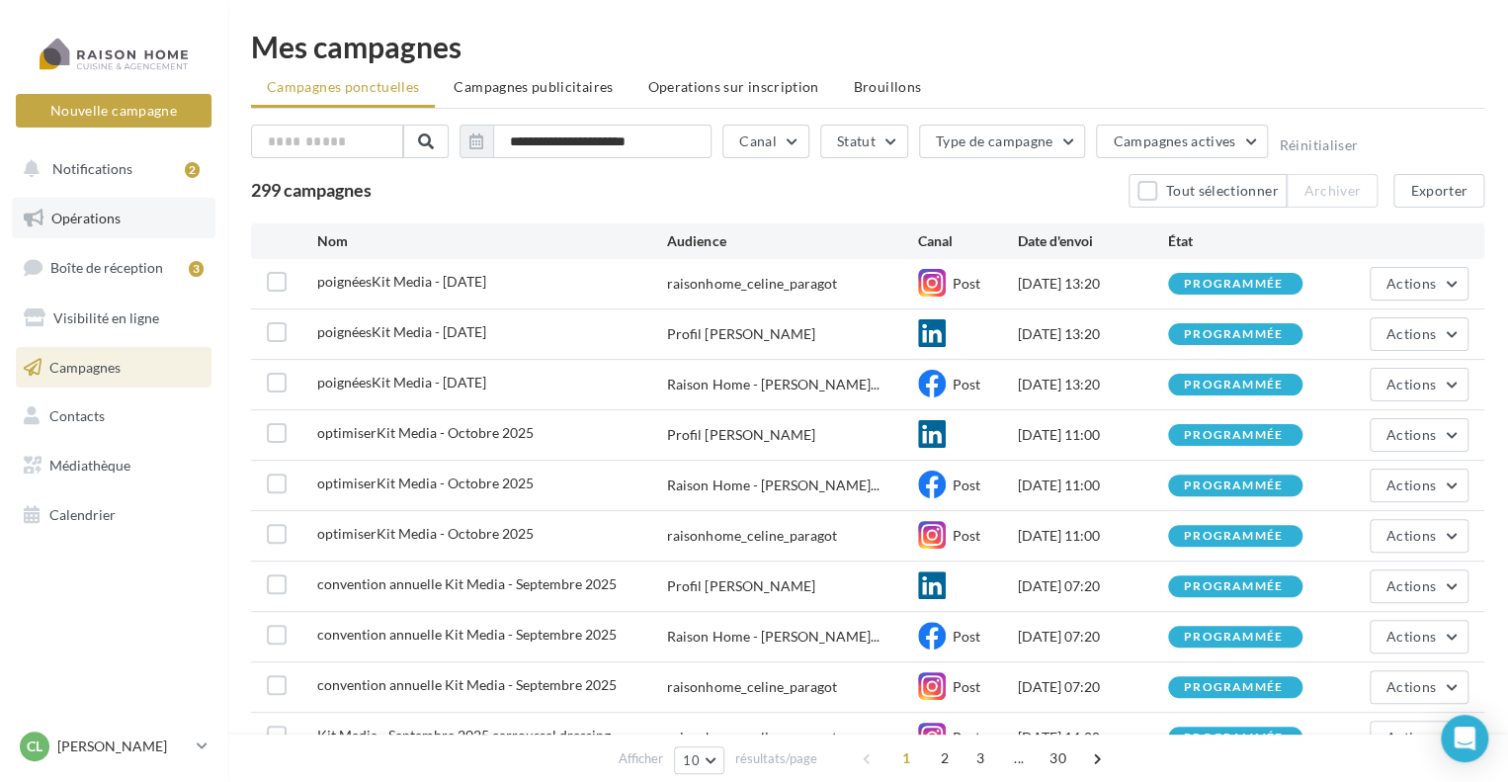
click at [95, 221] on span "Opérations" at bounding box center [85, 218] width 69 height 17
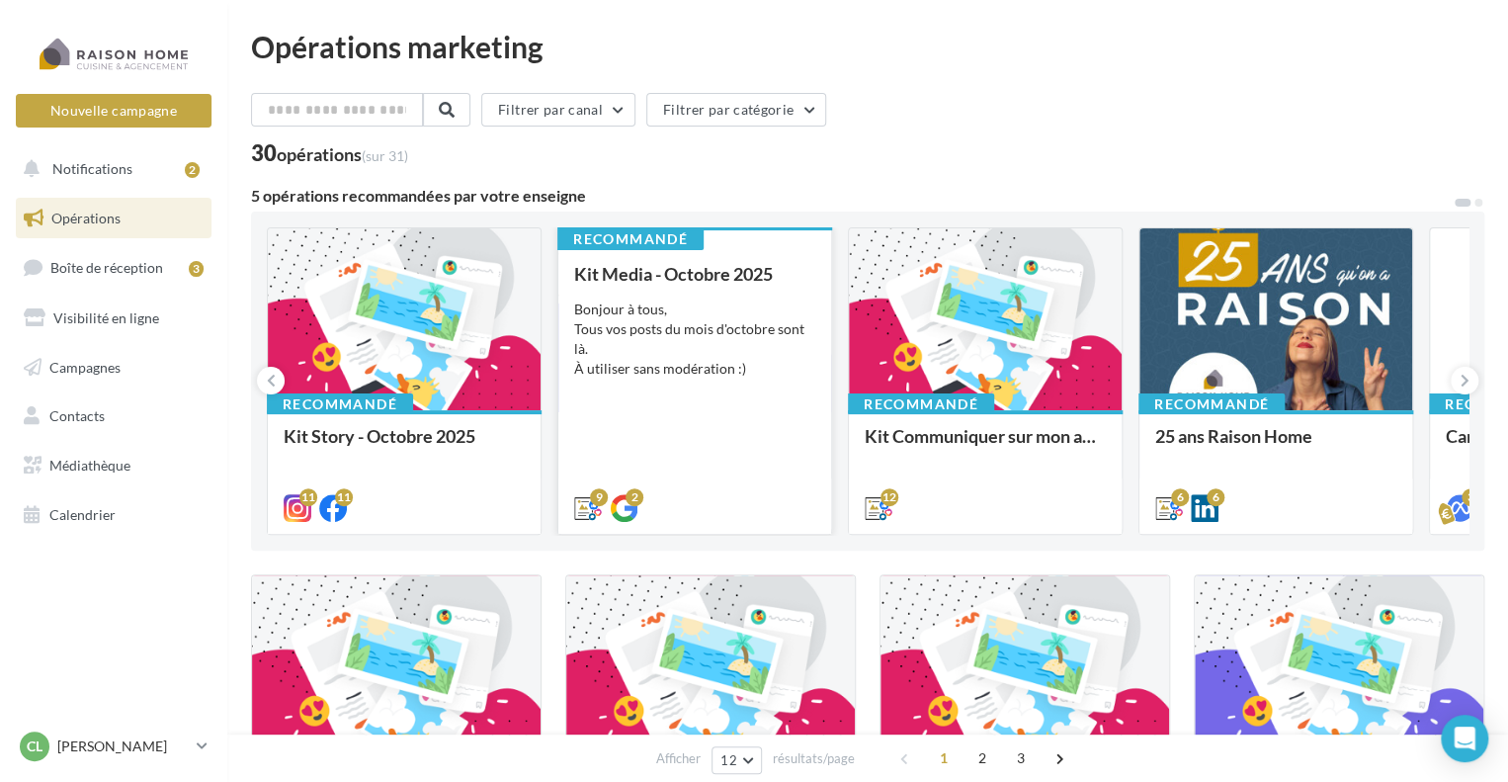
click at [677, 335] on div "Bonjour à tous, Tous vos posts du mois d'octobre sont là. À utiliser sans modér…" at bounding box center [694, 339] width 241 height 79
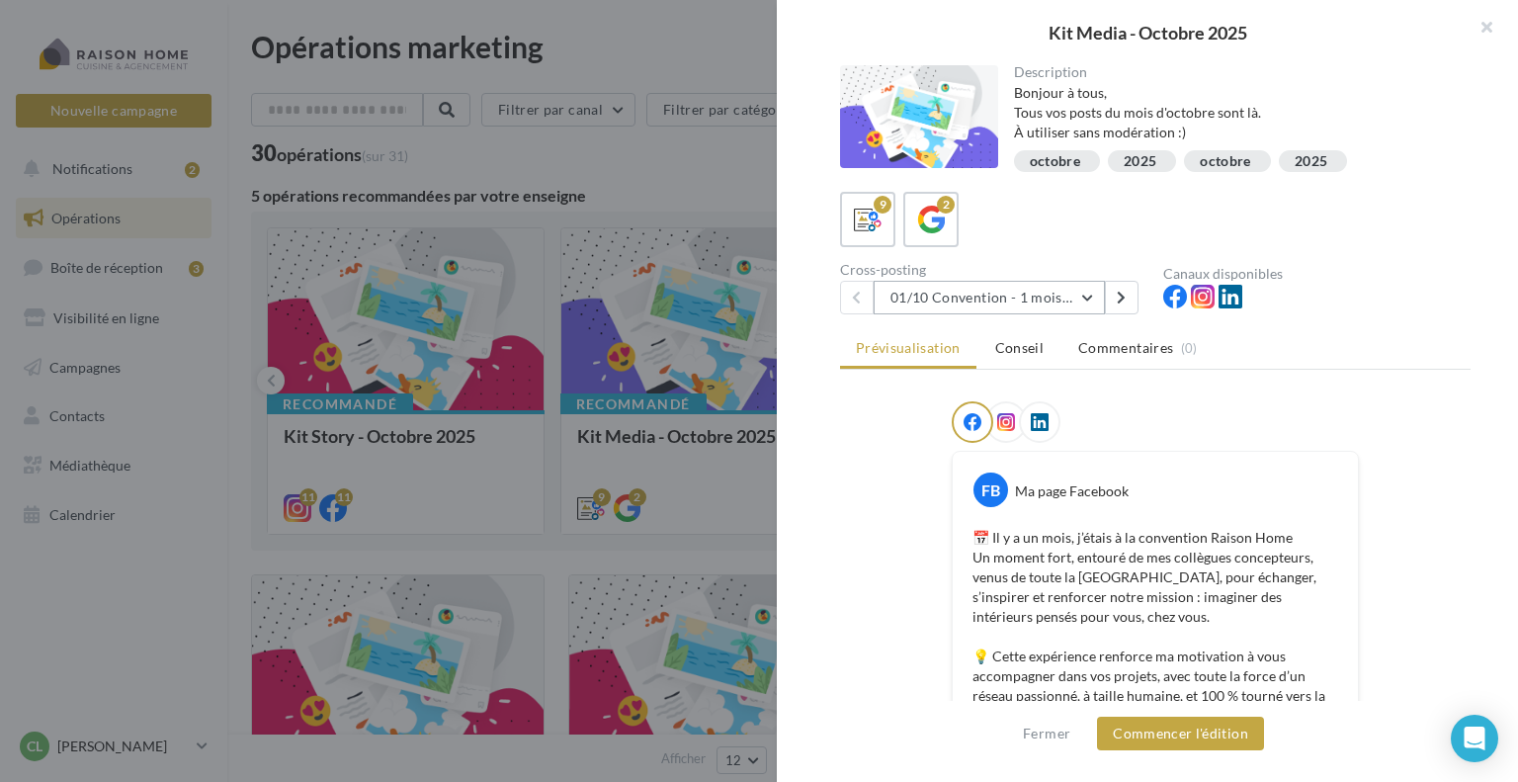
click at [893, 294] on button "01/10 Convention - 1 mois en arrière" at bounding box center [989, 298] width 231 height 34
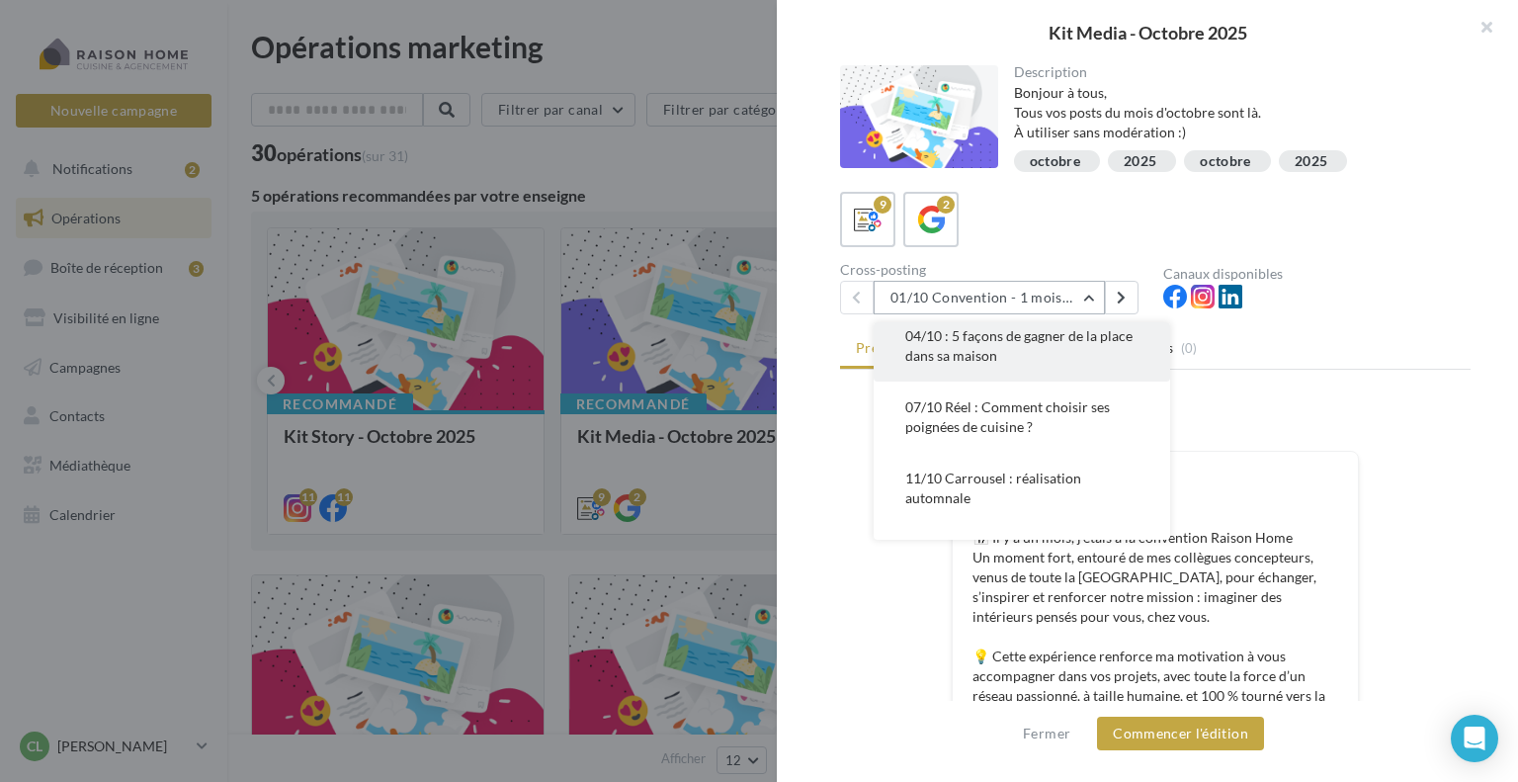
scroll to position [99, 0]
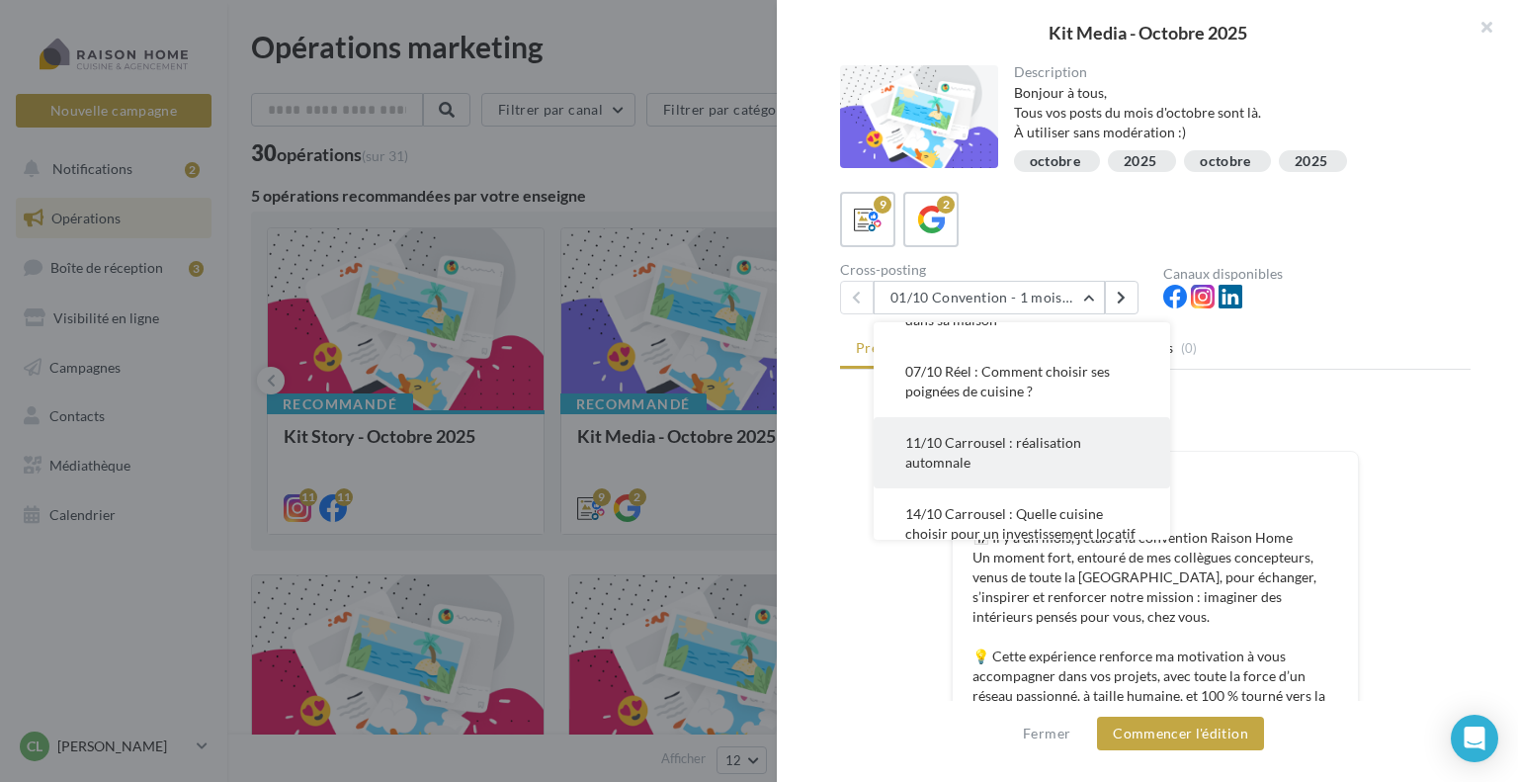
click at [962, 441] on span "11/10 Carrousel : réalisation automnale" at bounding box center [993, 452] width 176 height 37
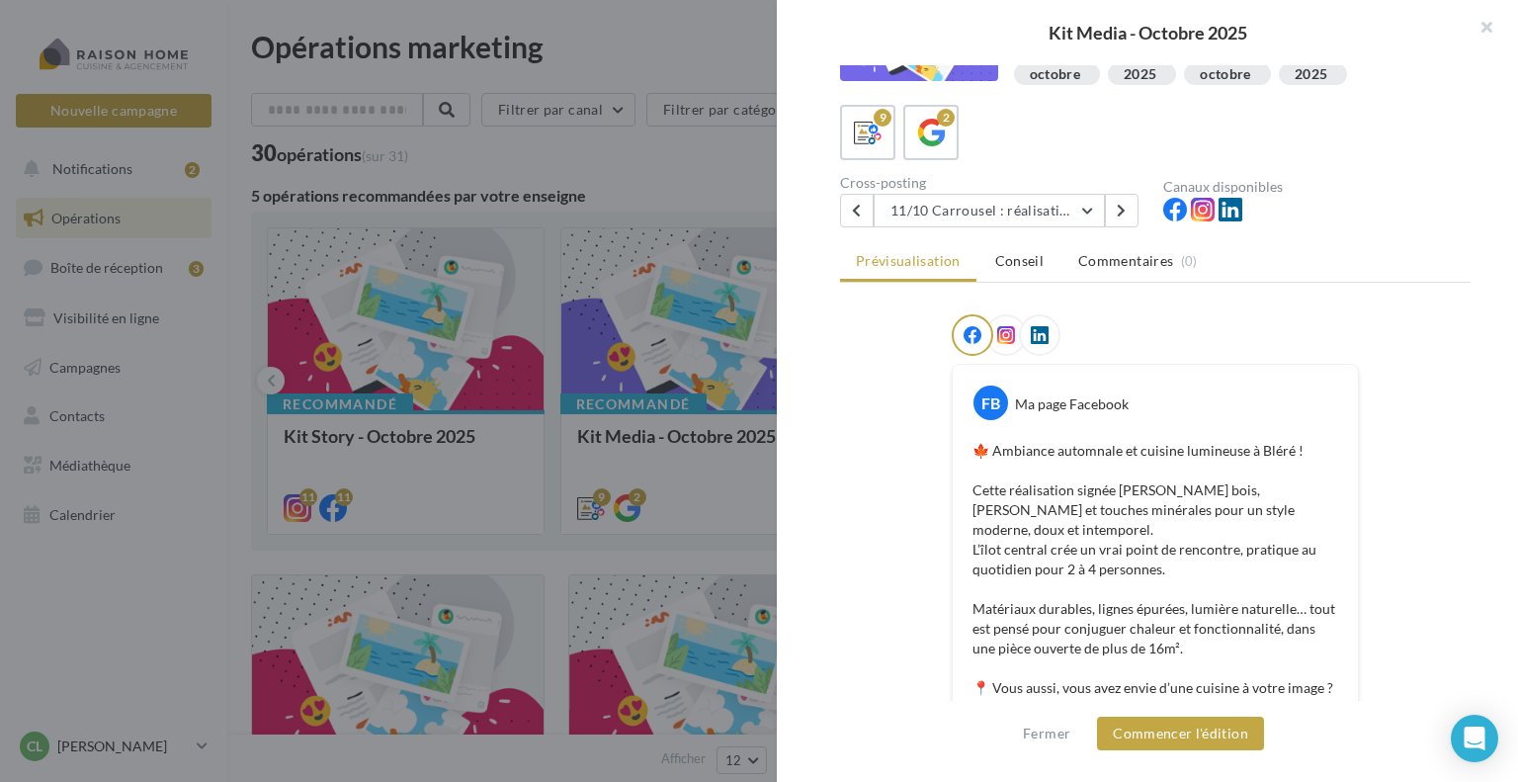
scroll to position [86, 0]
click at [1181, 732] on button "Commencer l'édition" at bounding box center [1180, 734] width 167 height 34
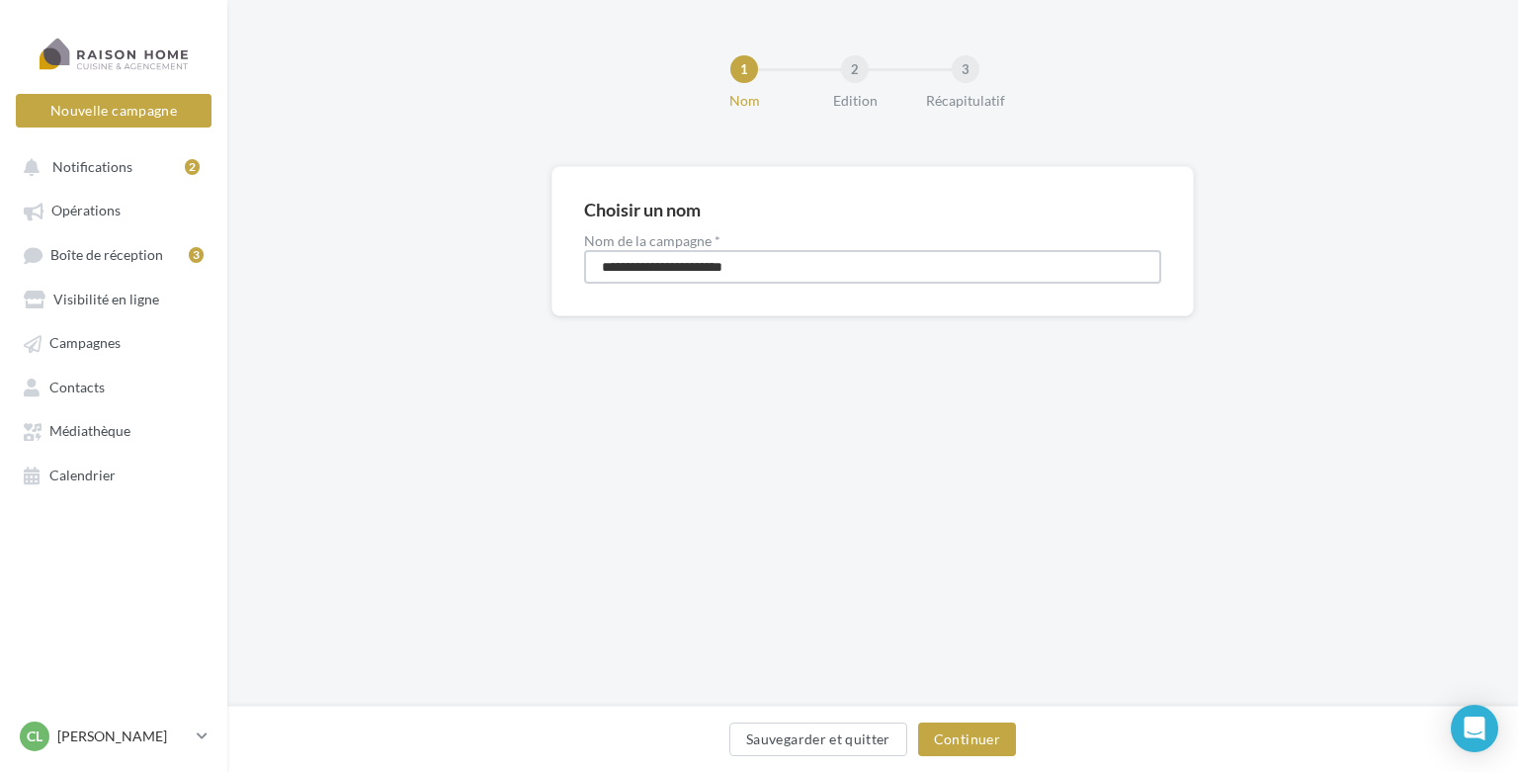
click at [604, 264] on input "**********" at bounding box center [872, 267] width 577 height 34
type input "**********"
click at [936, 738] on button "Continuer" at bounding box center [967, 740] width 98 height 34
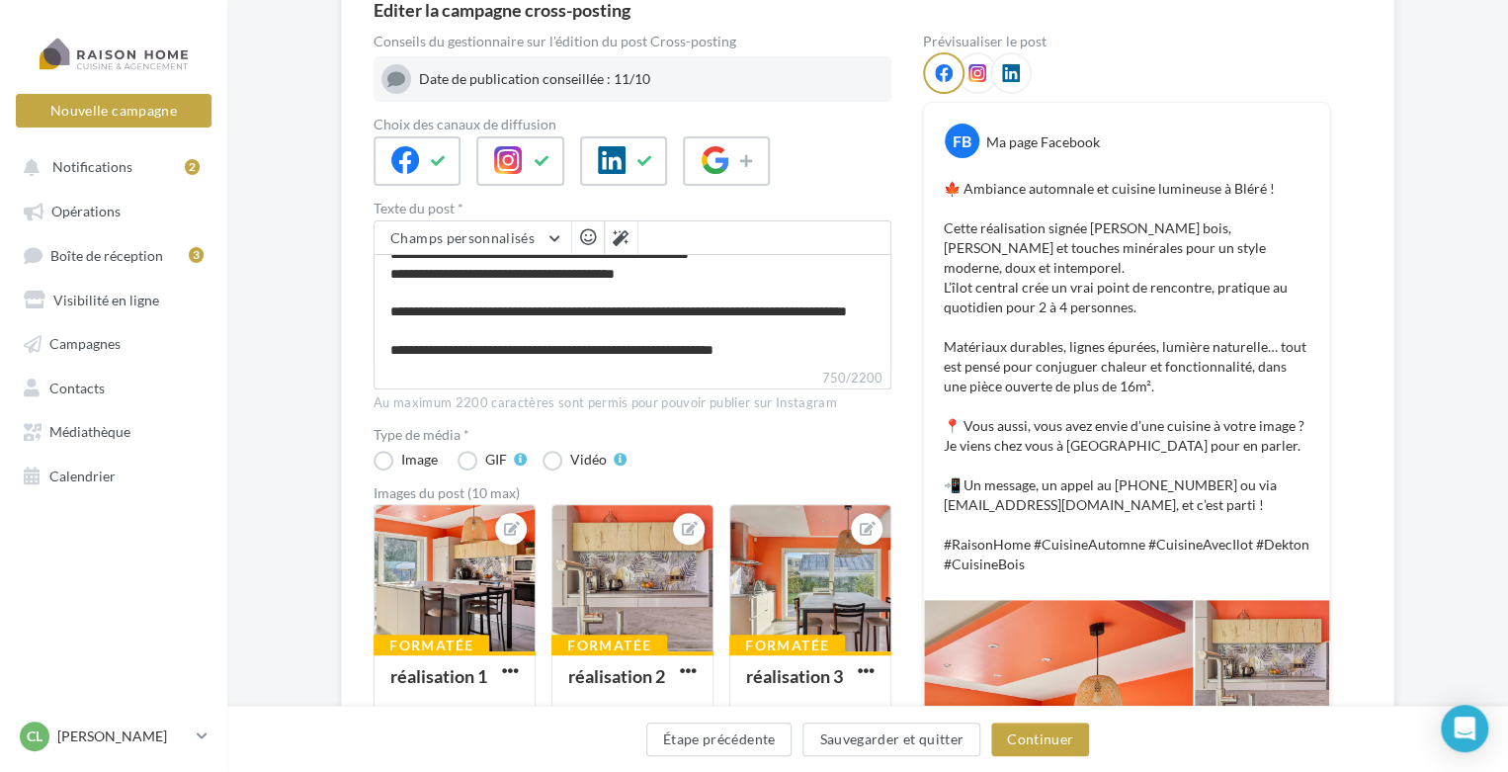
scroll to position [297, 0]
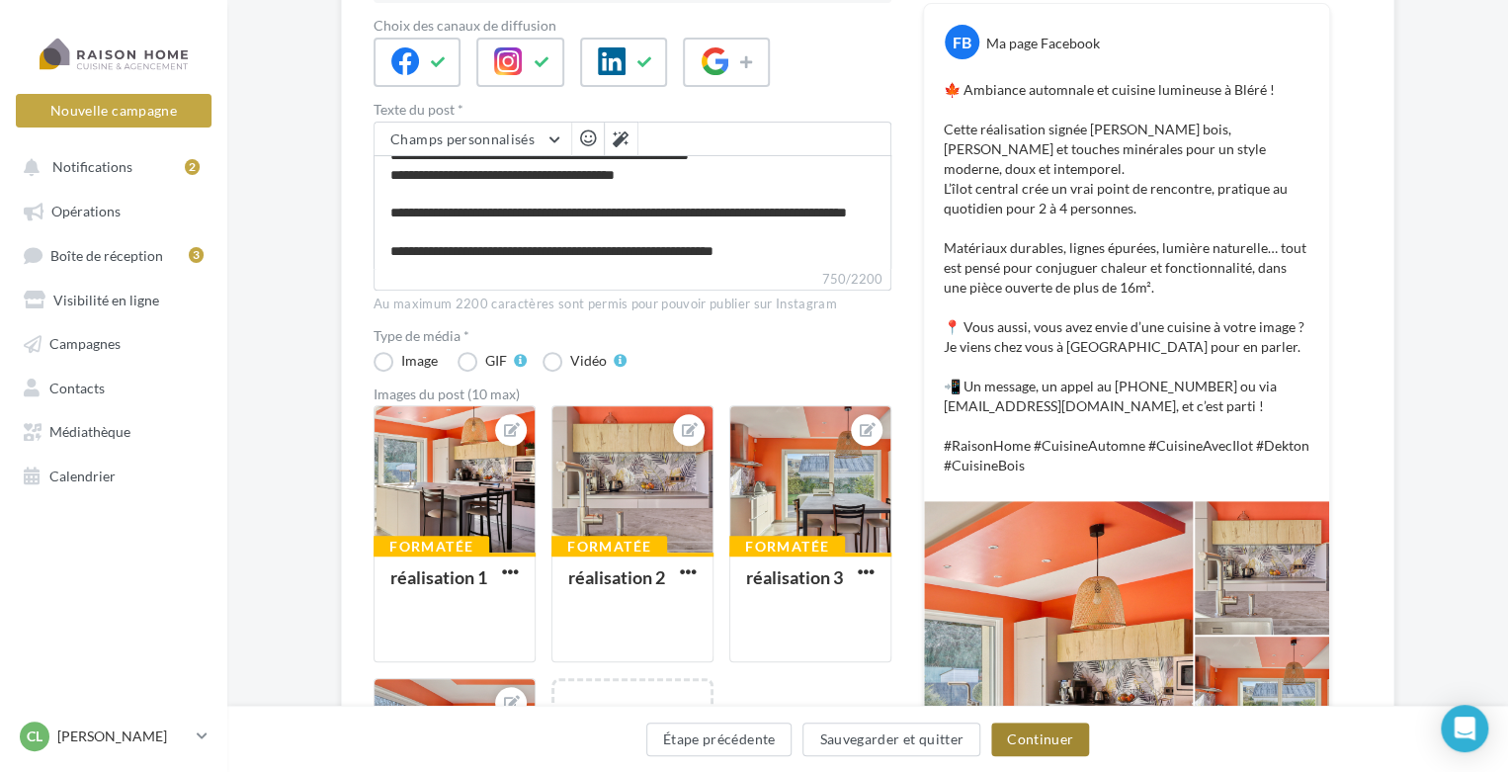
click at [1037, 736] on button "Continuer" at bounding box center [1040, 740] width 98 height 34
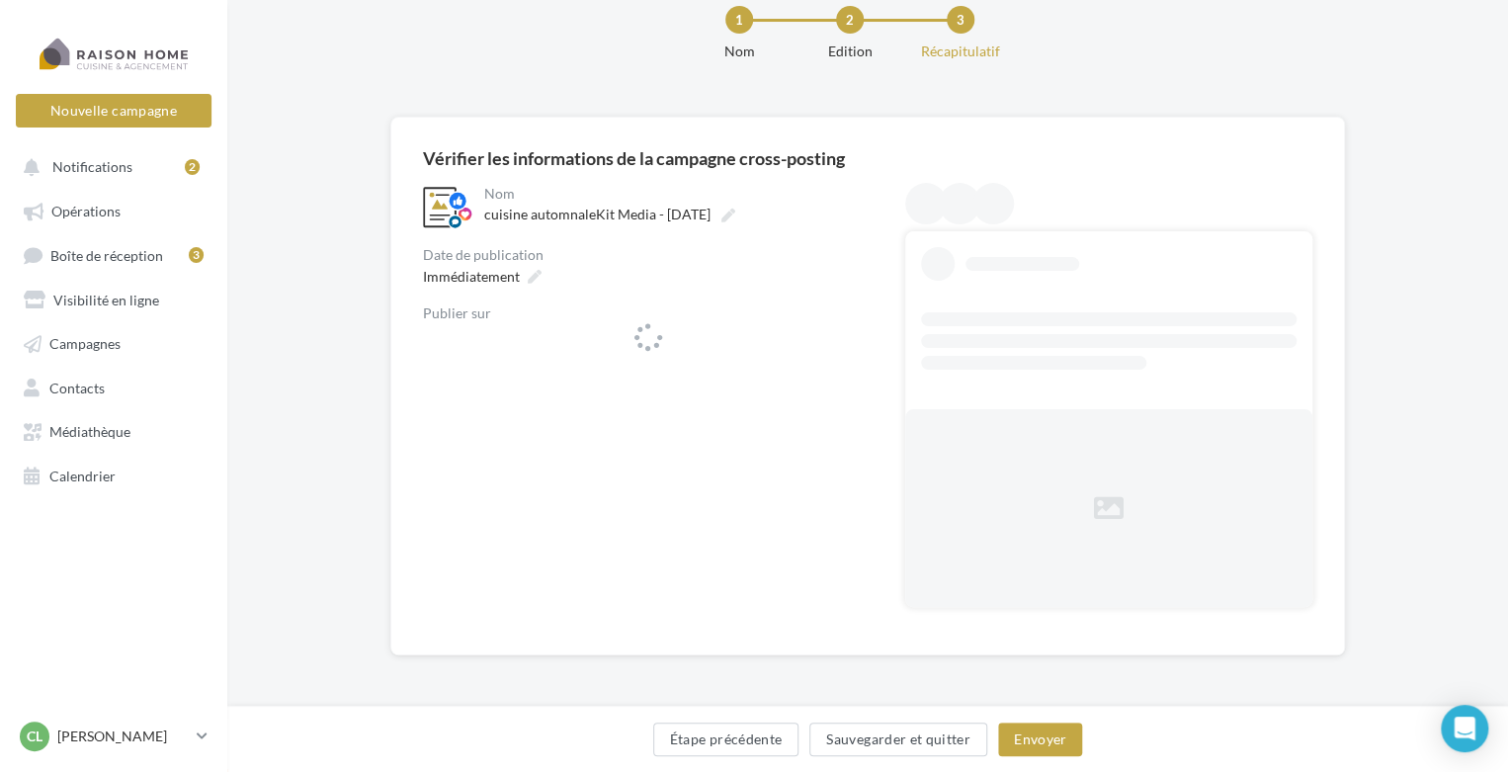
scroll to position [48, 0]
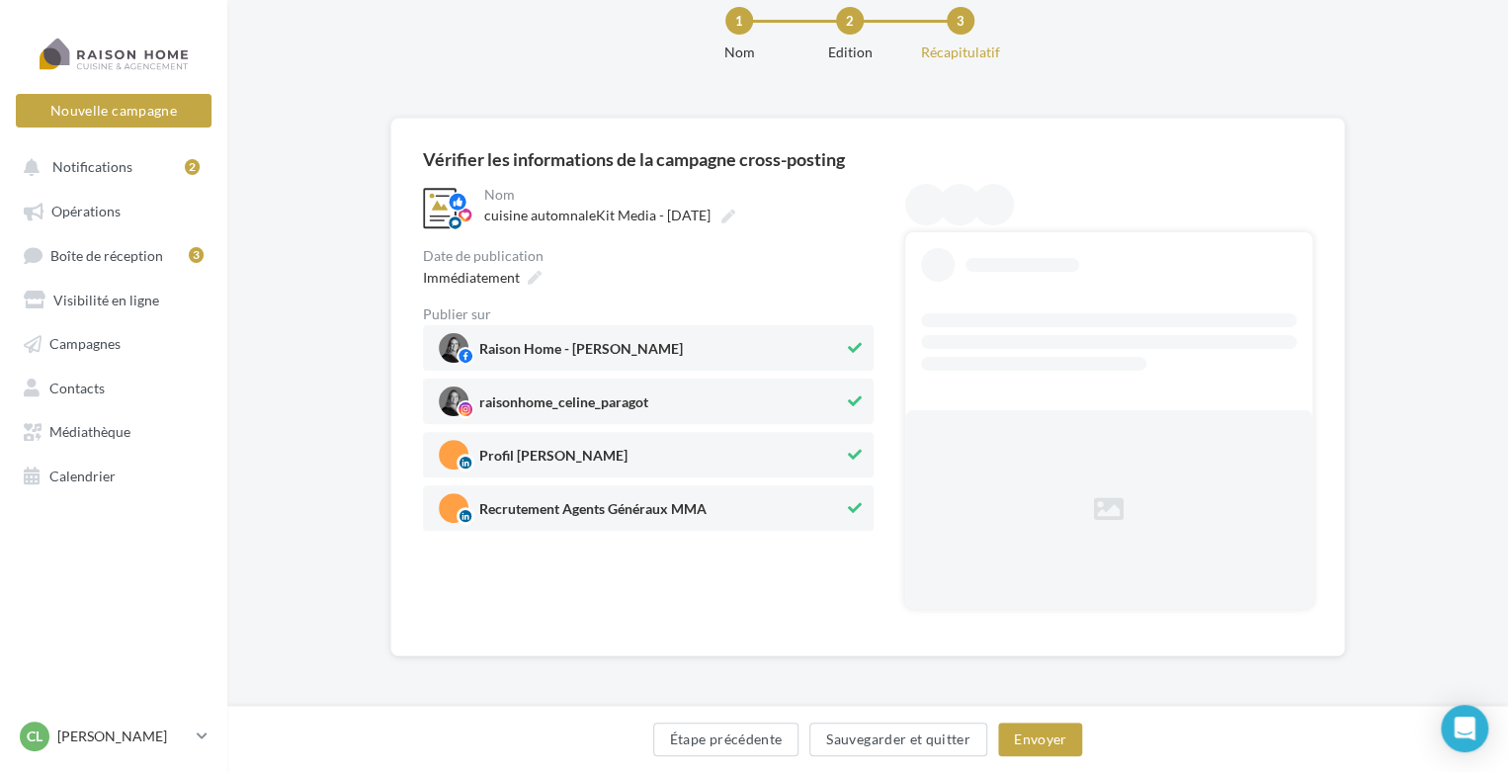
click at [736, 518] on span "Recrutement Agents Généraux MMA" at bounding box center [641, 508] width 405 height 30
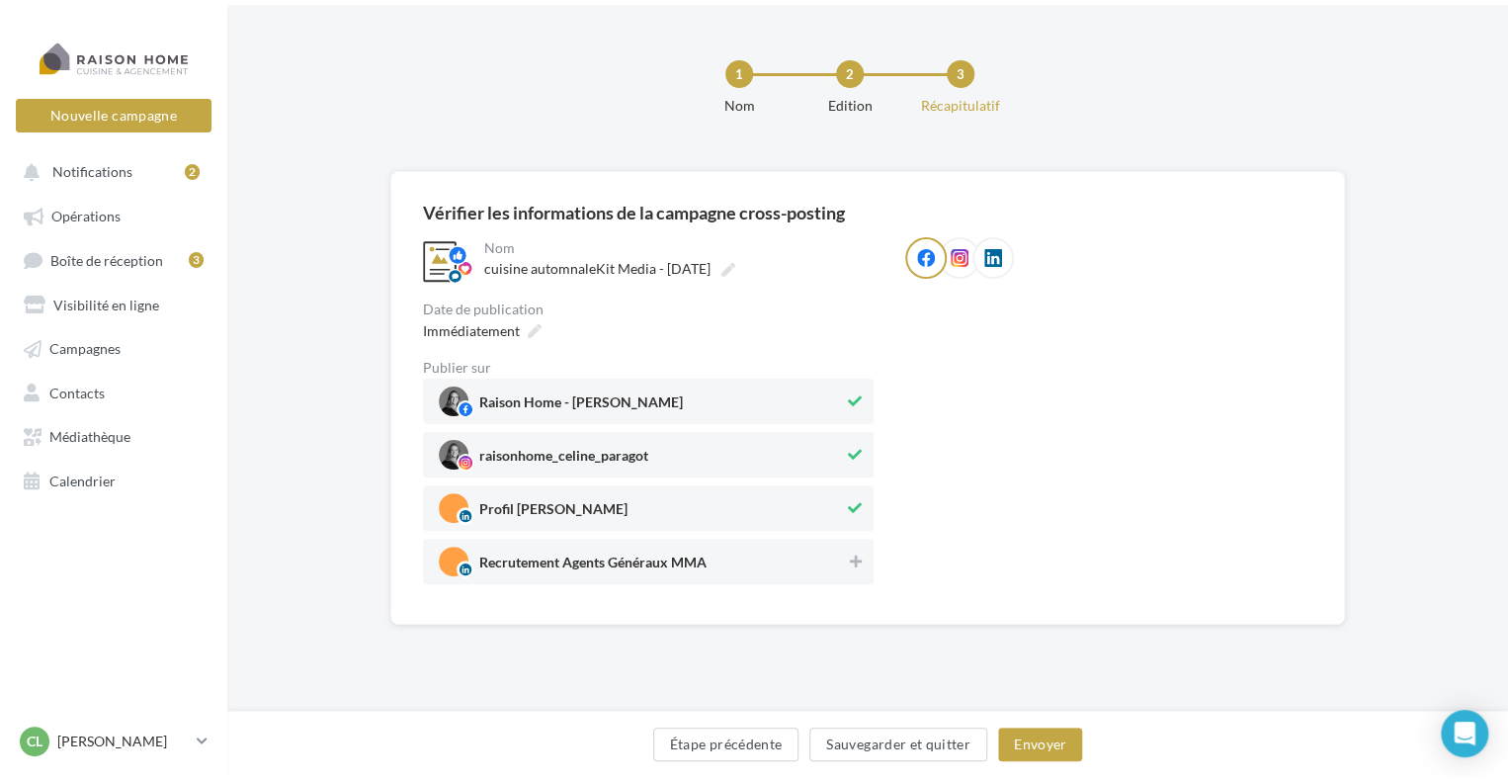
scroll to position [0, 0]
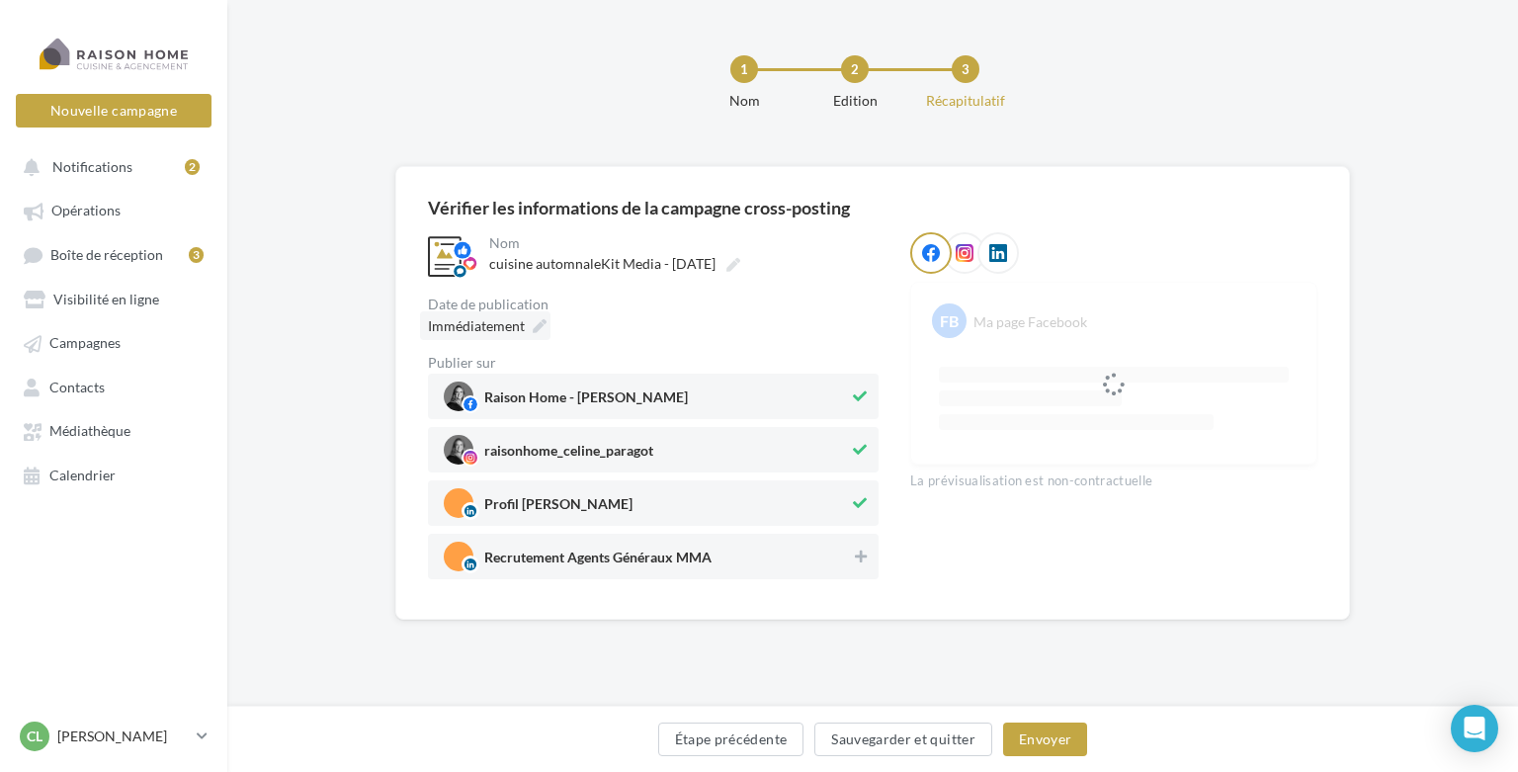
click at [523, 321] on div "Immédiatement" at bounding box center [485, 325] width 130 height 29
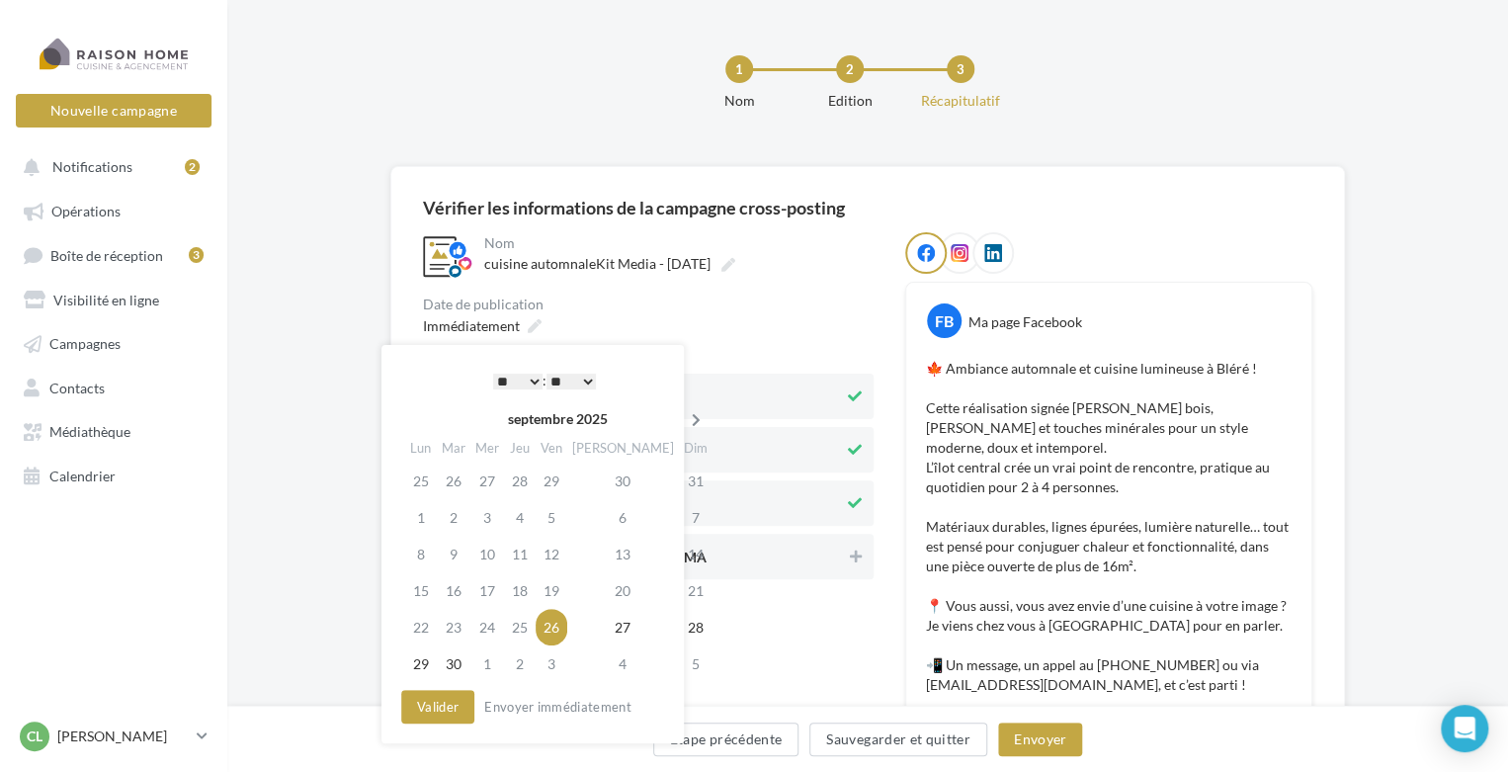
click at [684, 422] on icon at bounding box center [696, 420] width 25 height 14
click at [594, 517] on td "11" at bounding box center [626, 517] width 112 height 37
click at [522, 382] on select "* * * * * * * * * * ** ** ** ** ** ** ** ** ** ** ** ** ** **" at bounding box center [517, 382] width 49 height 16
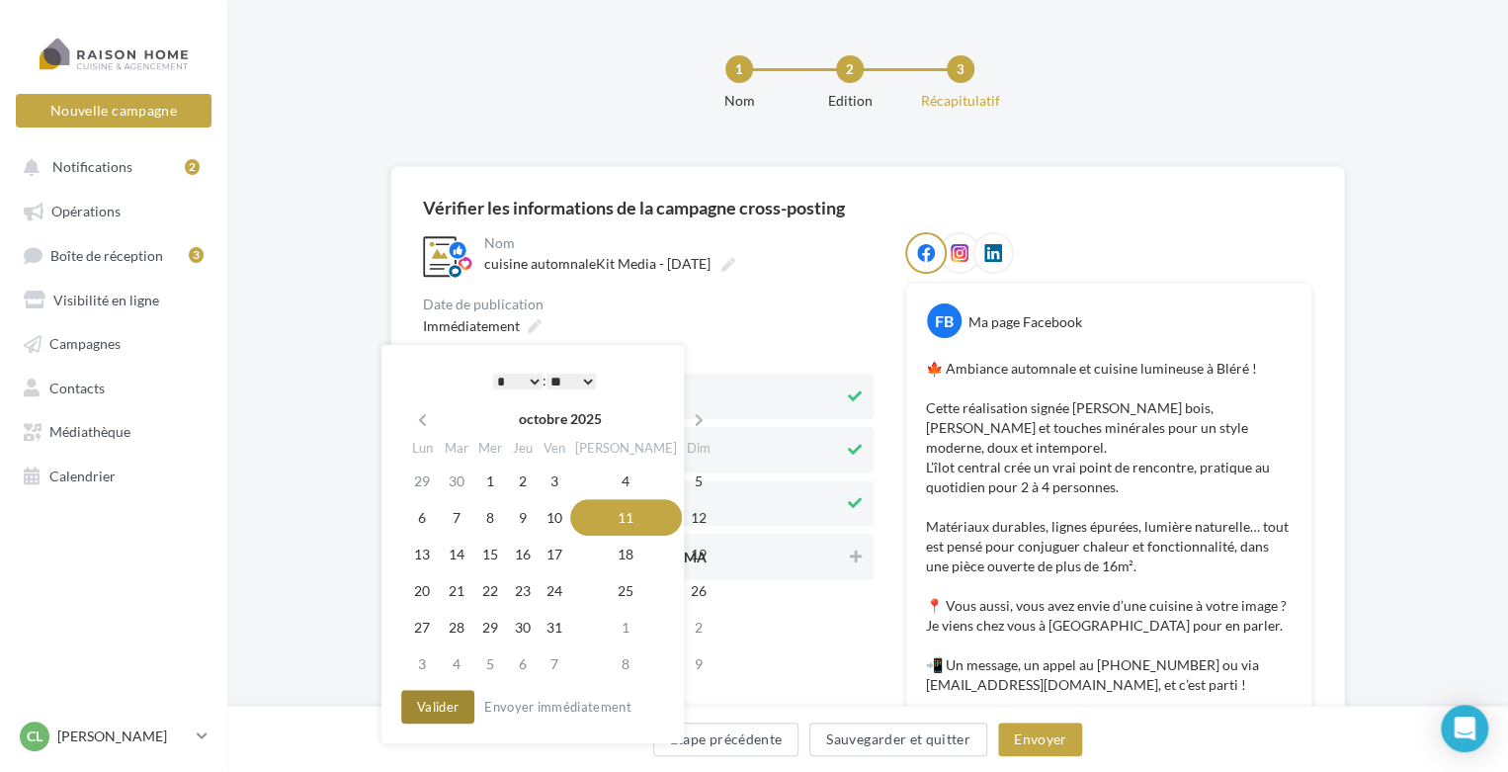
click at [445, 701] on button "Valider" at bounding box center [437, 707] width 73 height 34
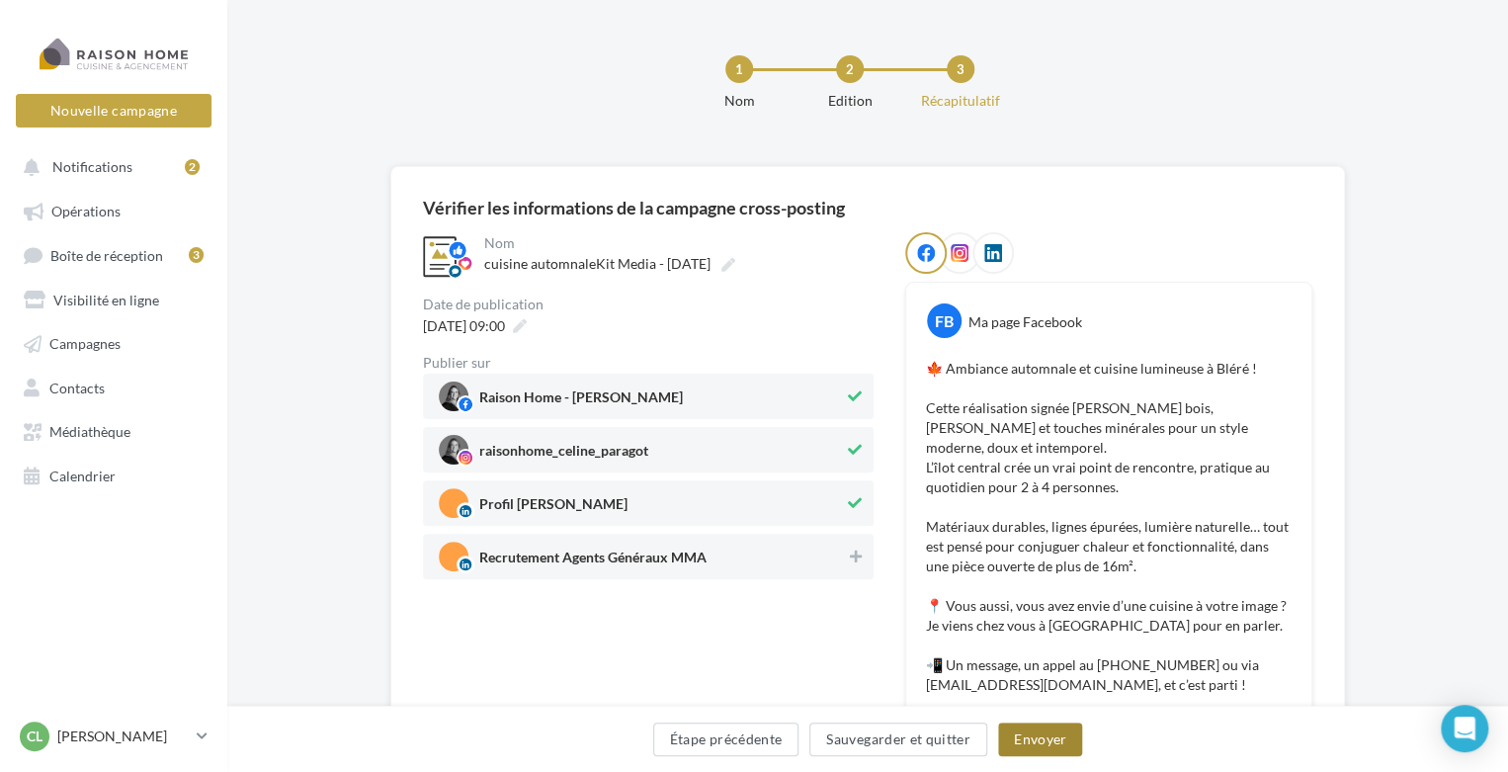
click at [1040, 744] on button "Envoyer" at bounding box center [1040, 740] width 84 height 34
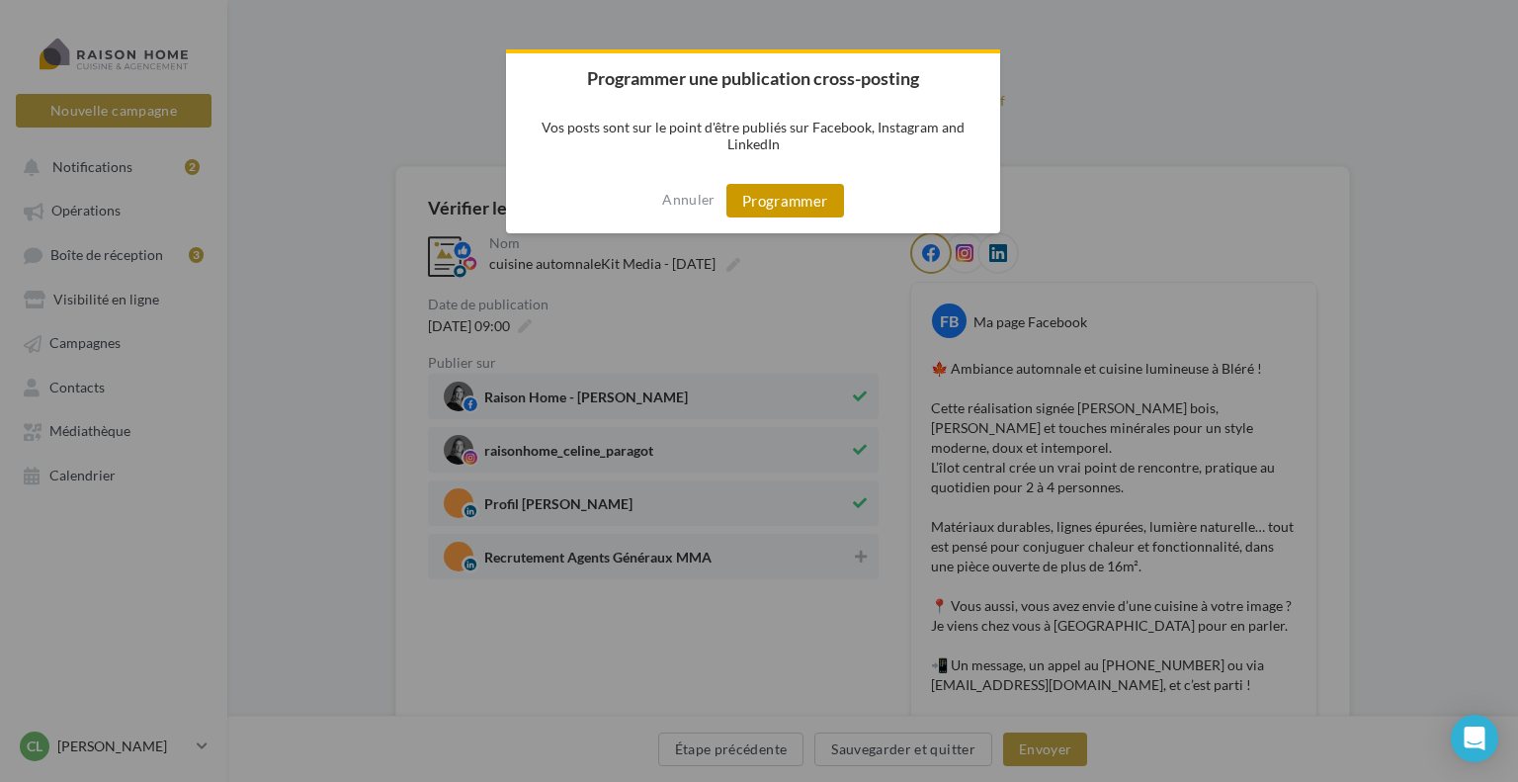
click at [794, 205] on button "Programmer" at bounding box center [786, 201] width 118 height 34
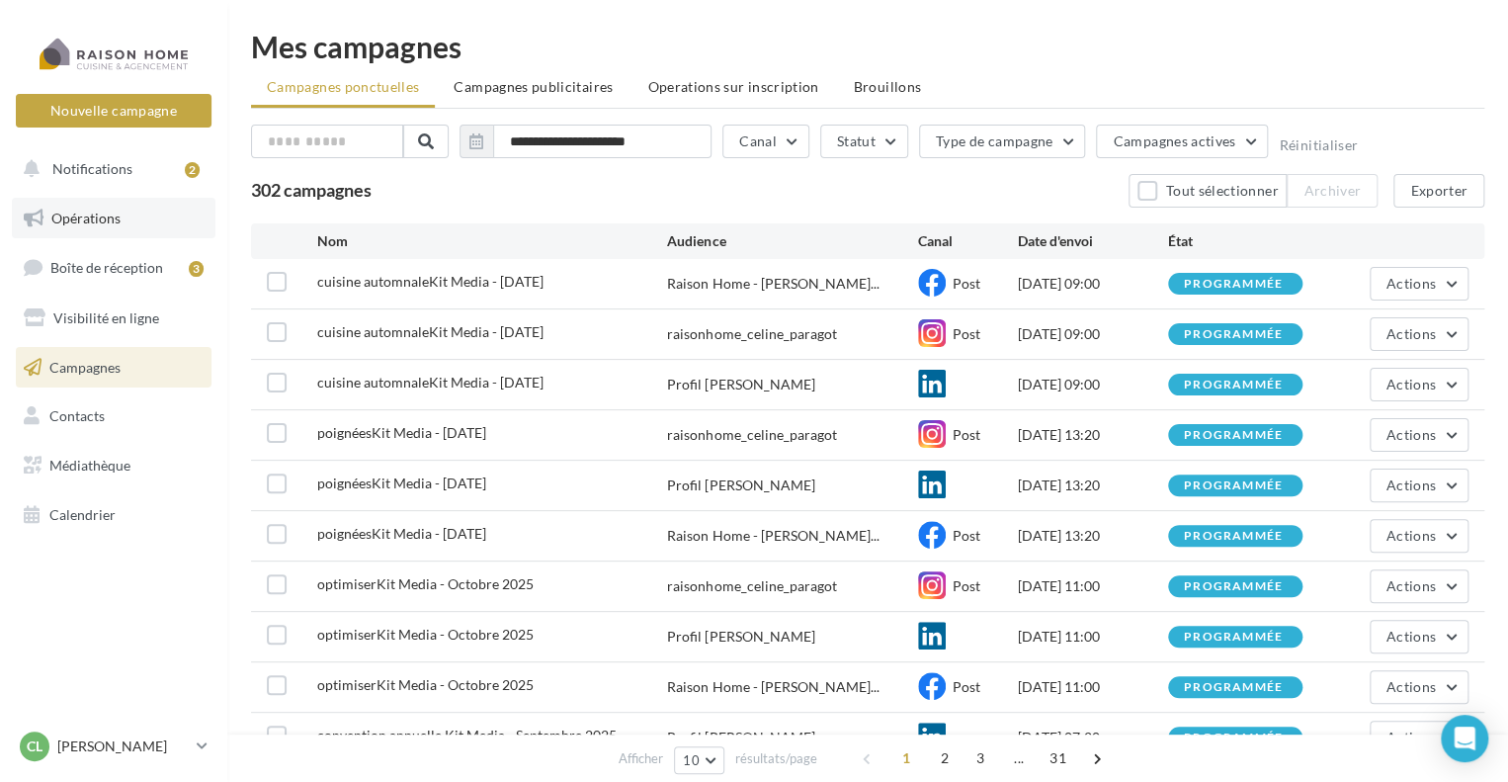
click at [91, 213] on span "Opérations" at bounding box center [85, 218] width 69 height 17
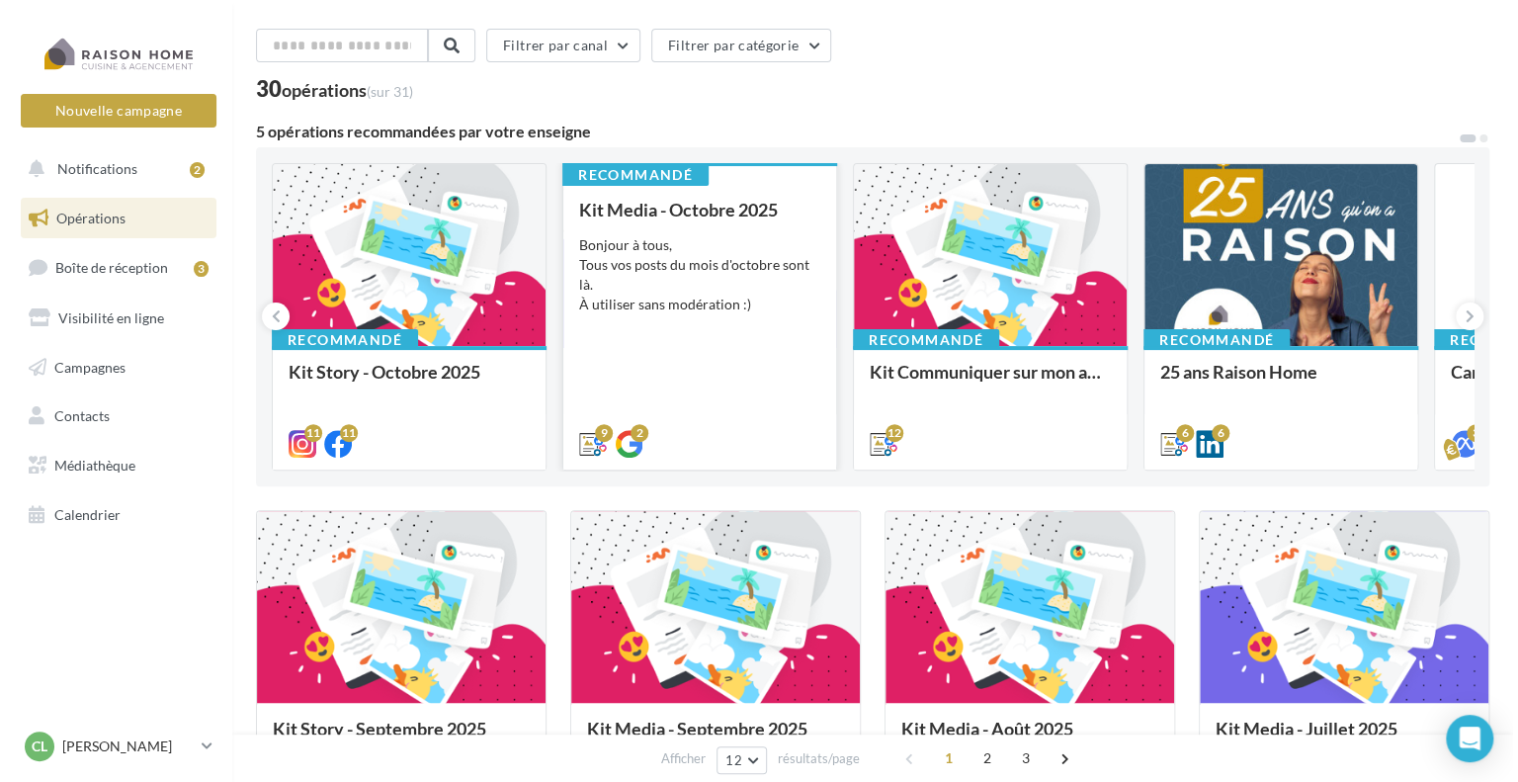
scroll to position [99, 0]
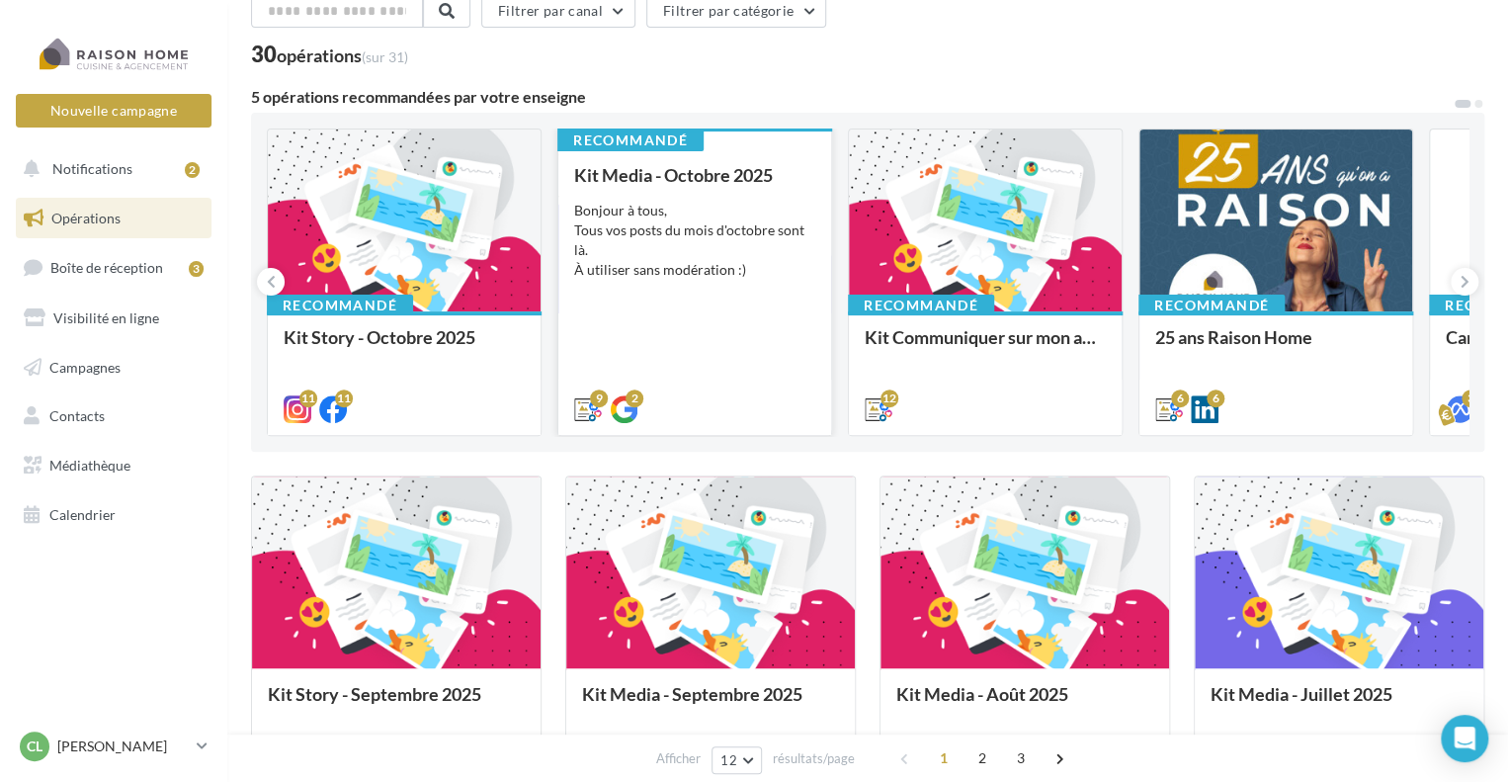
click at [704, 252] on div "Bonjour à tous, Tous vos posts du mois d'octobre sont là. À utiliser sans modér…" at bounding box center [694, 240] width 241 height 79
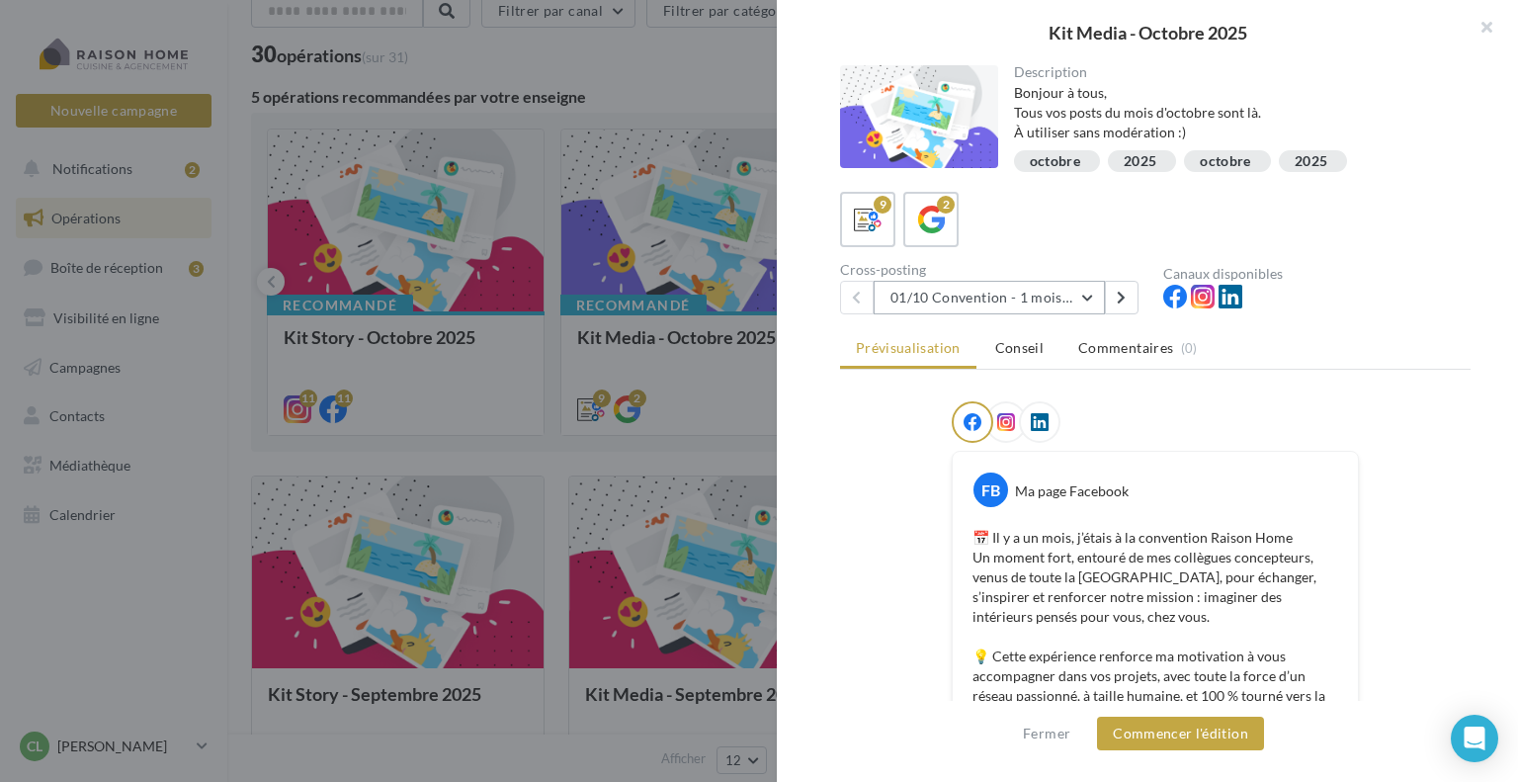
click at [937, 294] on button "01/10 Convention - 1 mois en arrière" at bounding box center [989, 298] width 231 height 34
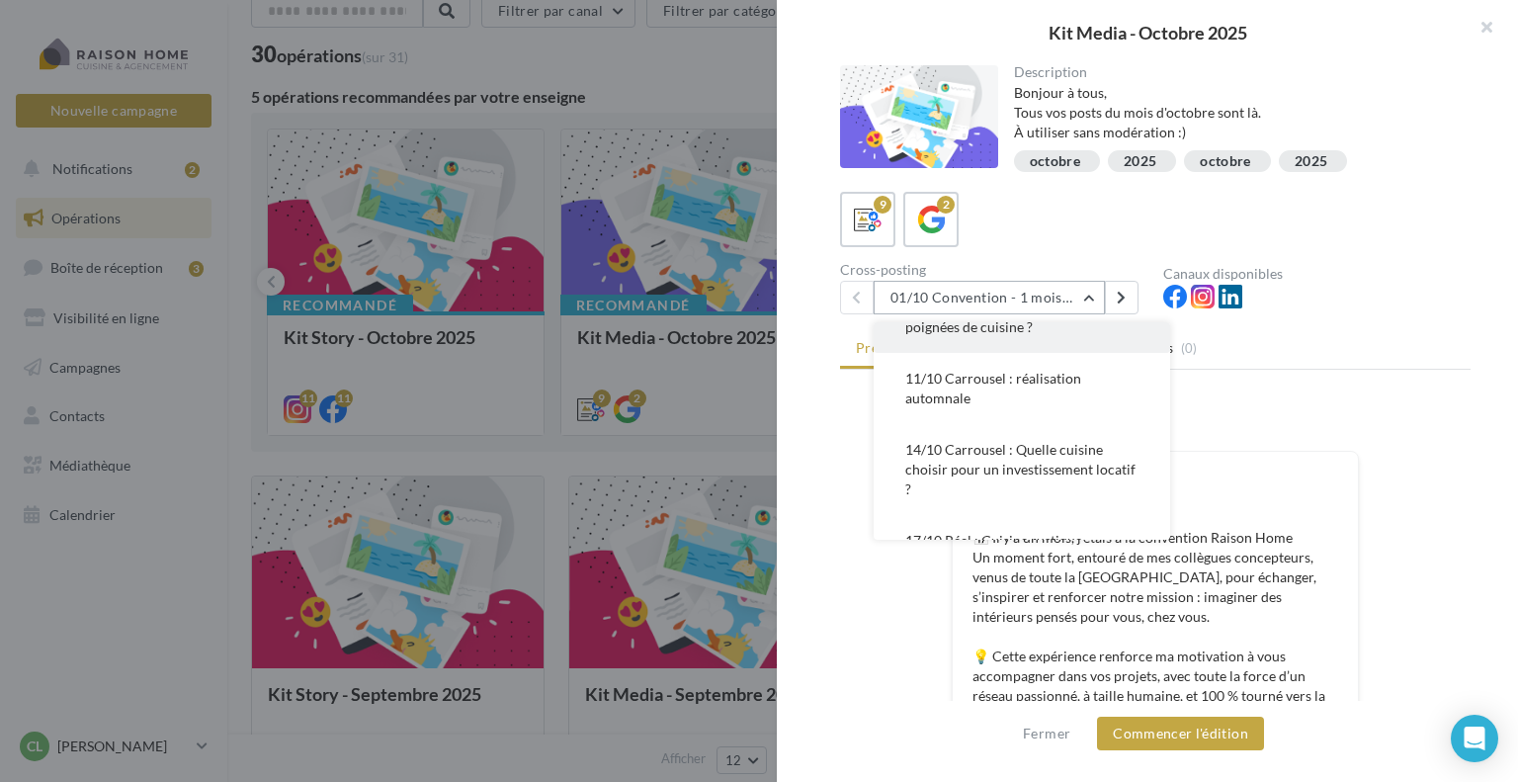
scroll to position [198, 0]
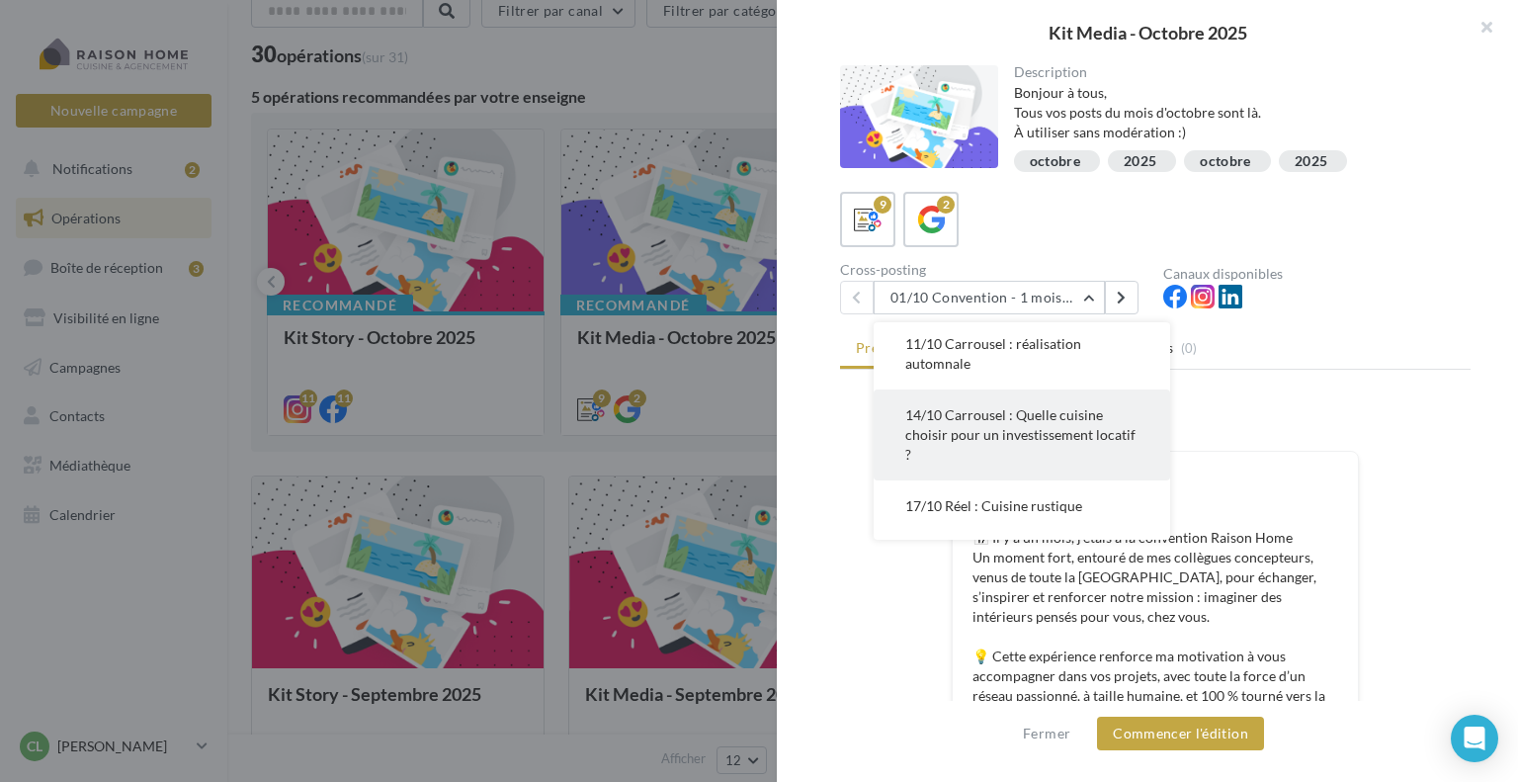
click at [962, 434] on span "14/10 Carrousel : Quelle cuisine choisir pour un investissement locatif ?" at bounding box center [1020, 434] width 230 height 56
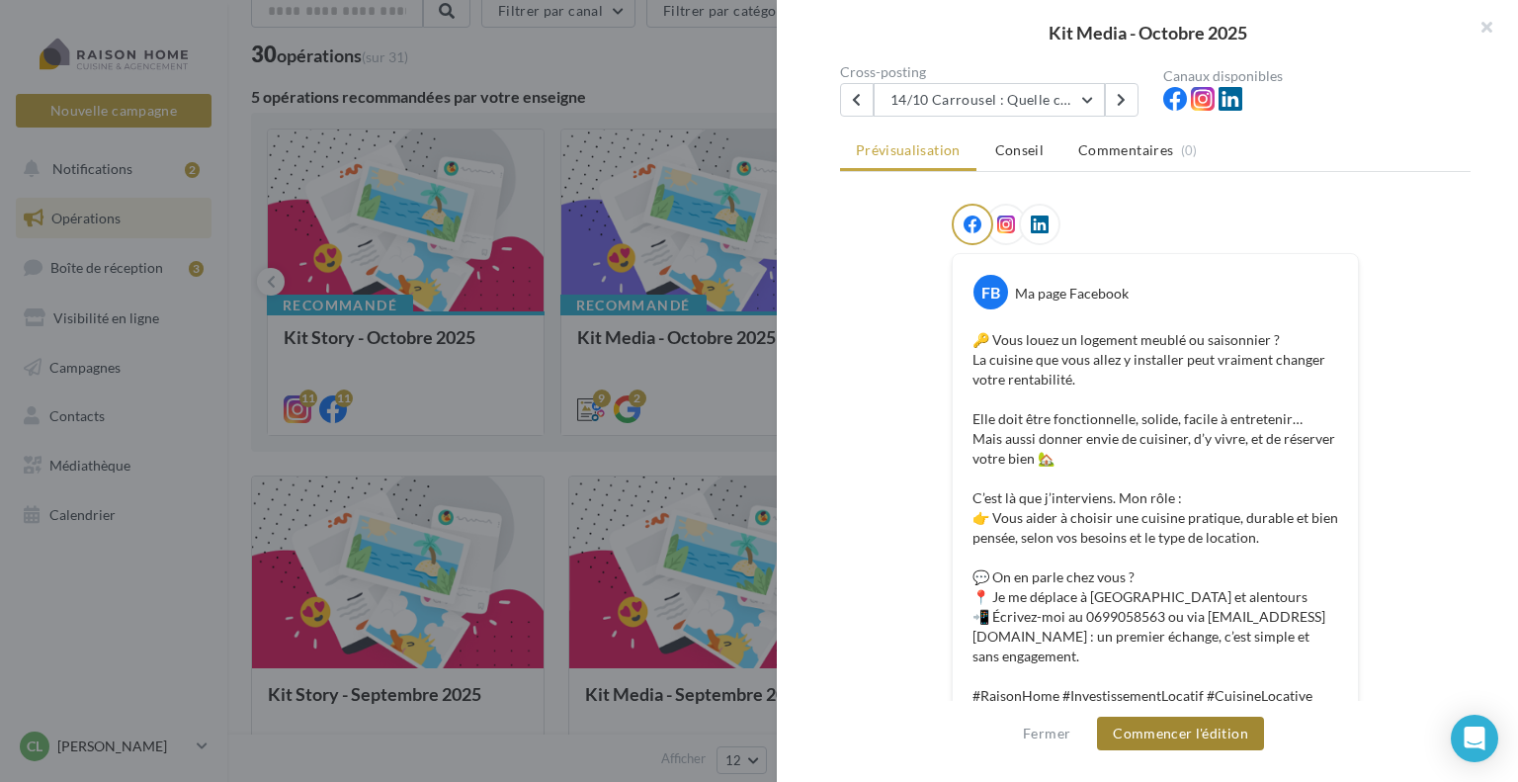
click at [1155, 738] on button "Commencer l'édition" at bounding box center [1180, 734] width 167 height 34
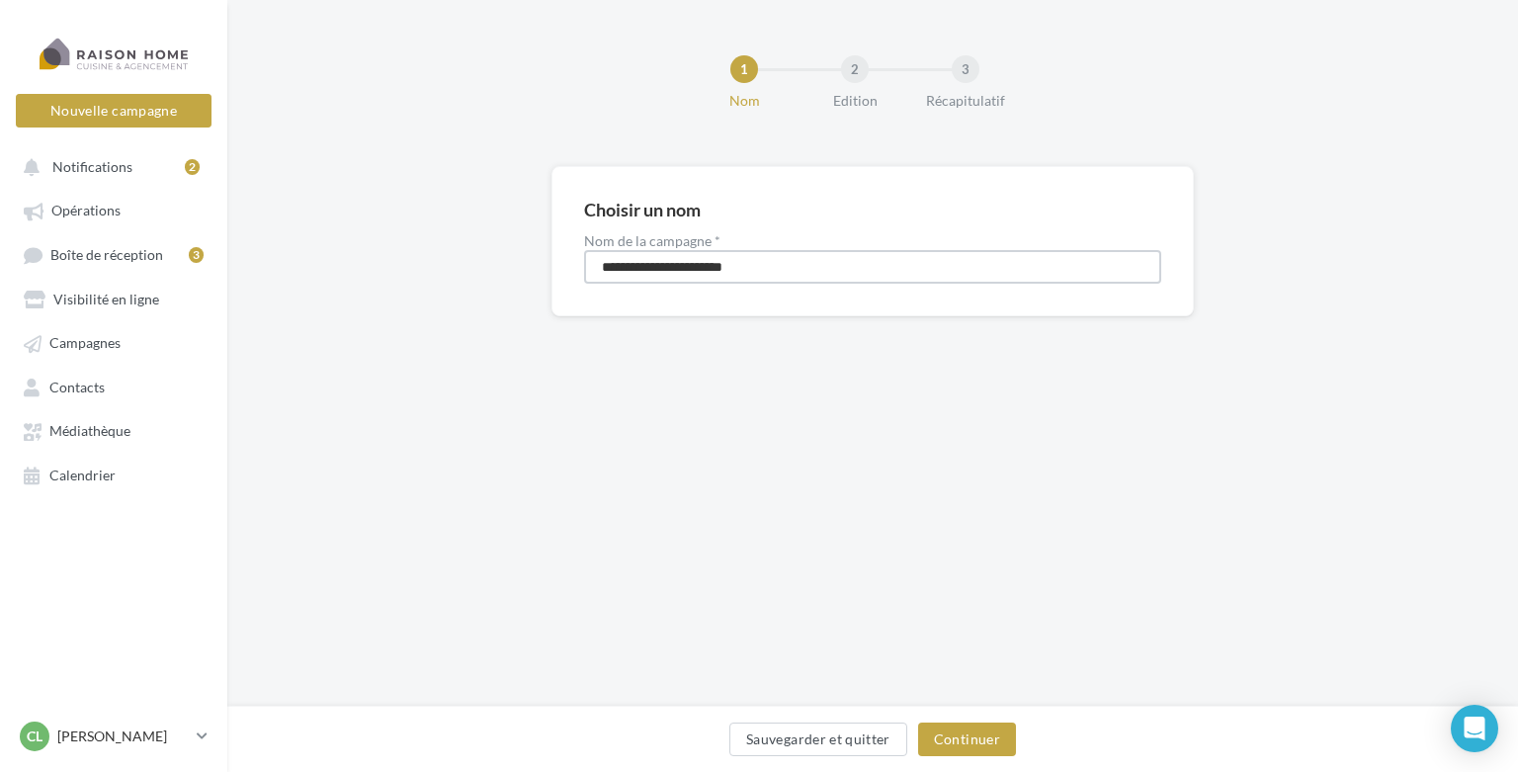
click at [604, 263] on input "**********" at bounding box center [872, 267] width 577 height 34
click at [646, 272] on input "**********" at bounding box center [872, 267] width 577 height 34
click at [701, 262] on input "**********" at bounding box center [872, 267] width 577 height 34
type input "**********"
click at [961, 724] on div "Sauvegarder et quitter Continuer" at bounding box center [872, 744] width 1259 height 42
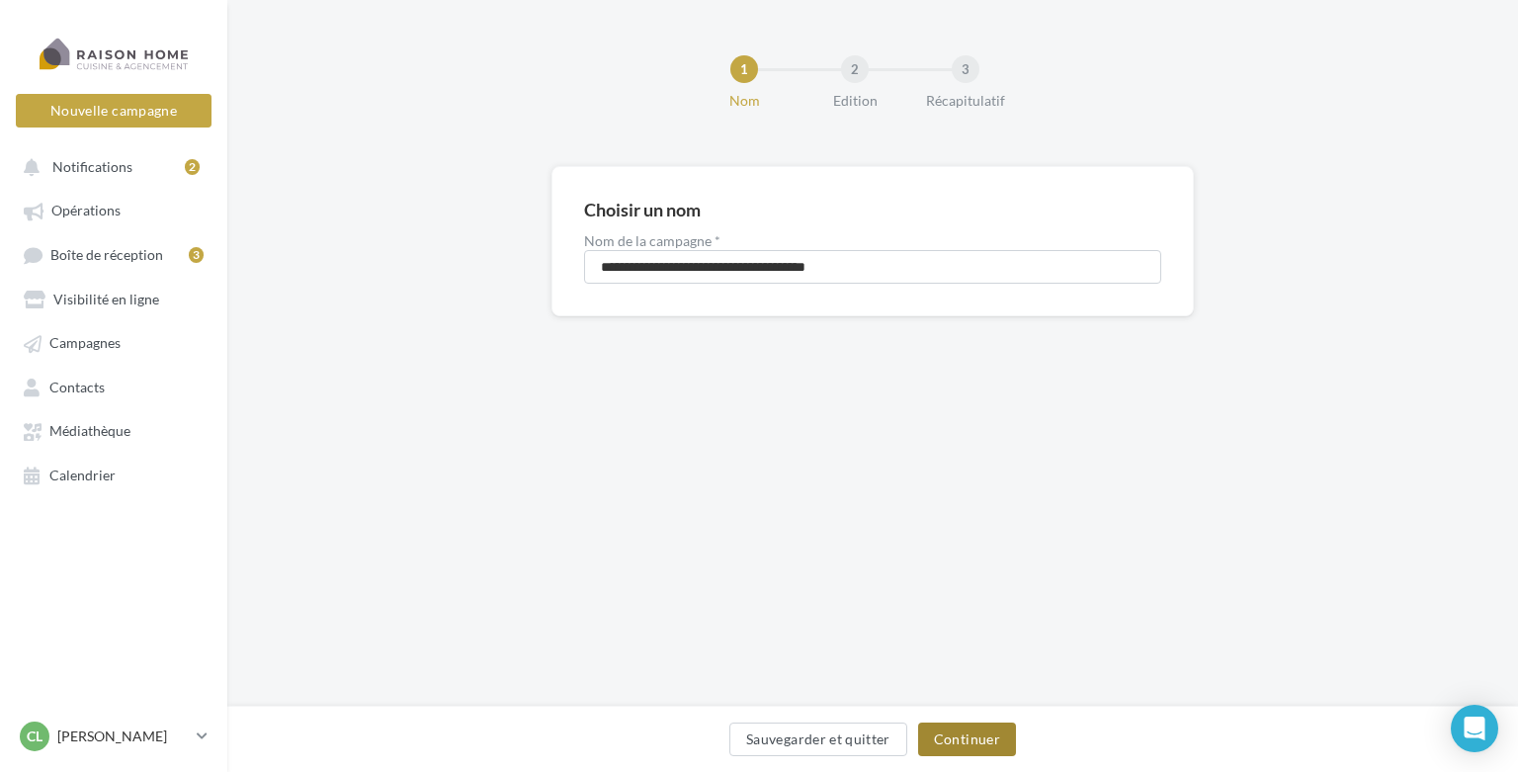
click at [961, 732] on button "Continuer" at bounding box center [967, 740] width 98 height 34
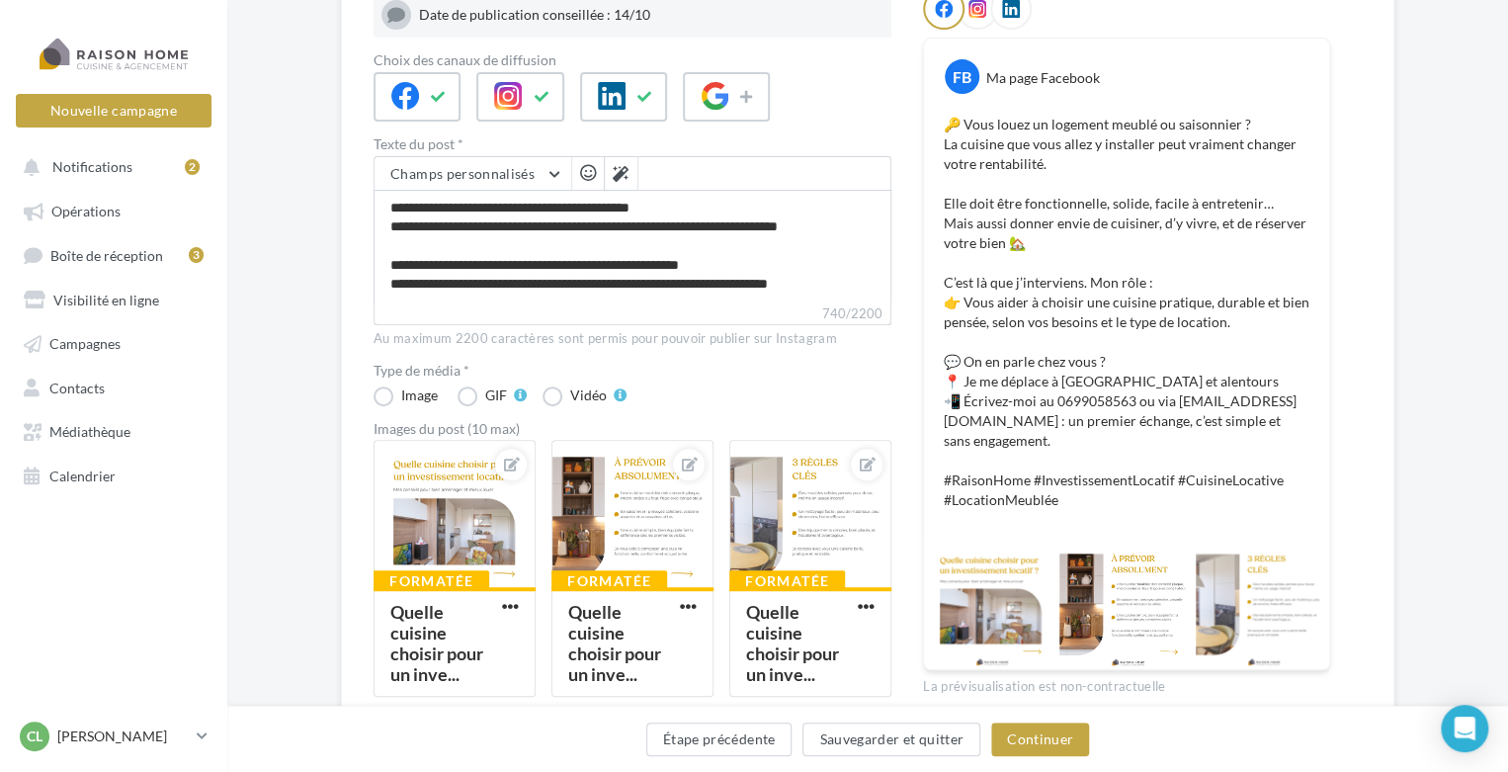
scroll to position [297, 0]
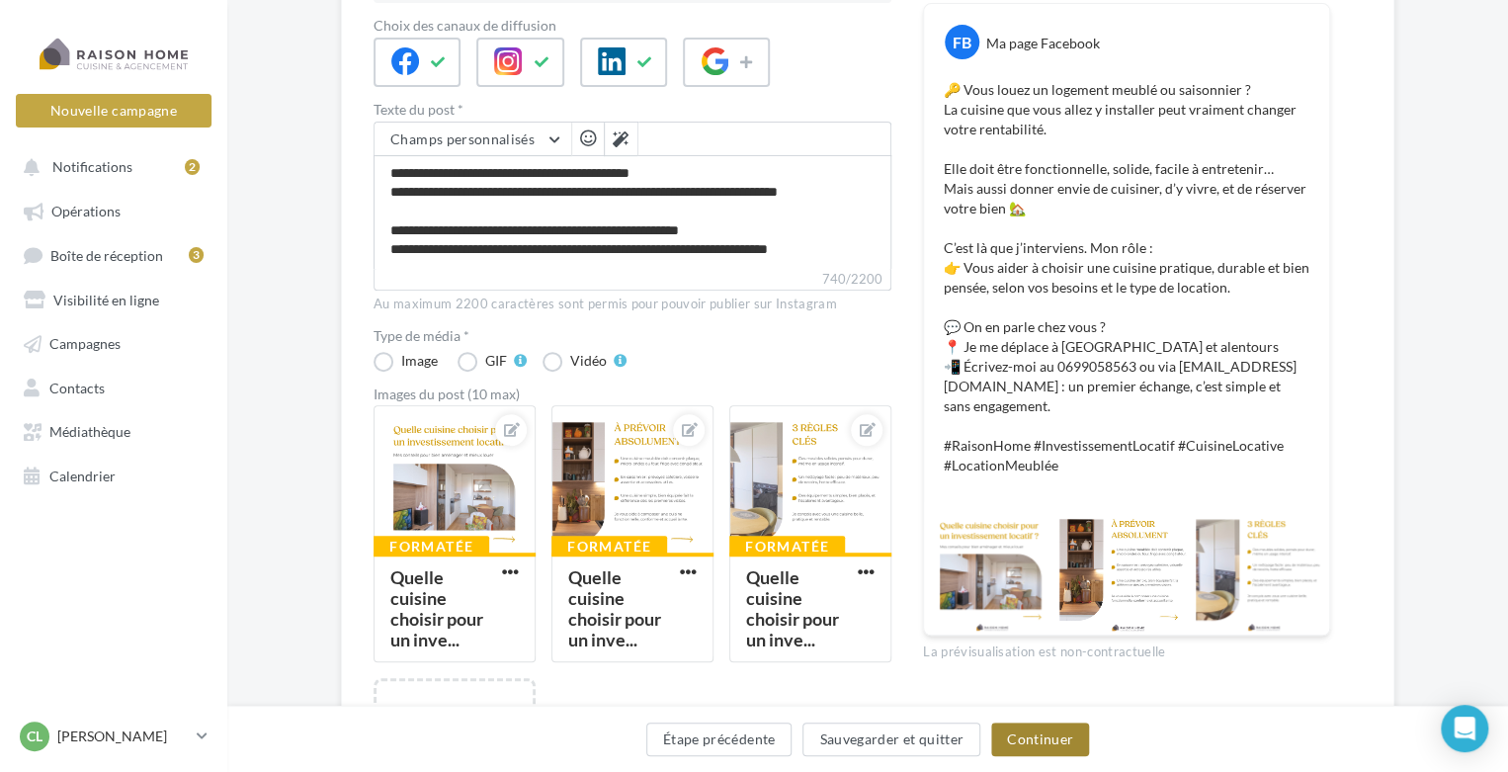
click at [1024, 744] on button "Continuer" at bounding box center [1040, 740] width 98 height 34
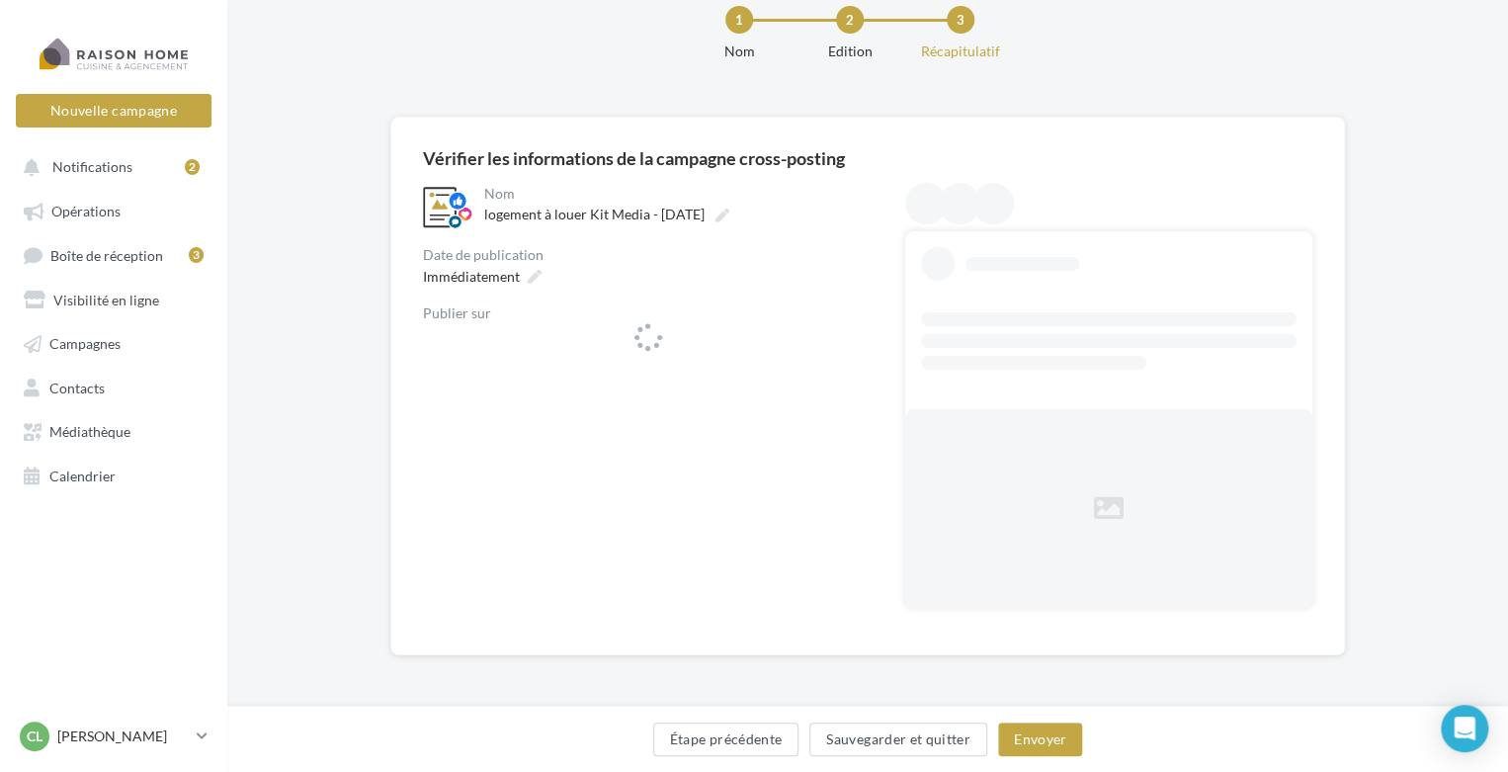
scroll to position [48, 0]
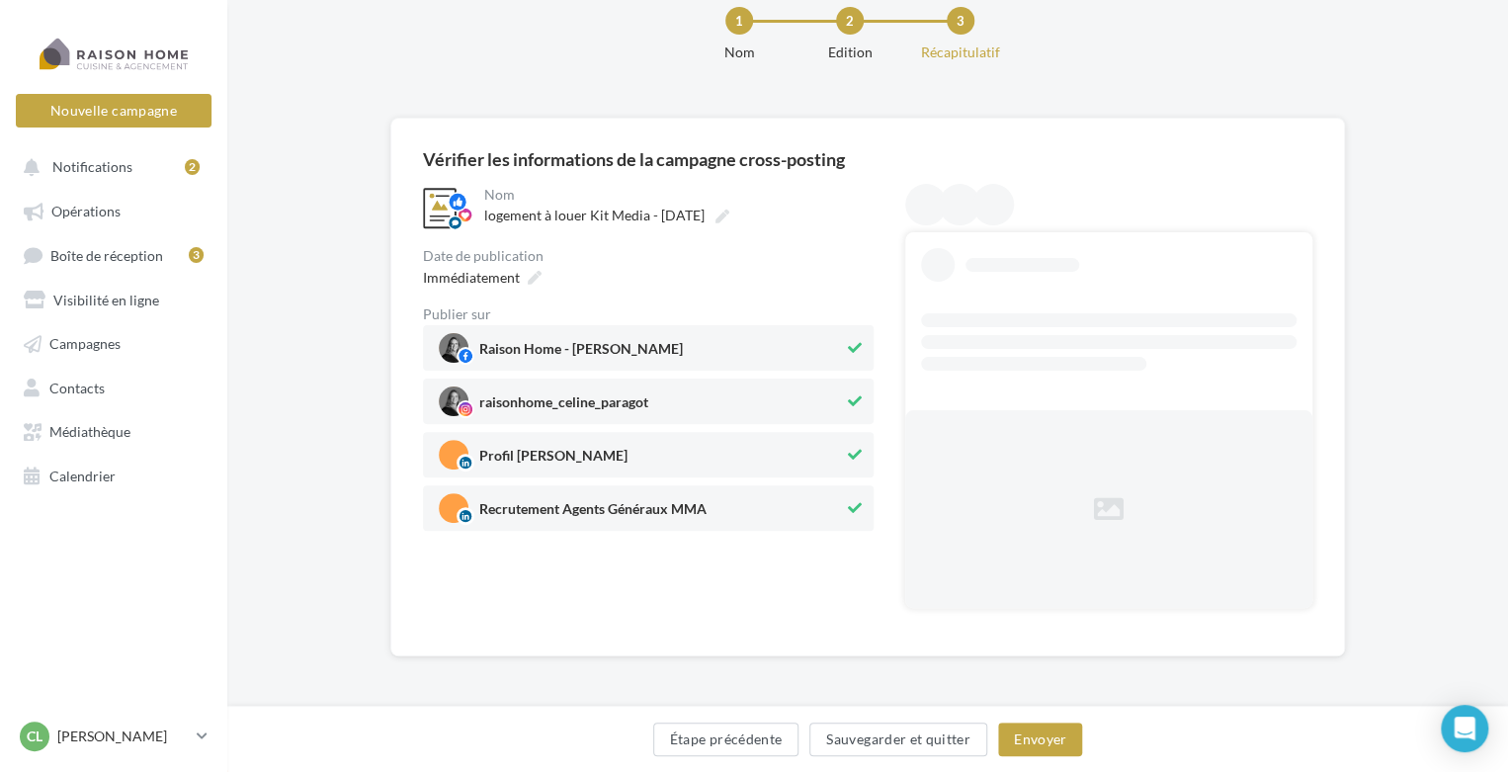
click at [716, 516] on div "Raison Home - Céline Paragot raisonhome_celine_paragot Profil Céline Paragot Re…" at bounding box center [648, 428] width 451 height 206
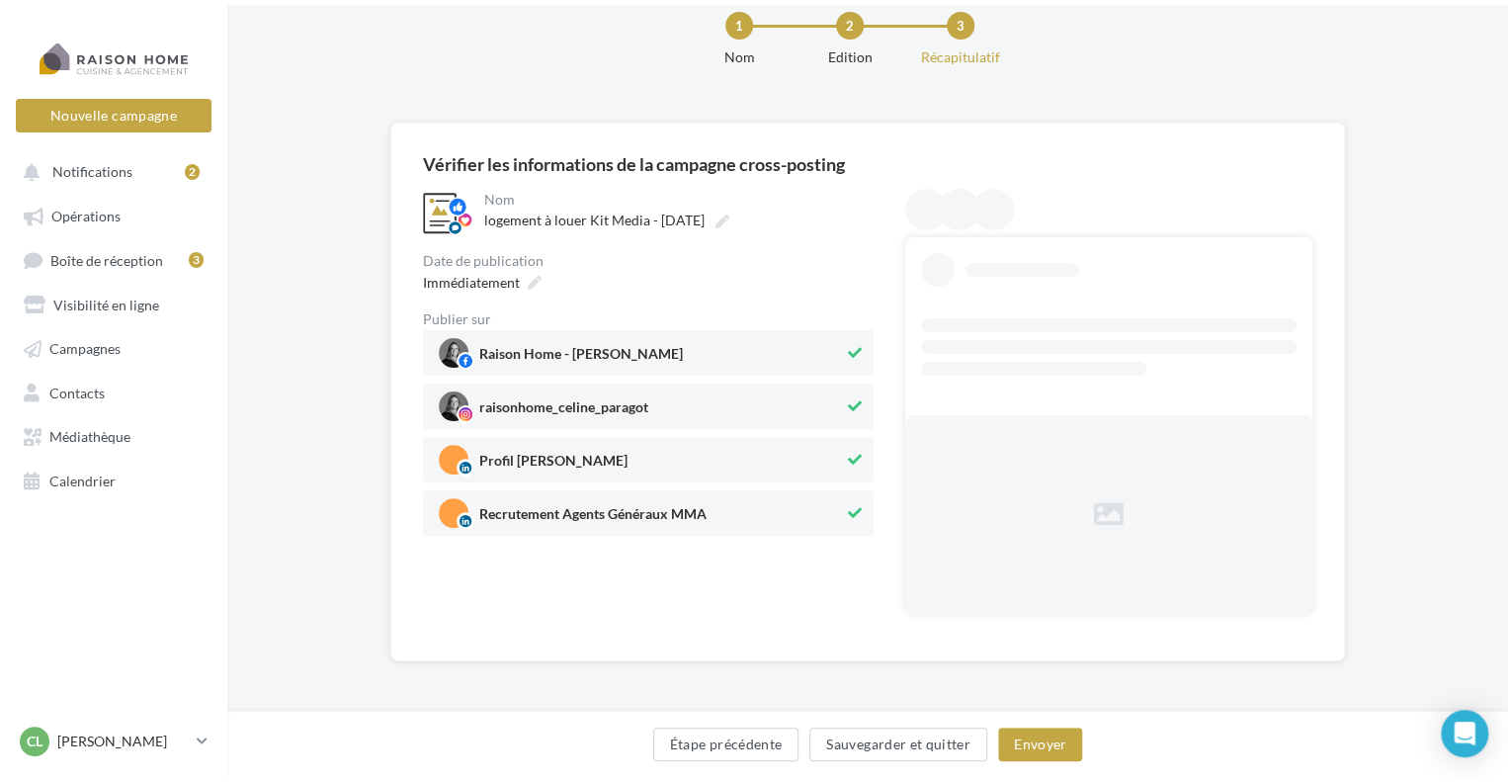
scroll to position [0, 0]
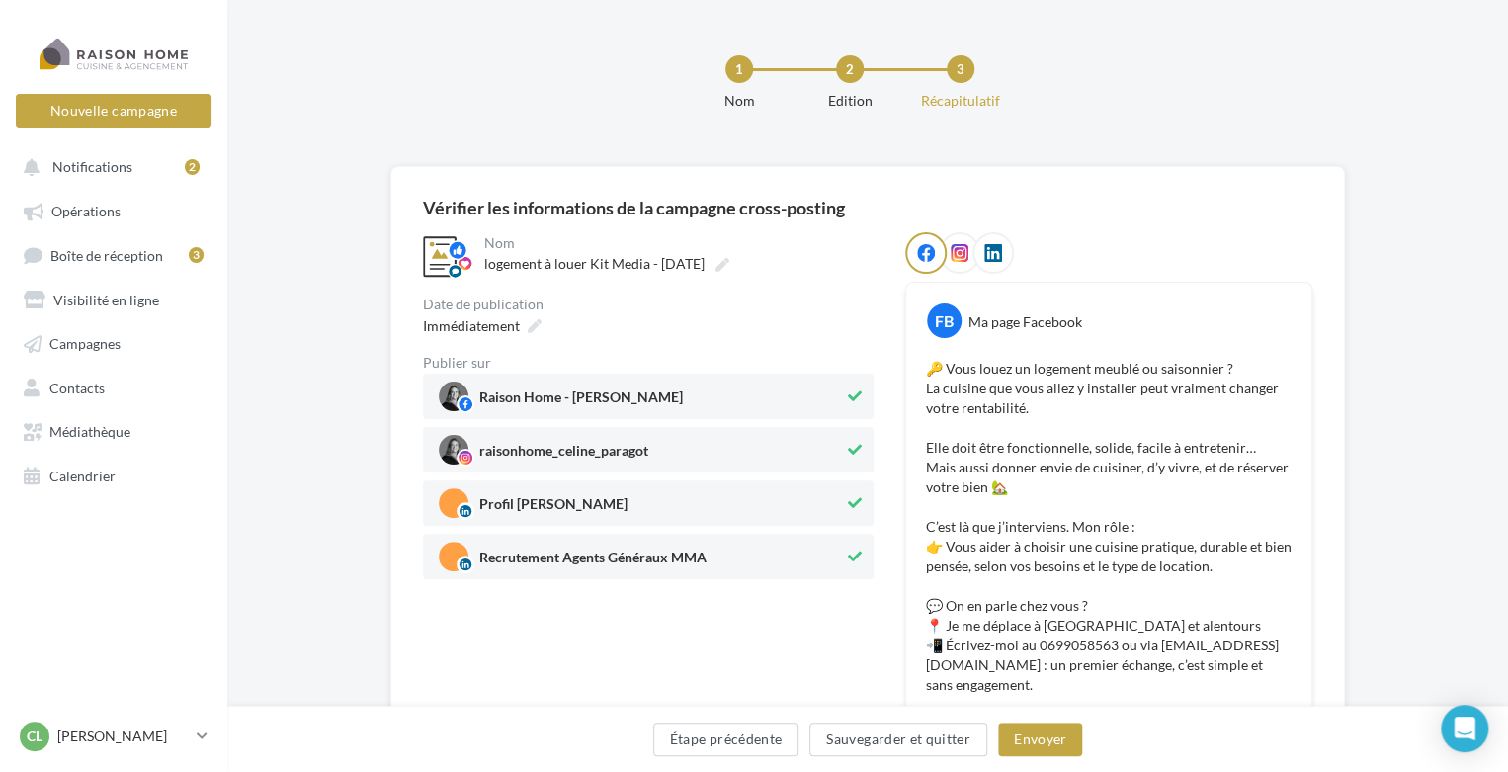
click at [704, 553] on span "Recrutement Agents Généraux MMA" at bounding box center [592, 562] width 227 height 22
click at [530, 323] on icon at bounding box center [535, 326] width 14 height 14
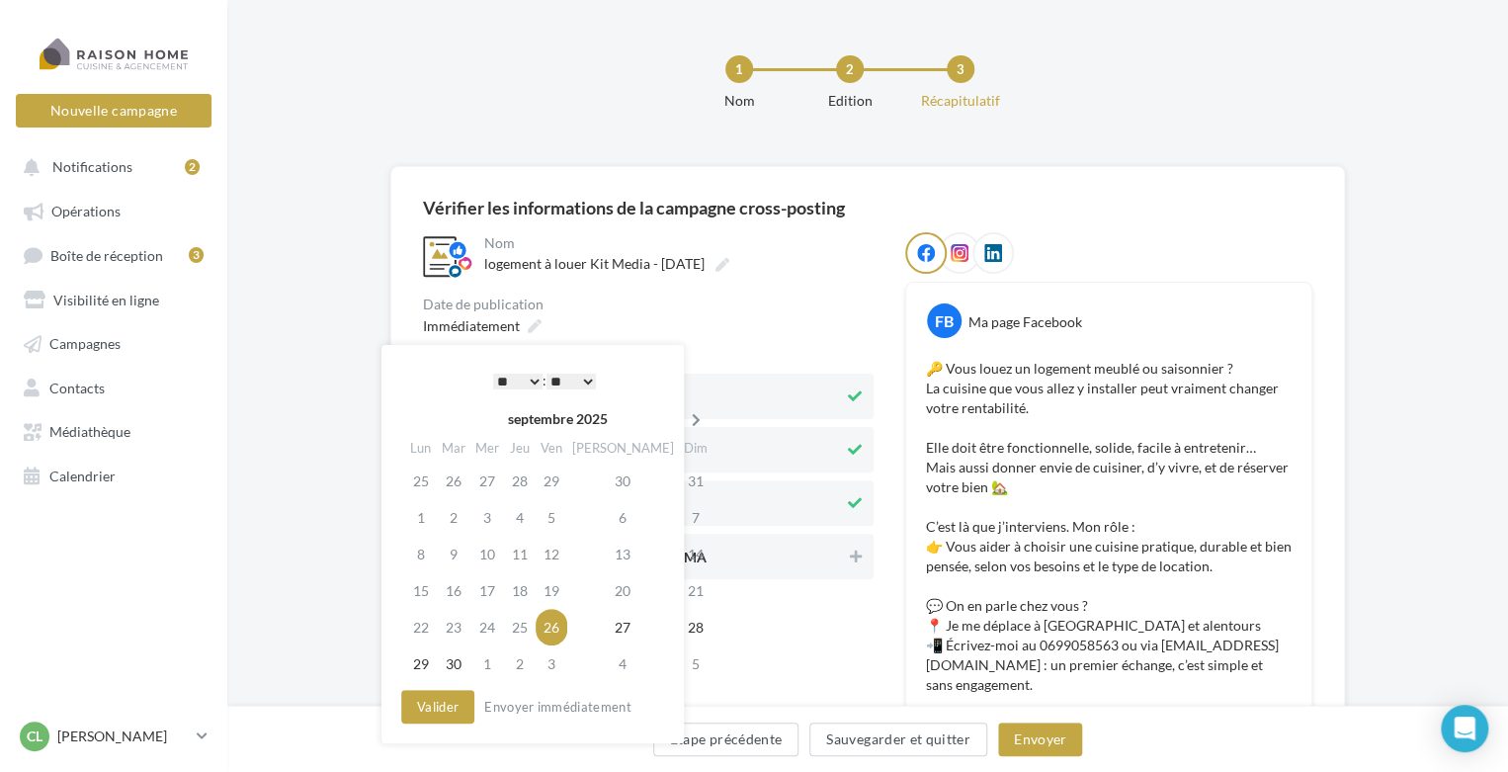
click at [684, 425] on icon at bounding box center [696, 420] width 25 height 14
click at [463, 546] on td "14" at bounding box center [457, 554] width 34 height 37
click at [536, 378] on select "* * * * * * * * * * ** ** ** ** ** ** ** ** ** ** ** ** ** **" at bounding box center [517, 382] width 49 height 16
click at [444, 709] on button "Valider" at bounding box center [437, 707] width 73 height 34
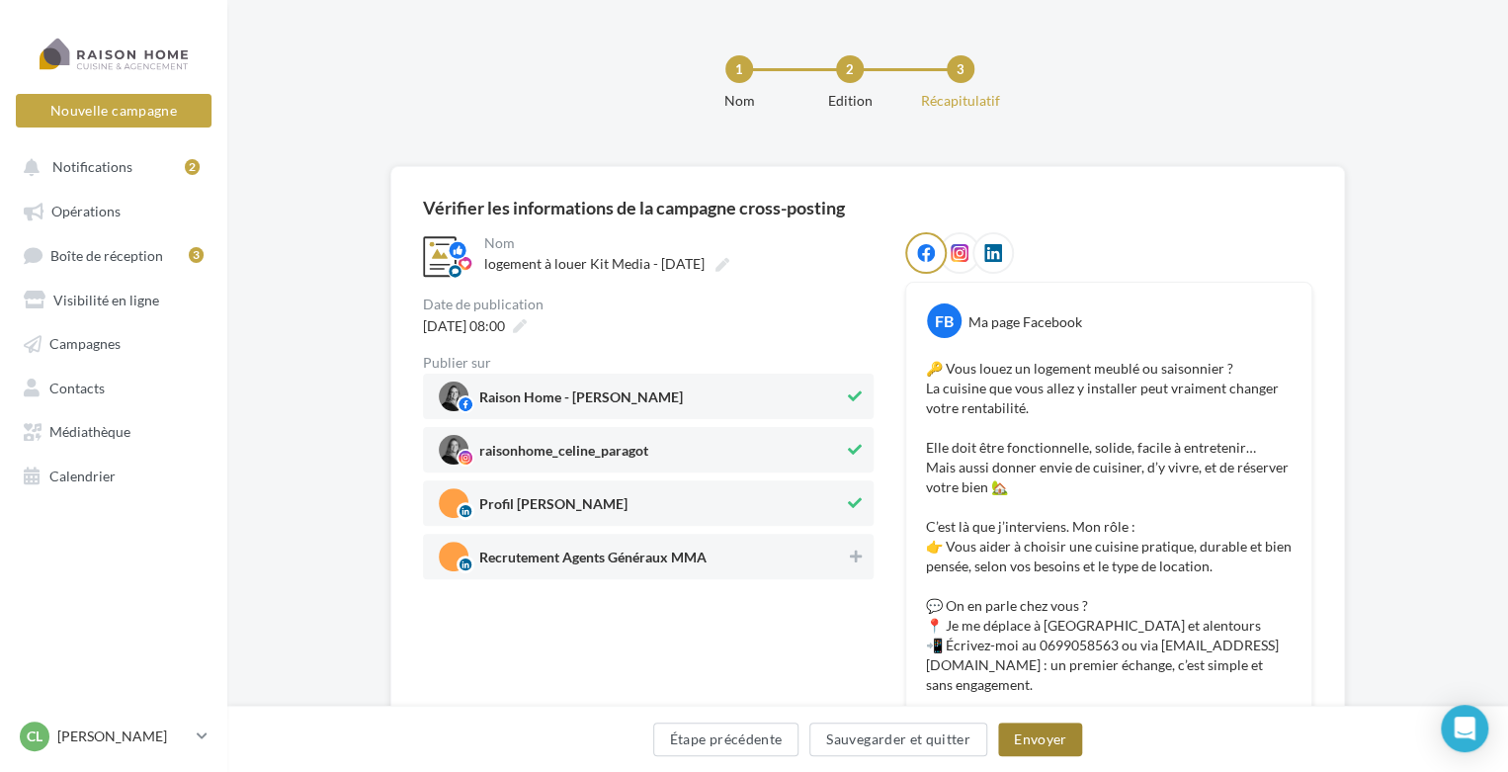
click at [1048, 739] on button "Envoyer" at bounding box center [1040, 740] width 84 height 34
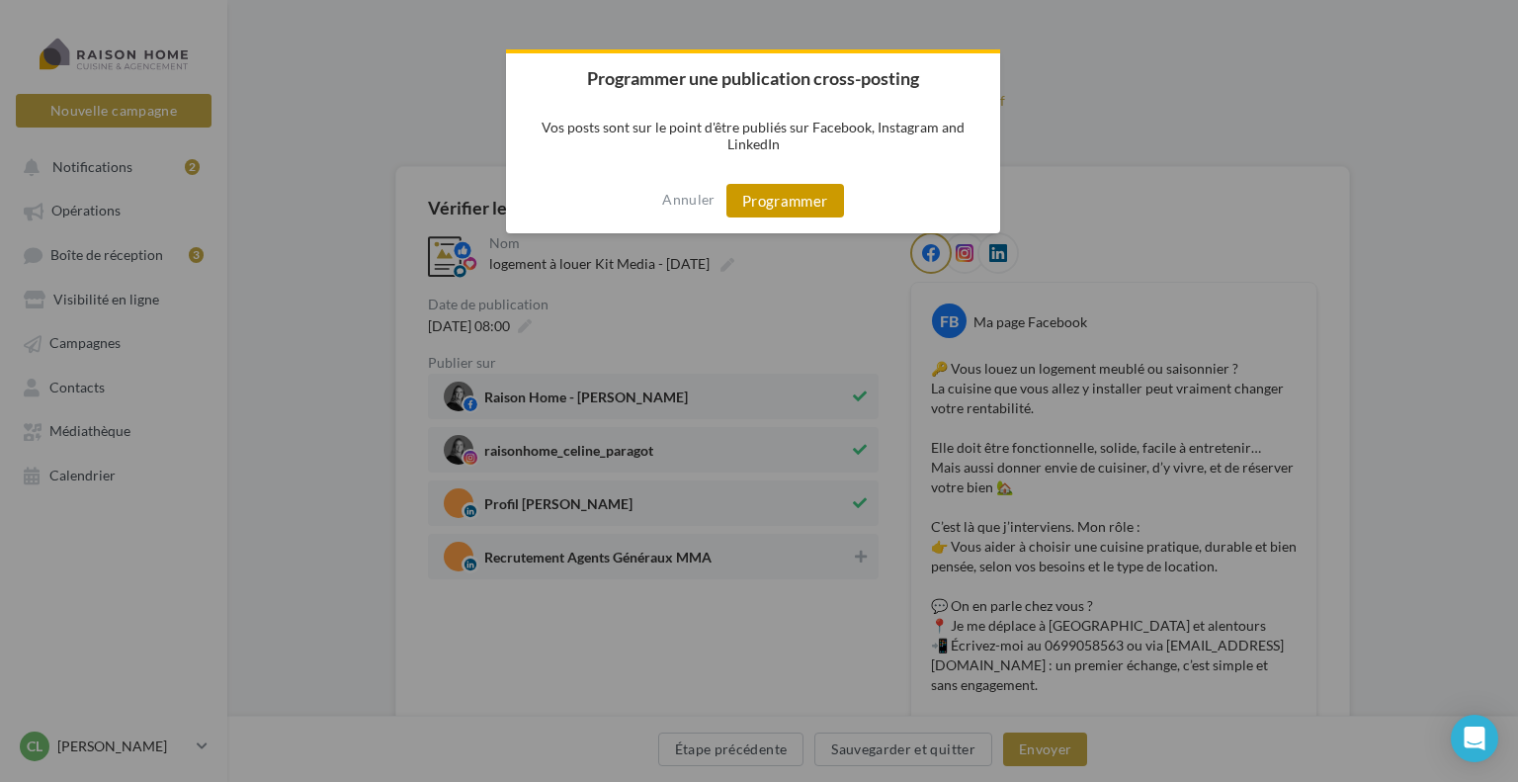
click at [783, 204] on button "Programmer" at bounding box center [786, 201] width 118 height 34
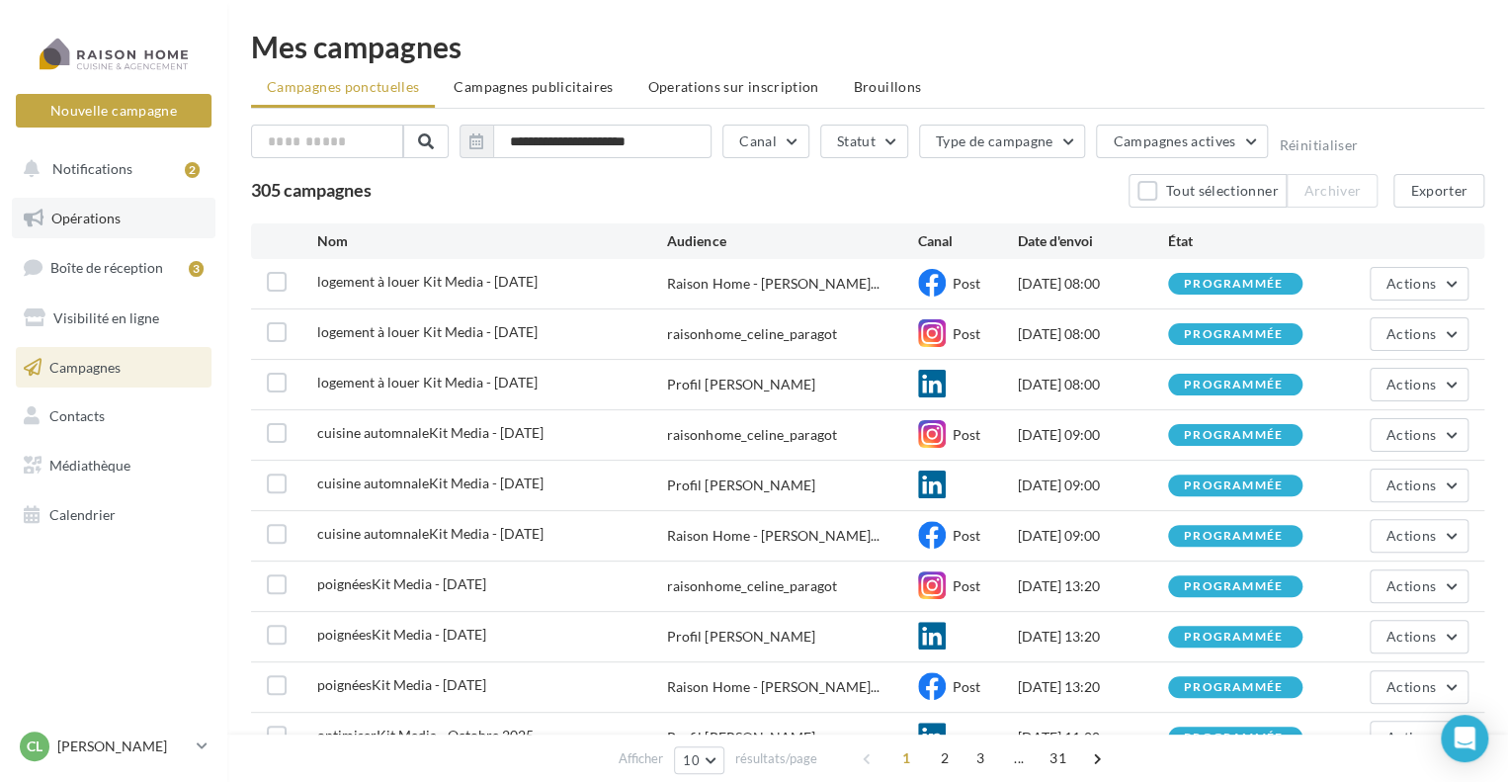
click at [91, 217] on span "Opérations" at bounding box center [85, 218] width 69 height 17
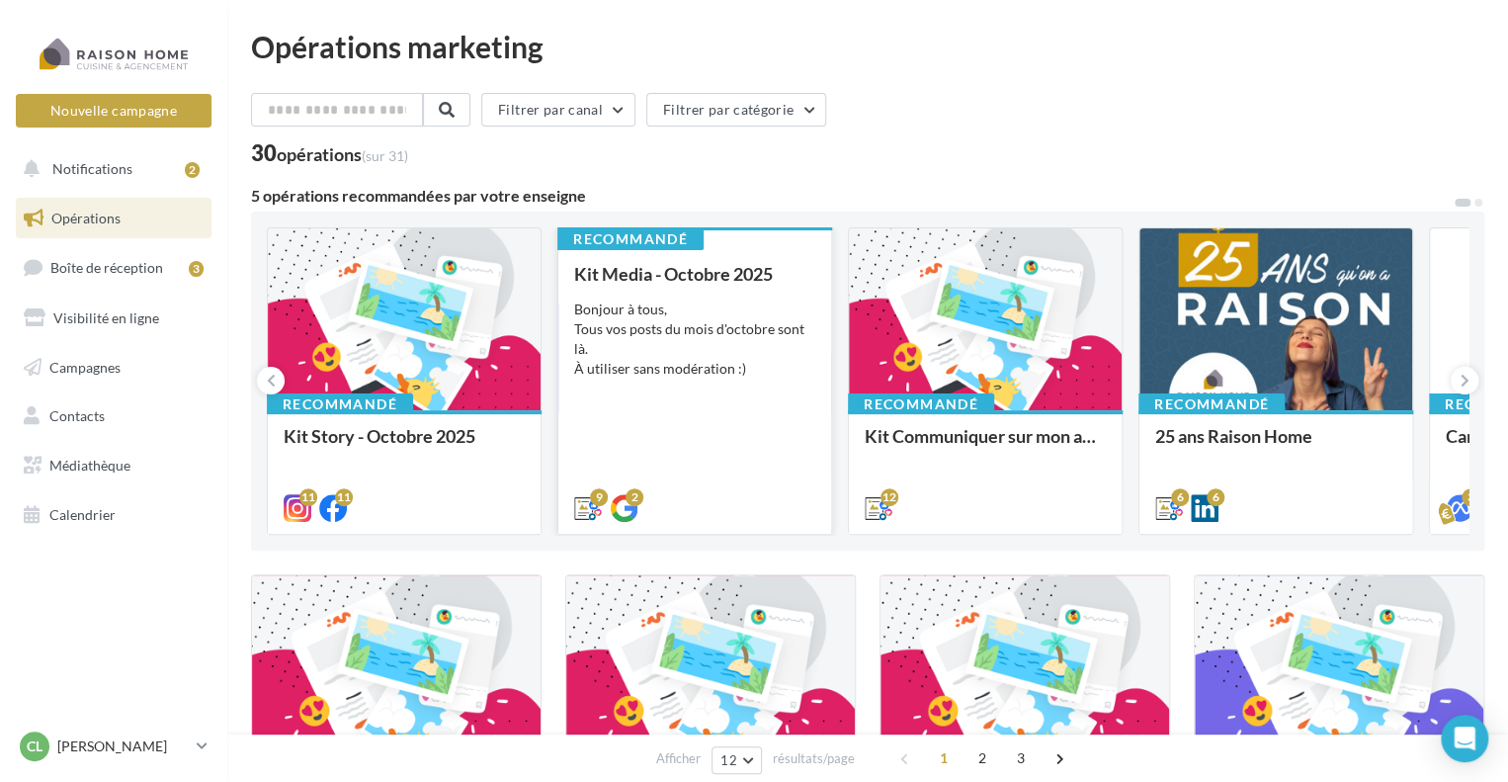
click at [695, 363] on div "Bonjour à tous, Tous vos posts du mois d'octobre sont là. À utiliser sans modér…" at bounding box center [694, 339] width 241 height 79
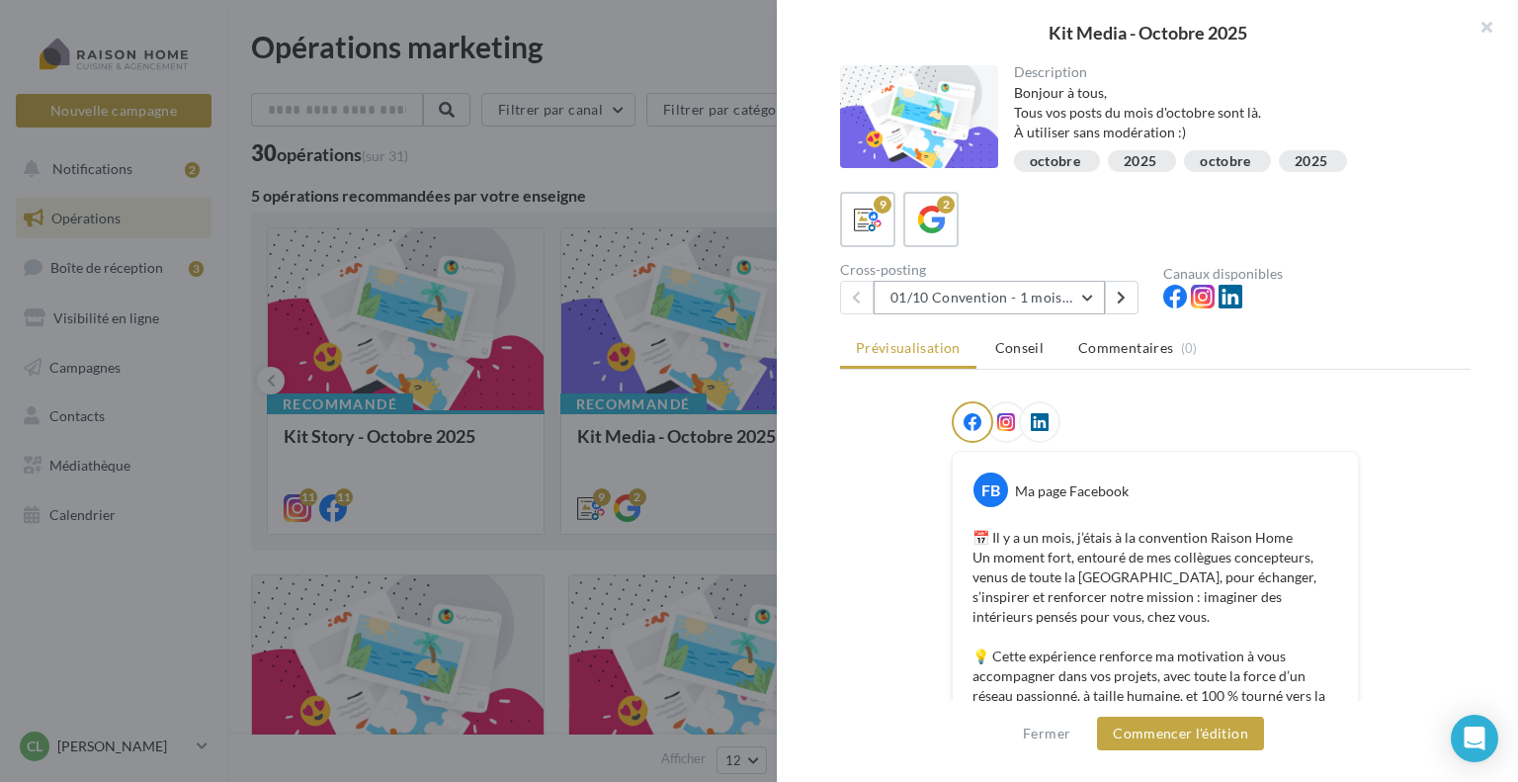
click at [915, 297] on button "01/10 Convention - 1 mois en arrière" at bounding box center [989, 298] width 231 height 34
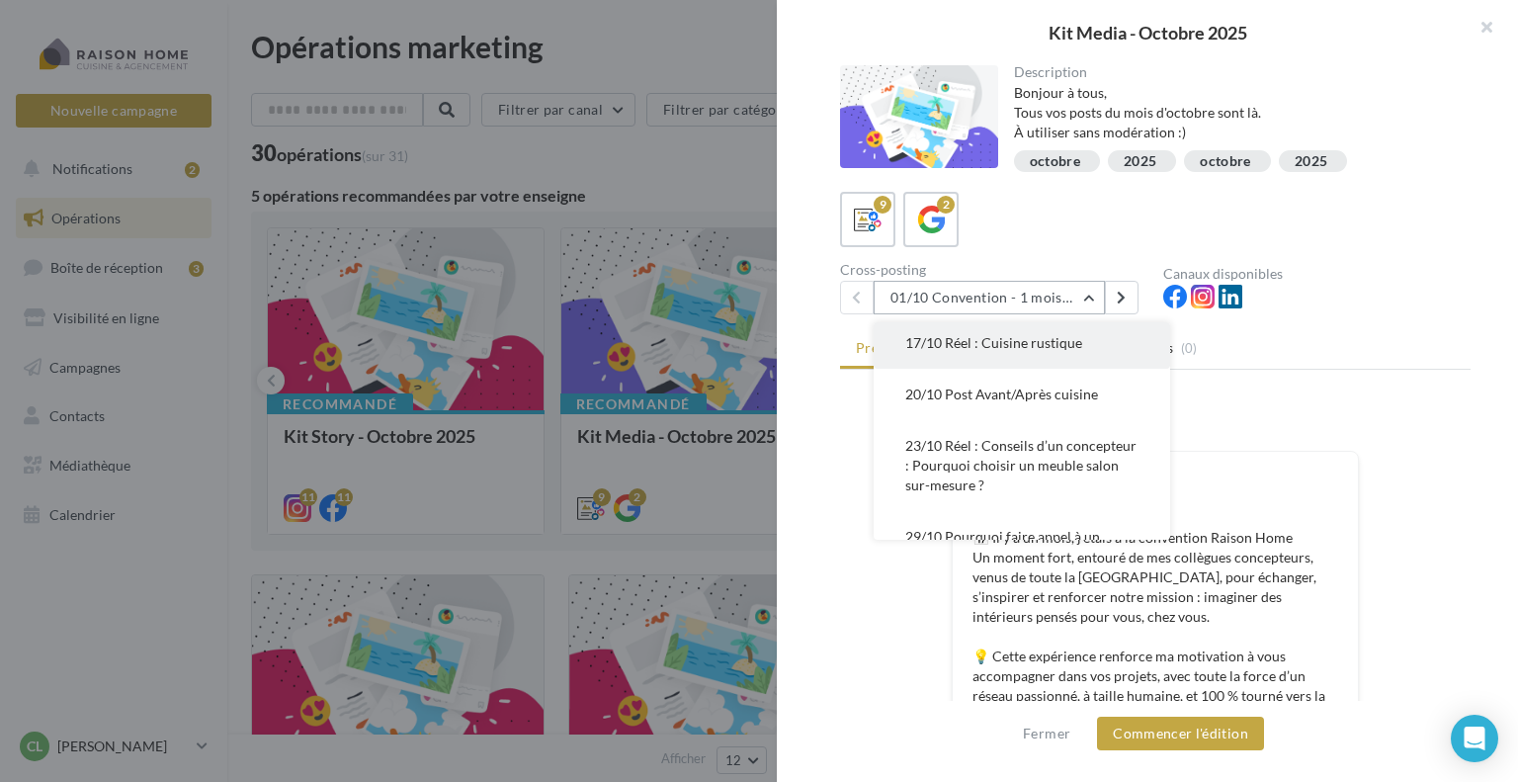
scroll to position [395, 0]
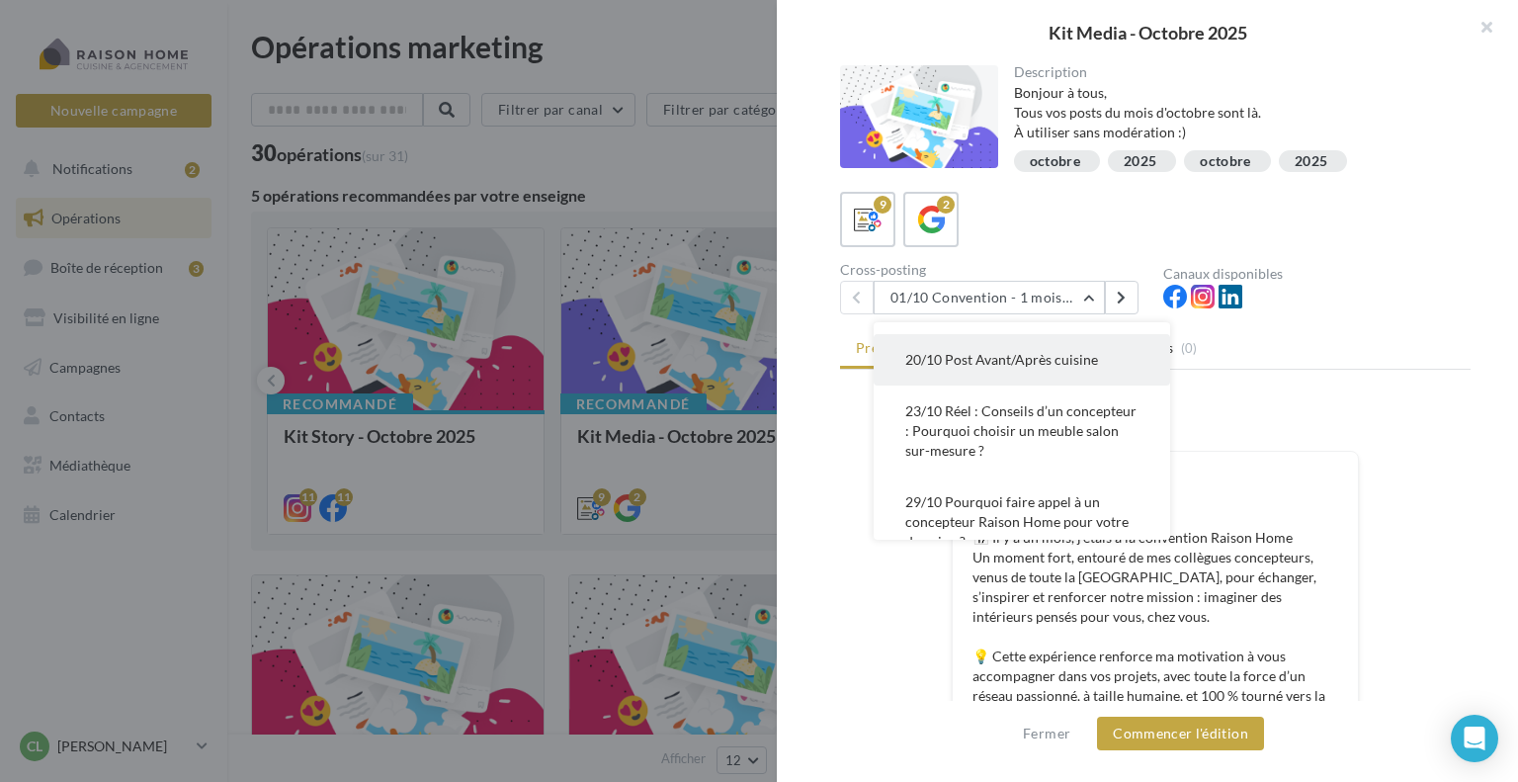
click at [958, 366] on span "20/10 Post Avant/Après cuisine" at bounding box center [1001, 359] width 193 height 17
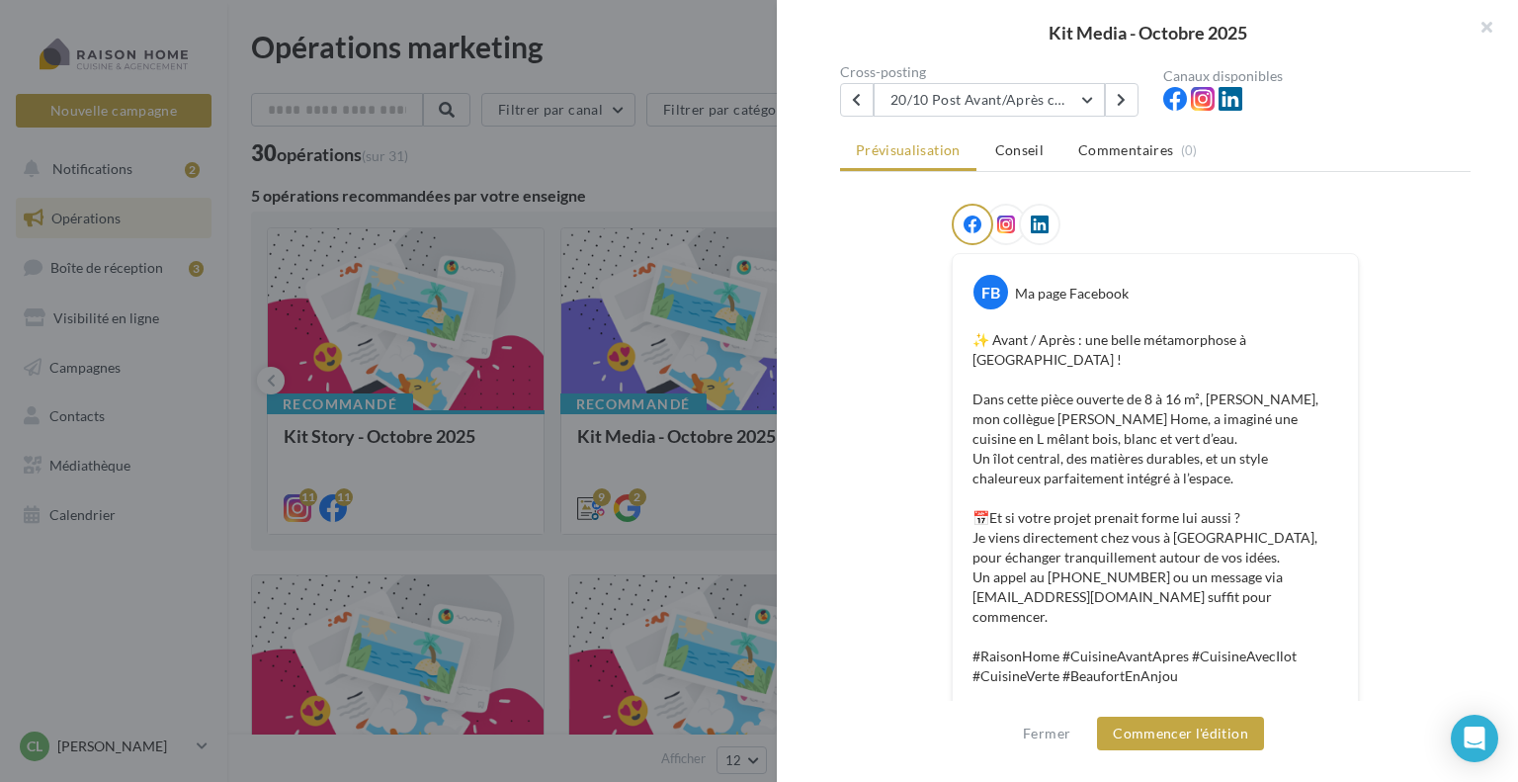
scroll to position [0, 0]
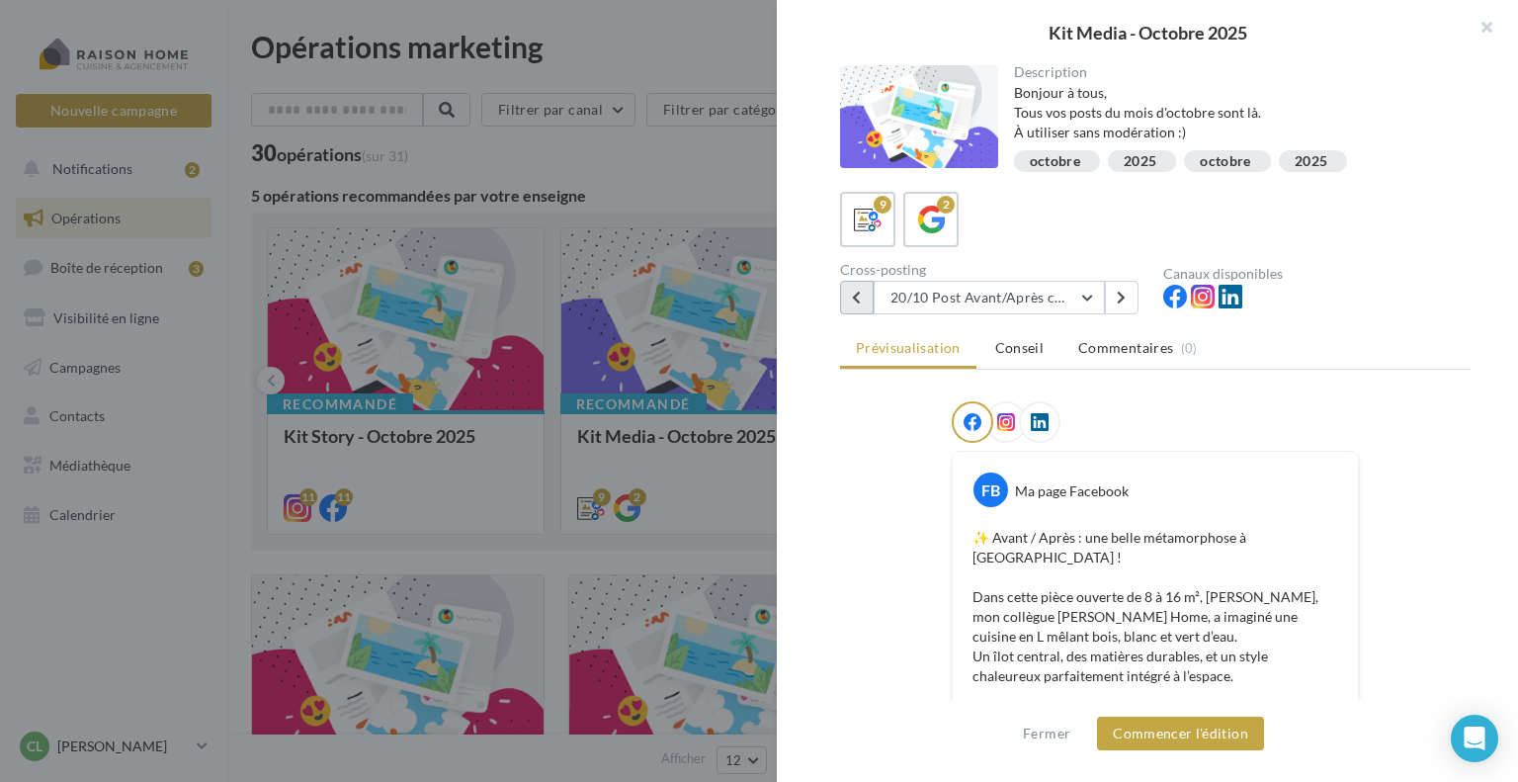
click at [852, 296] on icon at bounding box center [856, 298] width 9 height 14
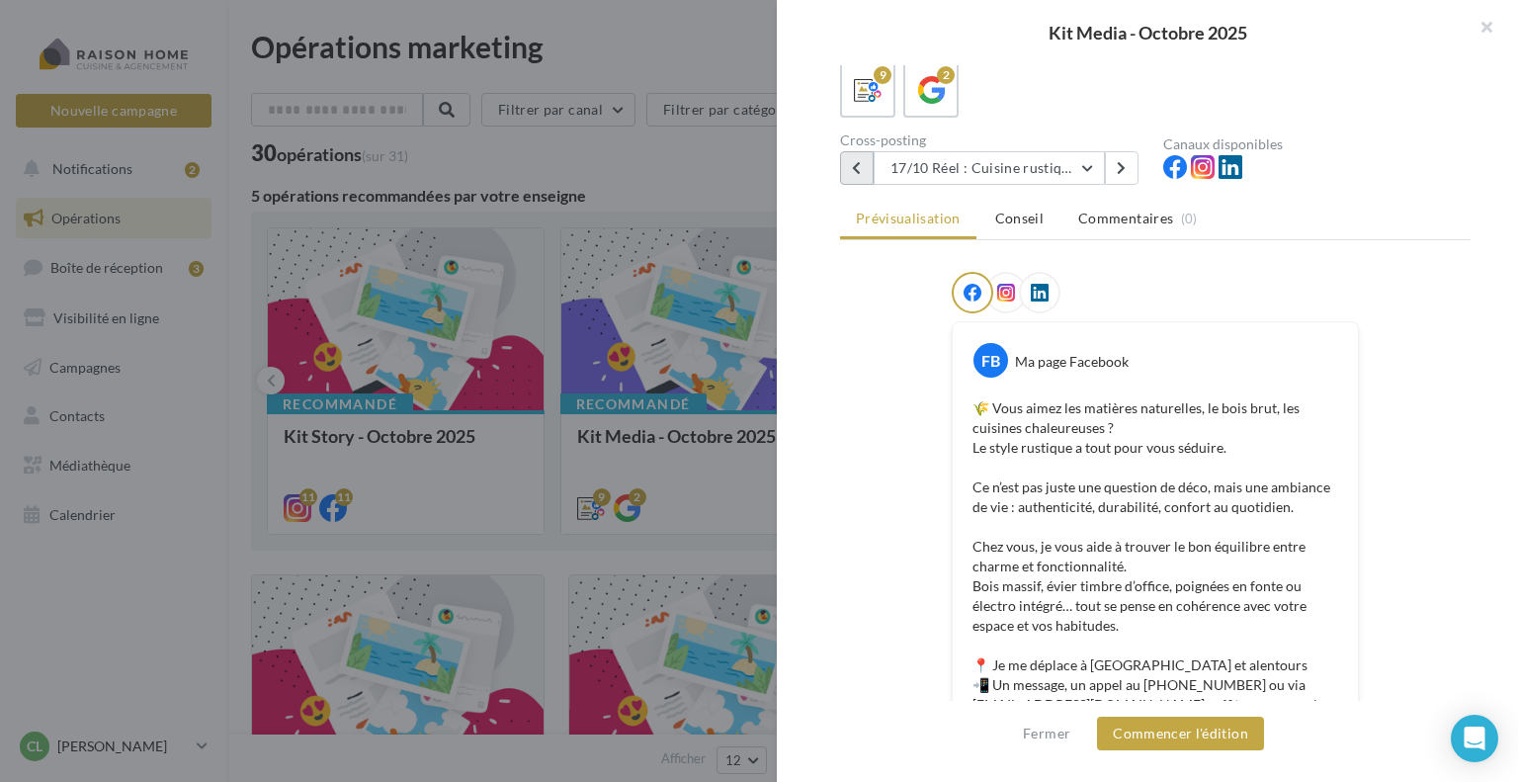
scroll to position [95, 0]
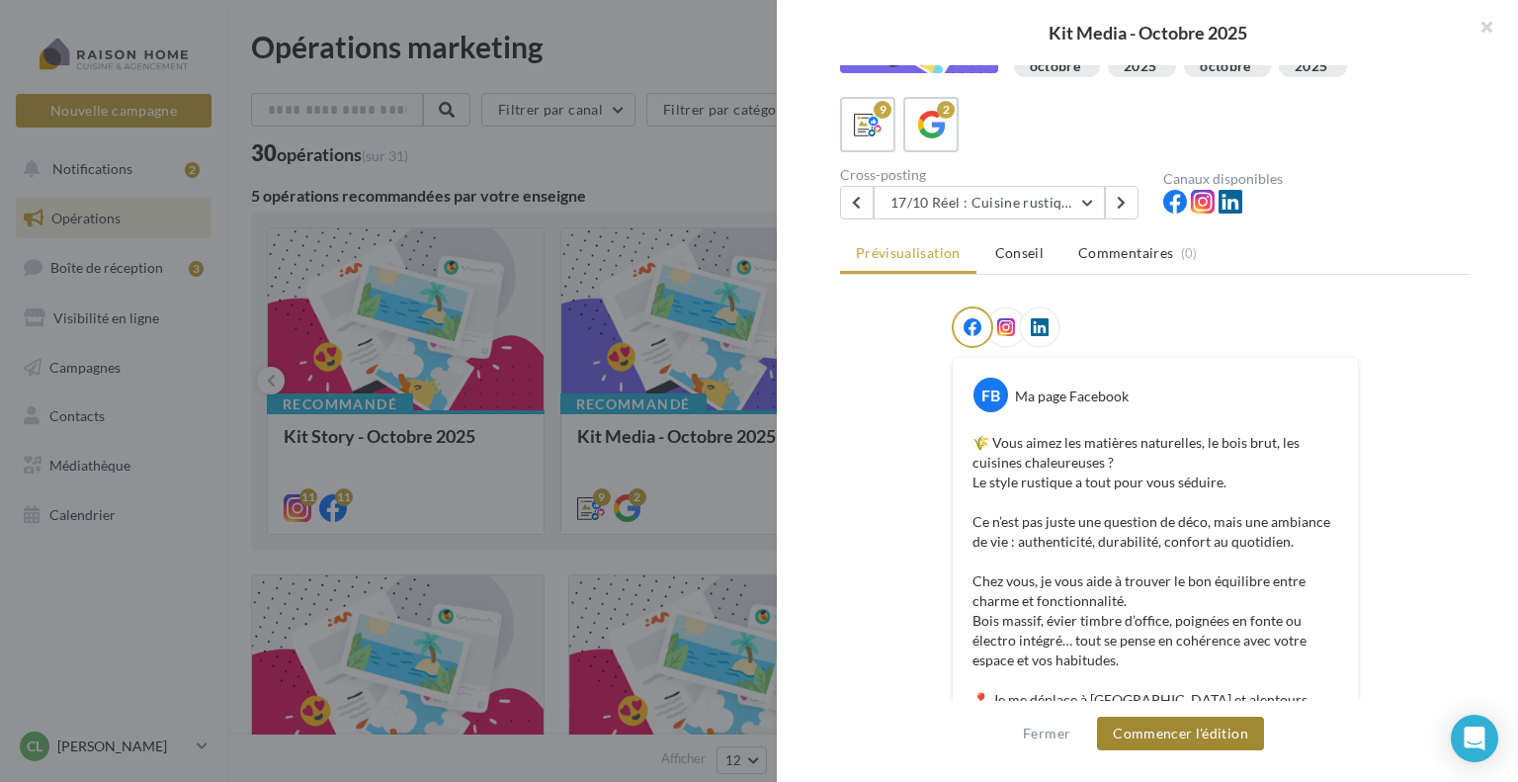
click at [1169, 738] on button "Commencer l'édition" at bounding box center [1180, 734] width 167 height 34
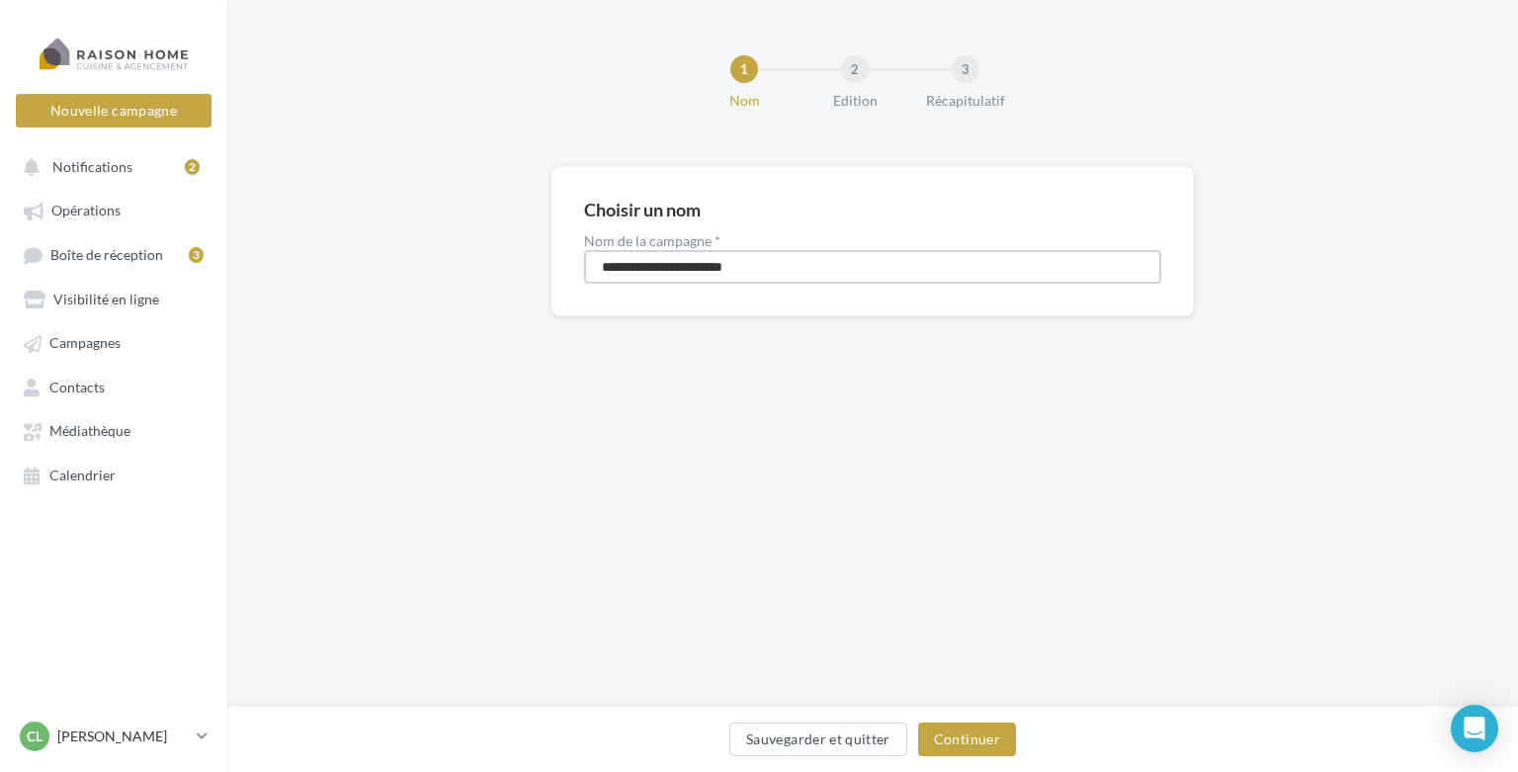
click at [604, 265] on input "**********" at bounding box center [872, 267] width 577 height 34
type input "**********"
click at [979, 741] on button "Continuer" at bounding box center [967, 740] width 98 height 34
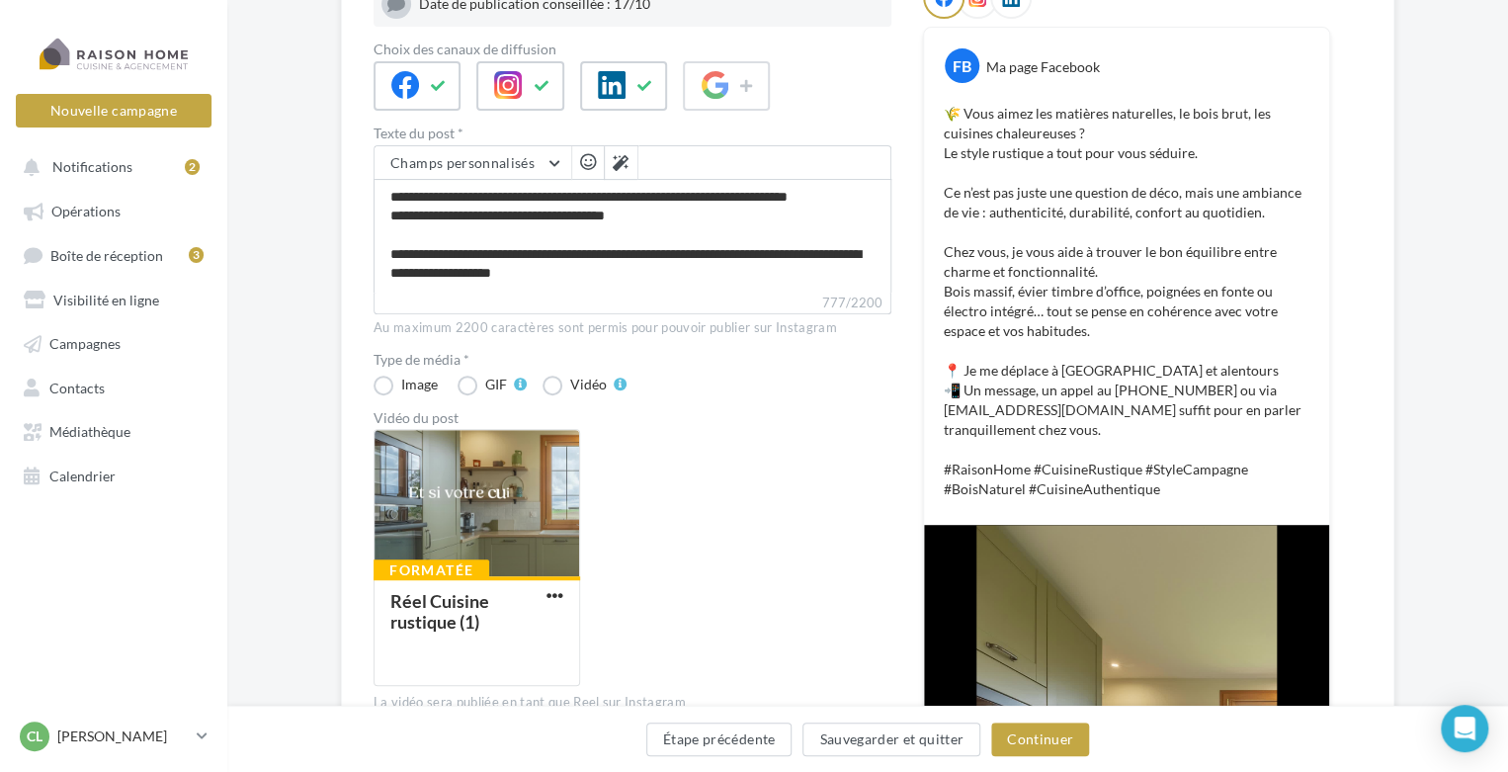
scroll to position [297, 0]
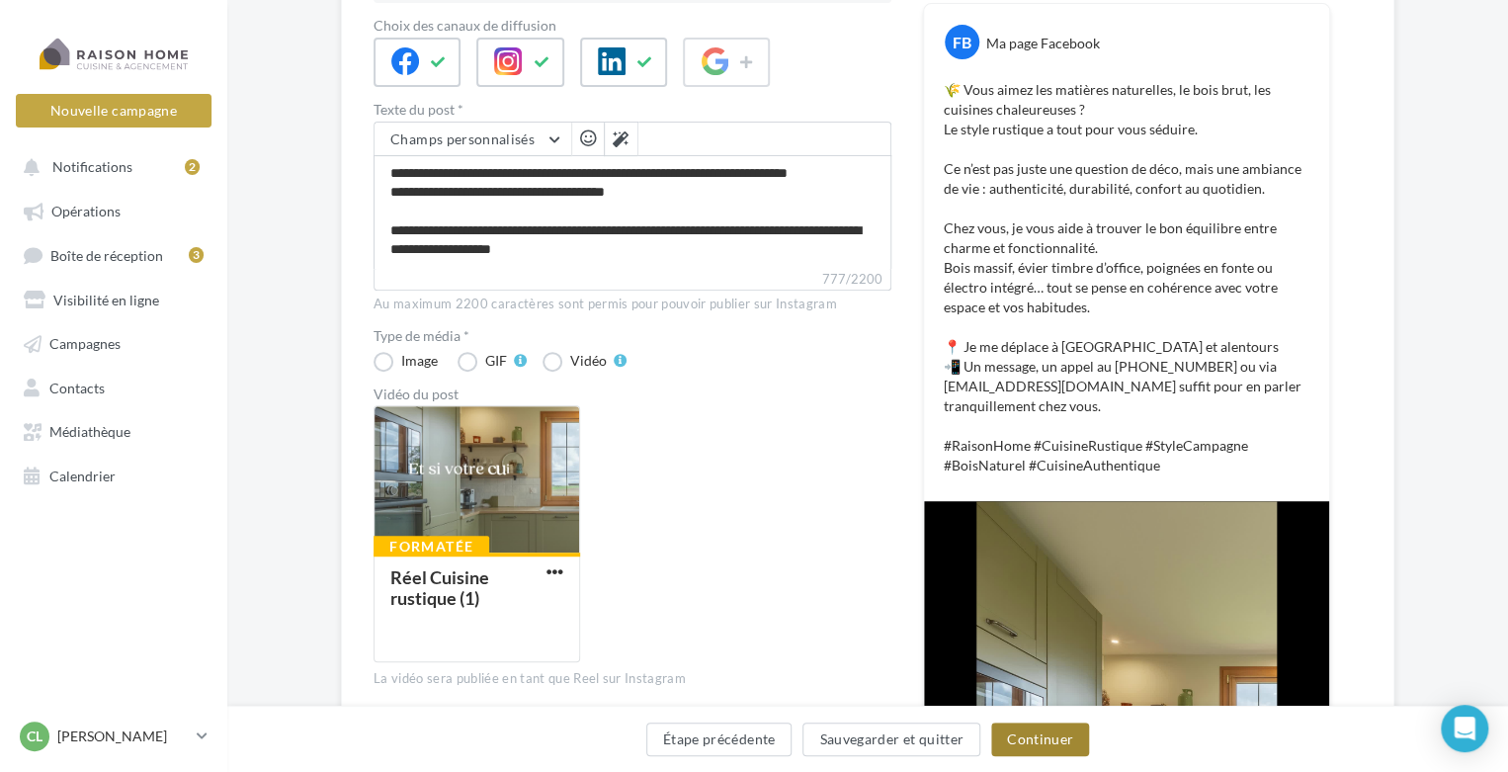
click at [1028, 730] on button "Continuer" at bounding box center [1040, 740] width 98 height 34
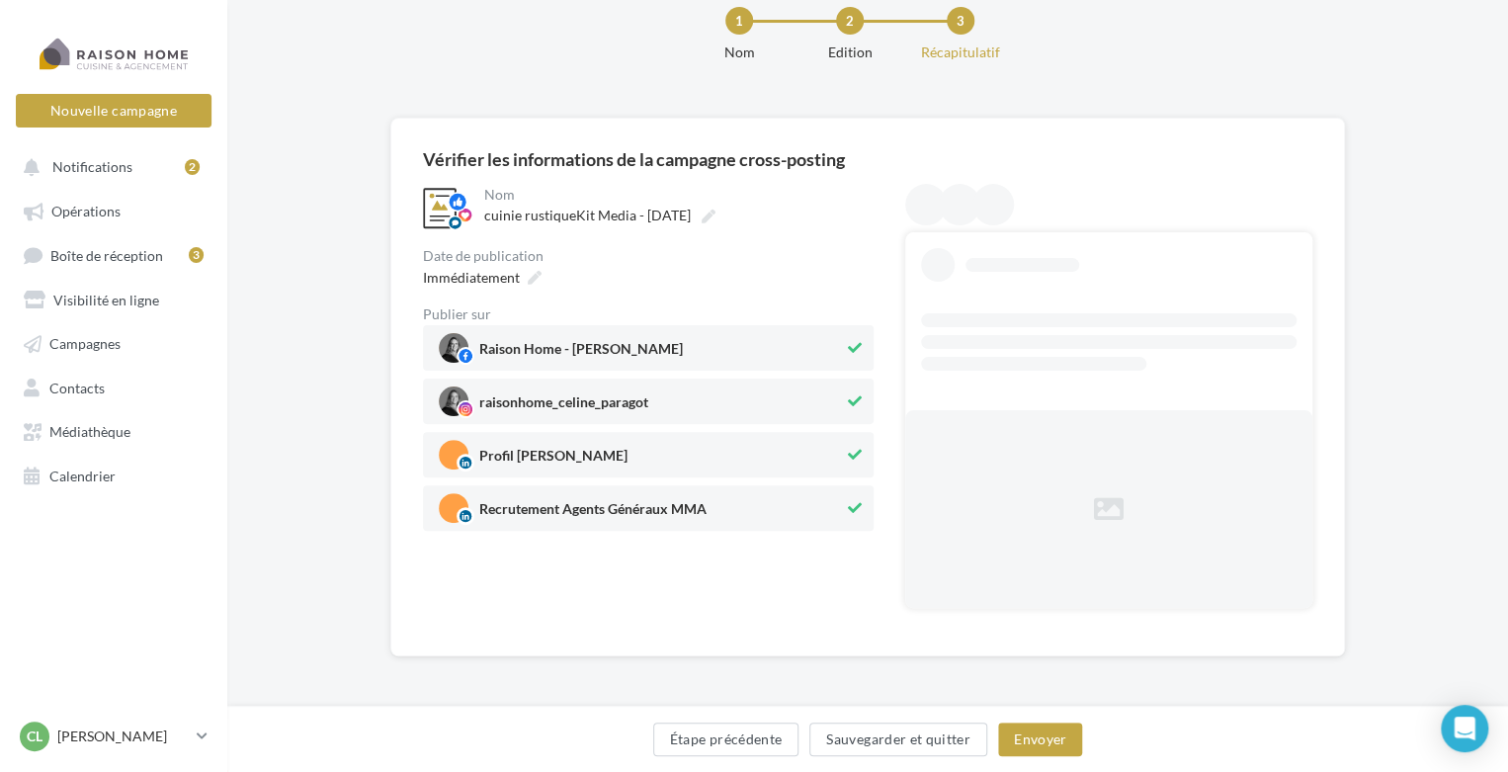
click at [671, 518] on span "Recrutement Agents Généraux MMA" at bounding box center [592, 513] width 227 height 22
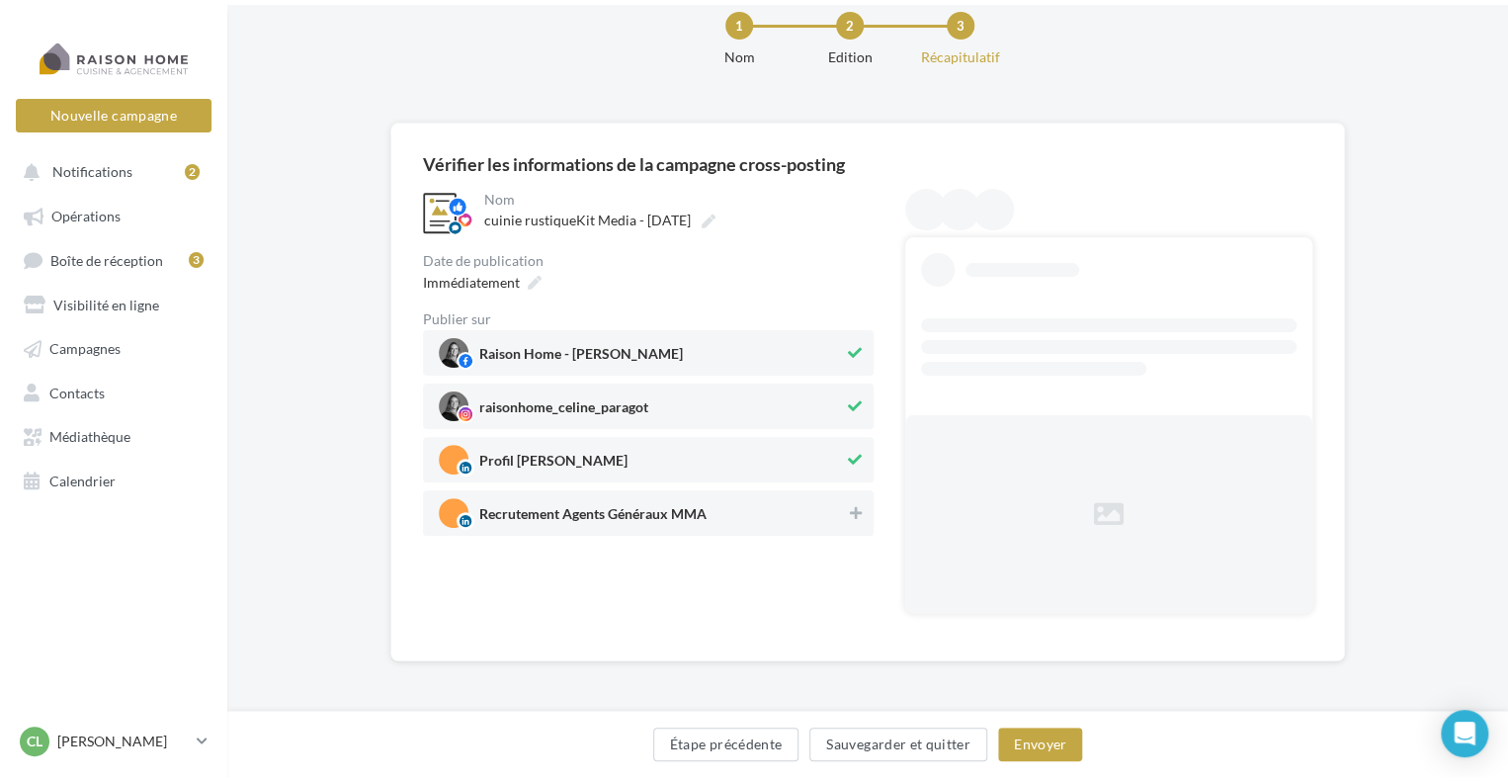
scroll to position [0, 0]
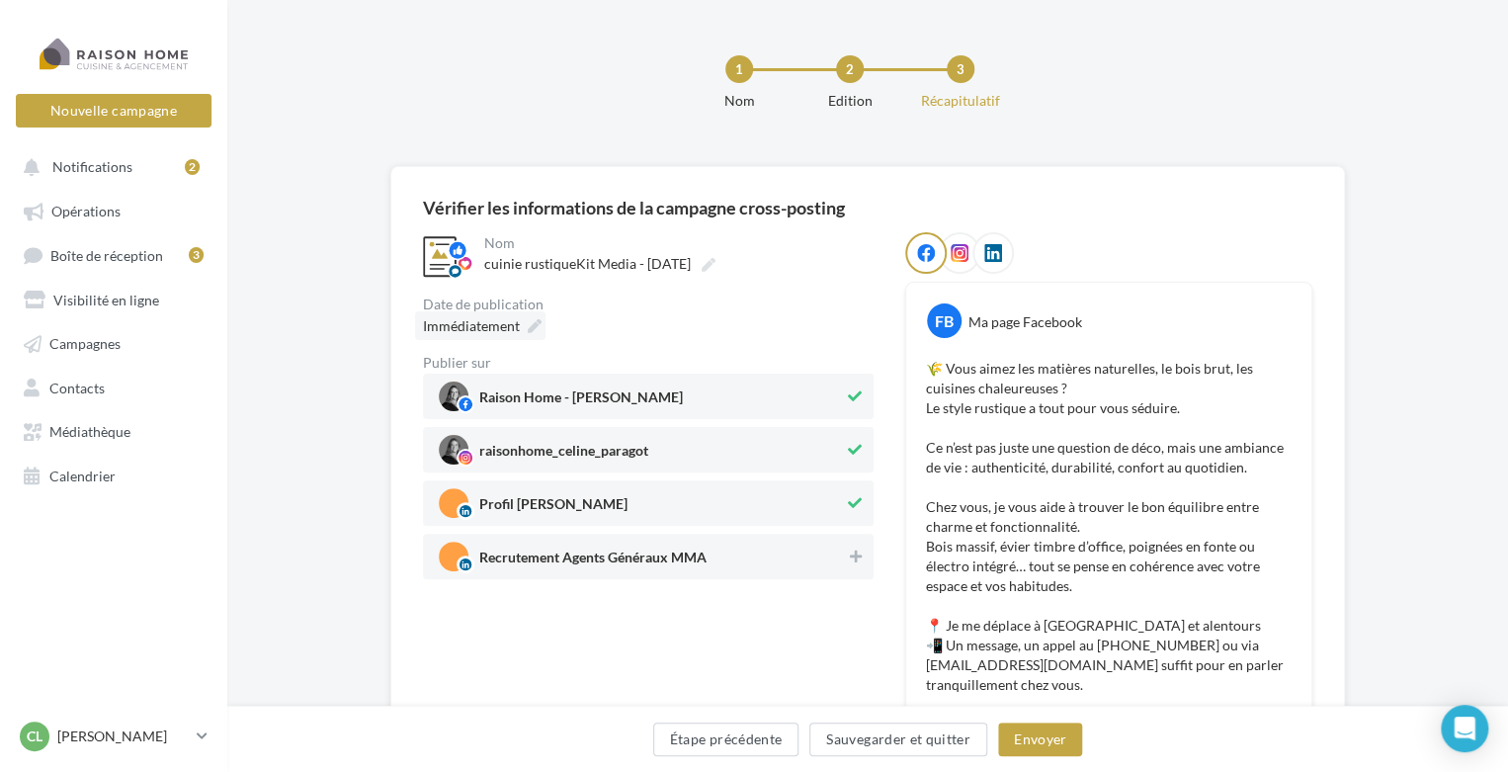
click at [533, 321] on icon at bounding box center [535, 326] width 14 height 14
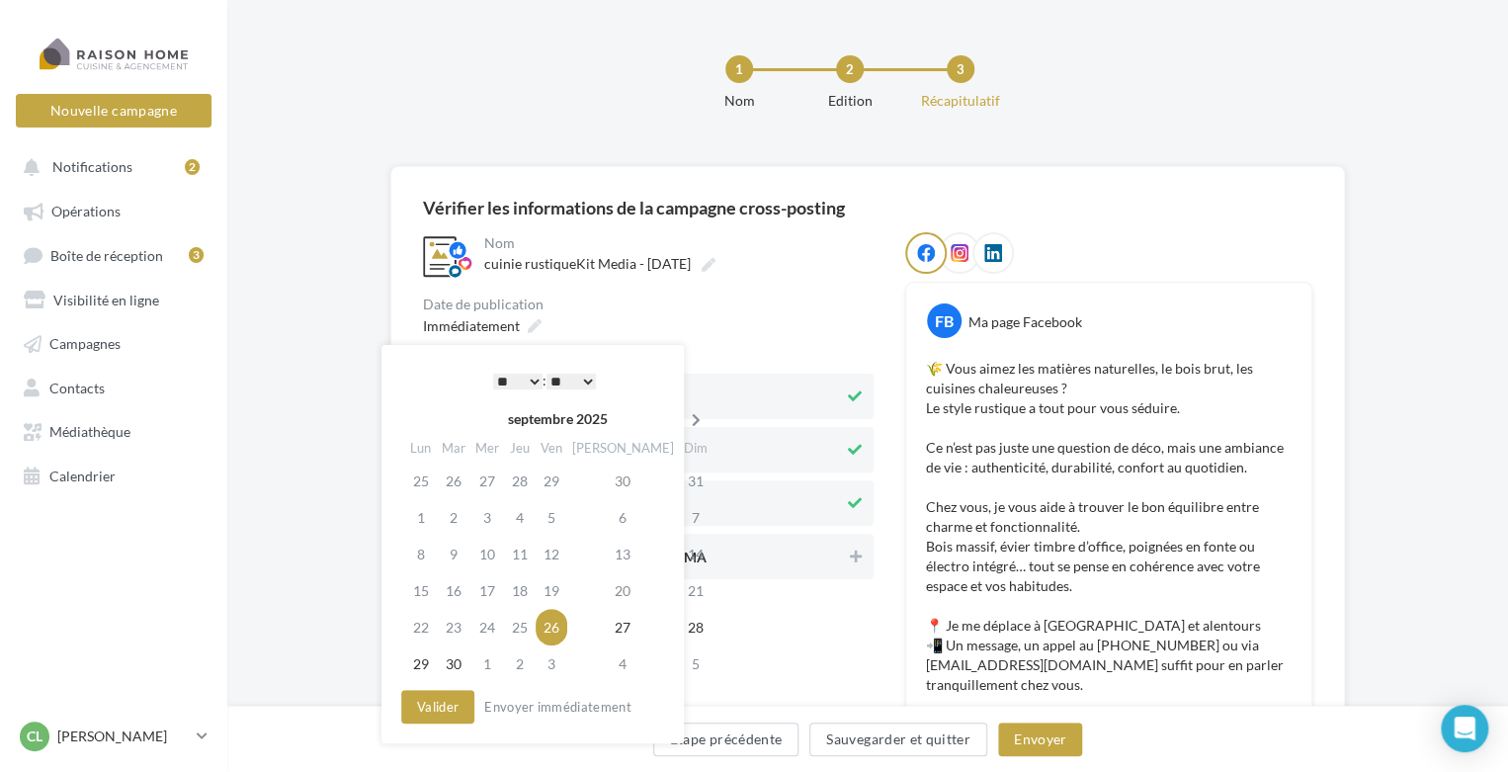
click at [684, 419] on icon at bounding box center [696, 420] width 25 height 14
click at [562, 555] on td "17" at bounding box center [555, 554] width 32 height 37
click at [533, 381] on select "* * * * * * * * * * ** ** ** ** ** ** ** ** ** ** ** ** ** **" at bounding box center [517, 382] width 49 height 16
click at [458, 707] on button "Valider" at bounding box center [437, 707] width 73 height 34
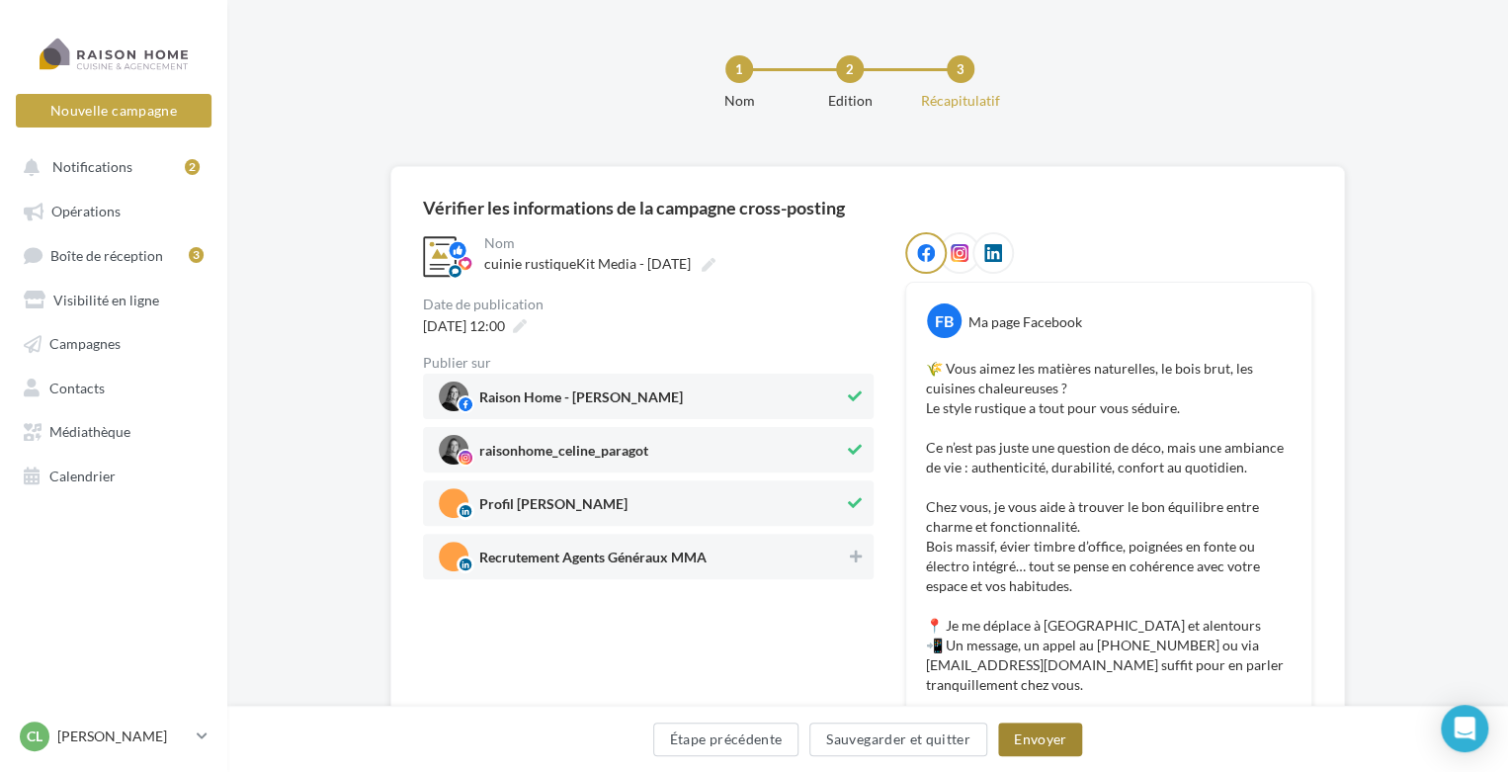
click at [1033, 738] on button "Envoyer" at bounding box center [1040, 740] width 84 height 34
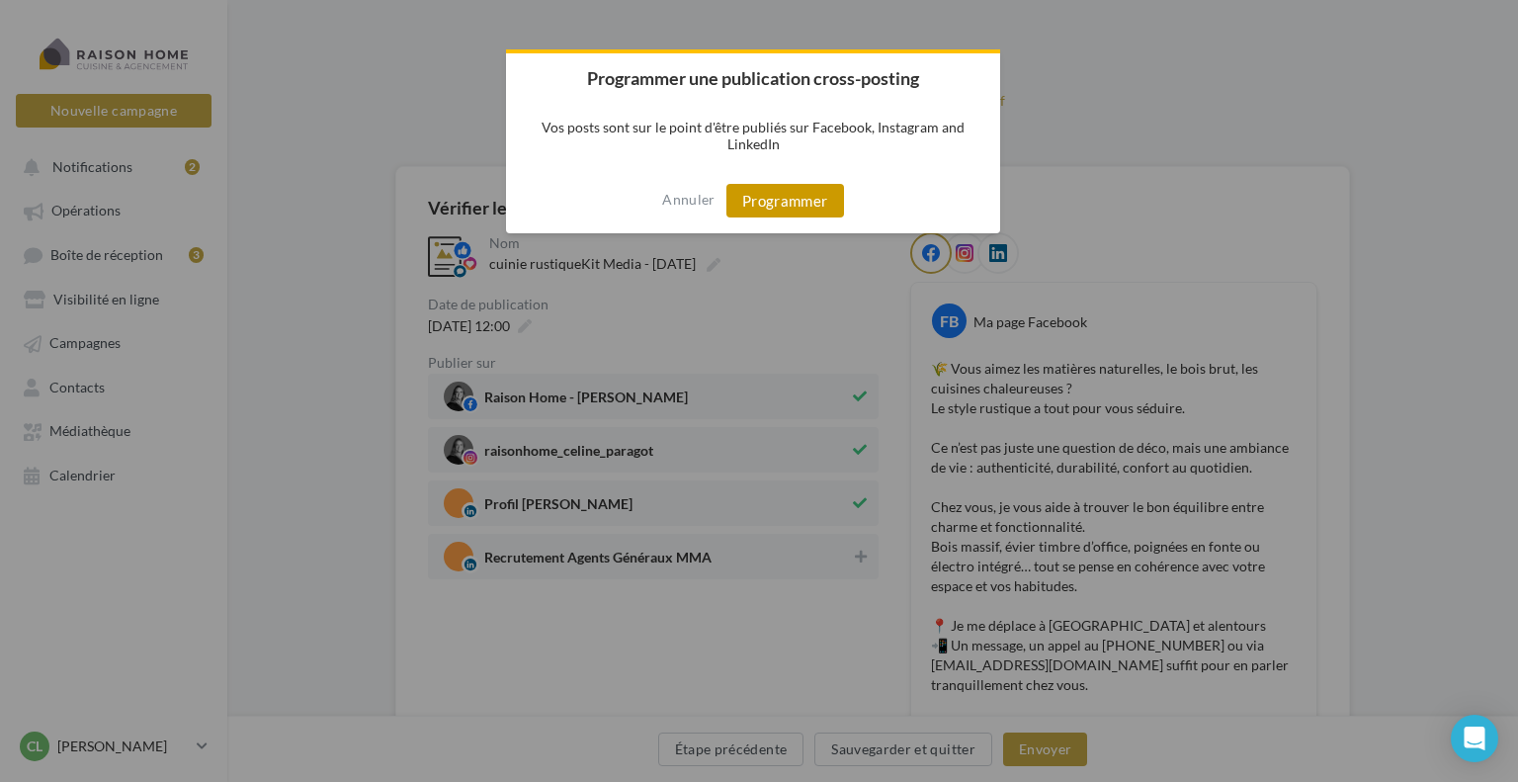
click at [747, 200] on button "Programmer" at bounding box center [786, 201] width 118 height 34
